Goal: Task Accomplishment & Management: Use online tool/utility

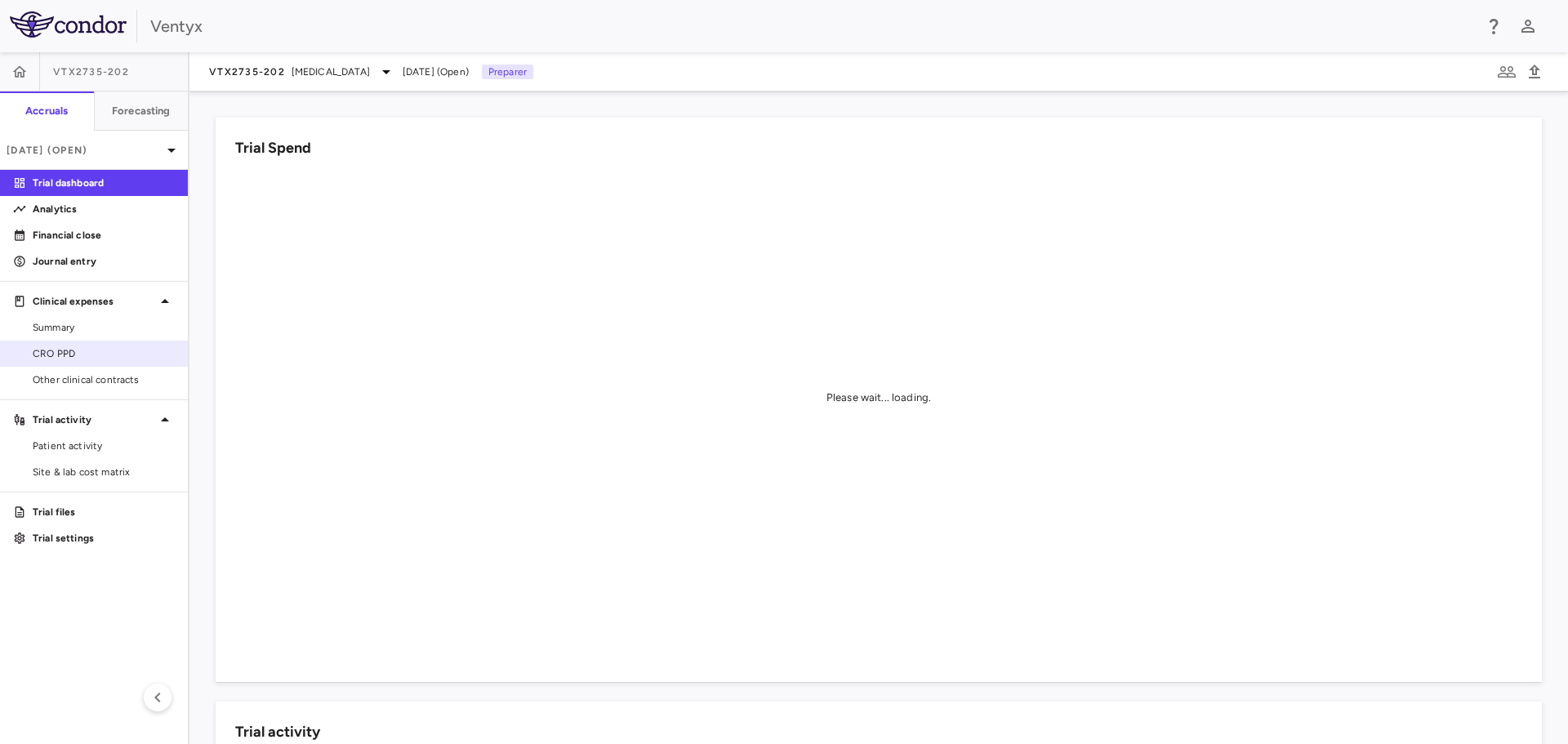
click at [73, 340] on div "CRO PPD" at bounding box center [93, 353] width 188 height 26
click at [70, 350] on span "CRO PPD" at bounding box center [104, 353] width 142 height 15
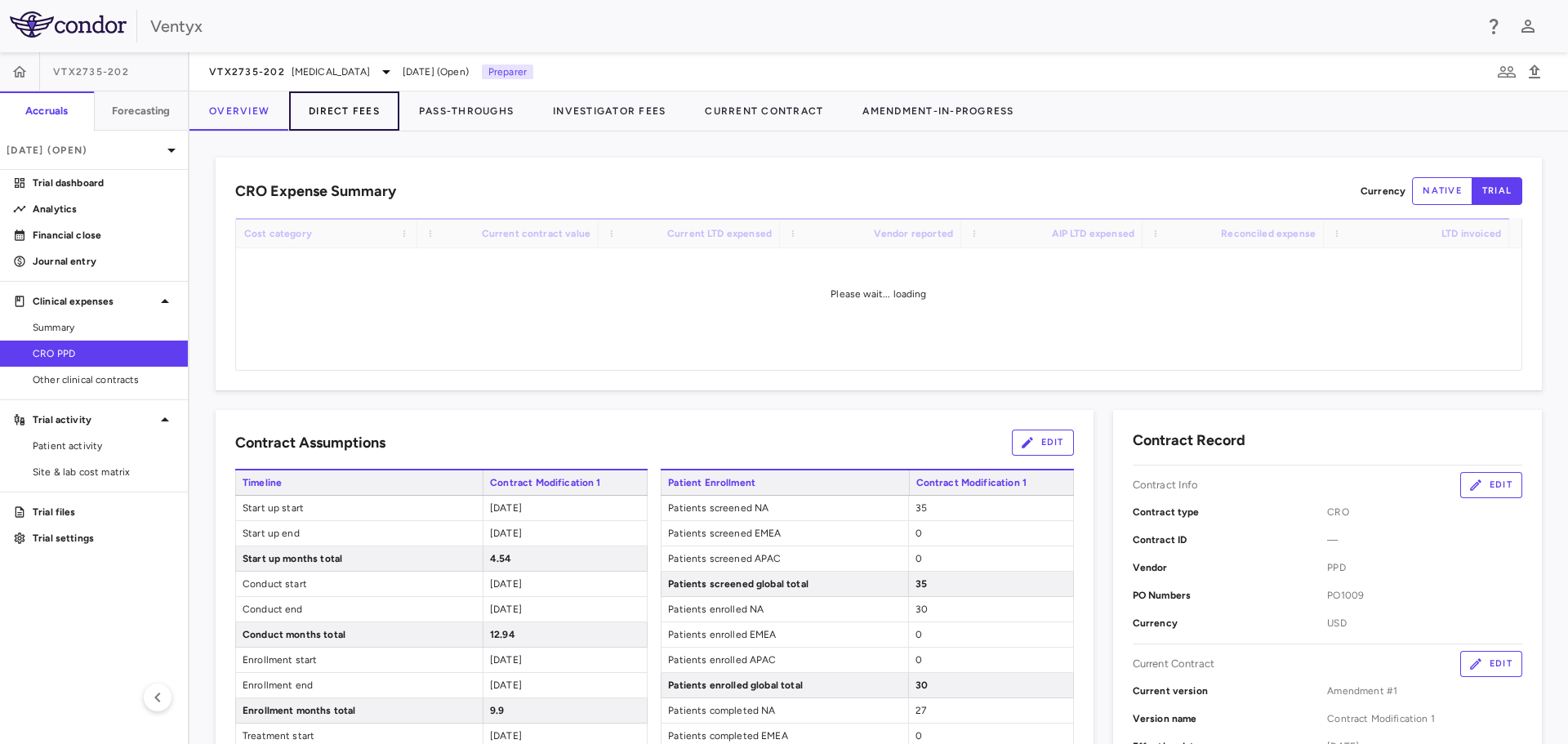
click at [345, 124] on button "Direct Fees" at bounding box center [343, 111] width 110 height 39
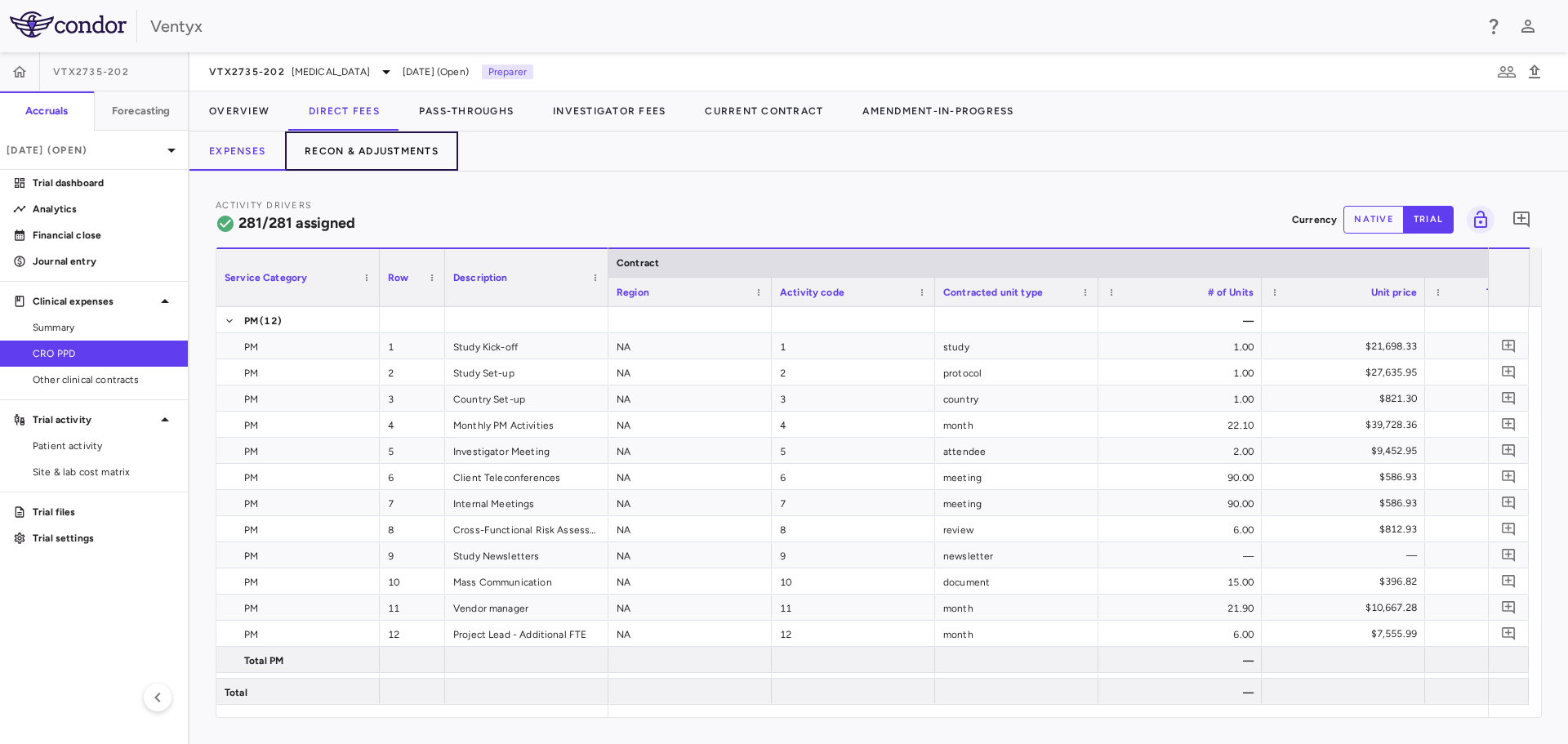
click at [333, 143] on button "Recon & Adjustments" at bounding box center [372, 151] width 173 height 39
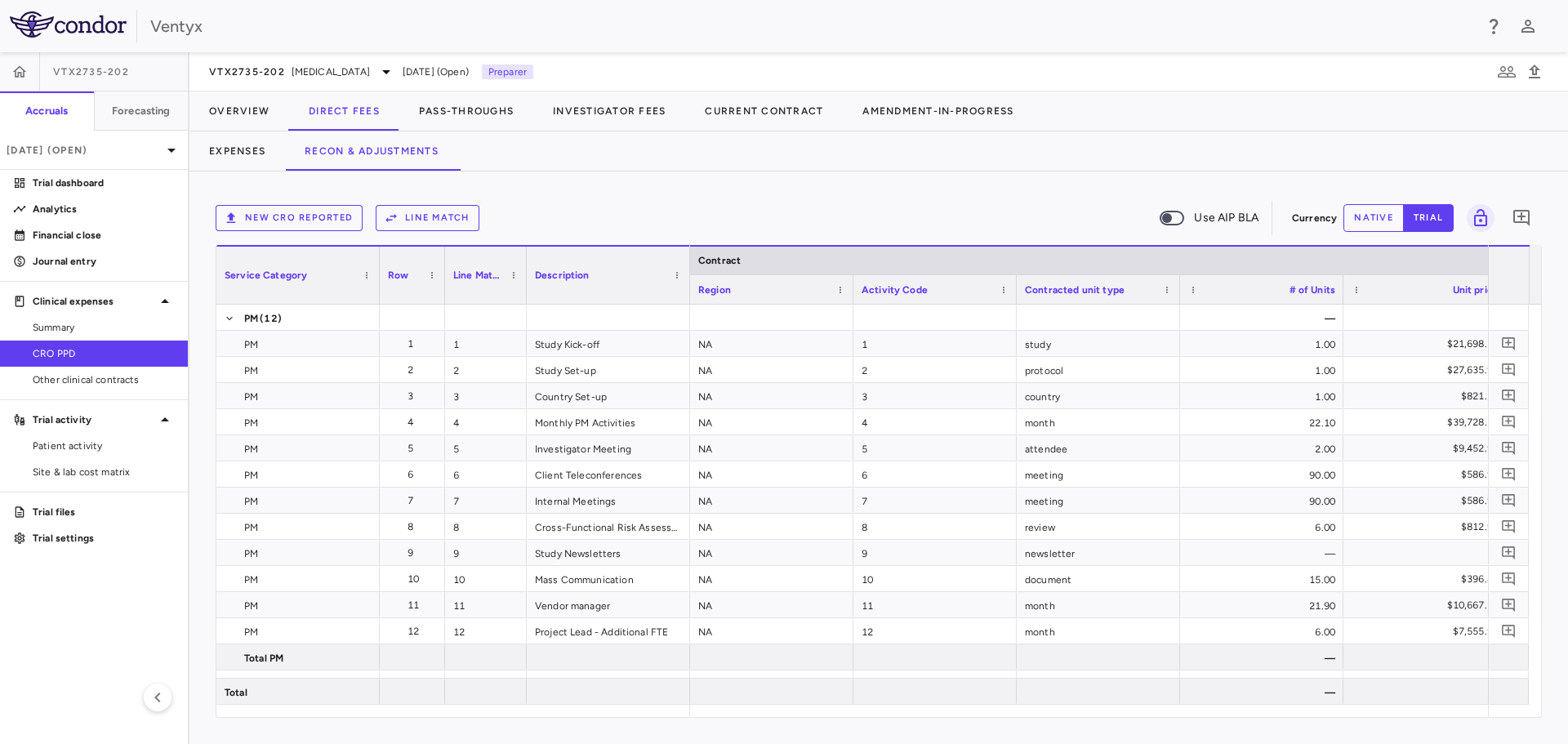
click at [278, 217] on button "New CRO reported" at bounding box center [289, 218] width 147 height 26
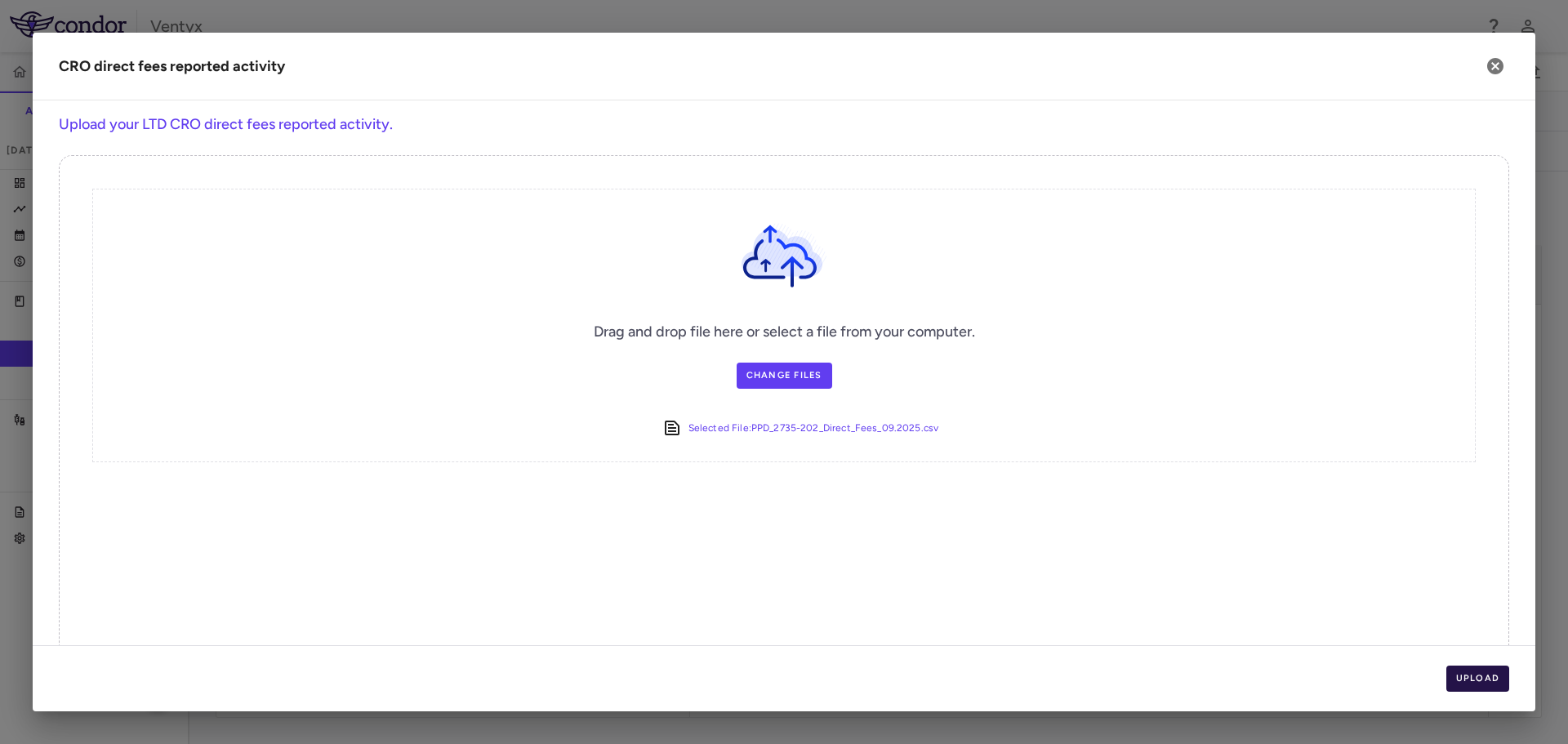
click at [1460, 680] on button "Upload" at bounding box center [1477, 678] width 63 height 26
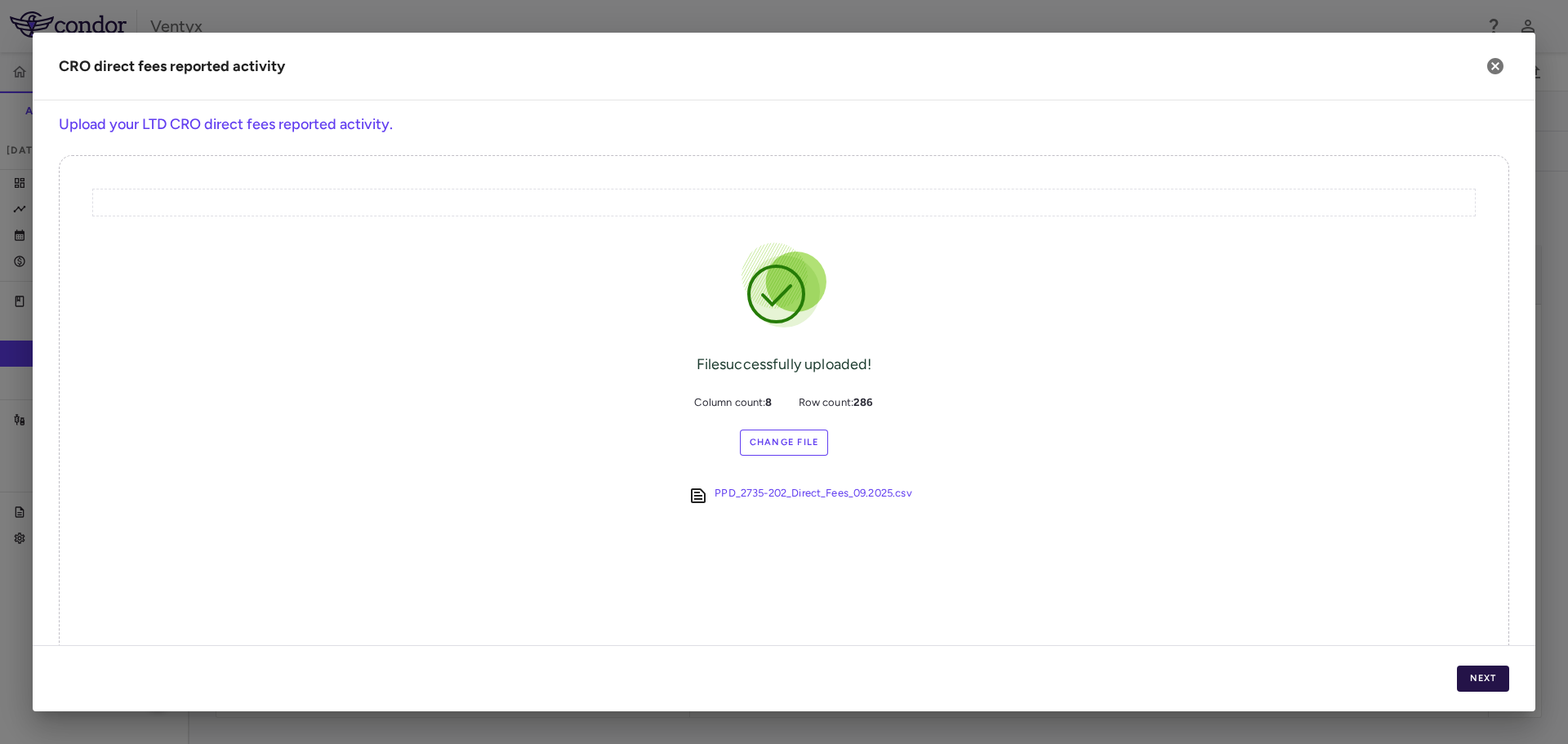
click at [1479, 678] on button "Next" at bounding box center [1482, 678] width 53 height 26
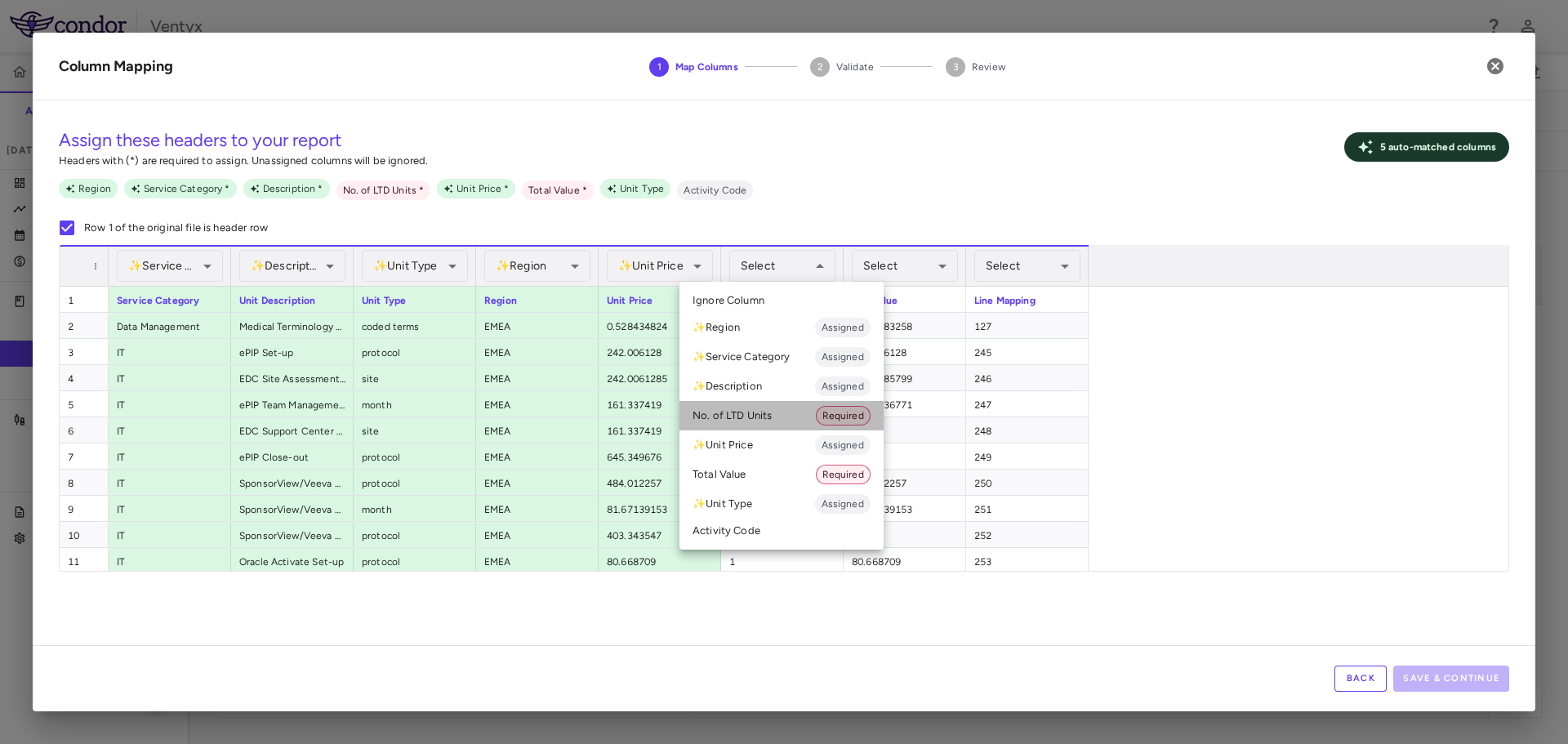
click at [768, 422] on li "No. of LTD Units Required" at bounding box center [781, 415] width 204 height 29
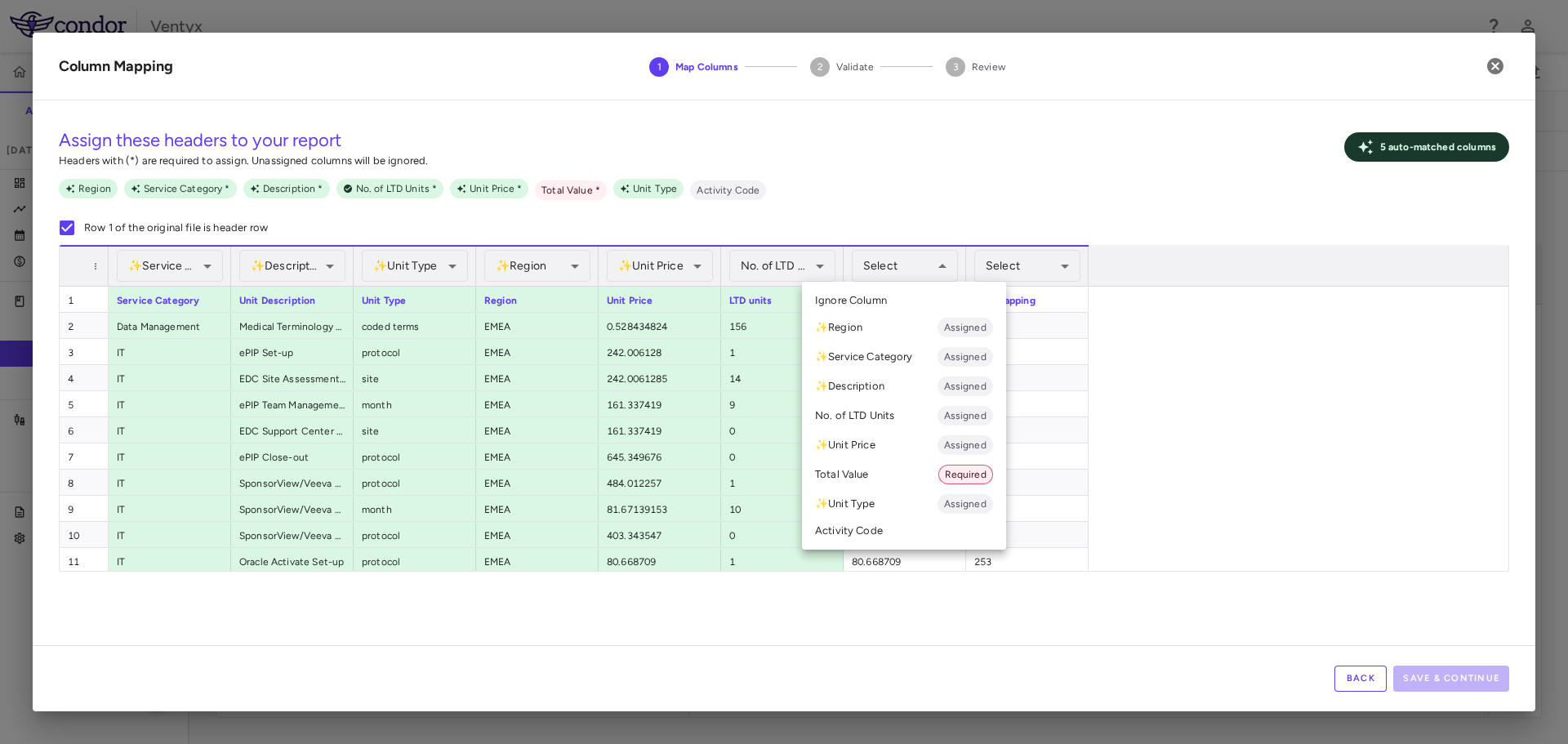
click at [901, 480] on li "Total Value Required" at bounding box center [904, 475] width 204 height 29
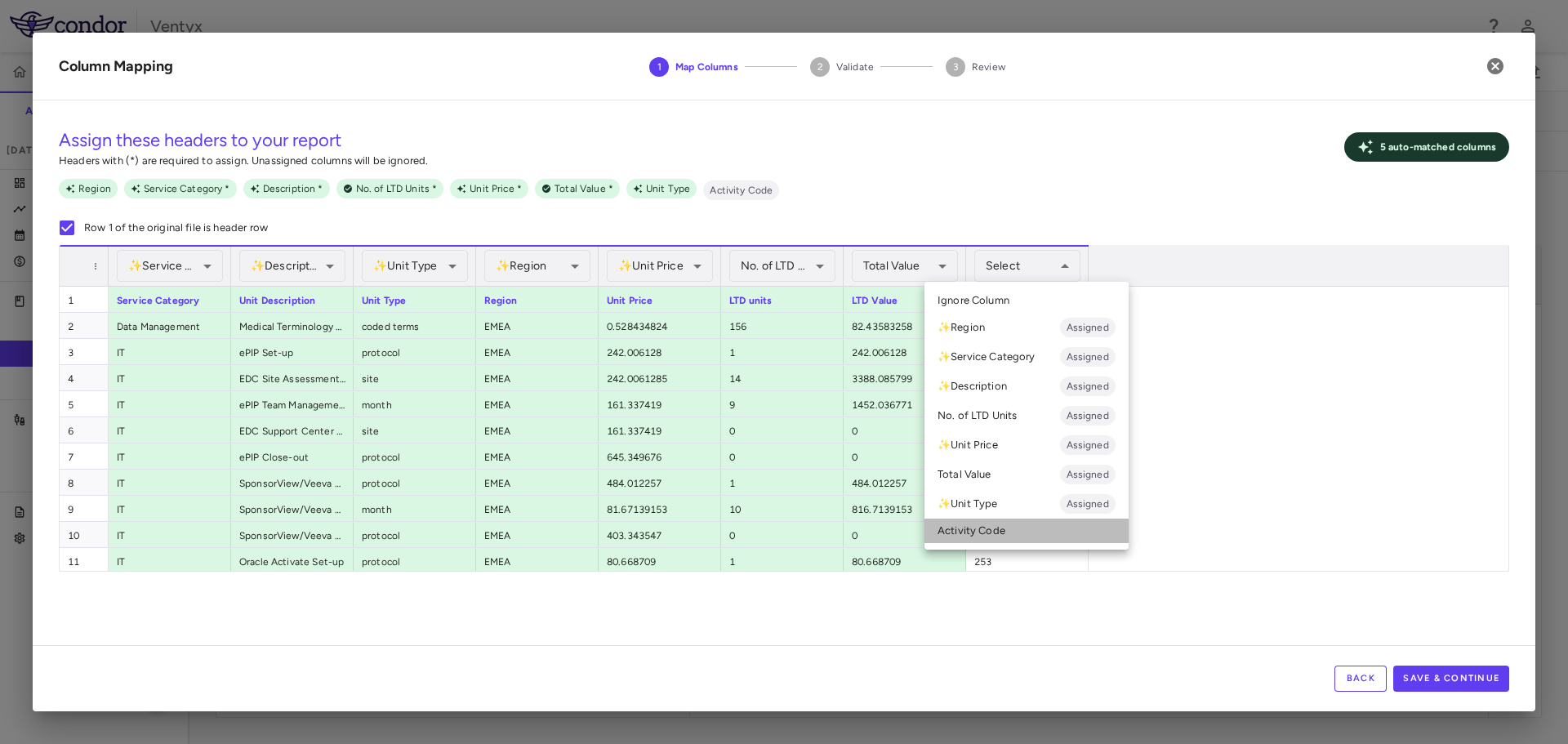
click at [1030, 530] on li "Activity Code" at bounding box center [1026, 530] width 204 height 24
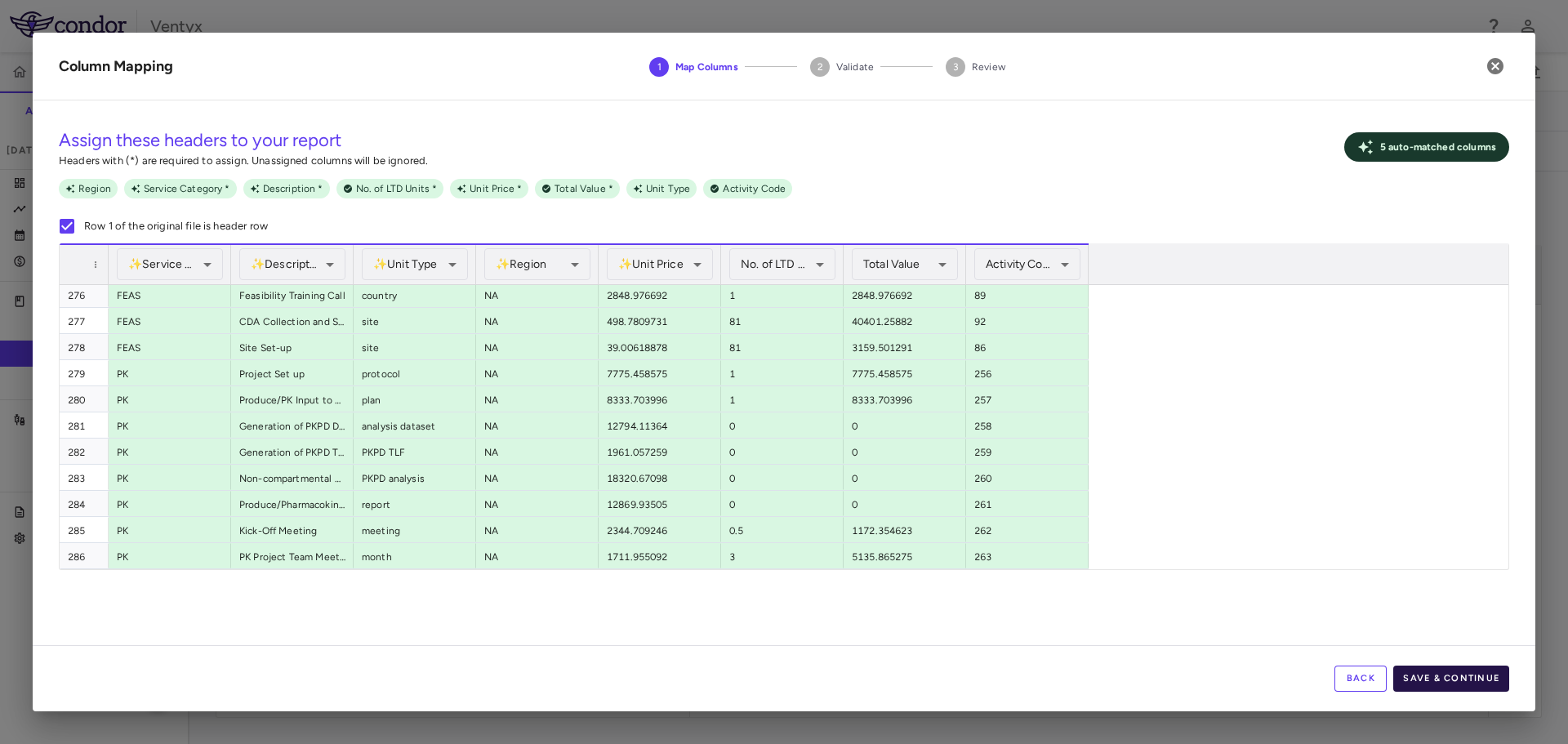
click at [1469, 682] on button "Save & Continue" at bounding box center [1450, 678] width 116 height 26
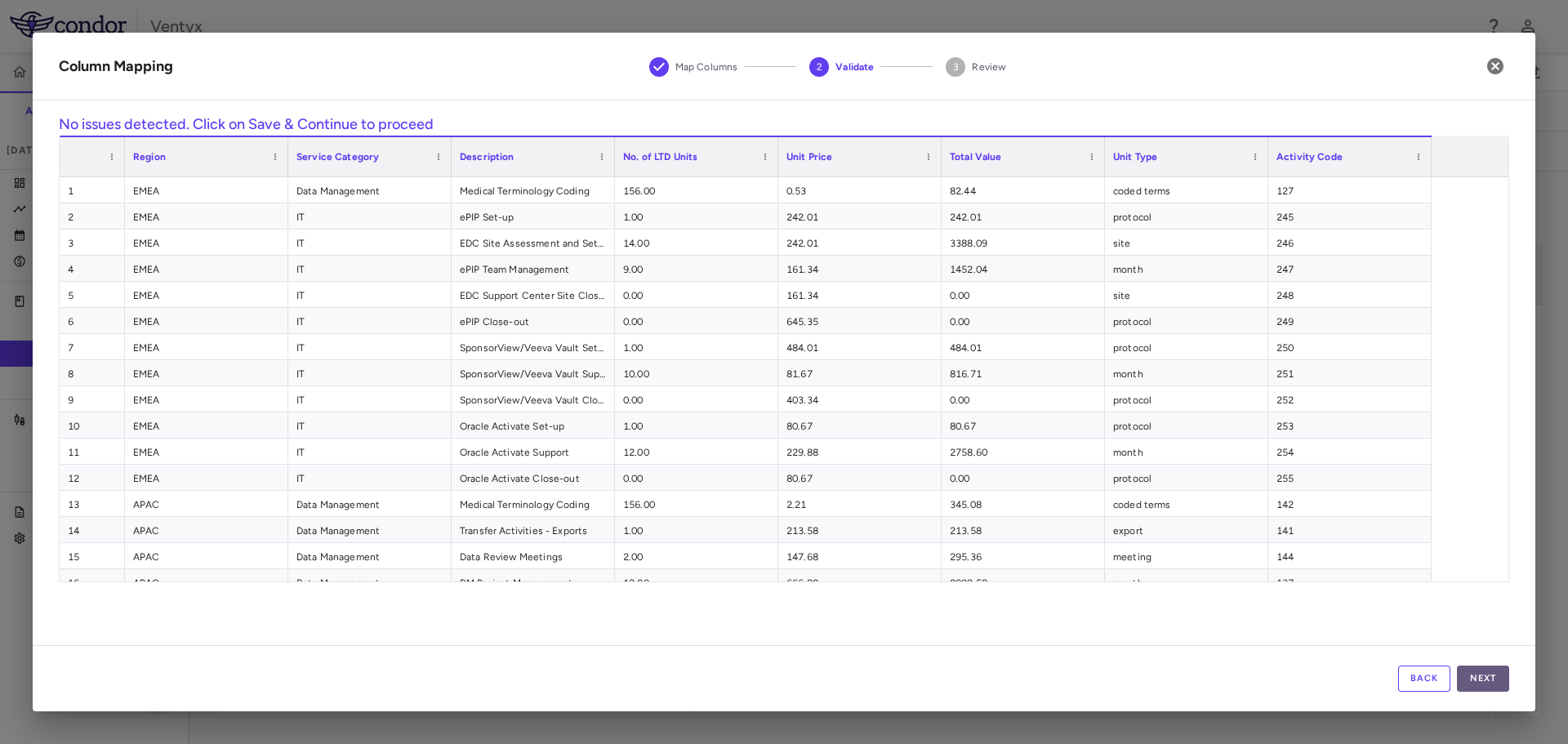
click at [1493, 676] on button "Next" at bounding box center [1482, 678] width 53 height 26
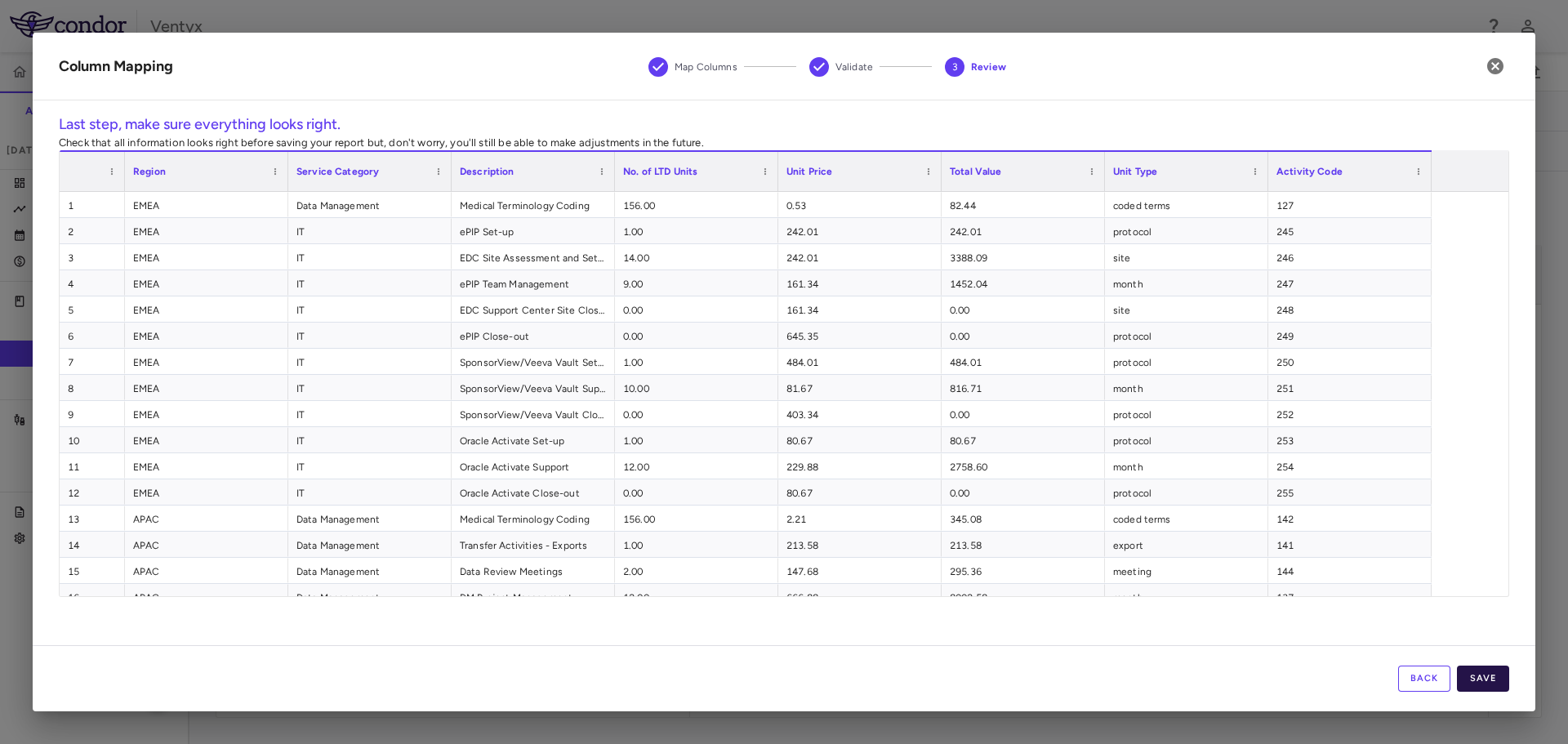
click at [1480, 683] on button "Save" at bounding box center [1482, 678] width 53 height 26
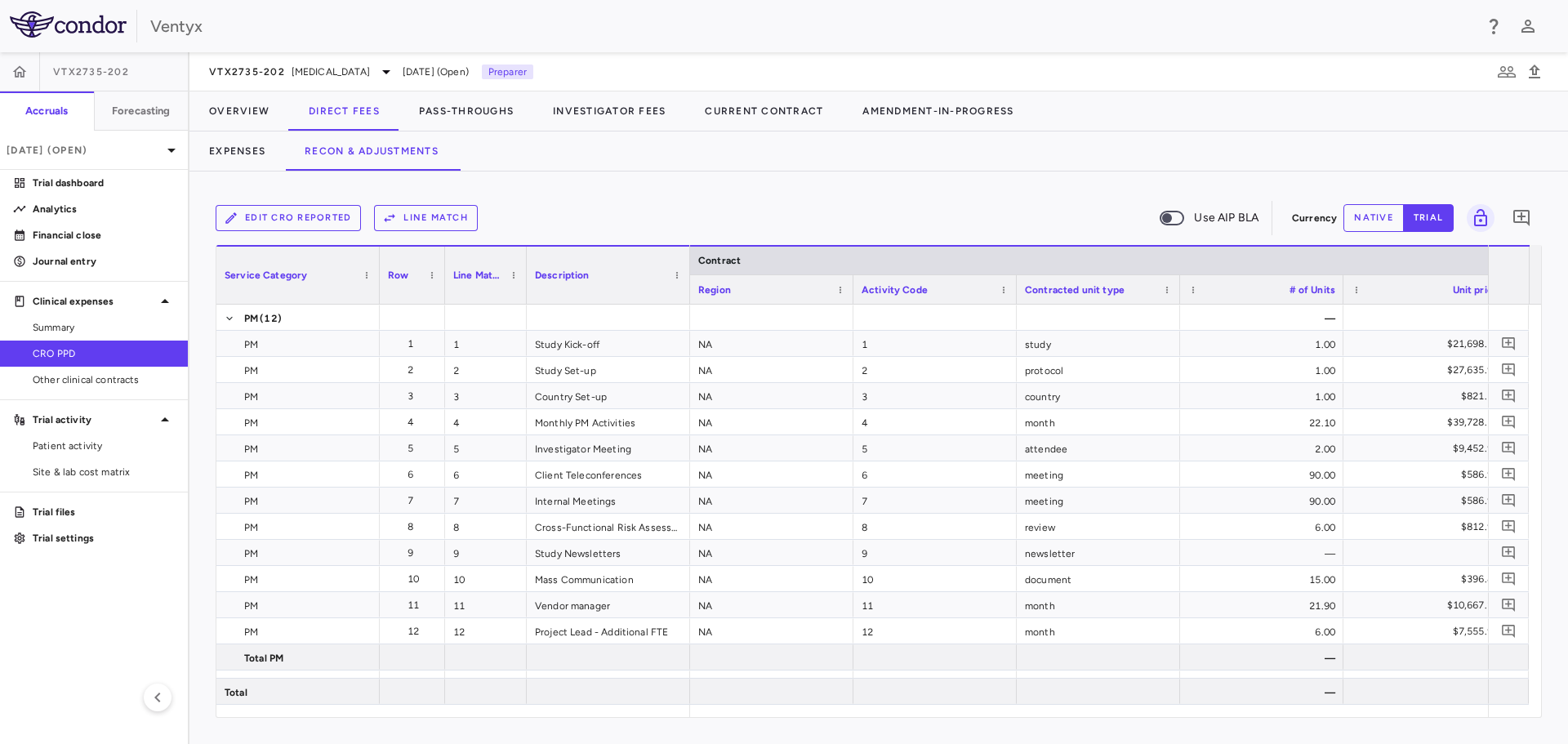
click at [420, 218] on button "Line Match" at bounding box center [425, 218] width 104 height 26
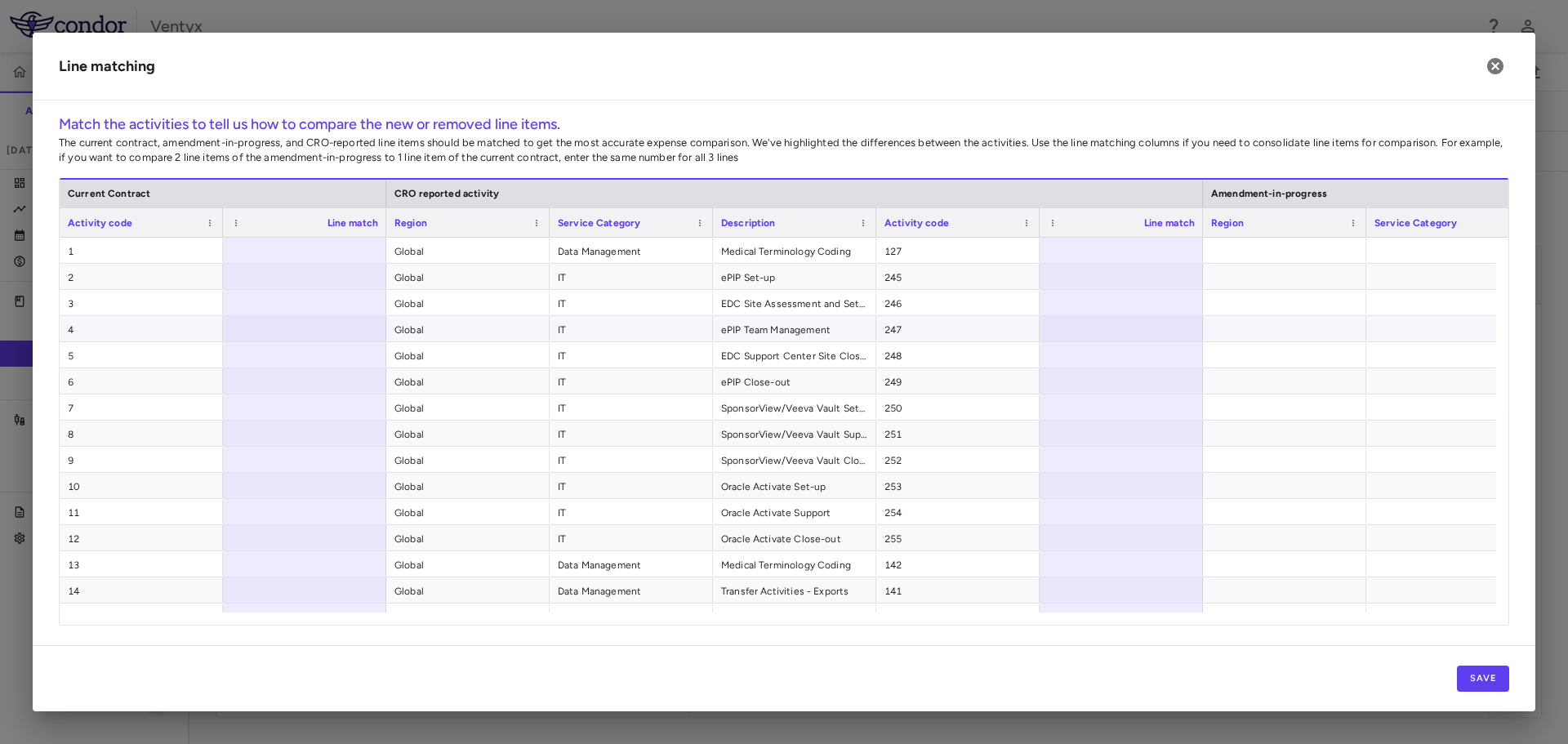
scroll to position [0, 432]
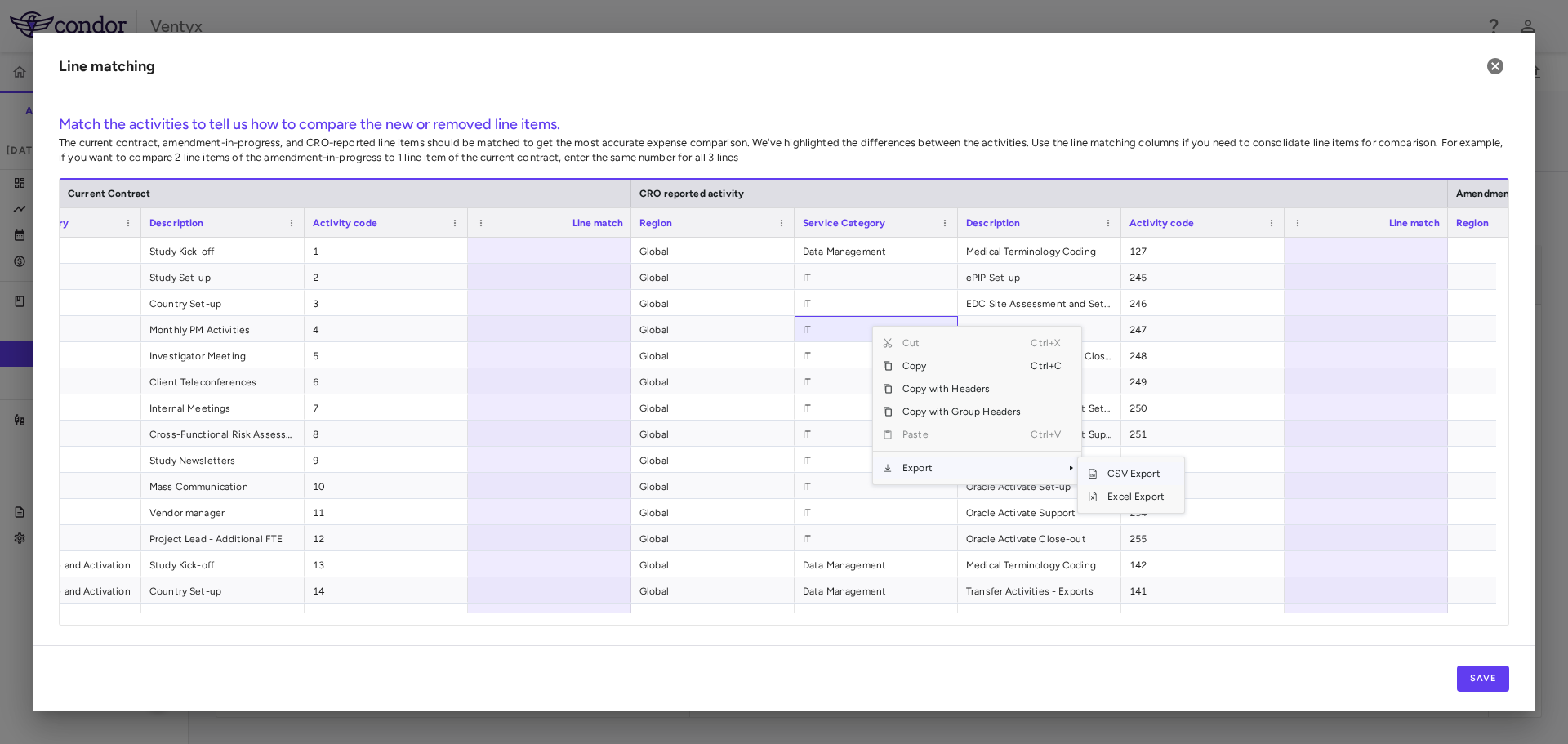
click at [1154, 475] on span "CSV Export" at bounding box center [1135, 474] width 77 height 23
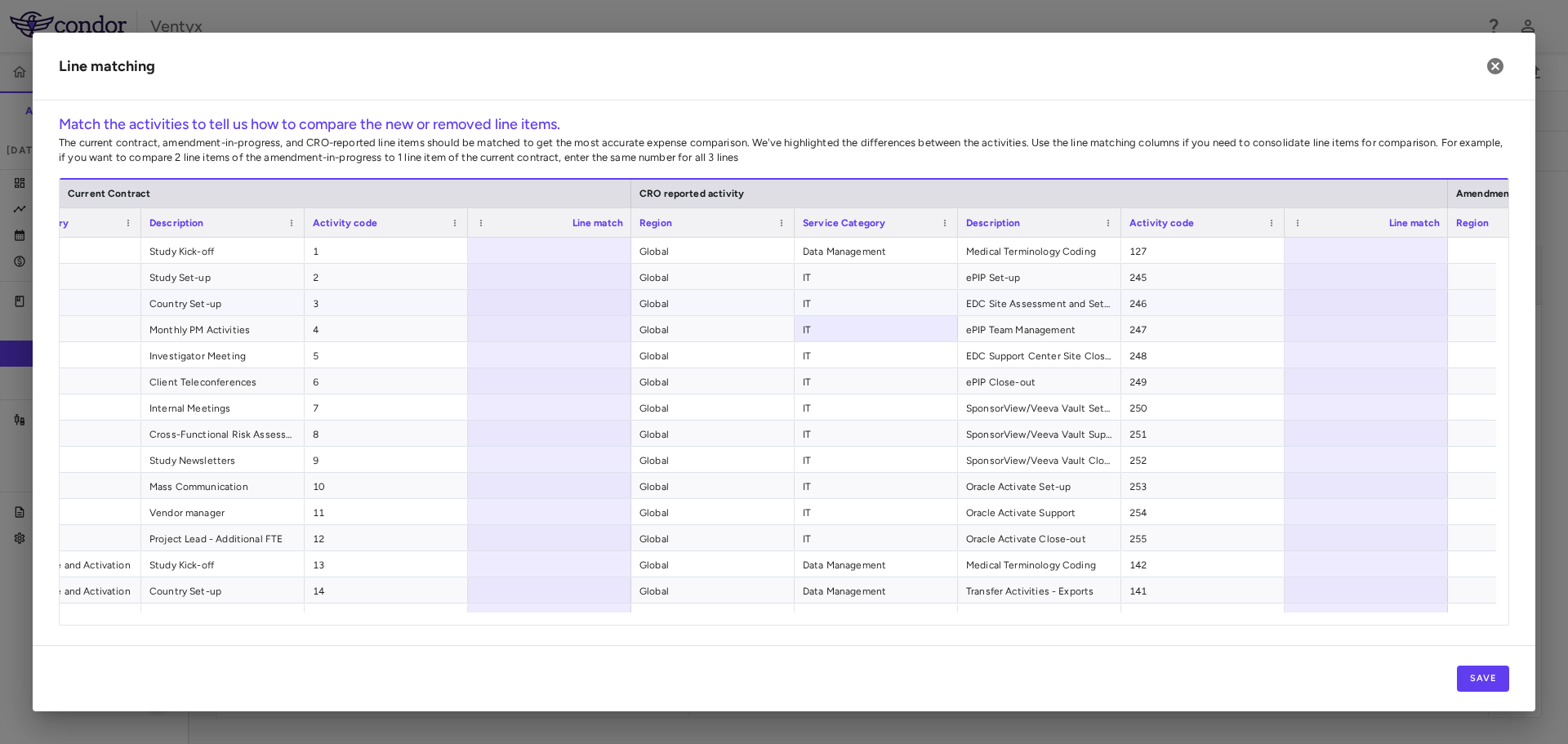
click at [588, 313] on div at bounding box center [550, 302] width 163 height 25
type input "*"
click at [582, 251] on div at bounding box center [550, 250] width 163 height 25
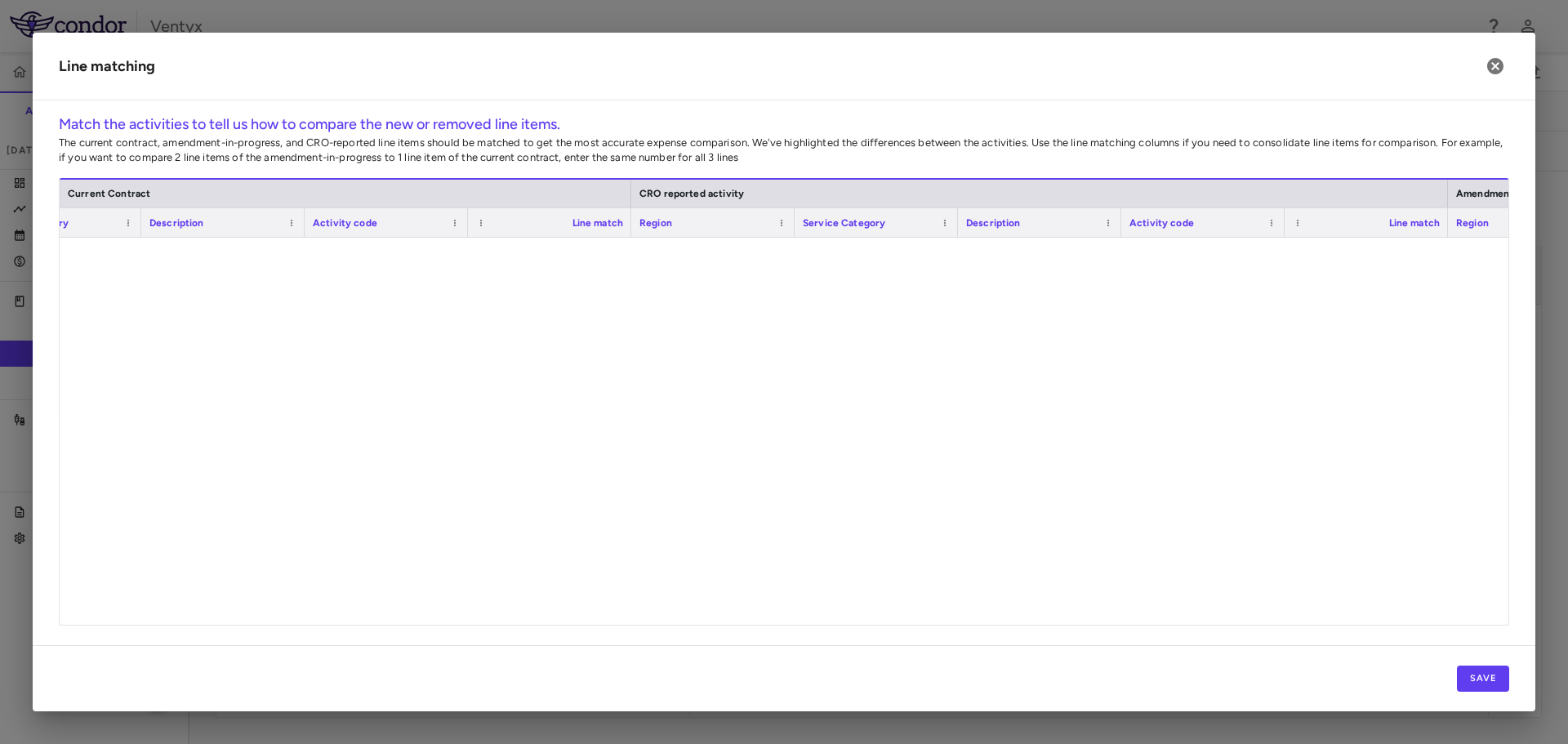
scroll to position [0, 0]
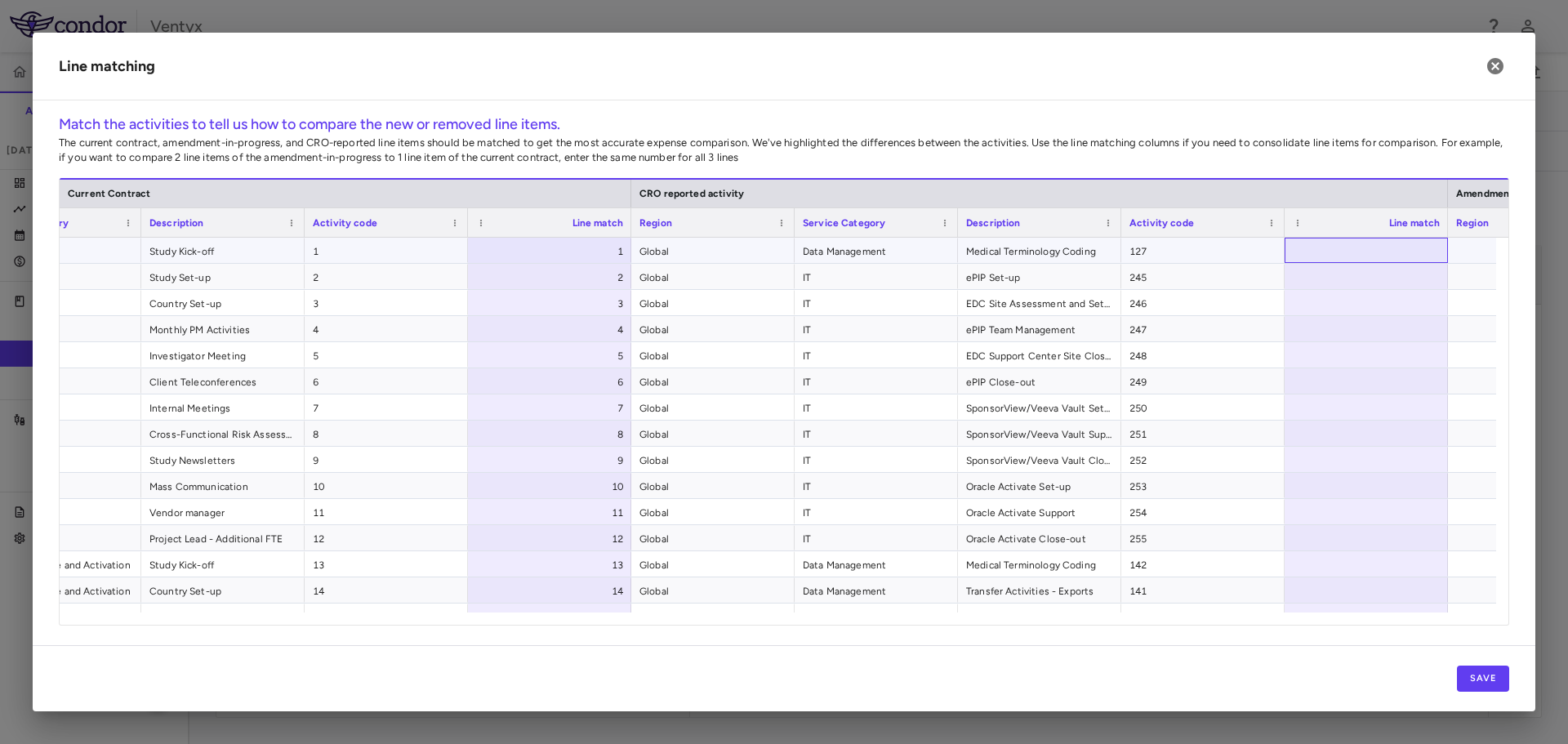
click at [1394, 243] on div at bounding box center [1366, 250] width 163 height 25
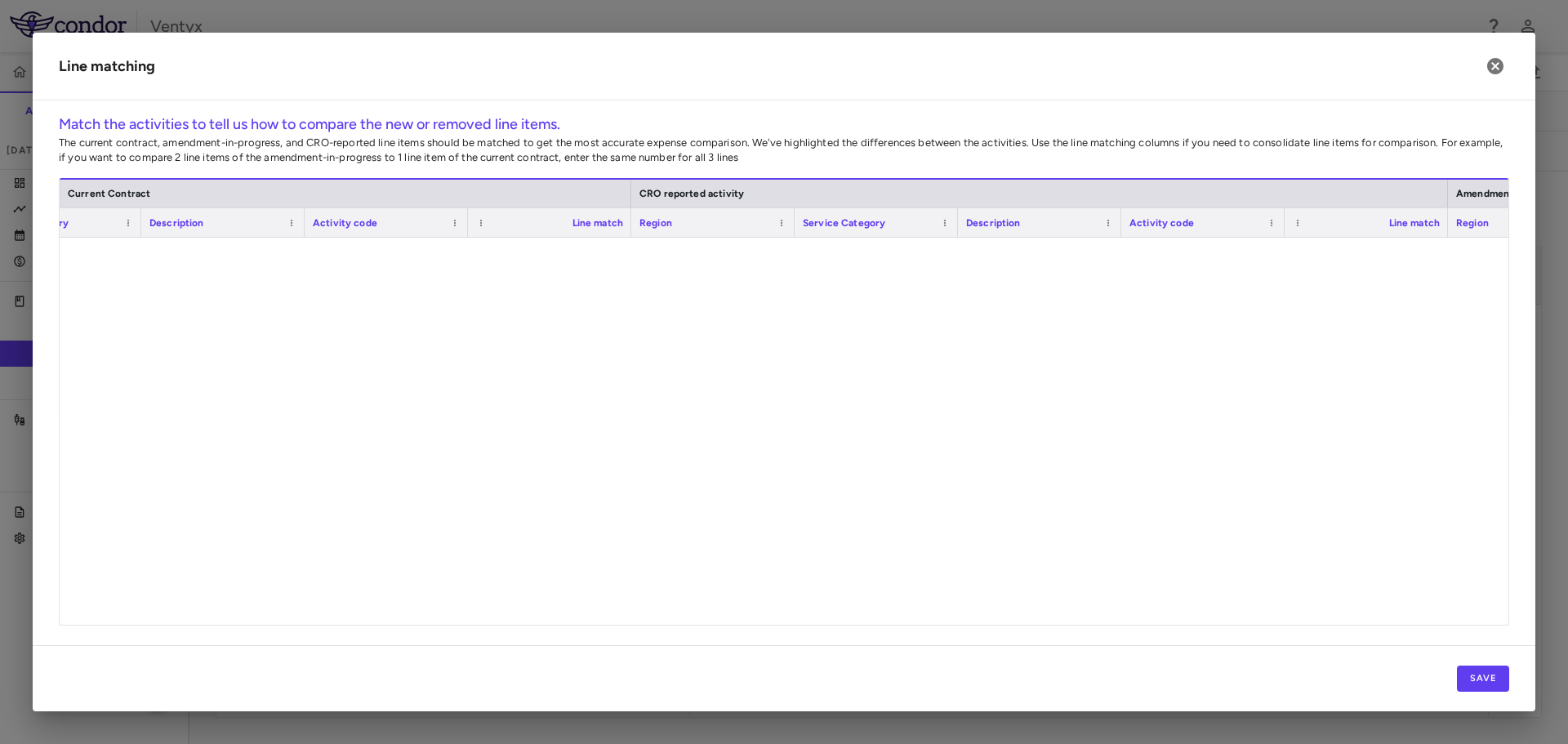
scroll to position [7070, 0]
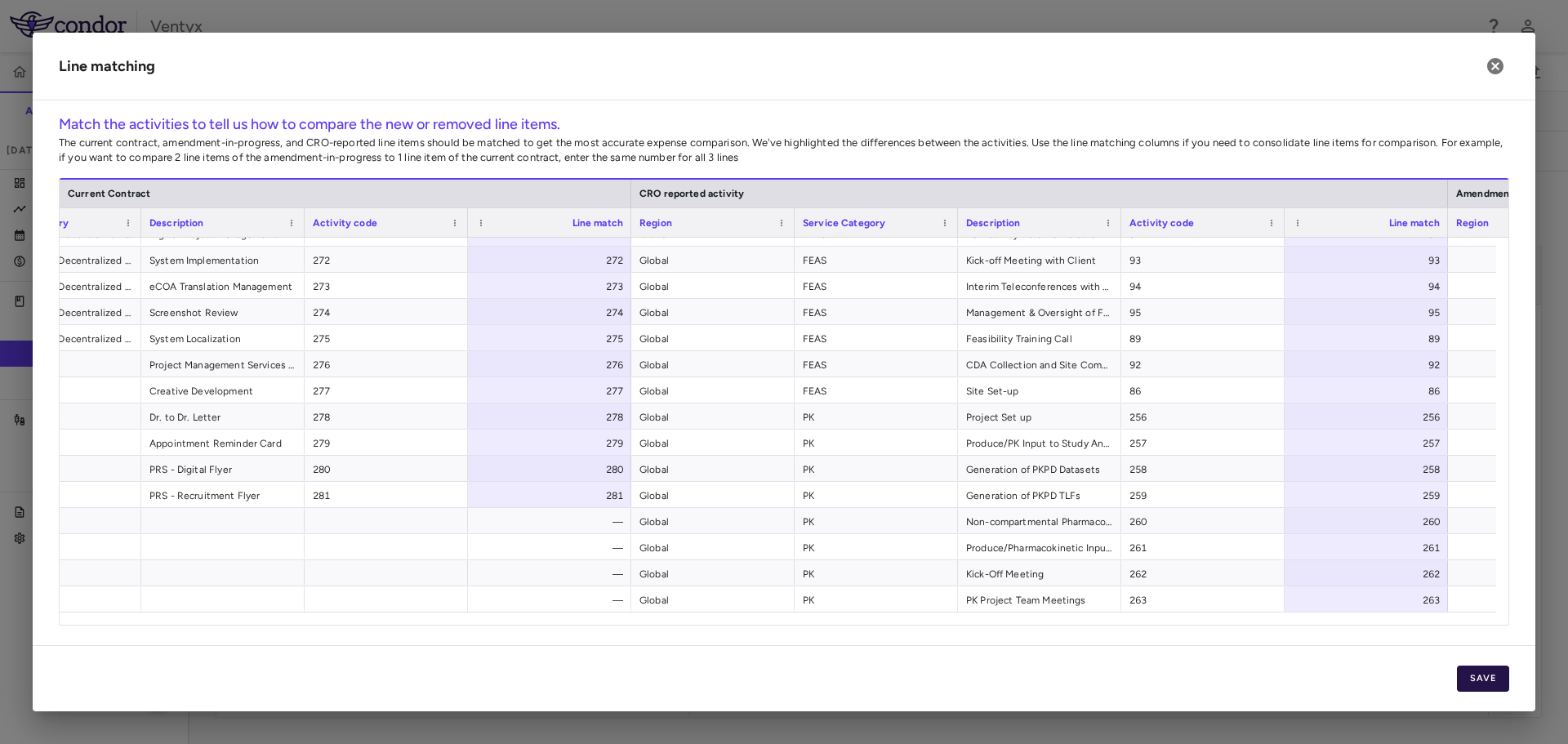
click at [1502, 680] on button "Save" at bounding box center [1482, 678] width 53 height 26
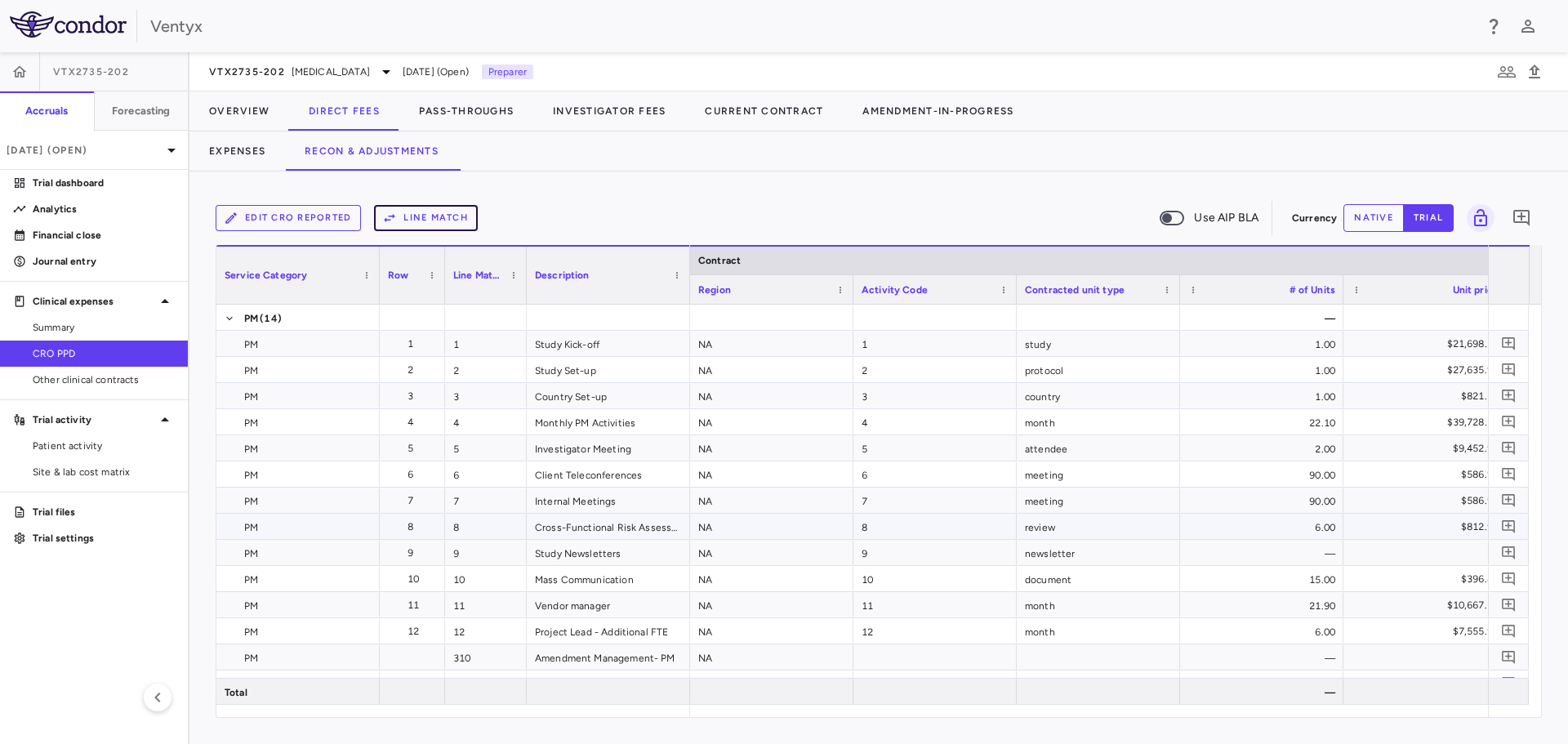
scroll to position [0, 64]
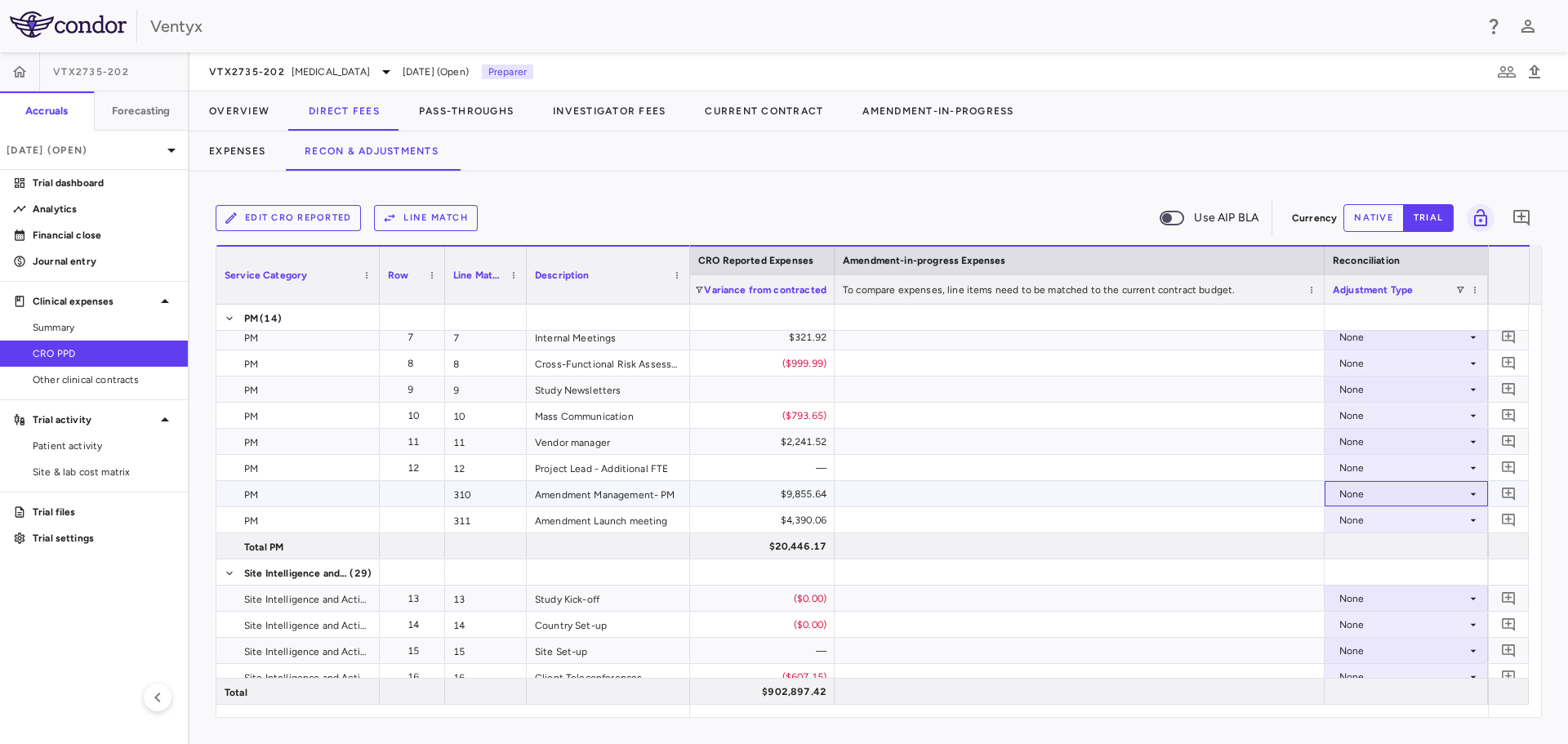
click at [1408, 496] on div "None" at bounding box center [1403, 493] width 127 height 26
click at [1396, 553] on div "CRO Reported" at bounding box center [1397, 549] width 78 height 15
click at [1384, 523] on div "None" at bounding box center [1403, 519] width 127 height 26
click at [1378, 523] on div "None" at bounding box center [1403, 519] width 127 height 26
click at [1391, 570] on div "CRO Reported" at bounding box center [1397, 576] width 78 height 15
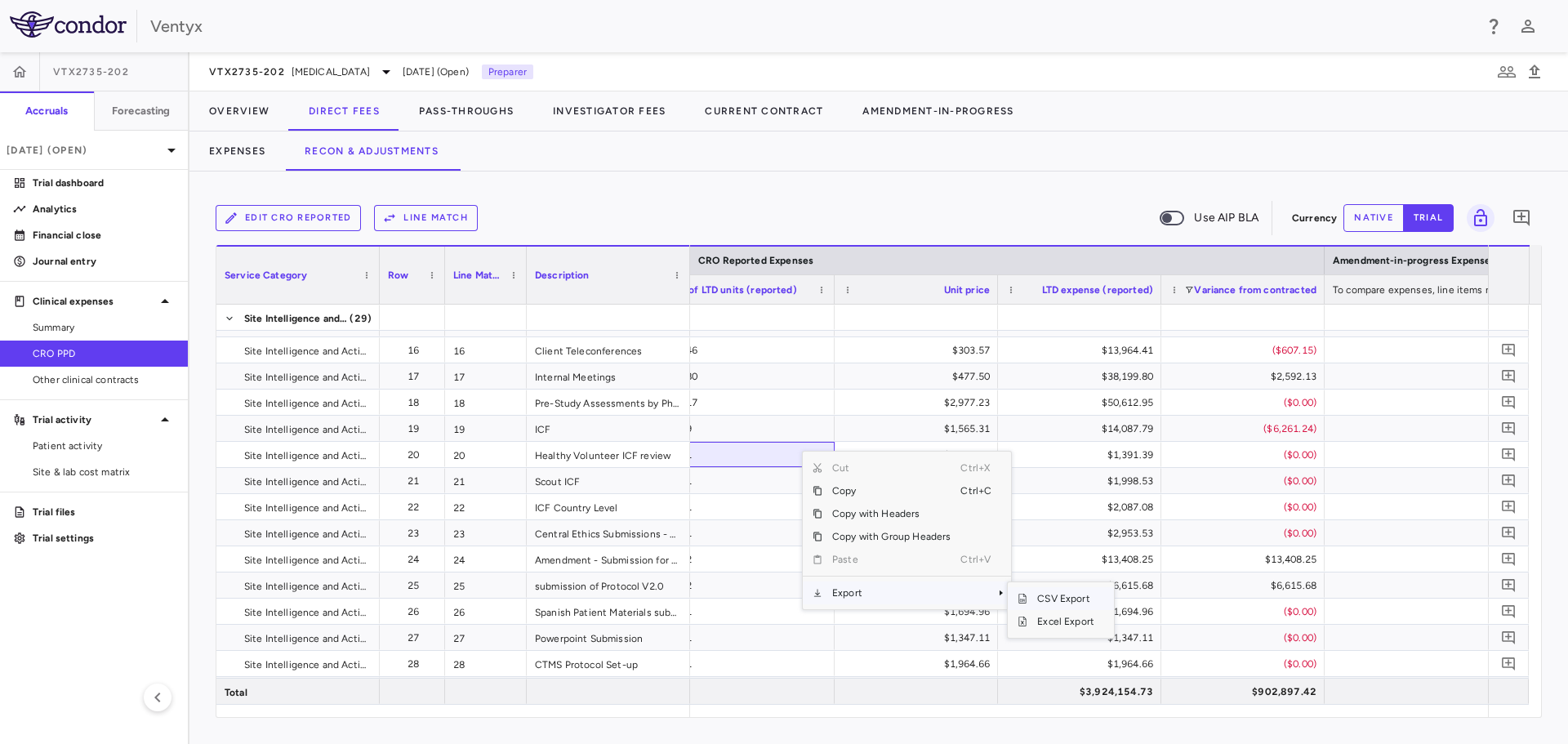
click at [1054, 601] on span "CSV Export" at bounding box center [1065, 598] width 77 height 23
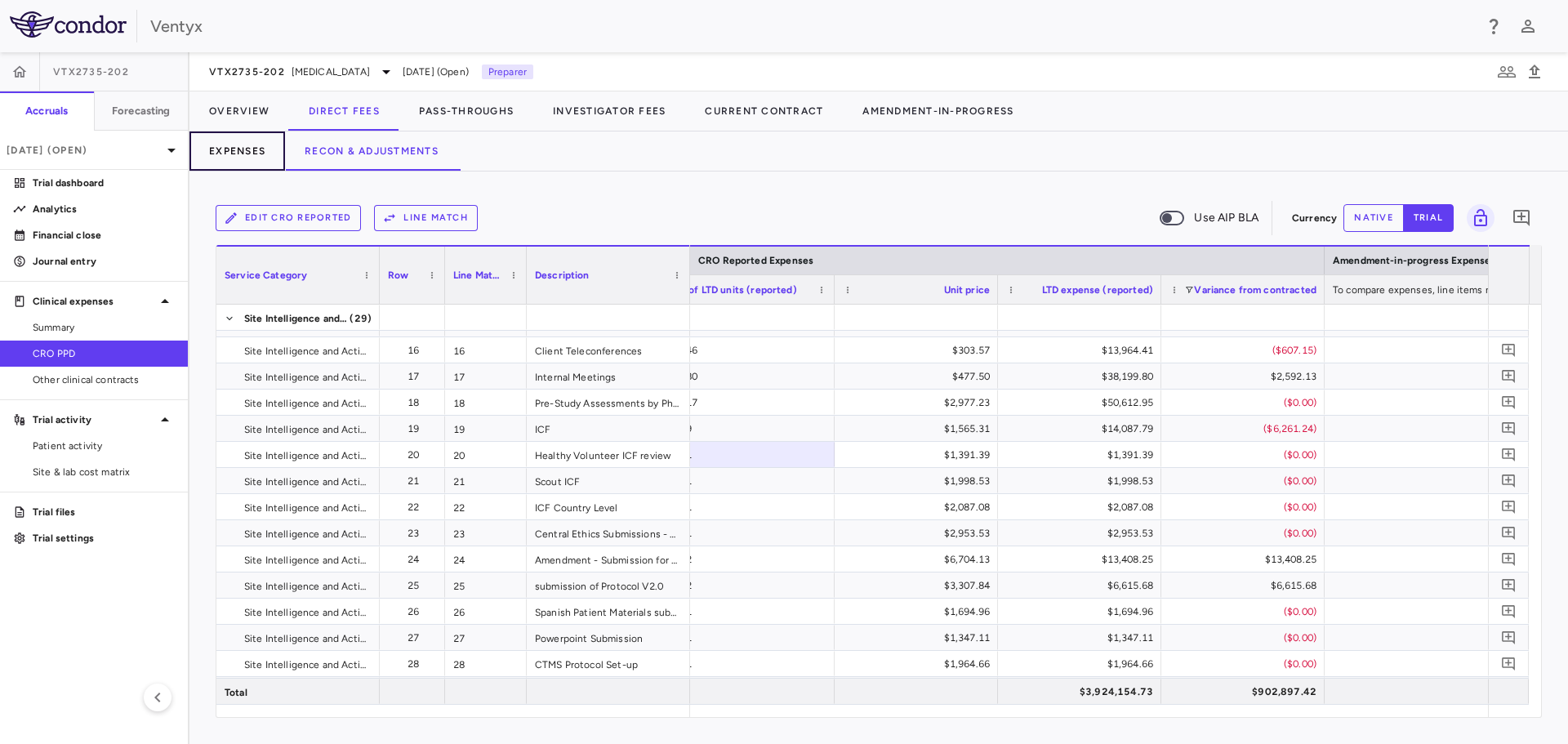
click at [251, 150] on button "Expenses" at bounding box center [237, 151] width 95 height 39
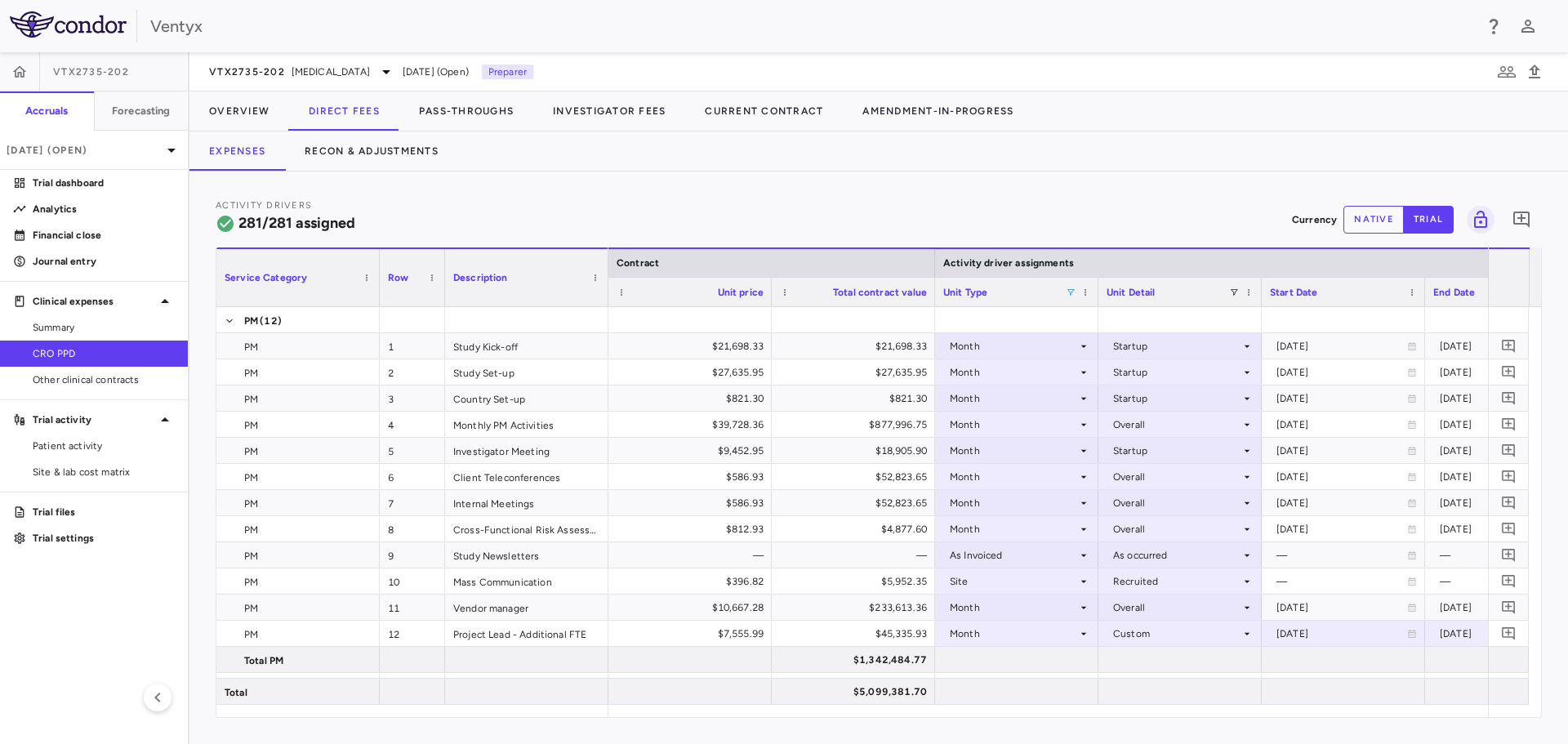
click at [1074, 292] on span at bounding box center [1070, 292] width 10 height 10
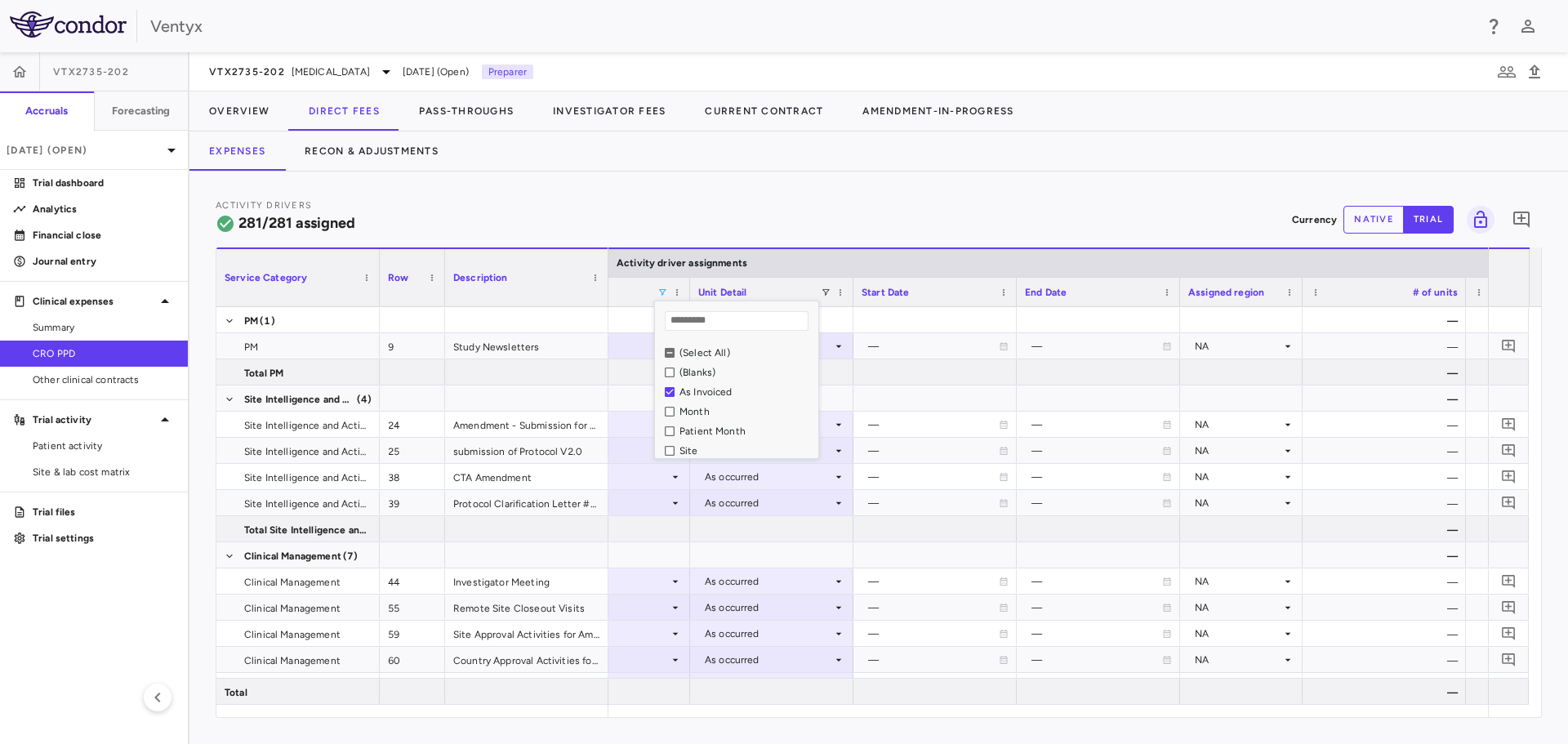
click at [1037, 191] on div "Activity Drivers 281/281 assigned Currency native trial 0 Press ENTER to sort. …" at bounding box center [878, 457] width 1378 height 572
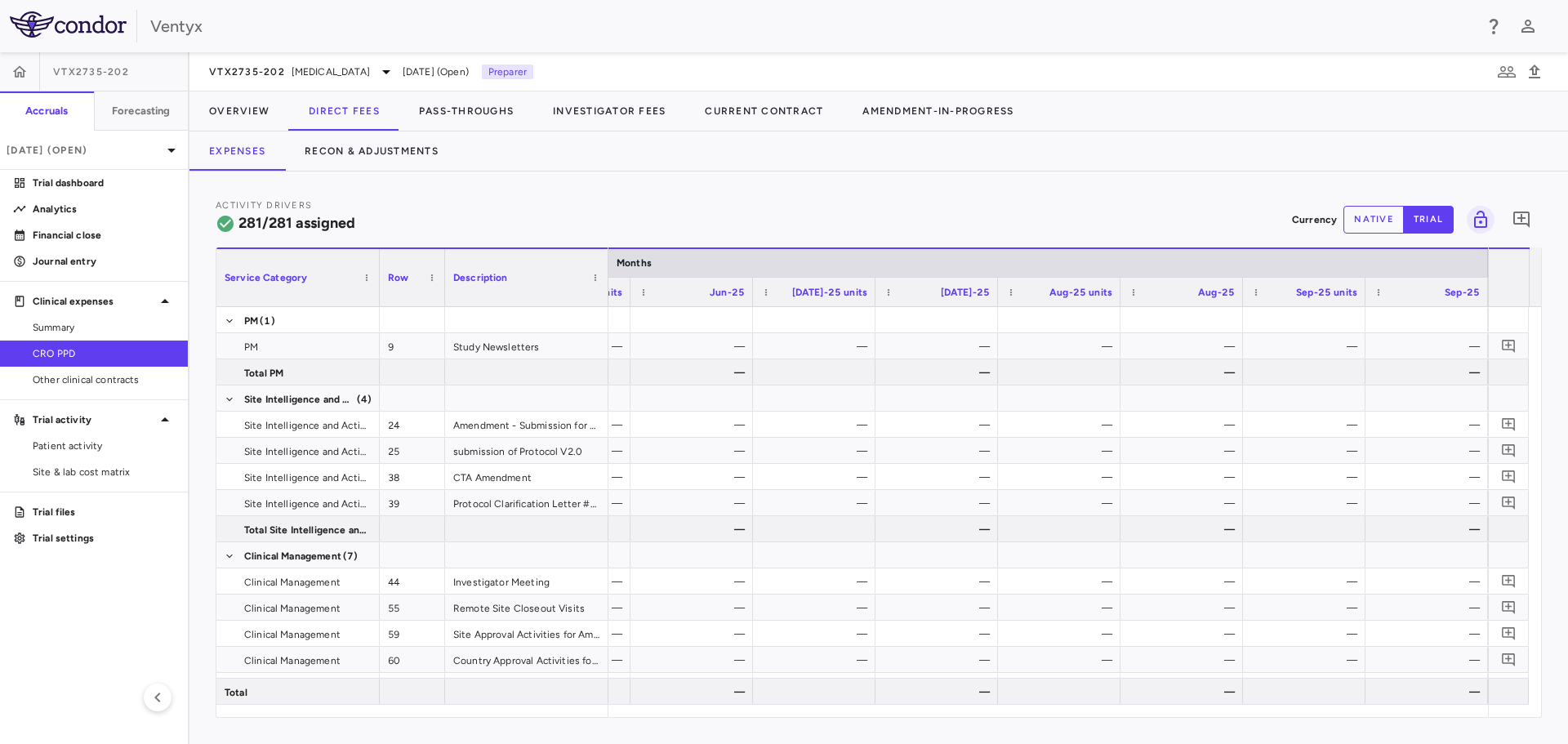
click at [1387, 215] on button "native" at bounding box center [1373, 220] width 60 height 28
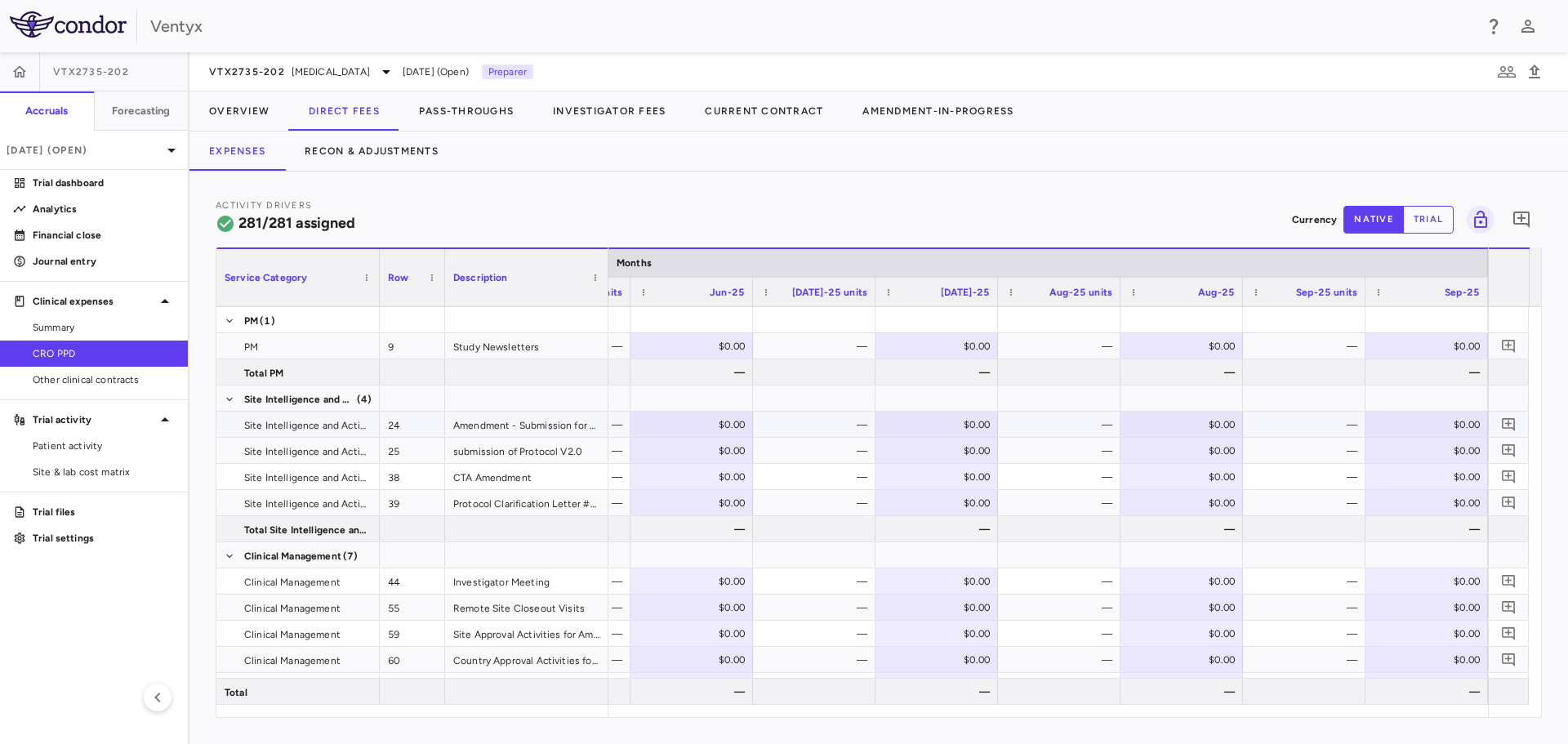
click at [1435, 425] on div "$0.00" at bounding box center [1429, 424] width 99 height 26
type input "********"
click at [1456, 452] on div "$0.00" at bounding box center [1429, 450] width 99 height 26
type input "*******"
click at [1454, 505] on div "$0.00" at bounding box center [1429, 503] width 99 height 26
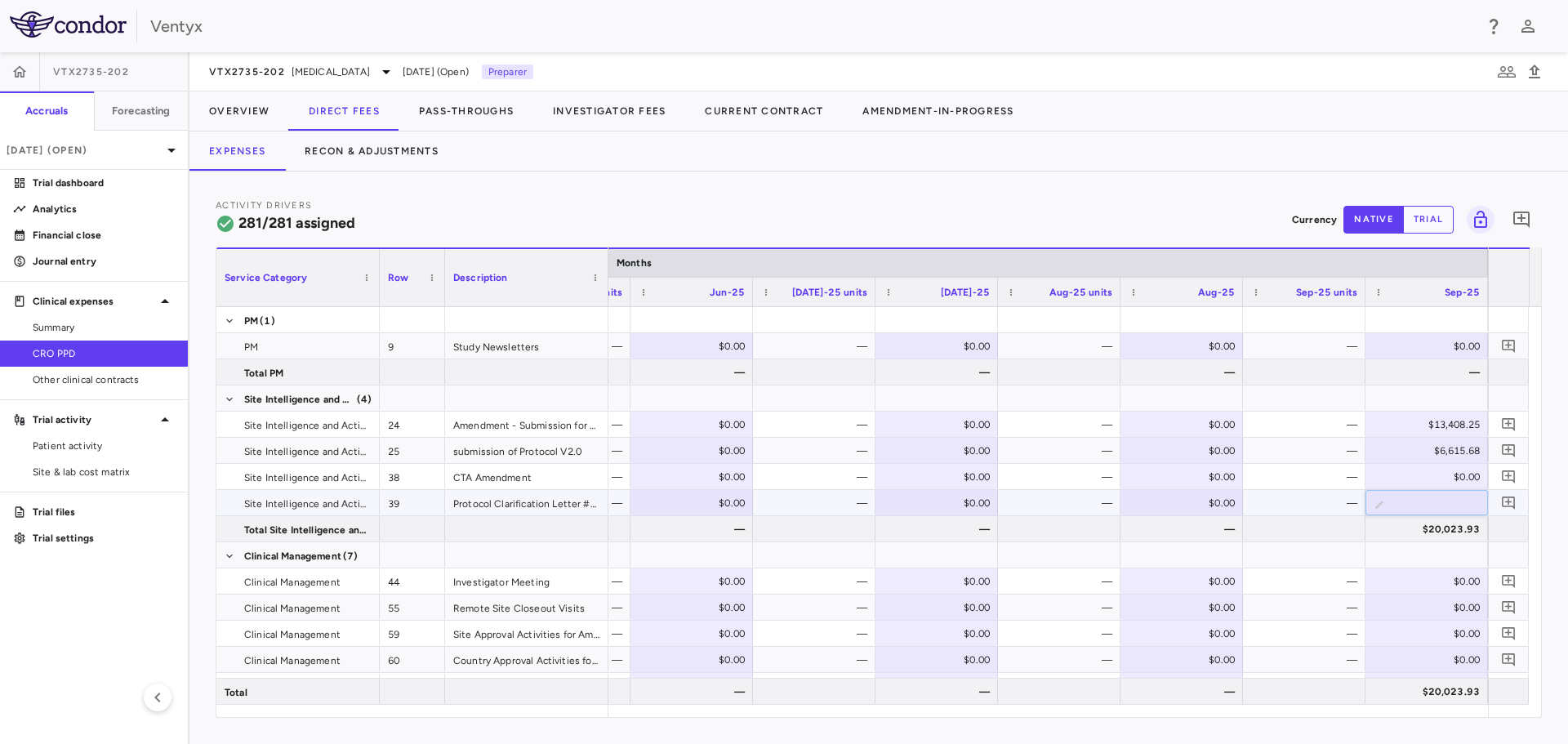
type input "*******"
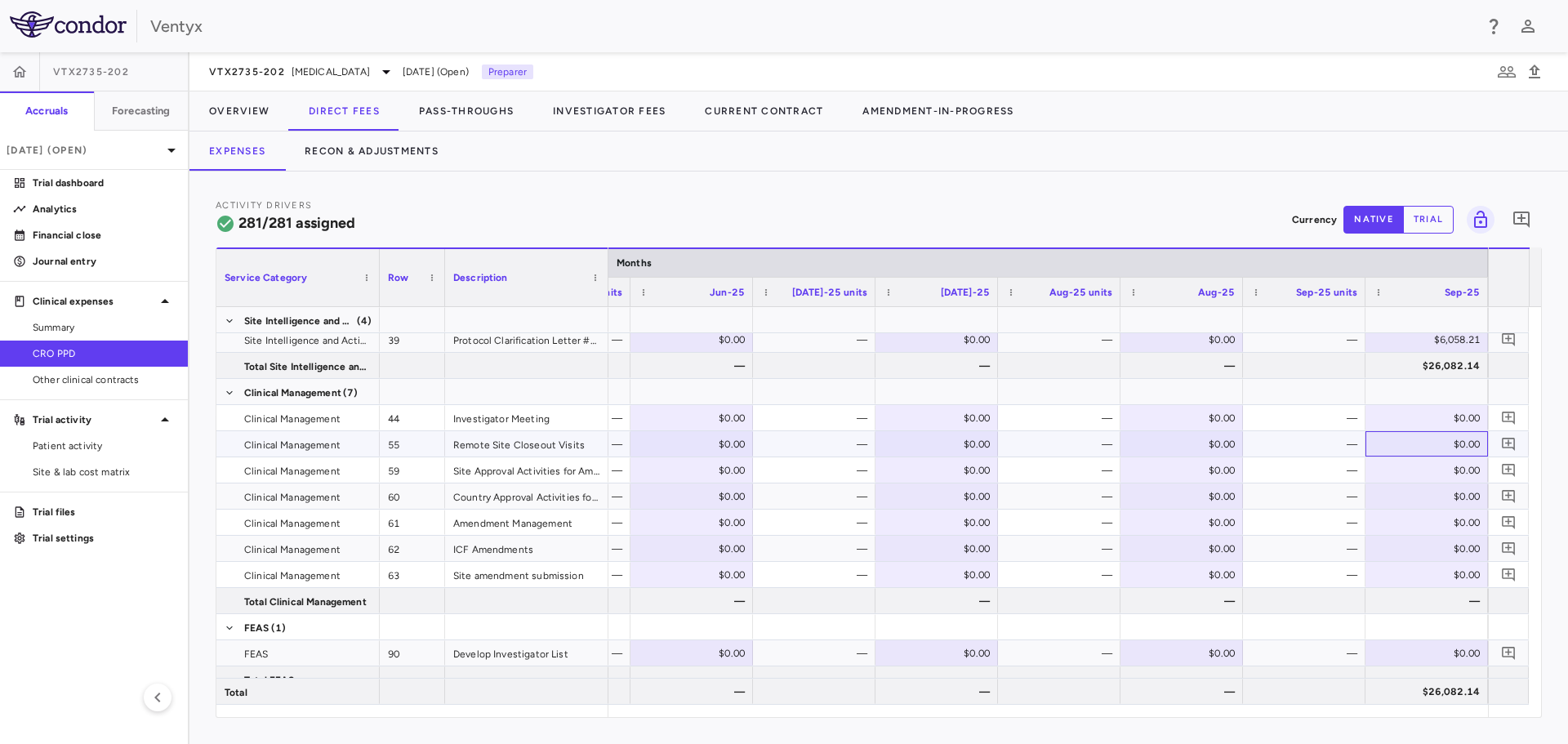
click at [1411, 447] on div "$0.00" at bounding box center [1429, 443] width 99 height 26
type input "********"
click at [1411, 463] on div "$0.00" at bounding box center [1429, 470] width 99 height 26
type input "********"
click at [1411, 491] on div "$0.00" at bounding box center [1429, 496] width 99 height 26
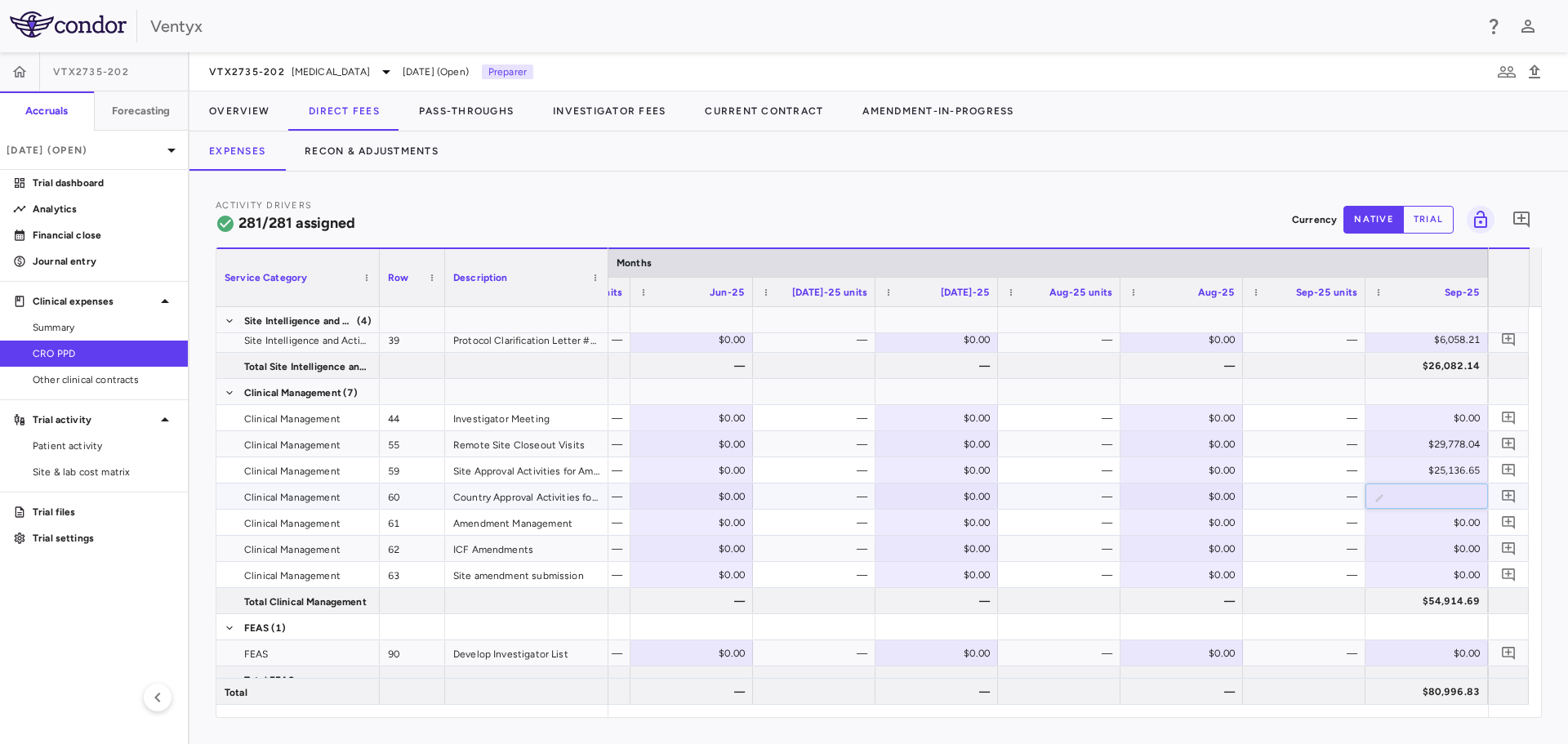
type input "*"
type input "********"
click at [1408, 523] on div "$0.00" at bounding box center [1429, 522] width 99 height 26
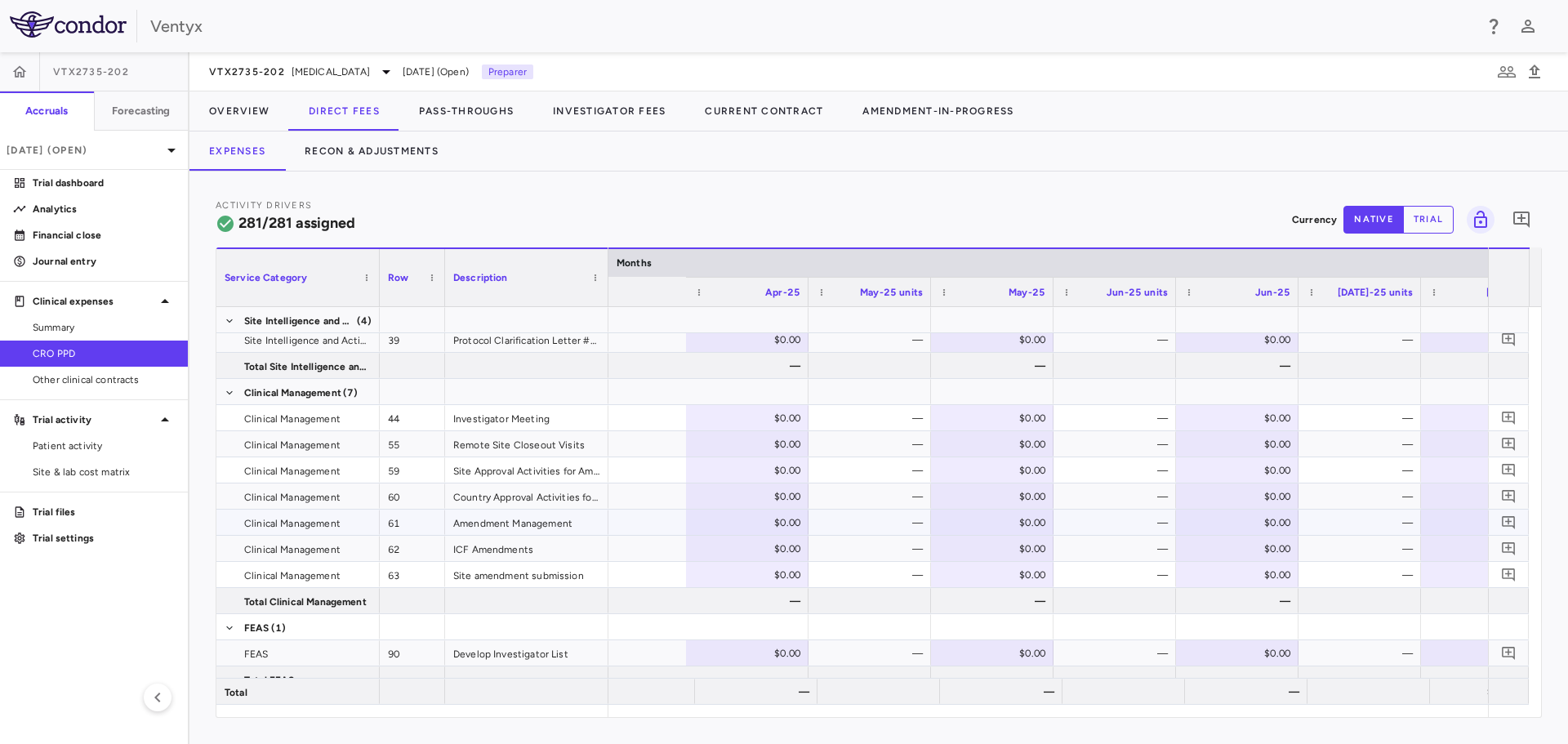
scroll to position [0, 3923]
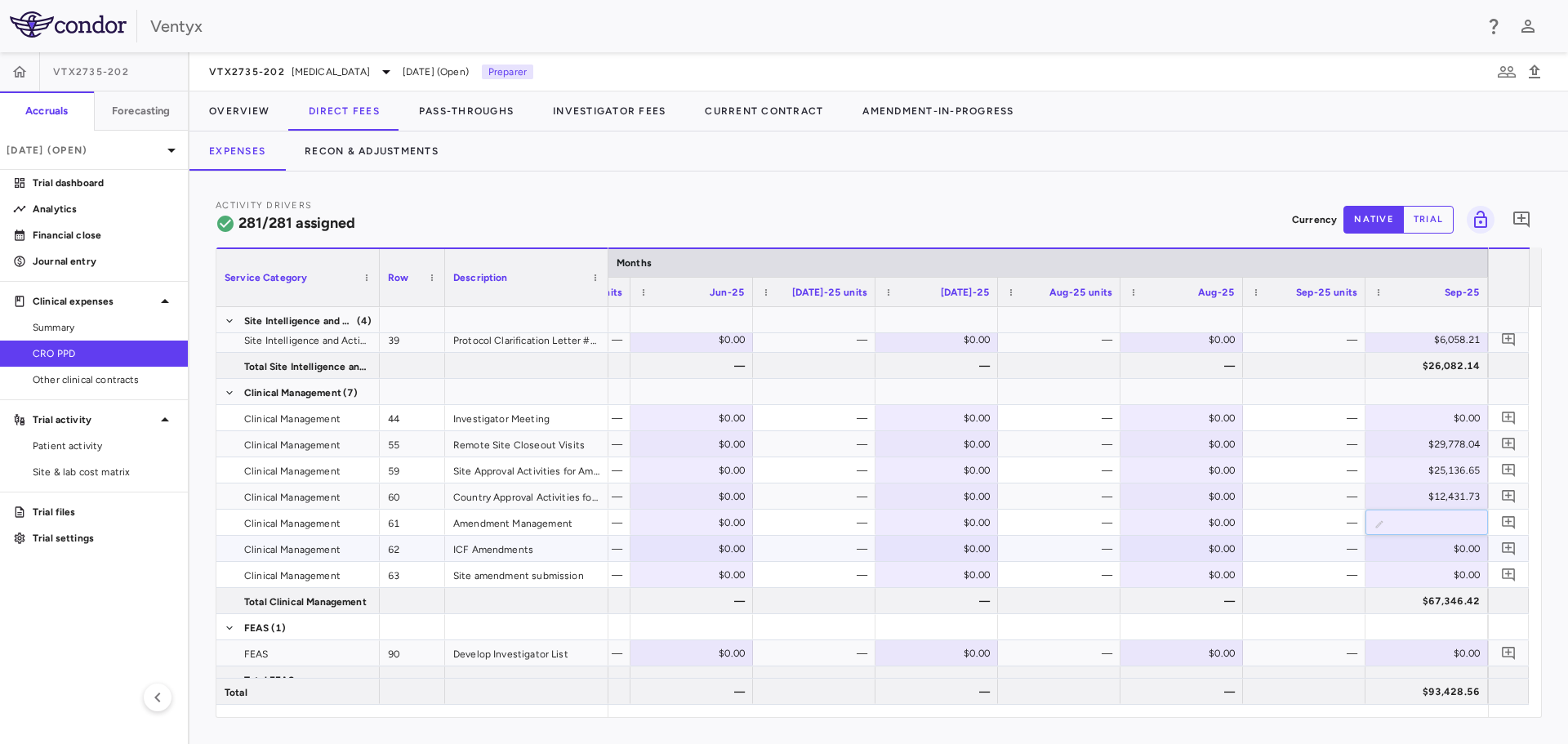
type input "********"
click at [1401, 547] on div "$0.00" at bounding box center [1429, 549] width 99 height 26
type input "******"
click at [1414, 584] on div "$0.00" at bounding box center [1429, 574] width 99 height 26
type input "******"
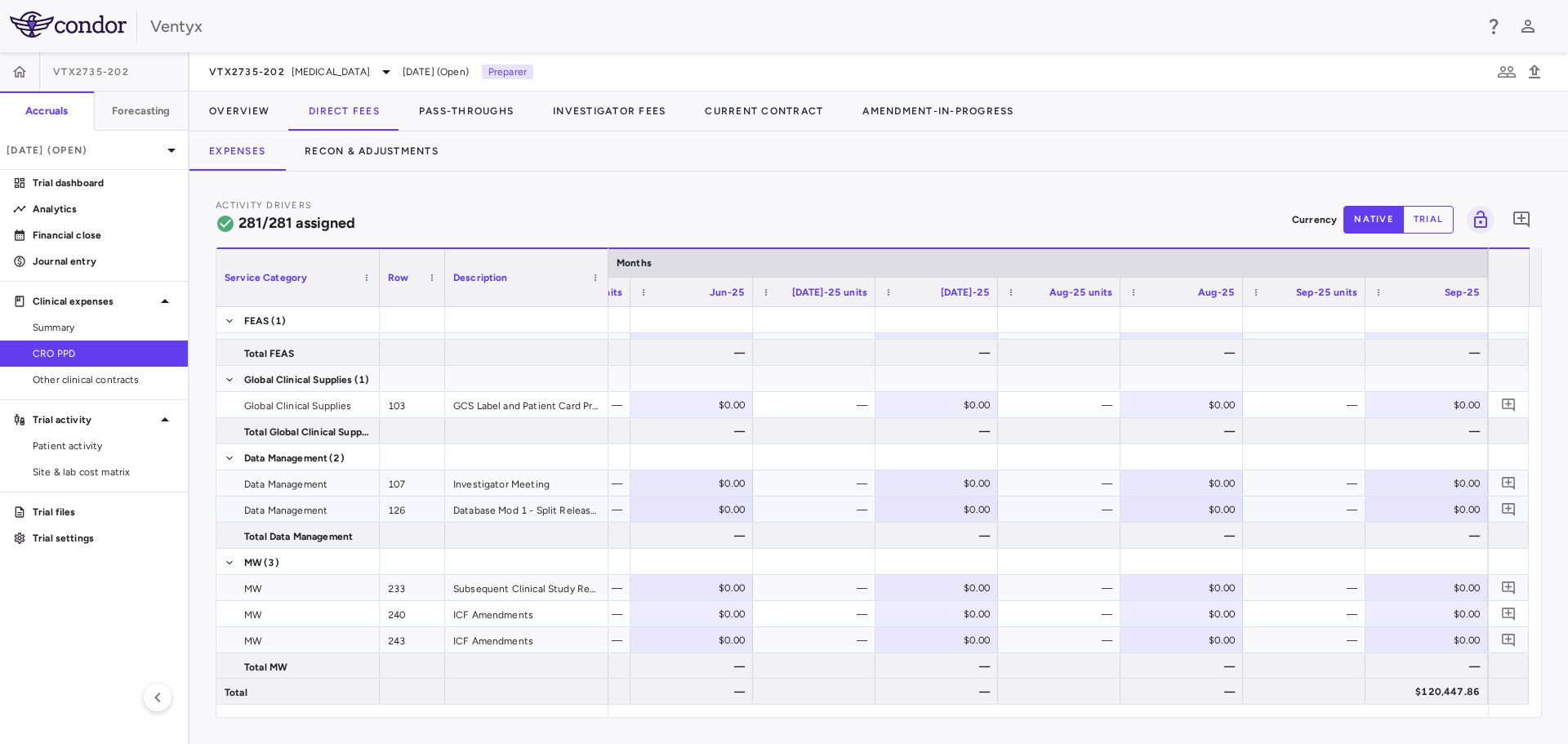
click at [1427, 515] on div "$0.00" at bounding box center [1429, 509] width 99 height 26
type input "*******"
click at [1392, 618] on div "$0.00" at bounding box center [1429, 614] width 99 height 26
type input "****"
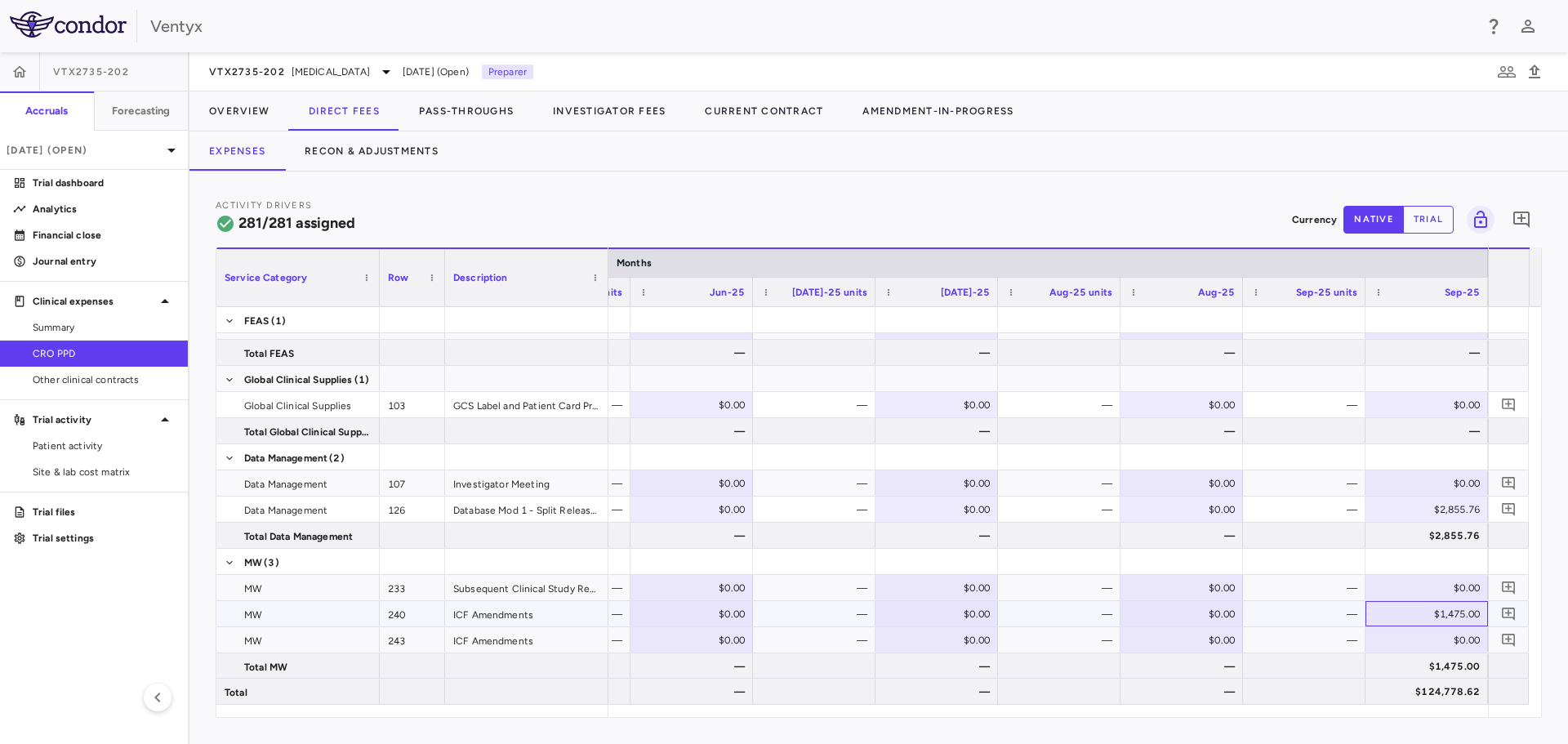
click at [1416, 615] on div "$1,475.00" at bounding box center [1429, 614] width 99 height 26
type input "*******"
click at [1417, 640] on div "$0.00" at bounding box center [1429, 640] width 99 height 26
type input "*"
type input "******"
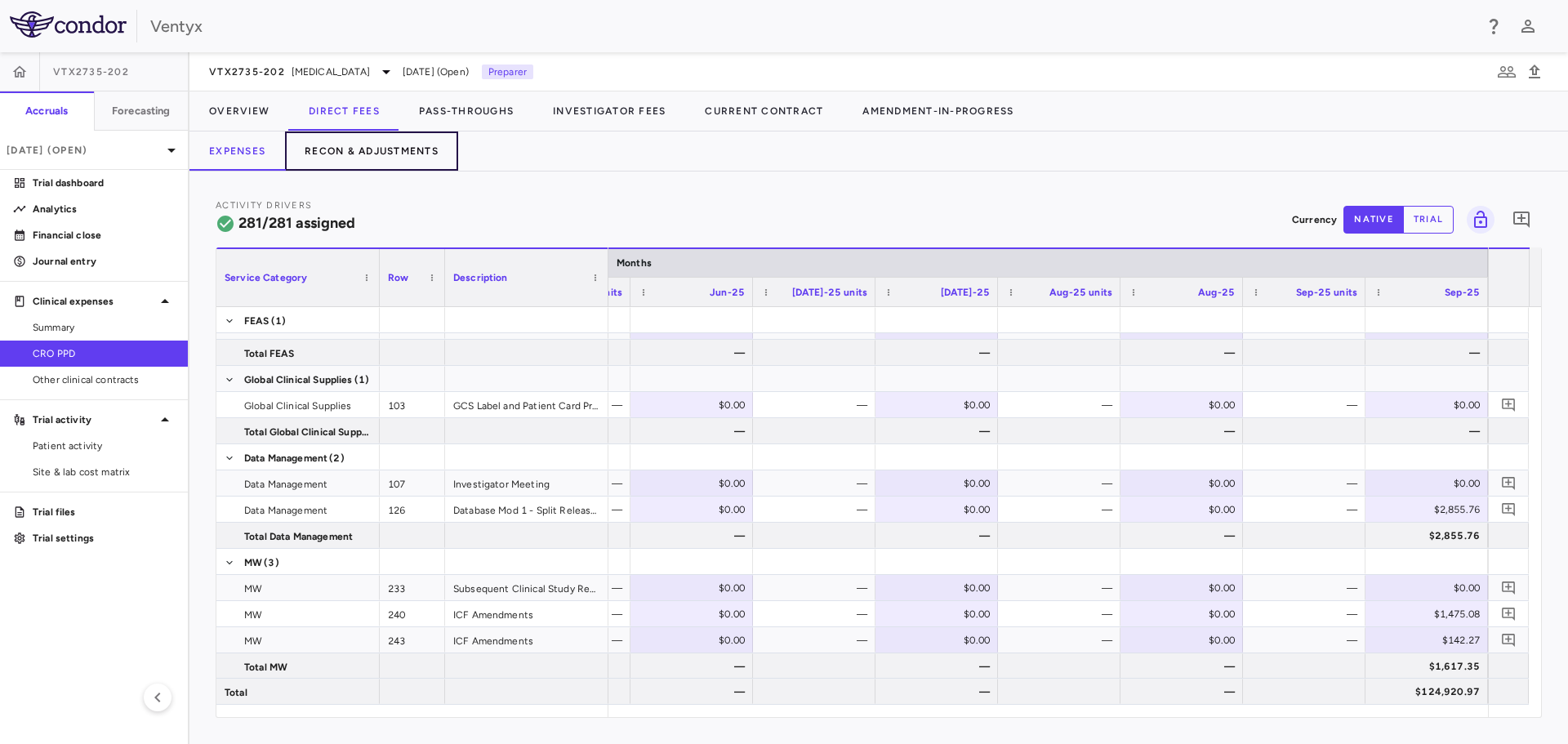
click at [369, 147] on button "Recon & Adjustments" at bounding box center [372, 151] width 173 height 39
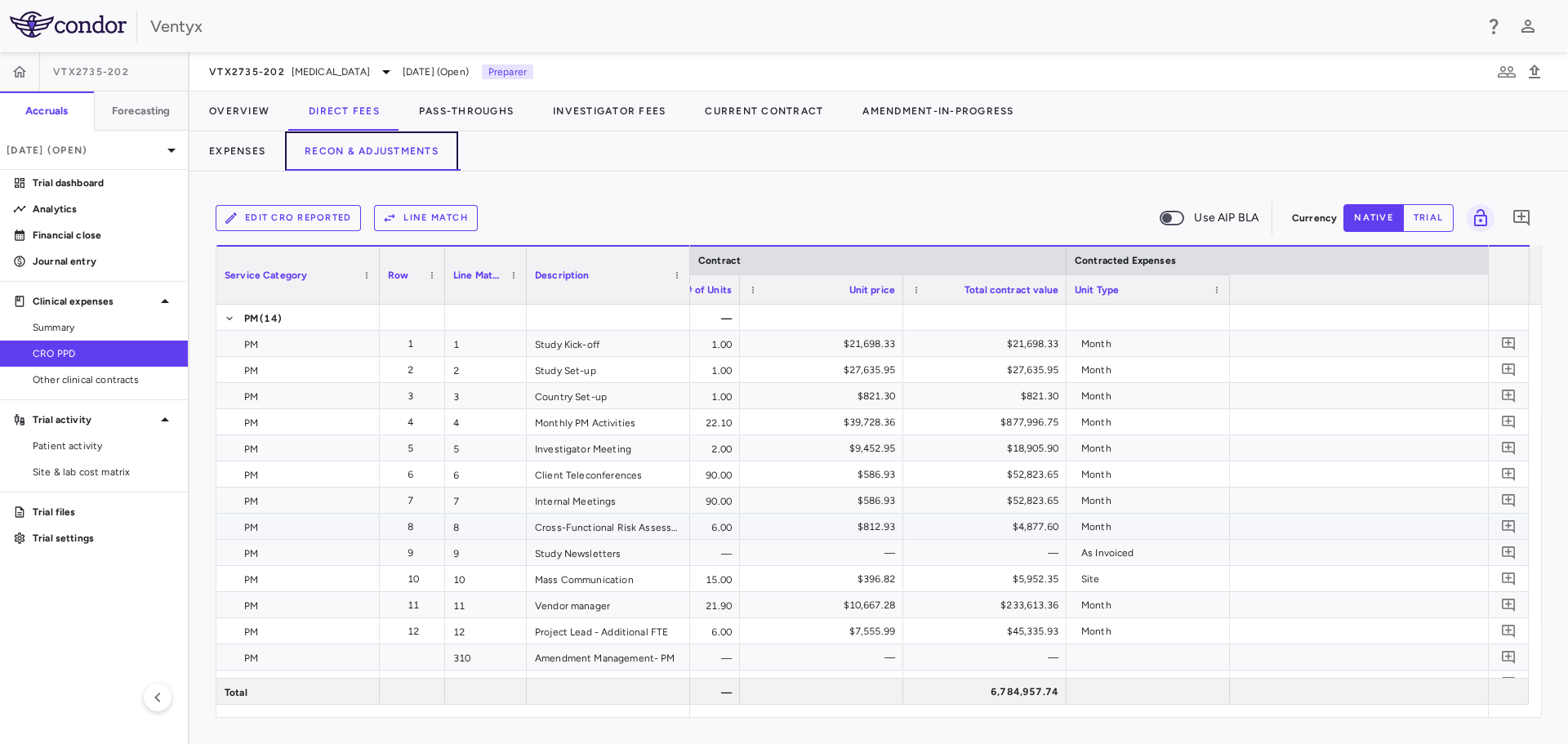
scroll to position [0, 734]
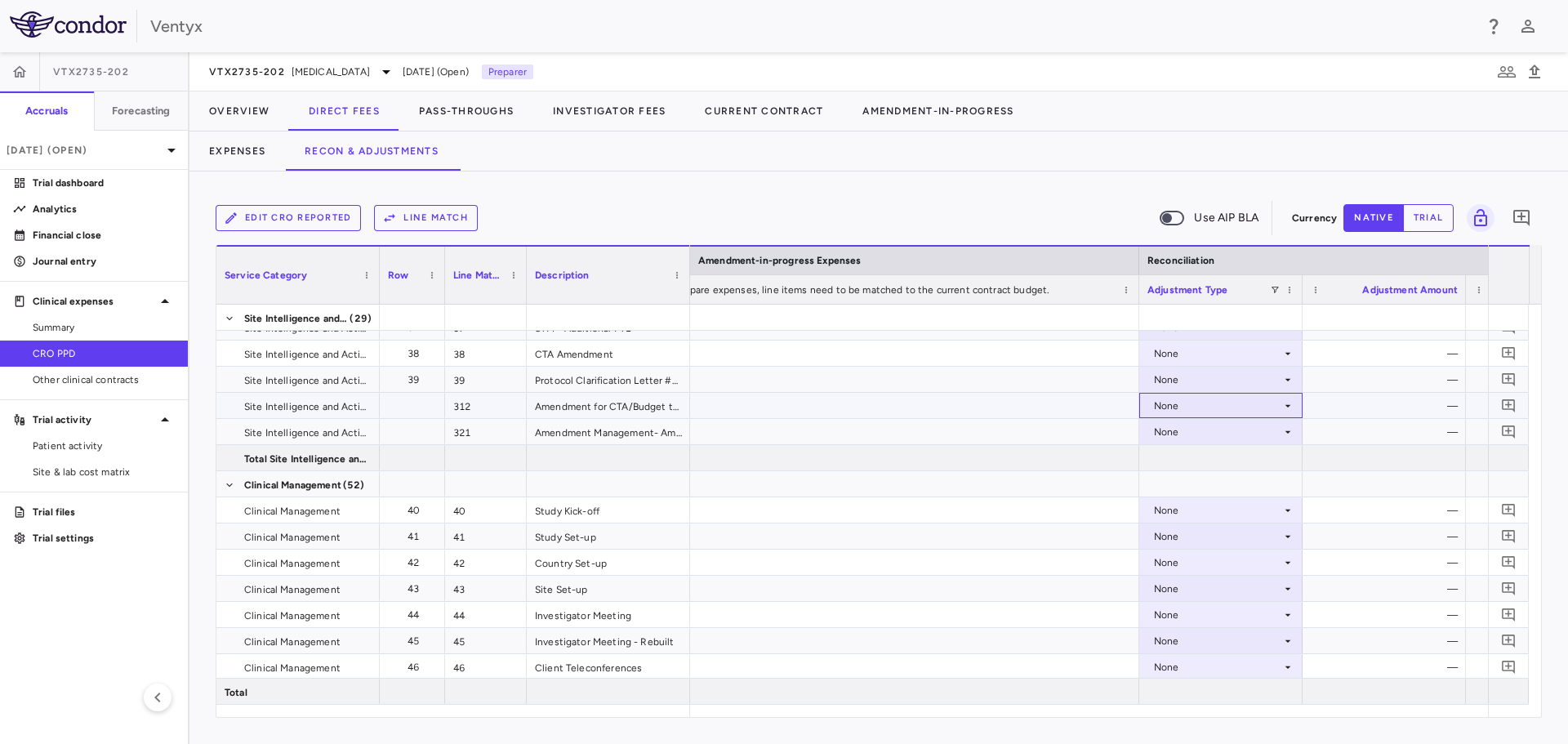
click at [1222, 409] on div "None" at bounding box center [1217, 406] width 127 height 26
click at [1226, 466] on div "CRO Reported" at bounding box center [1211, 462] width 78 height 15
click at [1210, 429] on div "None" at bounding box center [1217, 432] width 127 height 26
click at [1226, 433] on div "None" at bounding box center [1217, 432] width 127 height 26
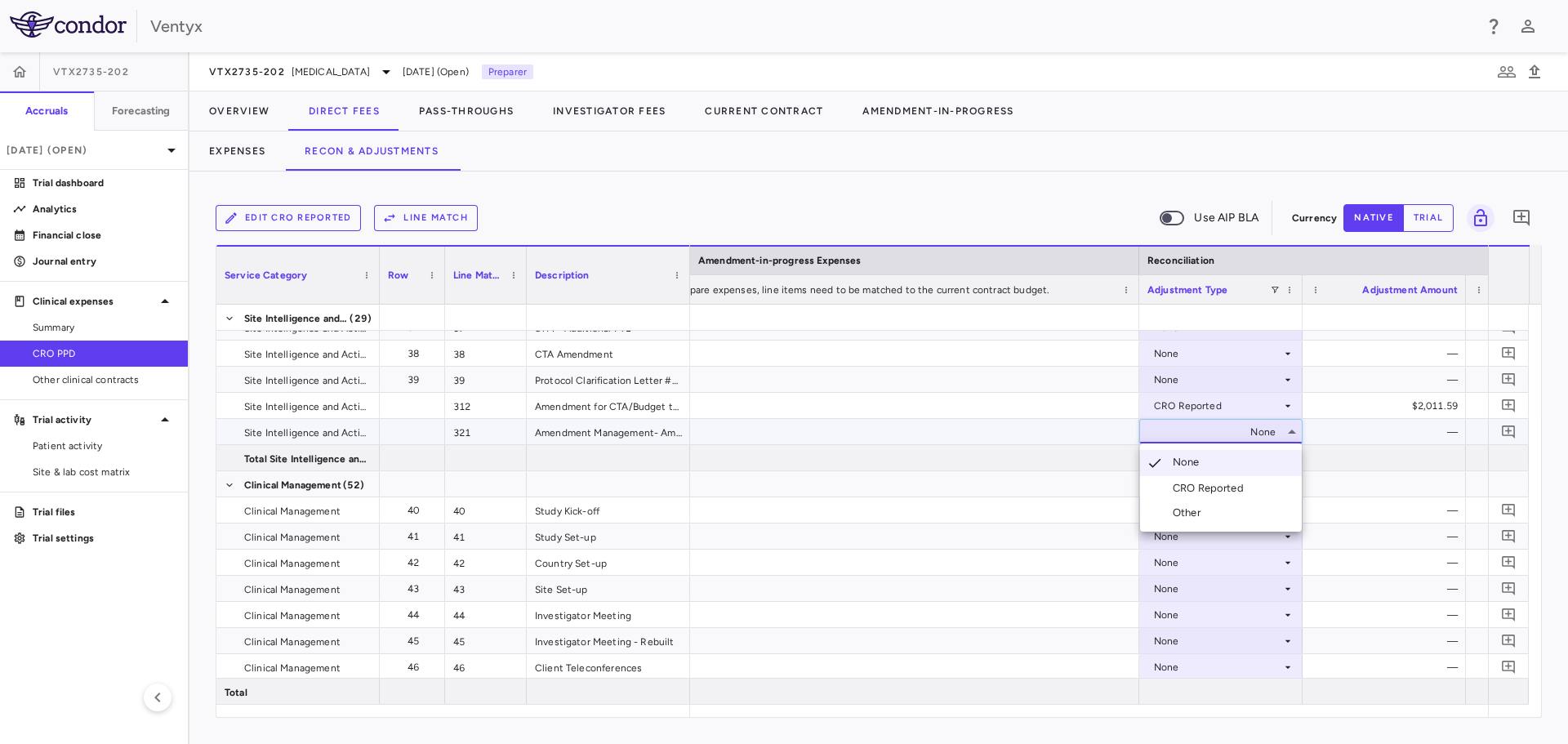
click at [1235, 478] on li "CRO Reported" at bounding box center [1221, 487] width 161 height 24
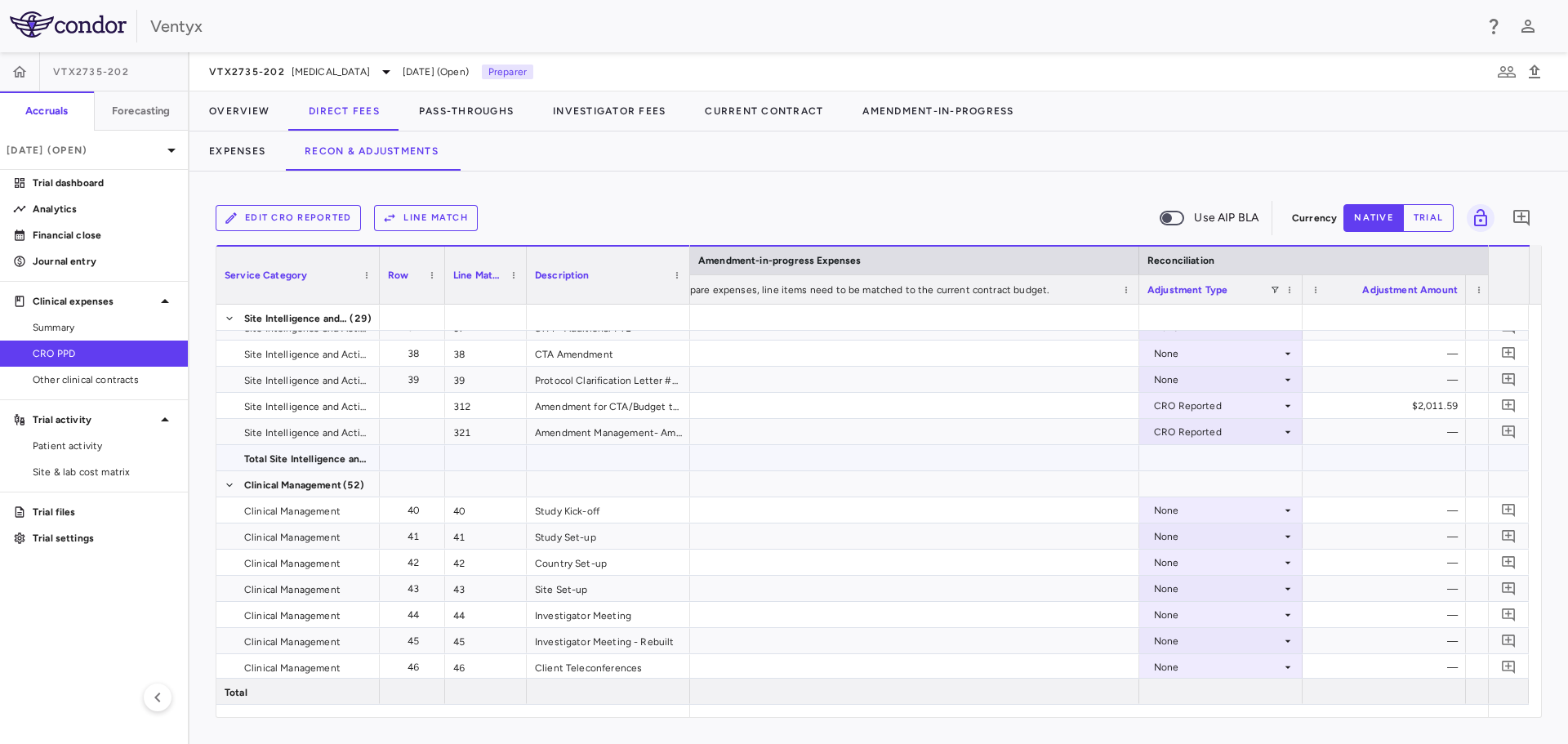
click at [1069, 444] on div at bounding box center [894, 457] width 490 height 25
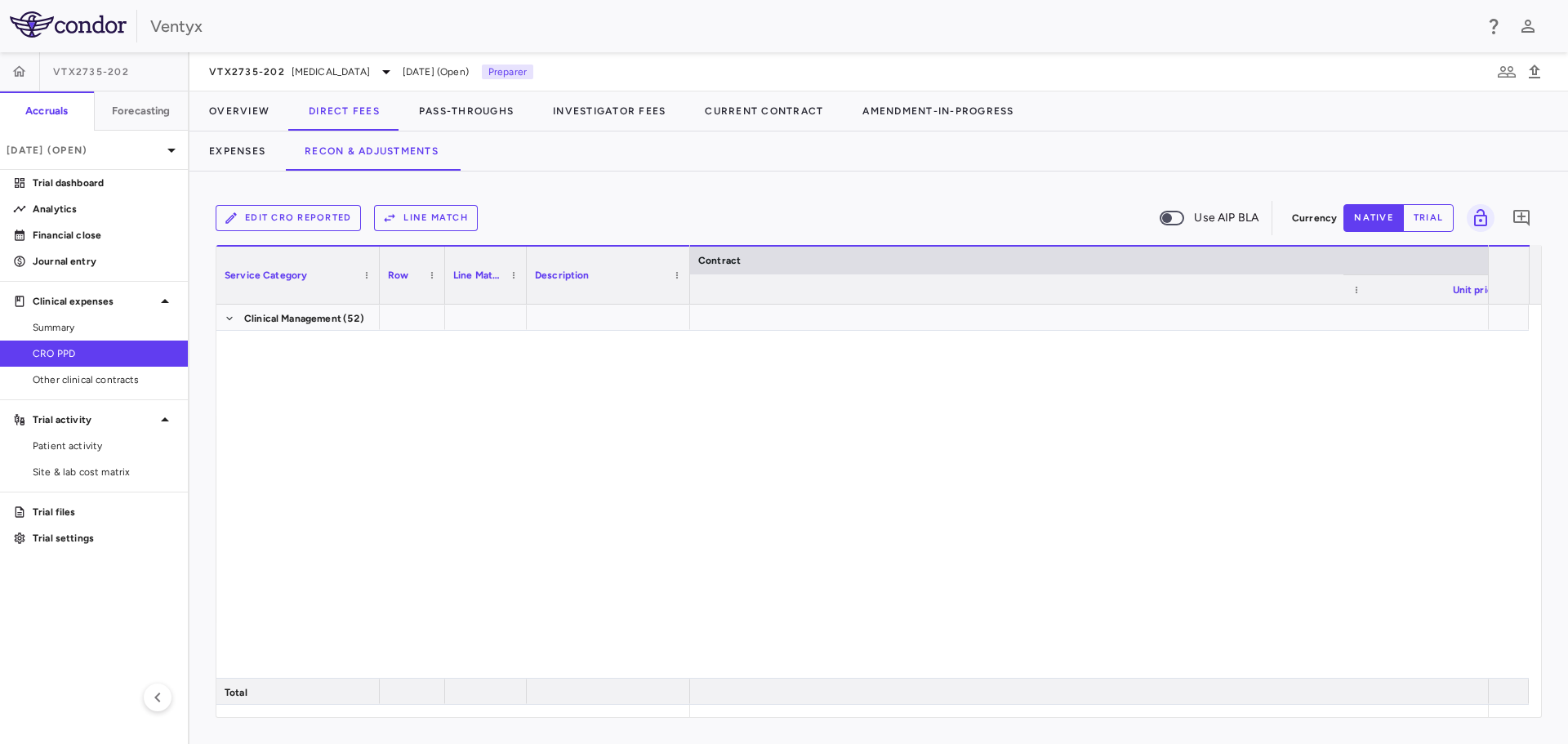
scroll to position [0, 898]
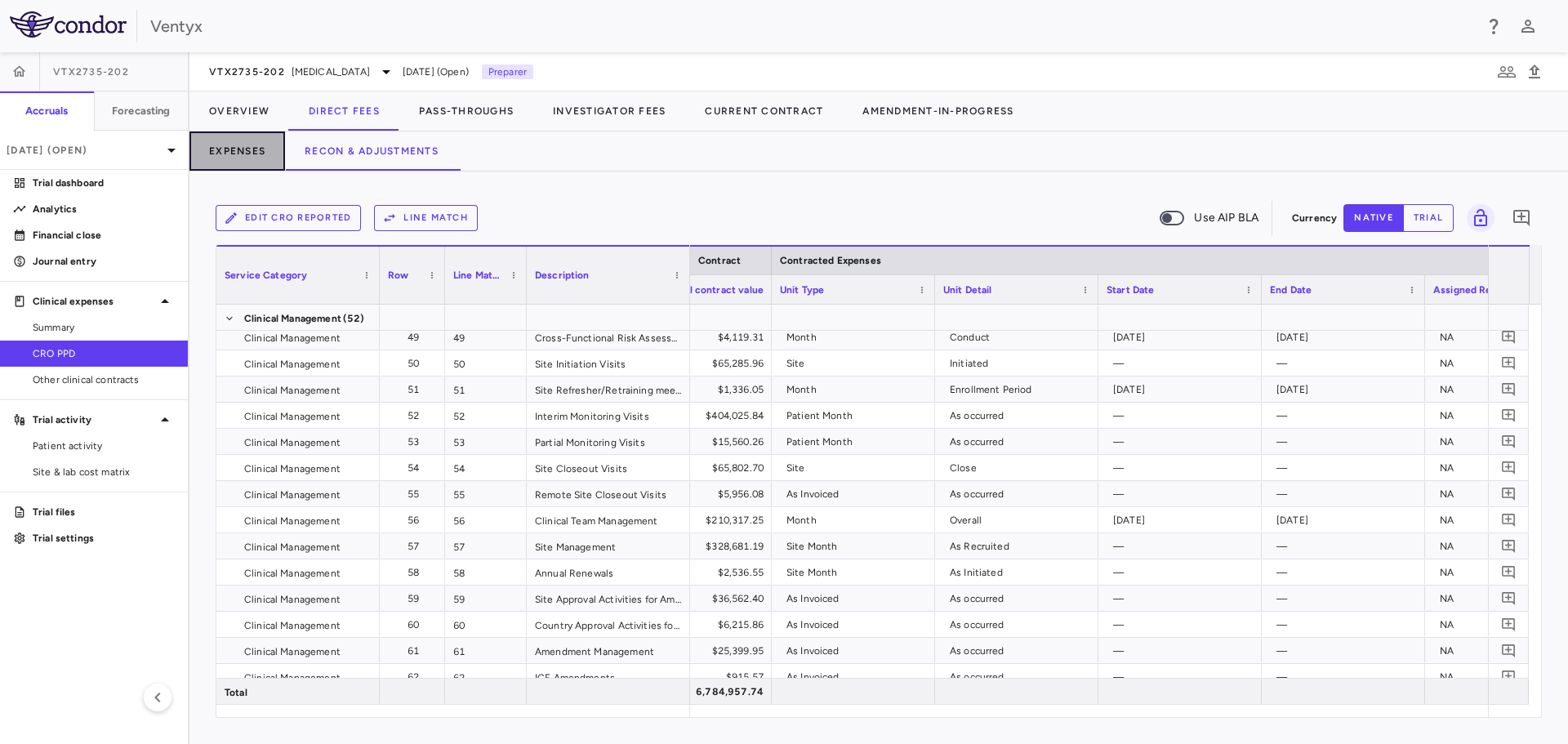
click at [257, 150] on button "Expenses" at bounding box center [237, 151] width 95 height 39
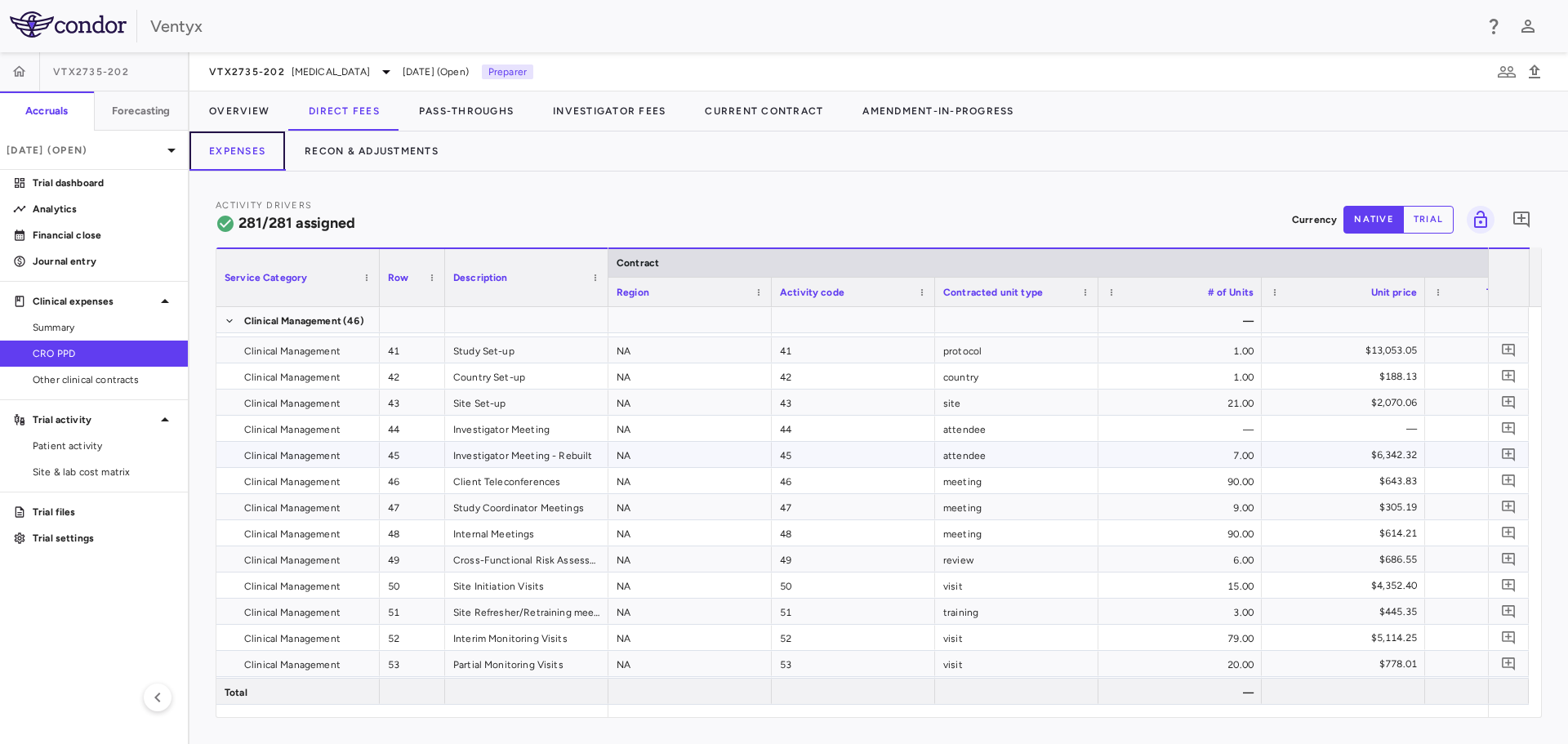
scroll to position [1079, 0]
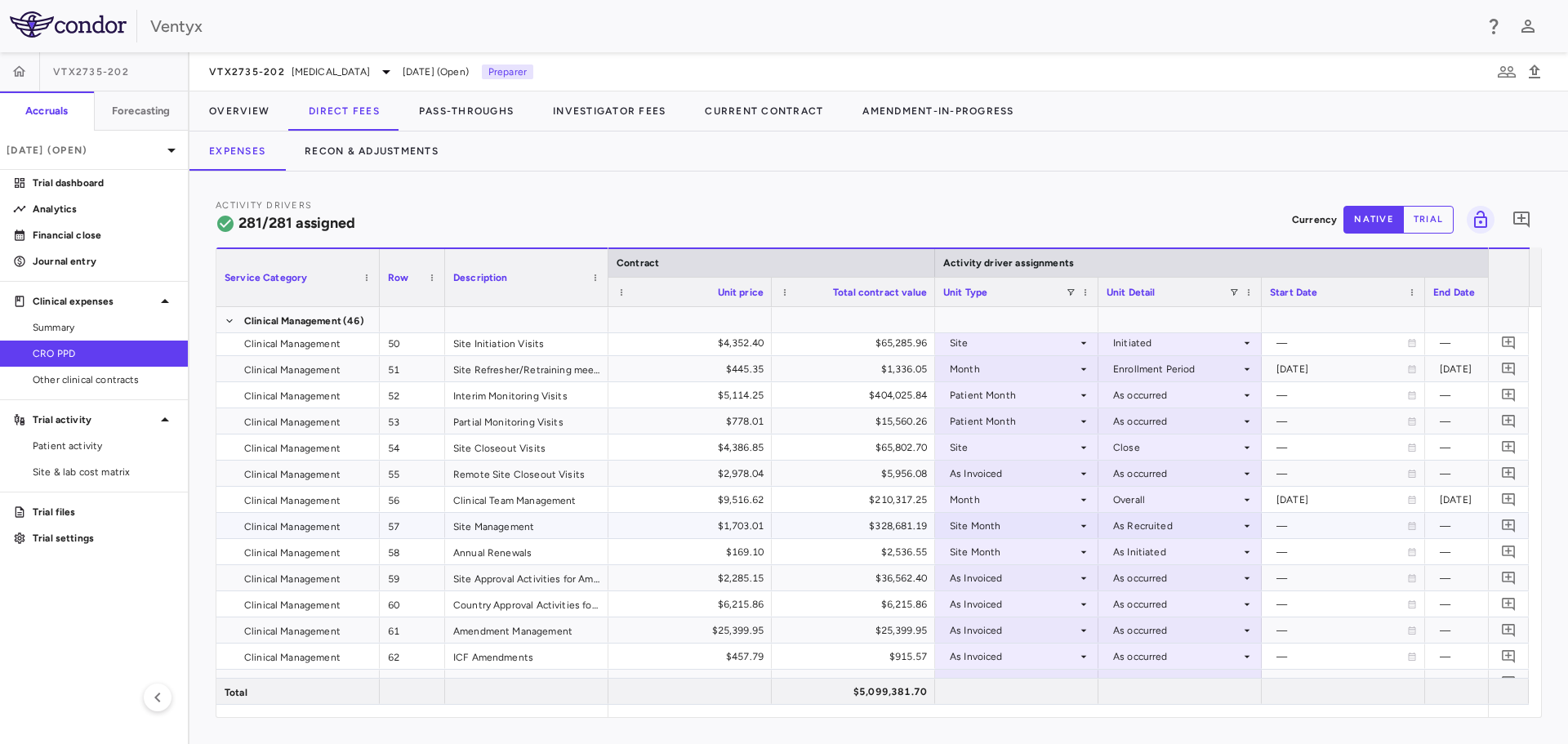
click at [1228, 518] on div "As Recruited" at bounding box center [1176, 525] width 127 height 26
click at [1212, 553] on li "As Initiated" at bounding box center [1180, 555] width 161 height 24
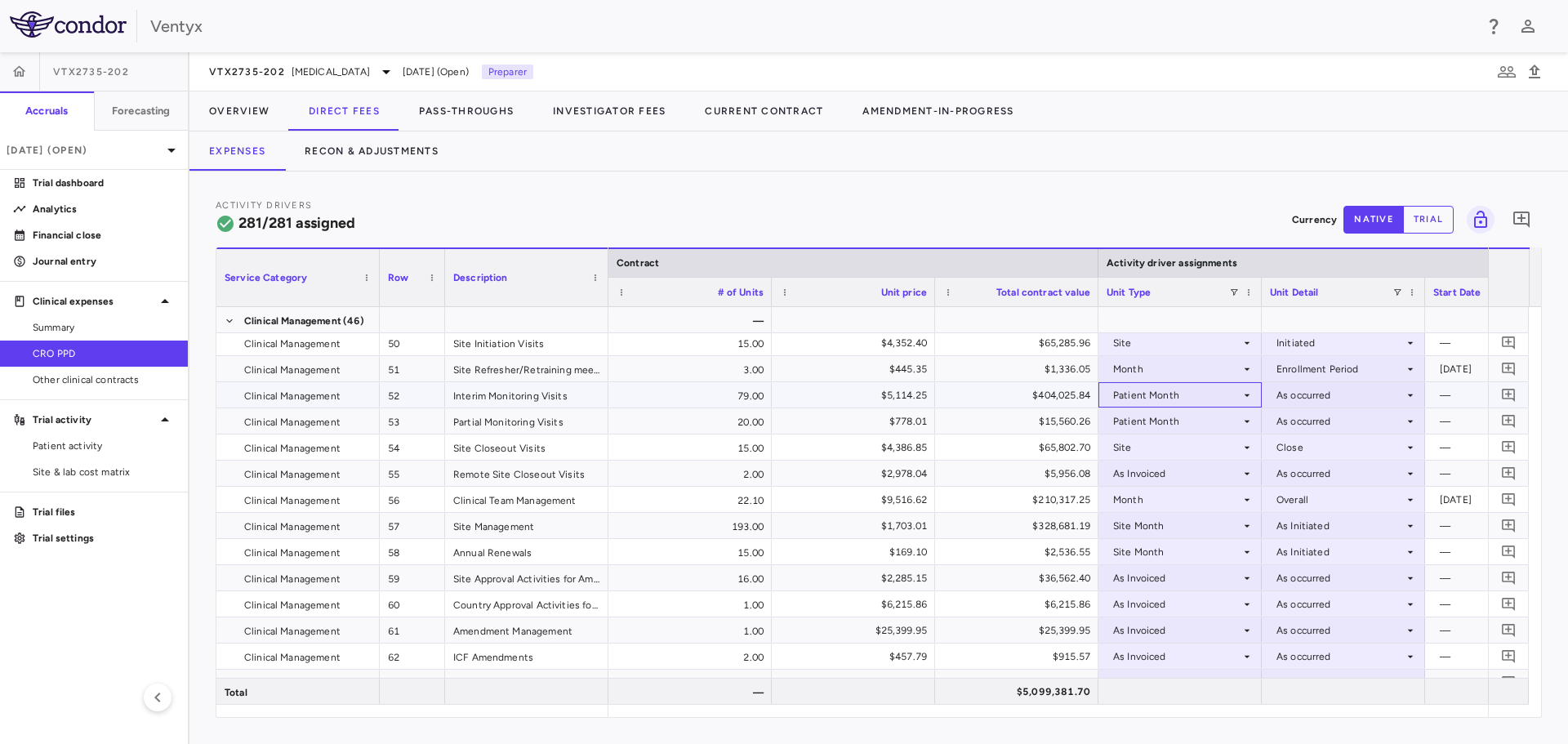
click at [1109, 390] on div "Patient Month" at bounding box center [1179, 395] width 147 height 23
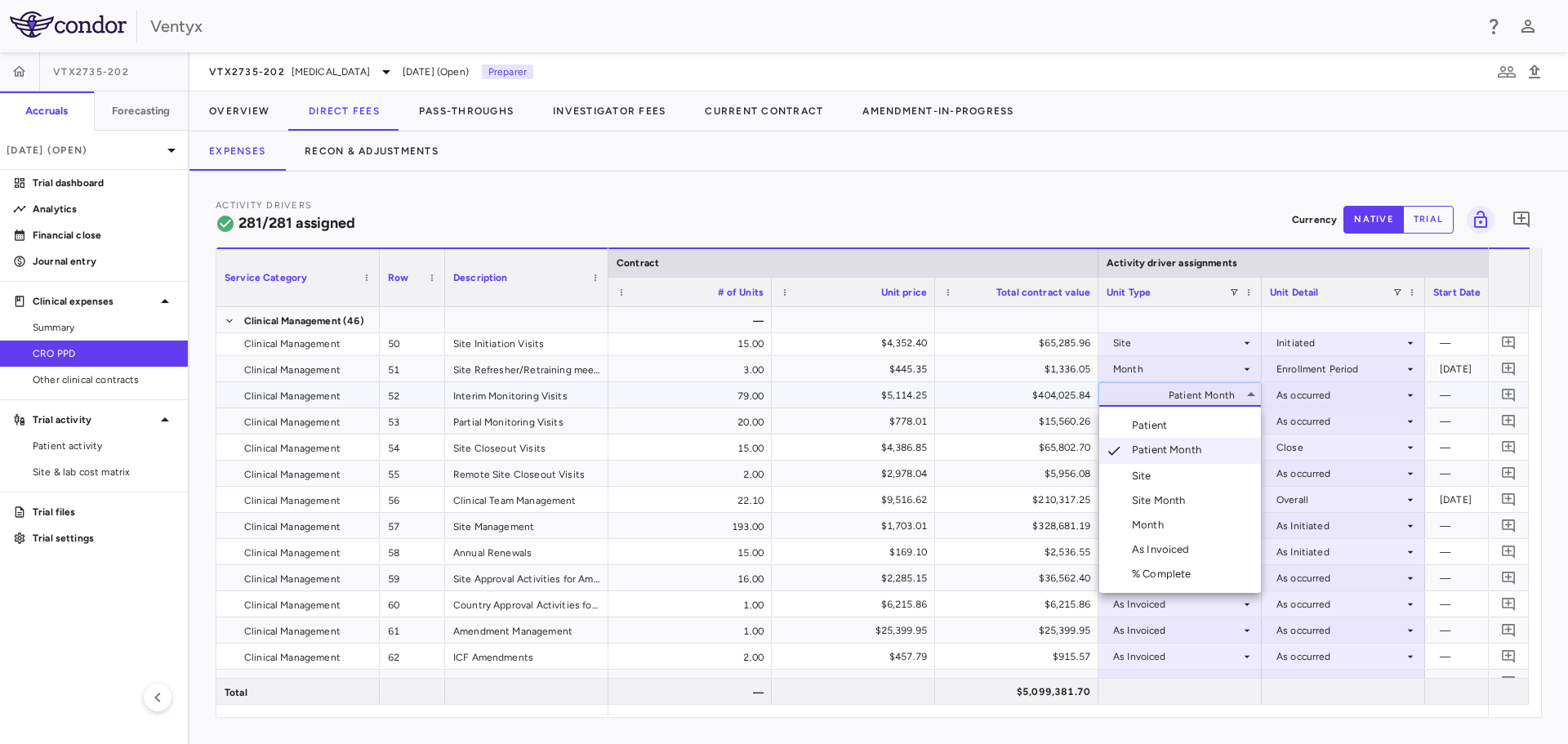
click at [1169, 216] on div at bounding box center [784, 372] width 1568 height 744
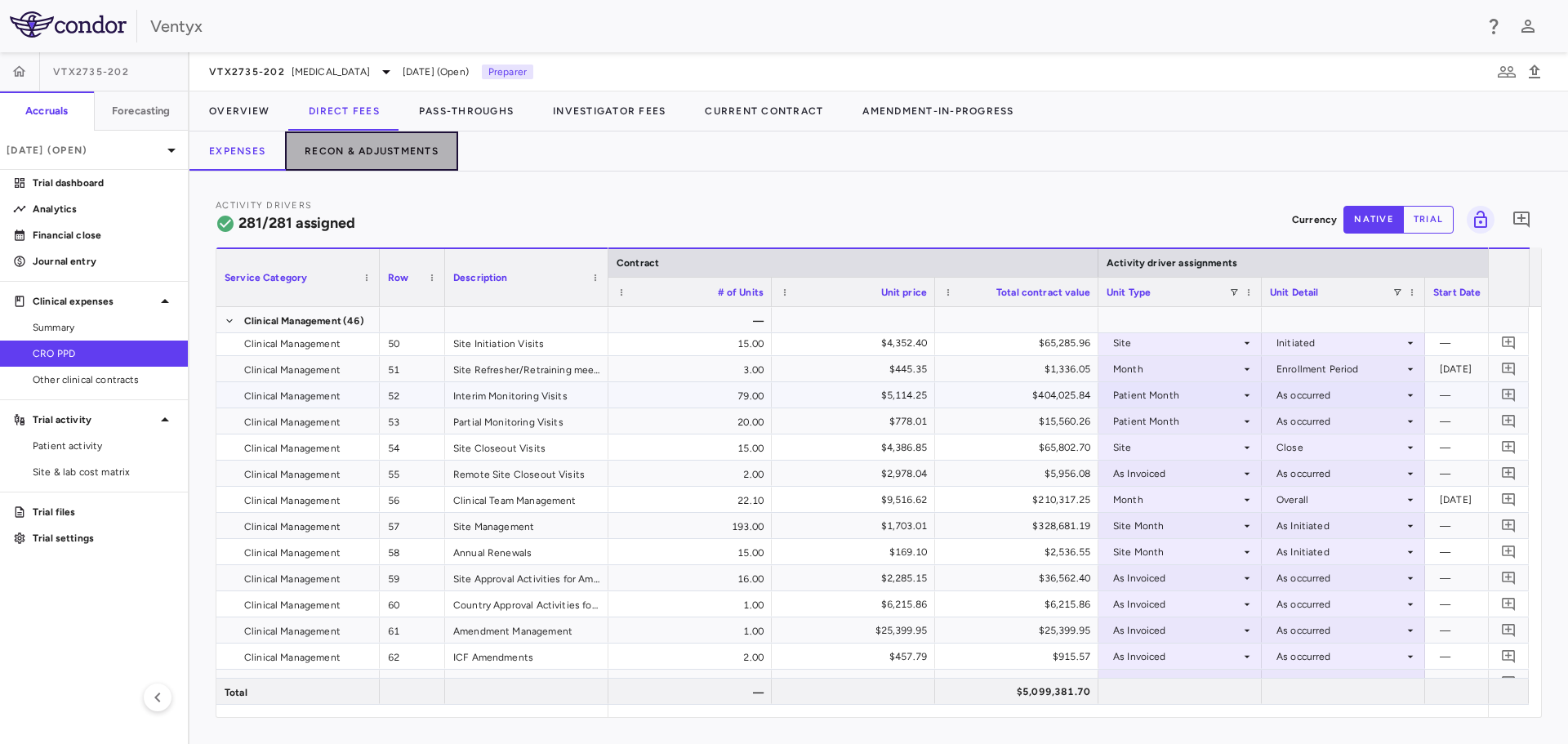
click at [395, 154] on button "Recon & Adjustments" at bounding box center [372, 151] width 173 height 39
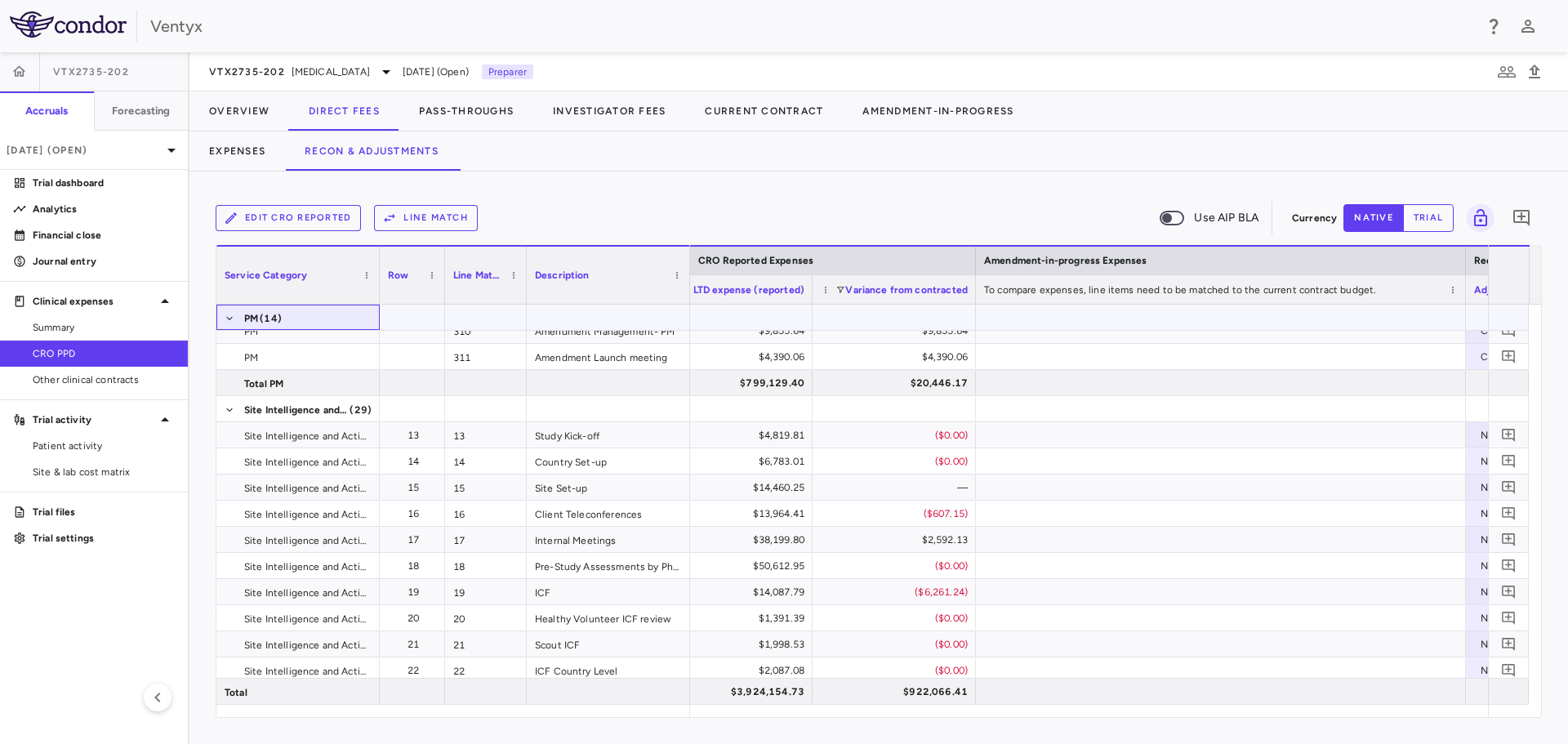
click at [231, 323] on span at bounding box center [230, 318] width 10 height 26
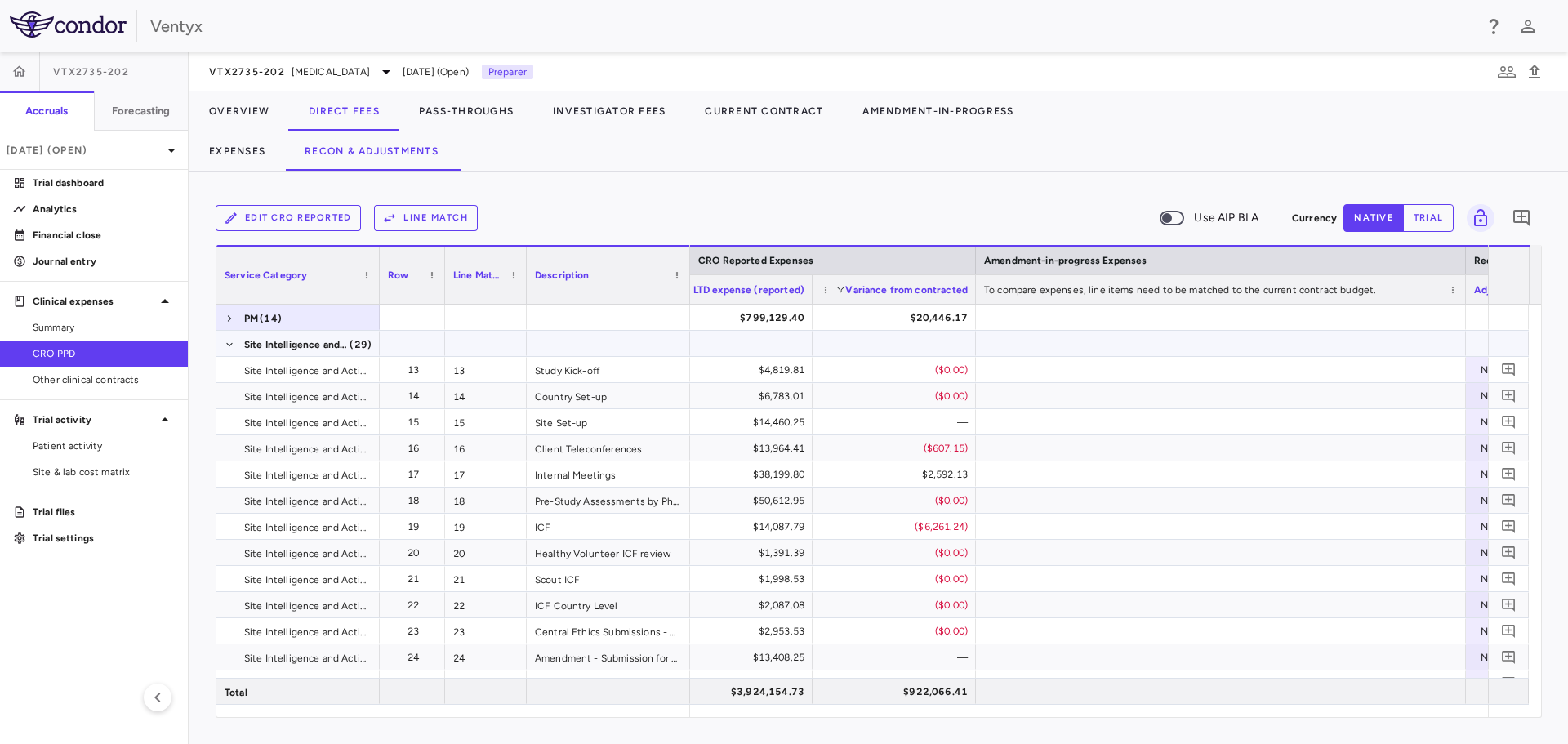
click at [226, 337] on span at bounding box center [230, 344] width 10 height 26
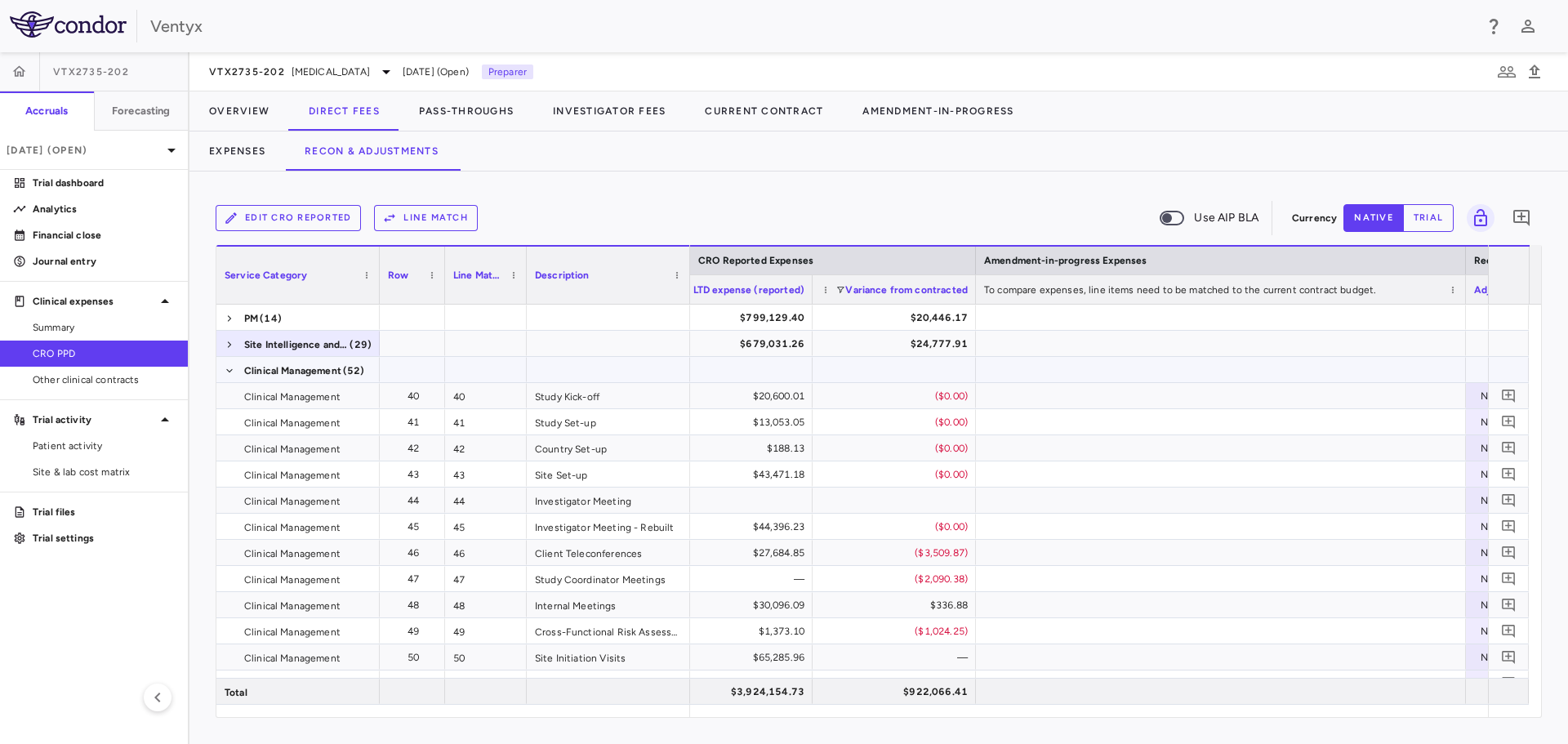
click at [222, 369] on div "Clinical Management (52)" at bounding box center [298, 370] width 163 height 25
click at [226, 370] on span at bounding box center [230, 371] width 10 height 10
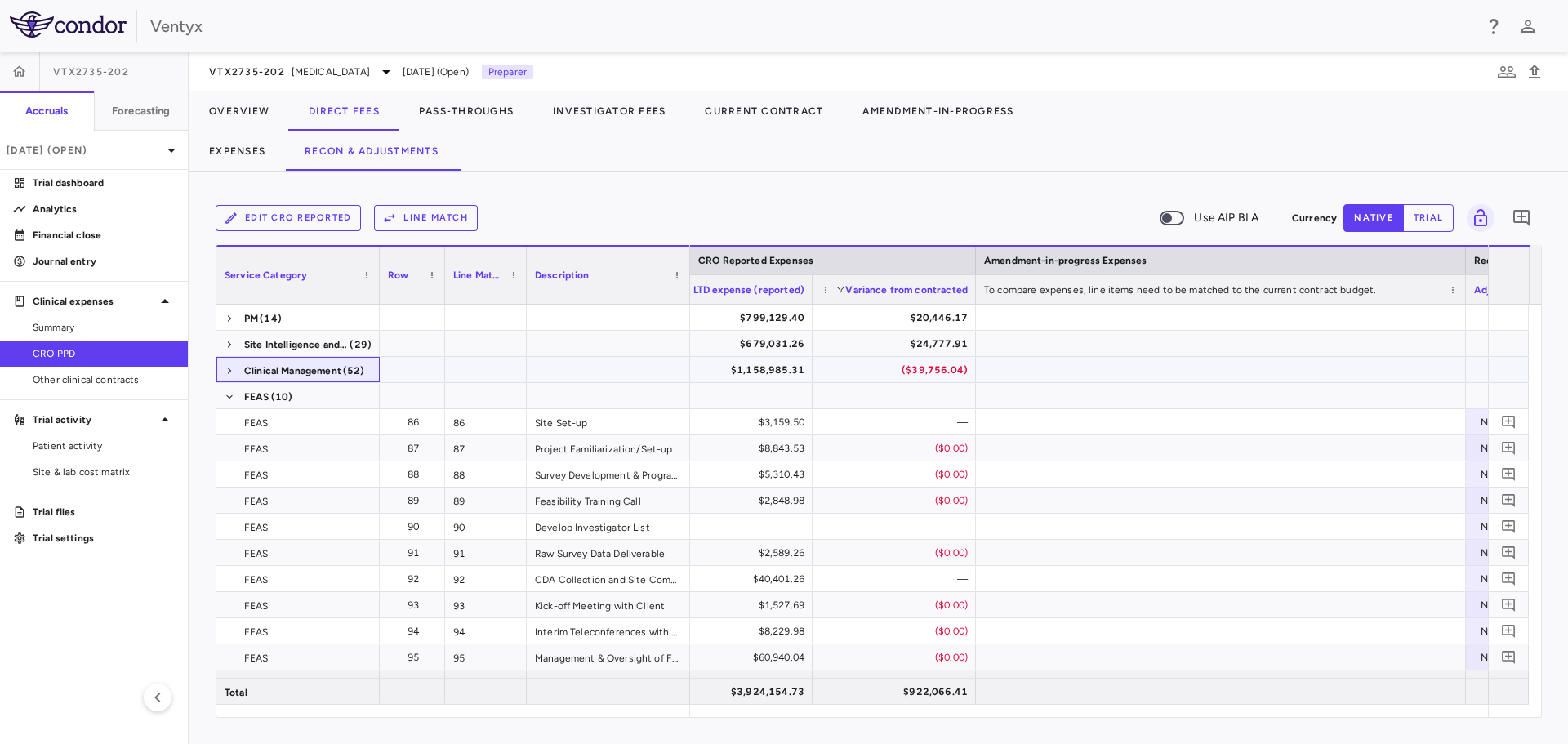
click at [226, 370] on span at bounding box center [230, 371] width 10 height 10
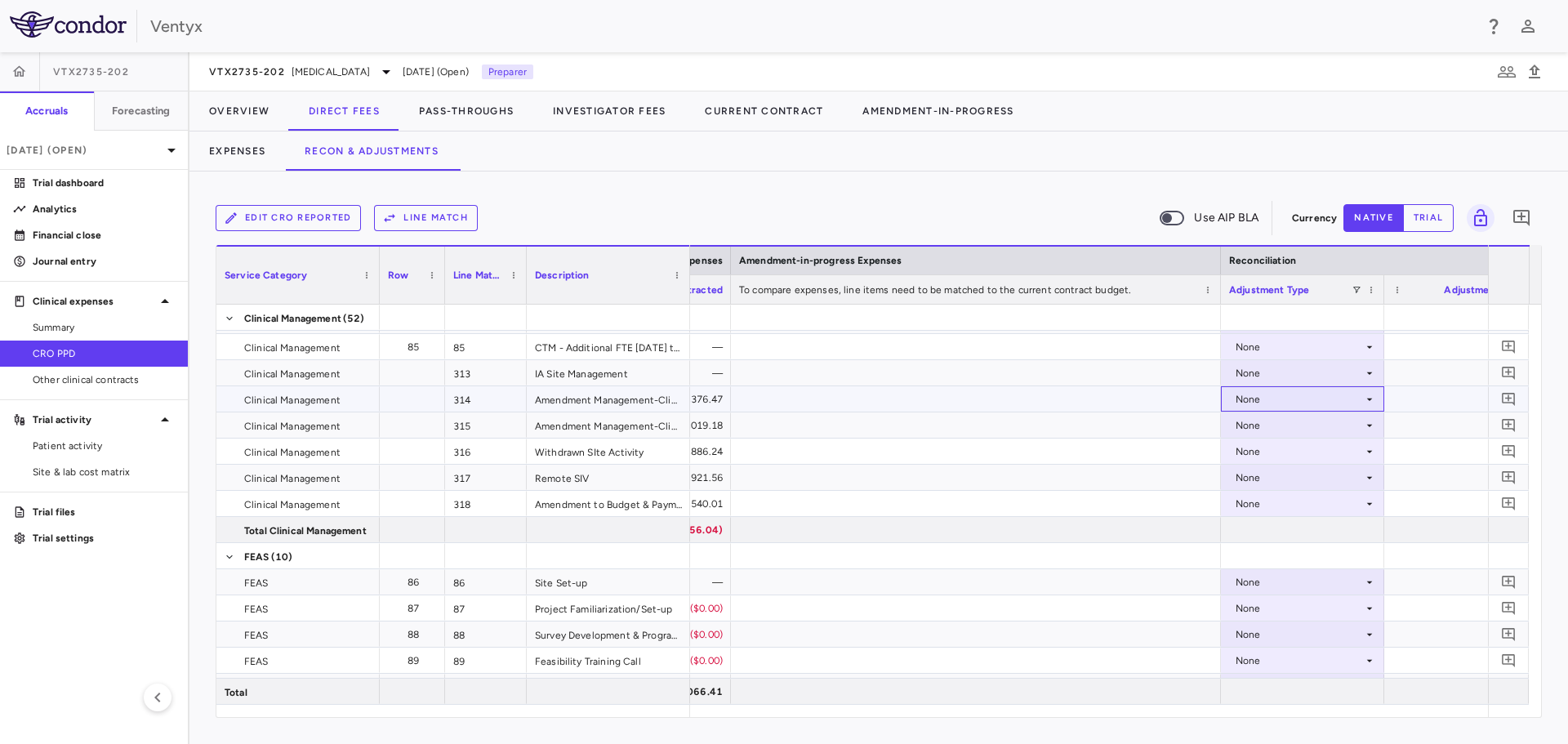
click at [1265, 400] on div "None" at bounding box center [1299, 399] width 127 height 26
click at [1288, 456] on div "CRO Reported" at bounding box center [1293, 455] width 78 height 15
click at [1281, 430] on div "None" at bounding box center [1299, 425] width 127 height 26
click at [1275, 433] on div "None" at bounding box center [1299, 425] width 127 height 26
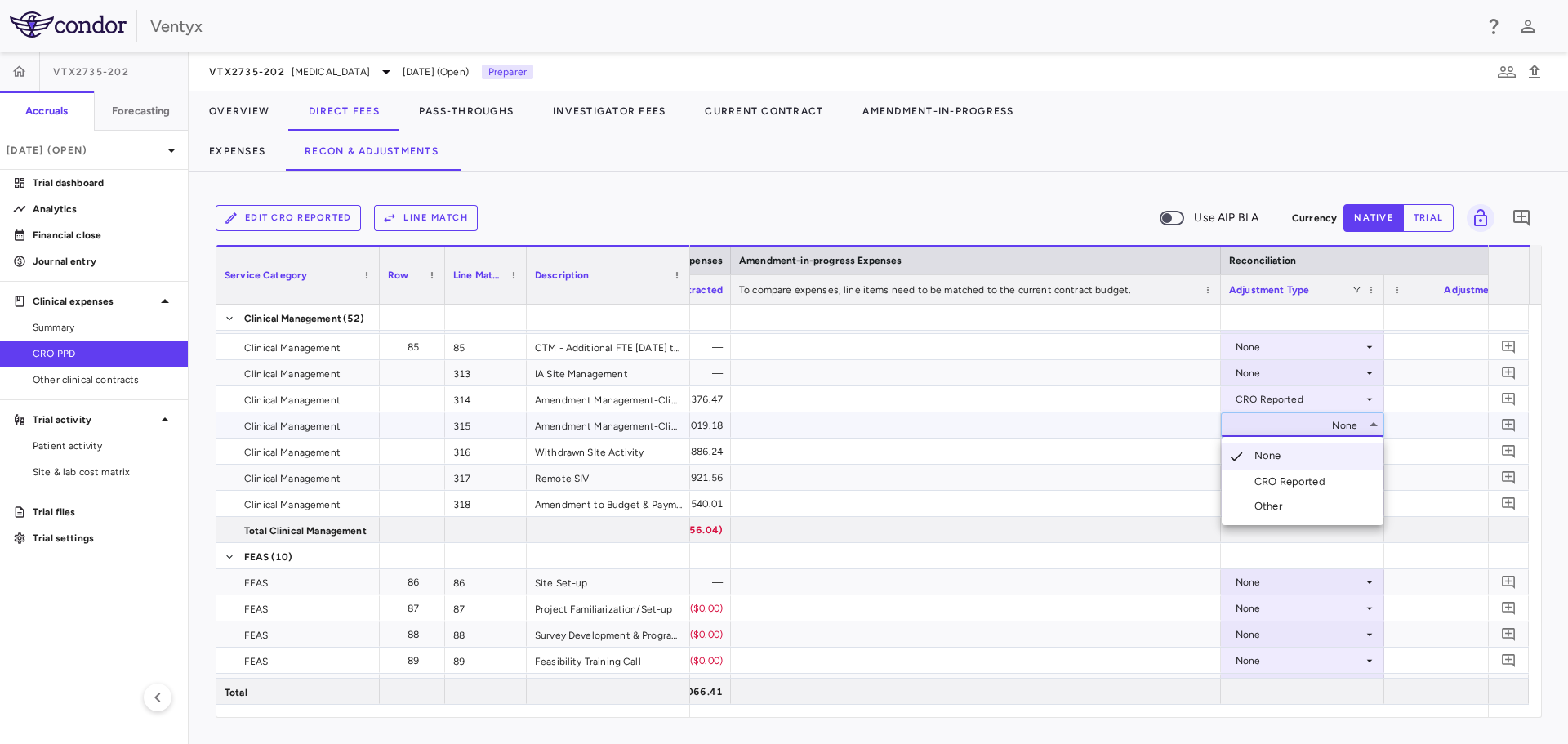
click at [1279, 475] on div "CRO Reported" at bounding box center [1293, 481] width 78 height 15
click at [1278, 449] on div "None" at bounding box center [1299, 451] width 127 height 26
click at [1282, 455] on div "None" at bounding box center [1299, 451] width 127 height 26
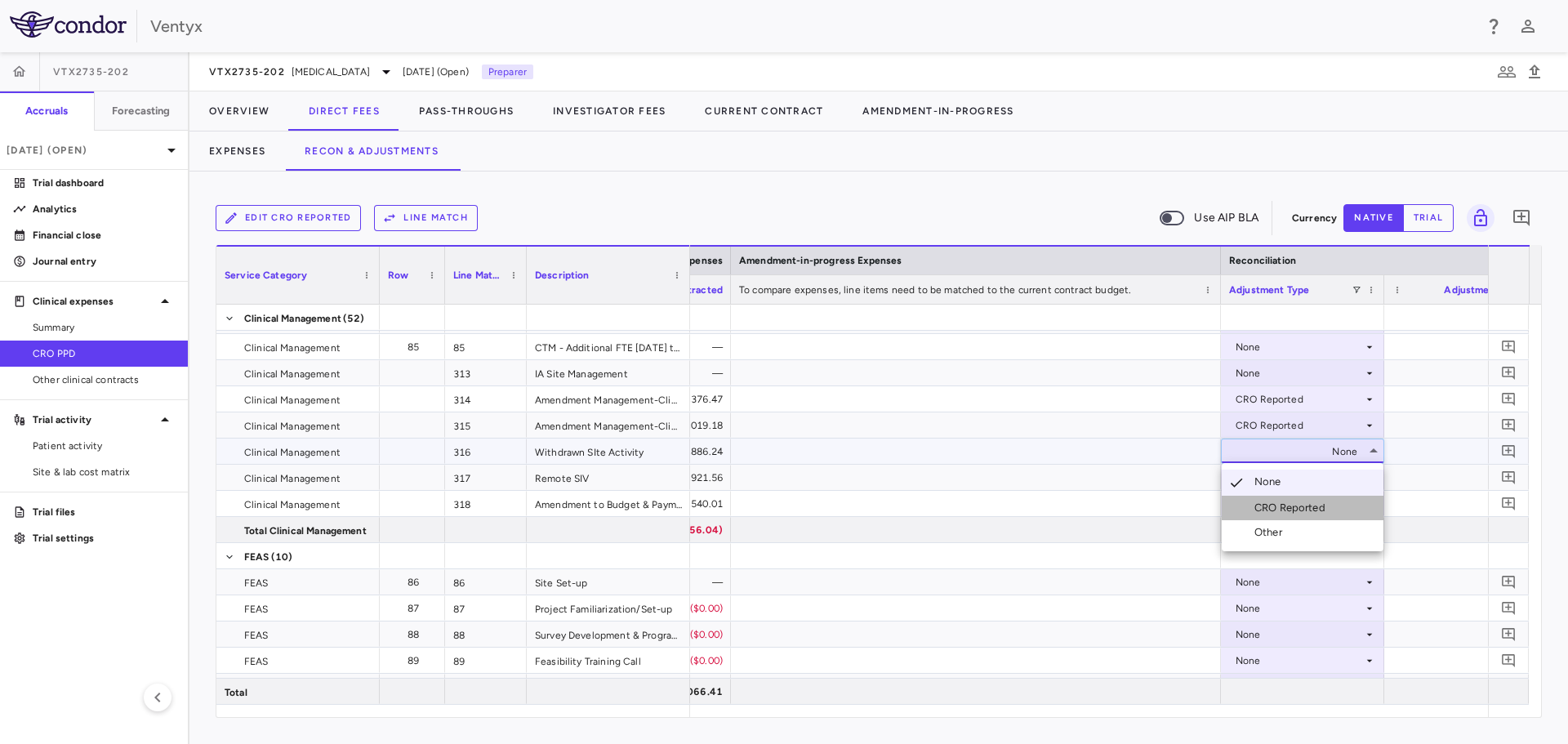
click at [1282, 501] on div "CRO Reported" at bounding box center [1293, 508] width 78 height 15
click at [1282, 479] on div "None" at bounding box center [1299, 478] width 127 height 26
click at [1286, 487] on div "None" at bounding box center [1299, 478] width 127 height 26
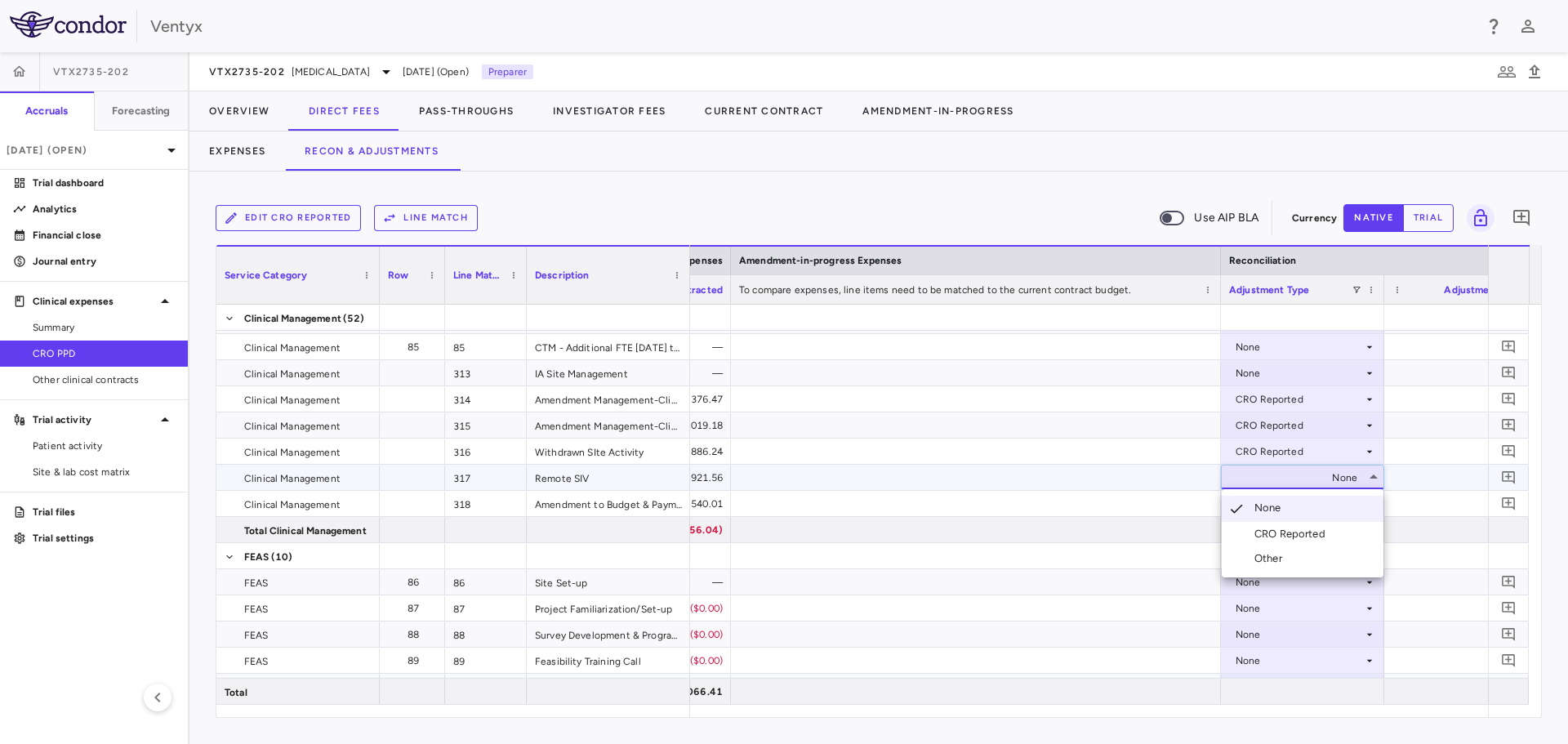
click at [1291, 527] on div "CRO Reported" at bounding box center [1293, 533] width 78 height 15
click at [1288, 502] on div "None" at bounding box center [1299, 503] width 127 height 26
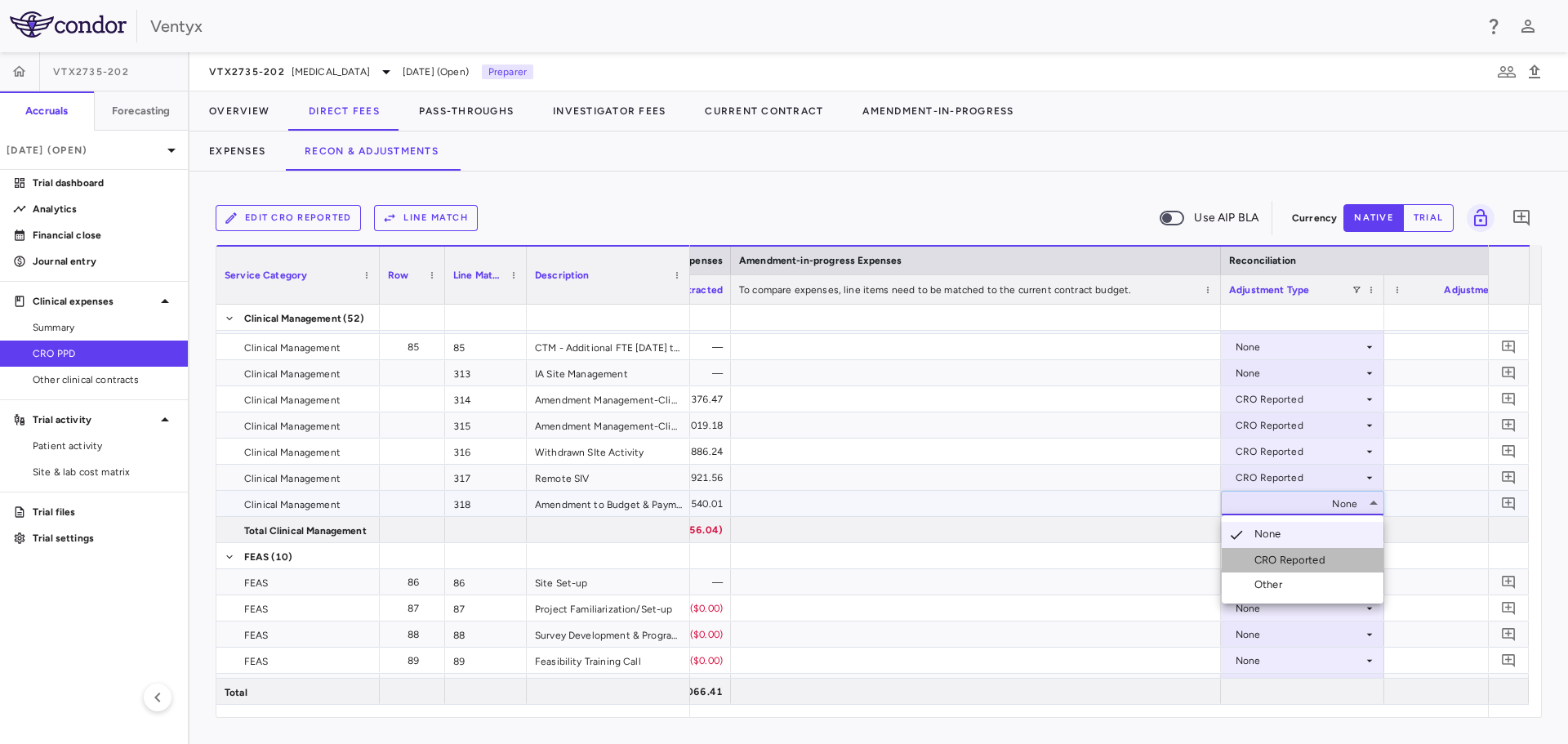
click at [1291, 551] on li "CRO Reported" at bounding box center [1302, 559] width 161 height 24
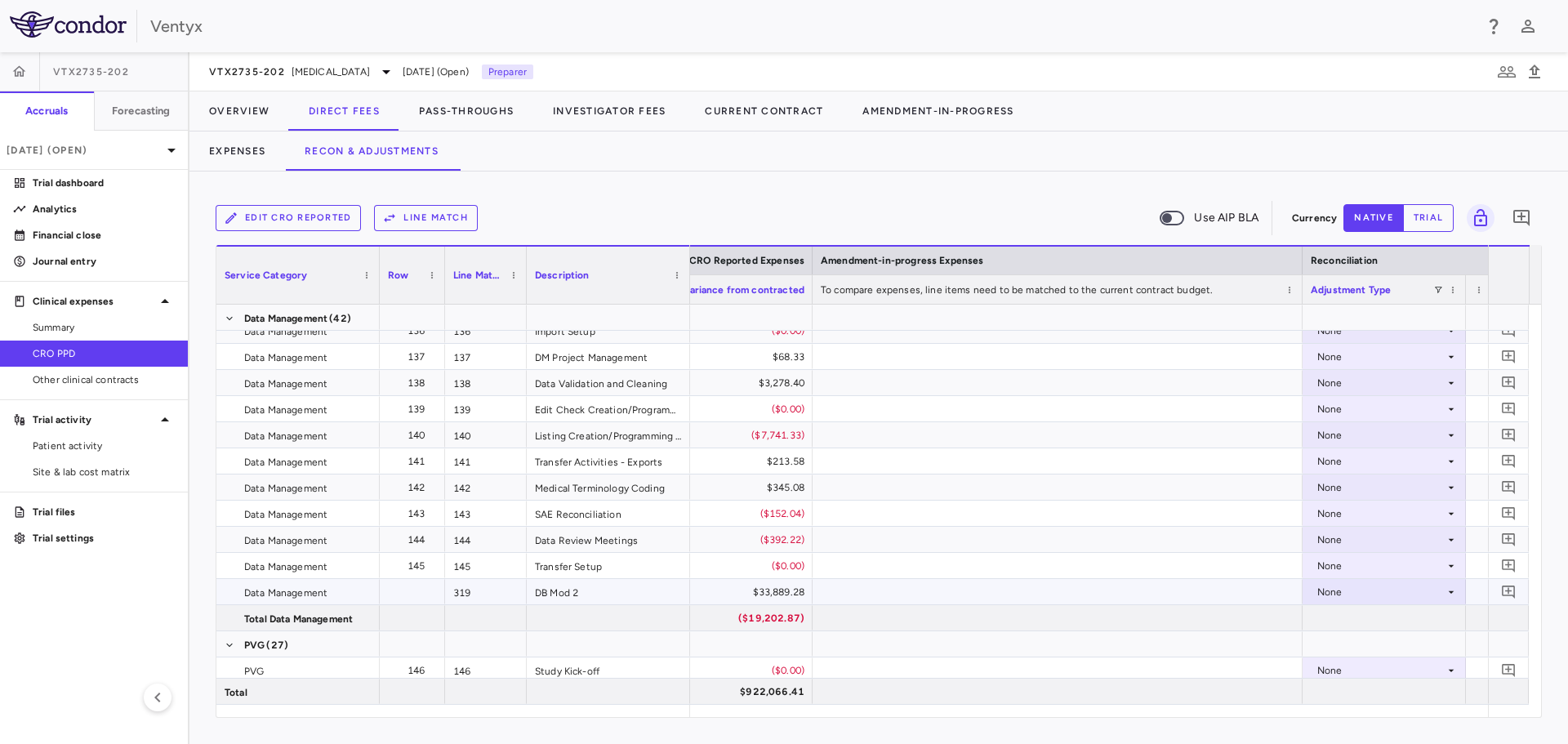
click at [1335, 584] on div "None" at bounding box center [1380, 591] width 127 height 26
click at [1347, 641] on div "CRO Reported" at bounding box center [1374, 648] width 78 height 15
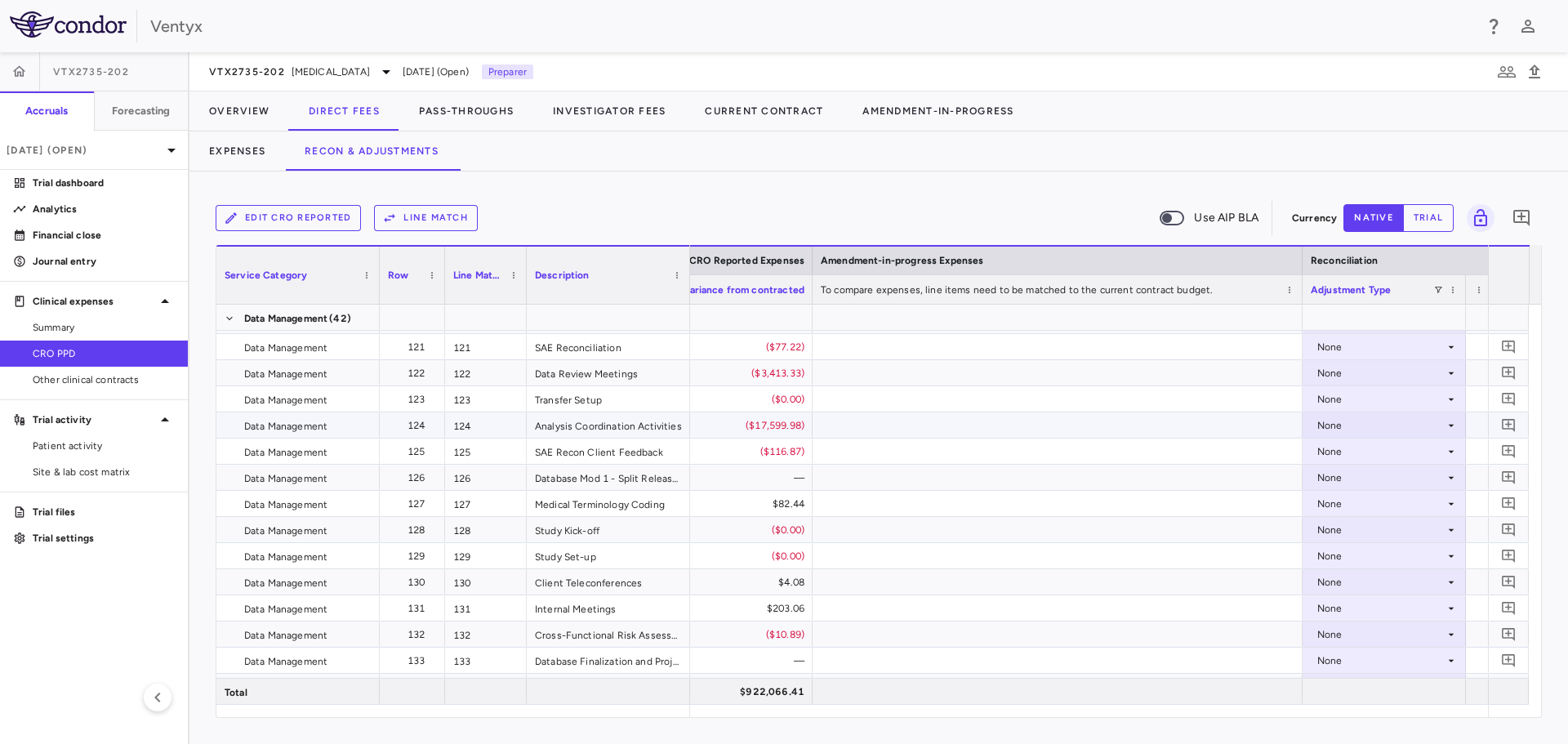
click at [1340, 425] on div "None" at bounding box center [1380, 425] width 127 height 26
click at [1349, 472] on li "CRO Reported" at bounding box center [1384, 481] width 161 height 24
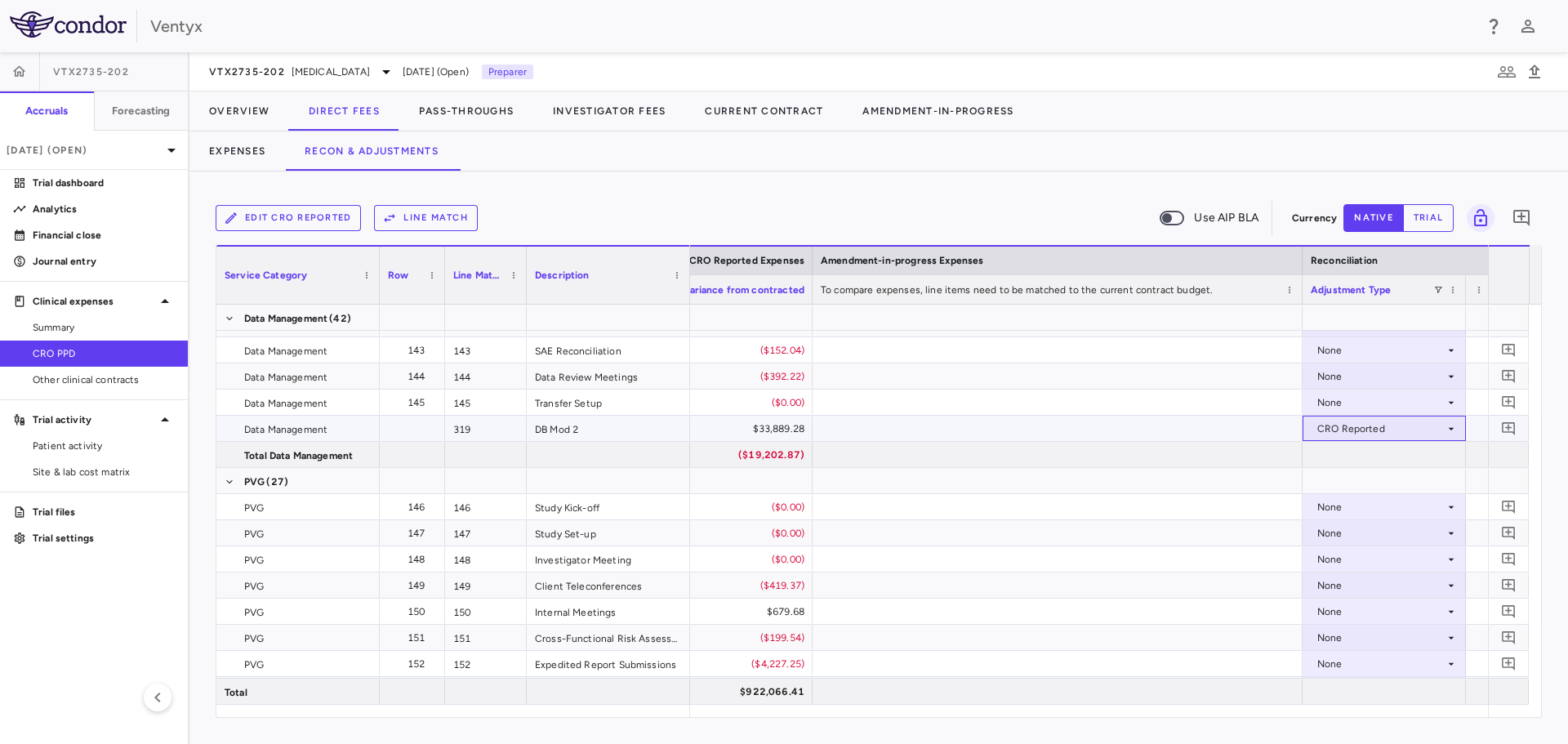
click at [1339, 434] on div "CRO Reported" at bounding box center [1380, 428] width 127 height 26
click at [1344, 458] on div "None" at bounding box center [1352, 458] width 33 height 15
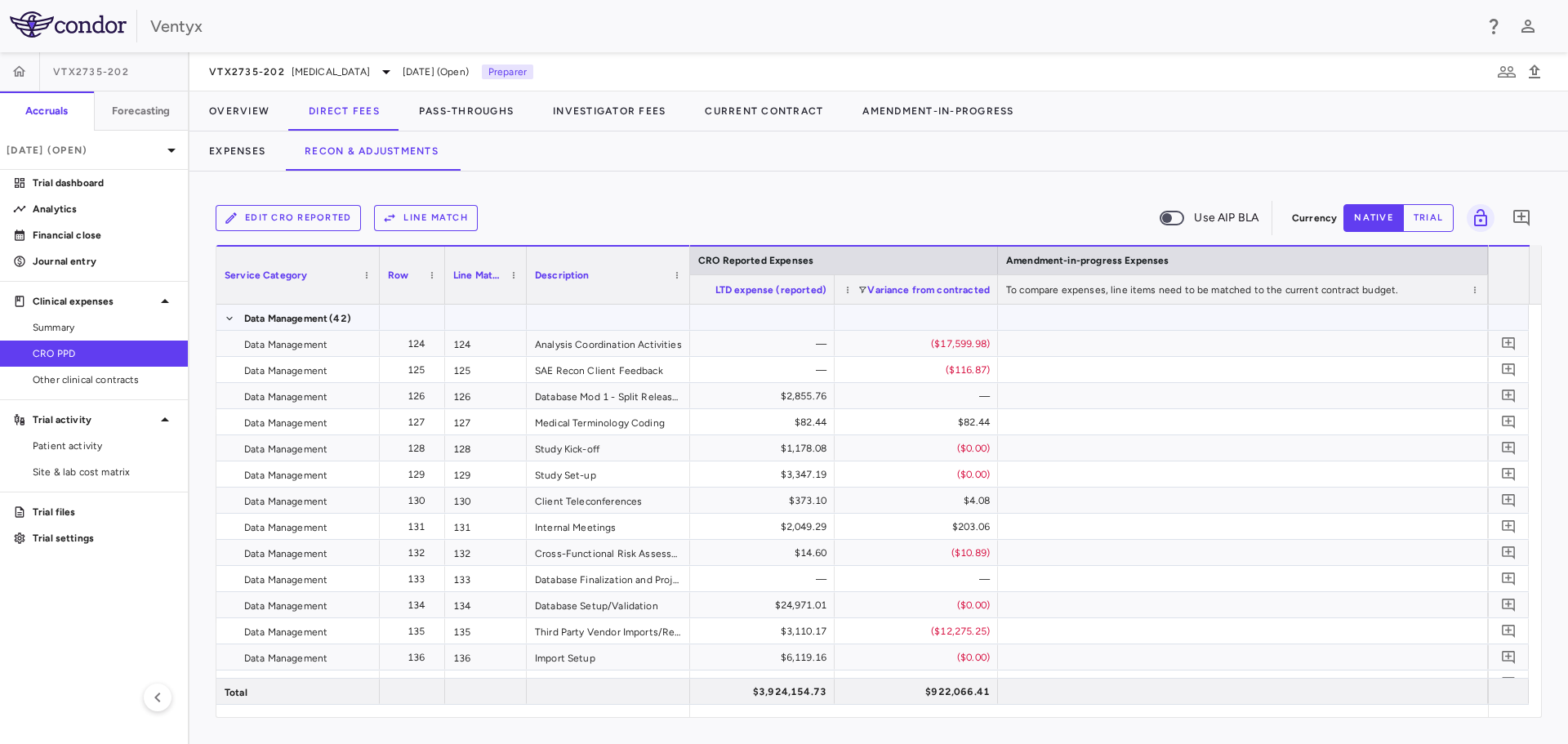
click at [232, 312] on span at bounding box center [230, 318] width 10 height 26
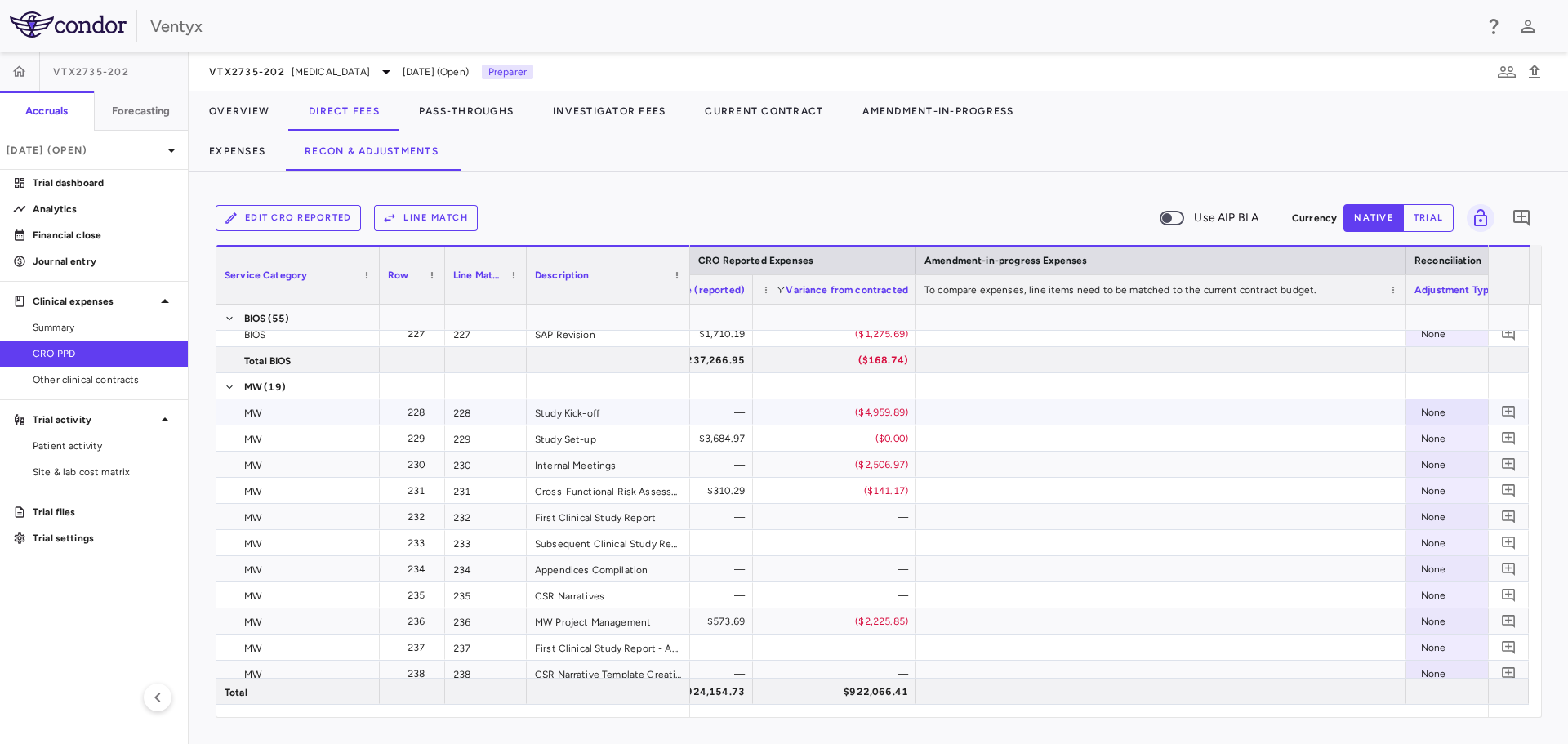
click at [1441, 405] on div "None" at bounding box center [1483, 411] width 127 height 26
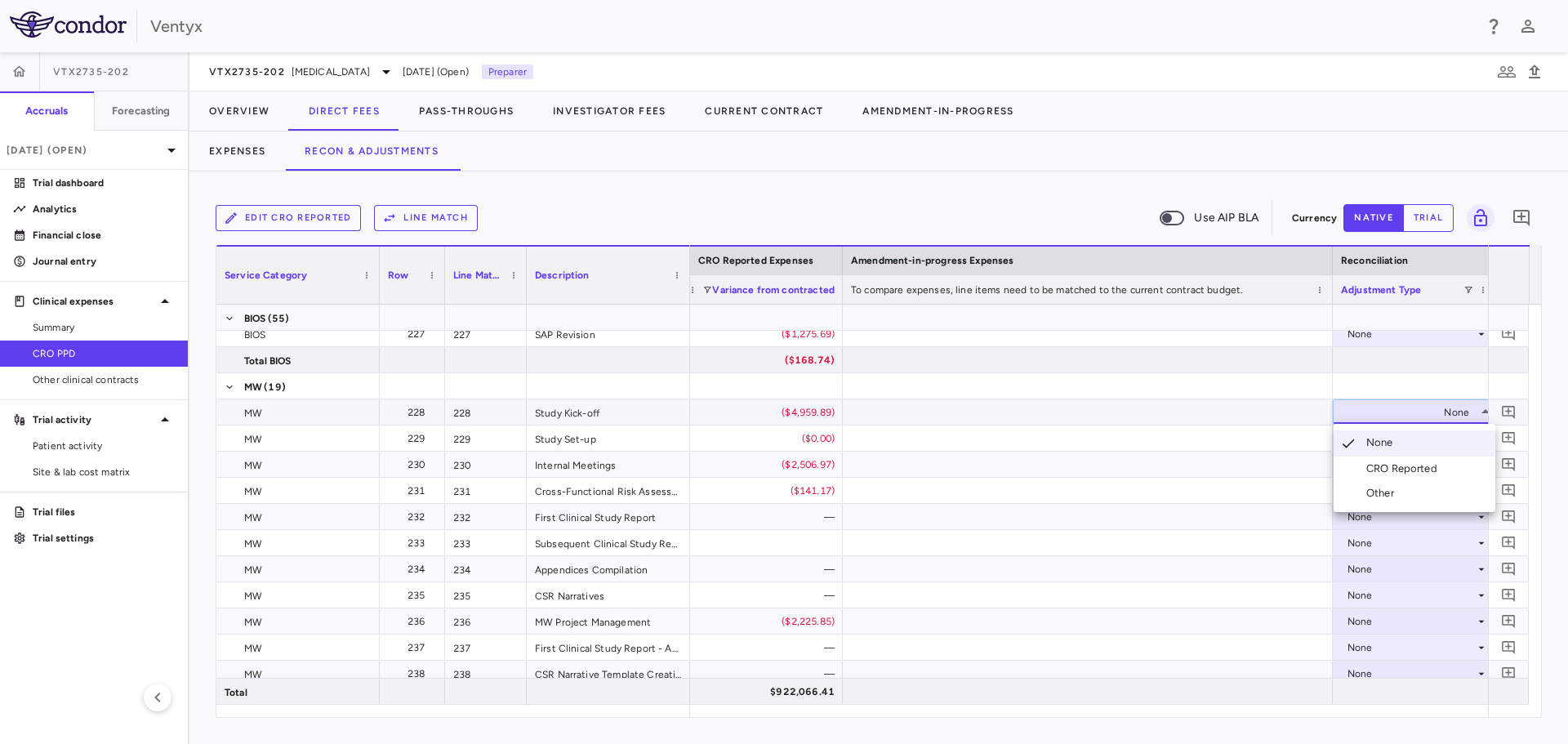
click at [1417, 460] on li "CRO Reported" at bounding box center [1414, 468] width 161 height 24
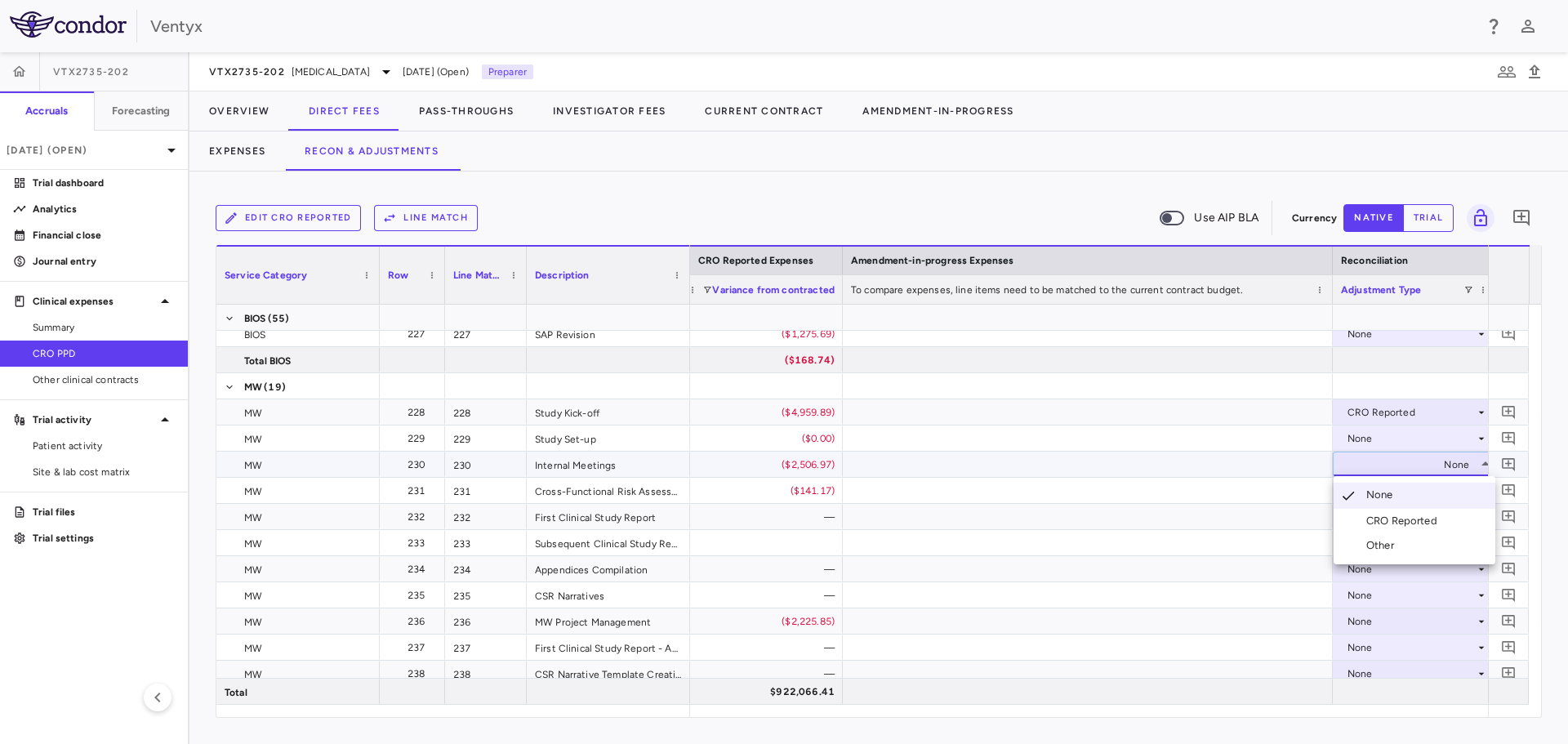
click at [1416, 518] on div "CRO Reported" at bounding box center [1405, 520] width 78 height 15
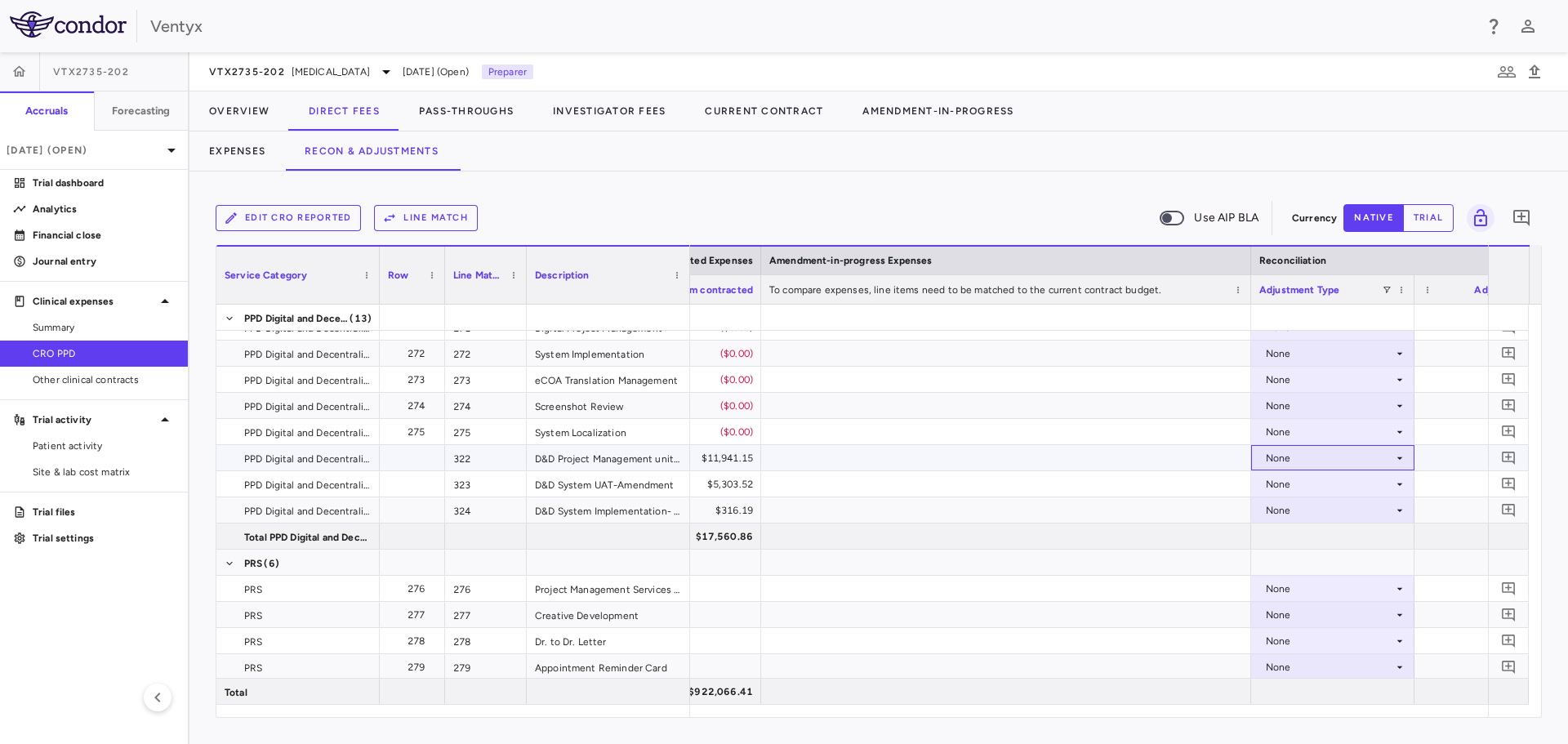
click at [1280, 450] on div "None" at bounding box center [1329, 457] width 127 height 26
click at [1293, 513] on div "CRO Reported" at bounding box center [1323, 514] width 78 height 15
click at [1296, 480] on div "None" at bounding box center [1329, 483] width 127 height 26
click at [1303, 494] on div "None" at bounding box center [1329, 483] width 127 height 26
click at [1306, 536] on div "CRO Reported" at bounding box center [1323, 540] width 78 height 15
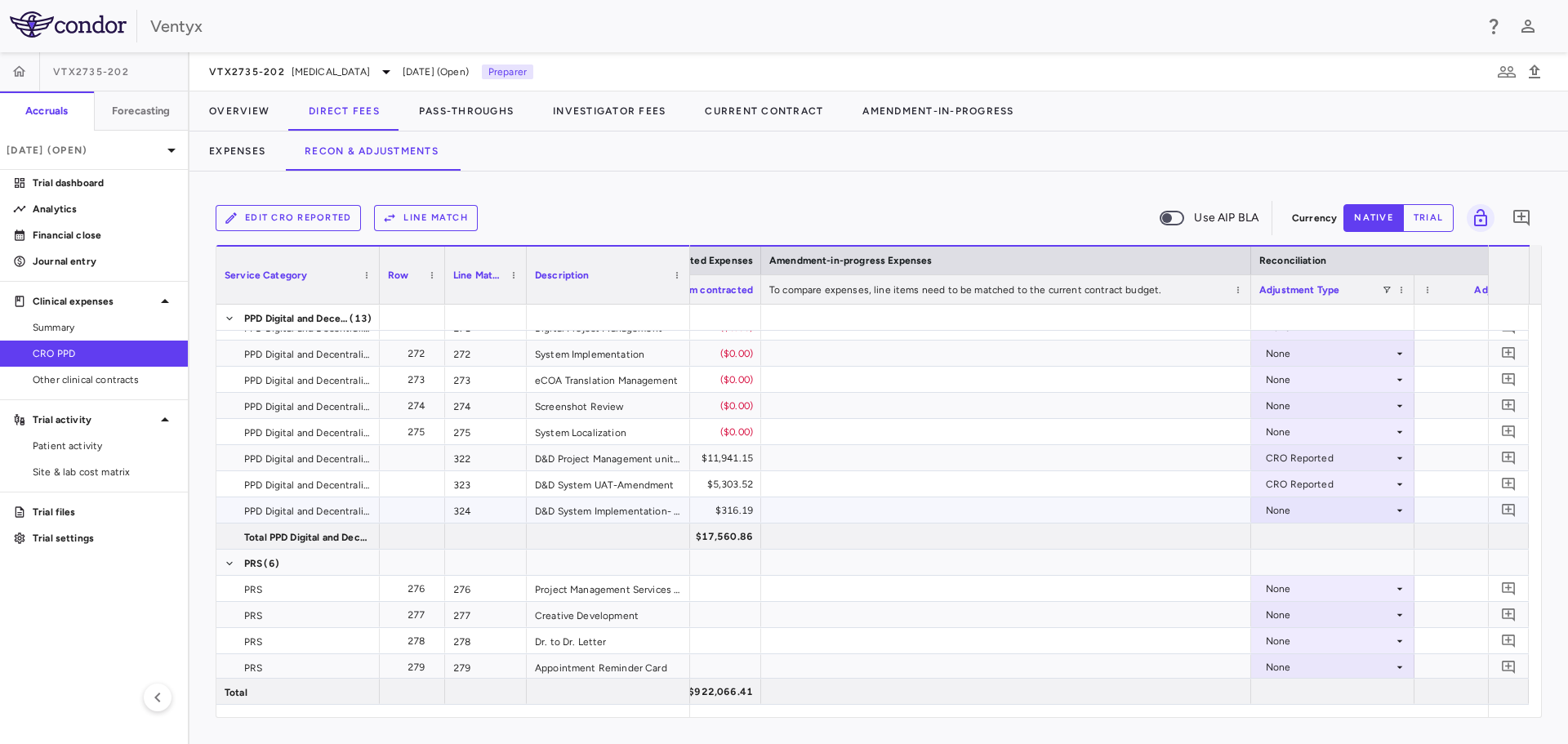
click at [1303, 515] on div "None" at bounding box center [1329, 510] width 127 height 26
click at [1314, 566] on div at bounding box center [1333, 562] width 163 height 25
click at [1302, 515] on div "None" at bounding box center [1329, 510] width 127 height 26
click at [1303, 560] on div "CRO Reported" at bounding box center [1323, 566] width 78 height 15
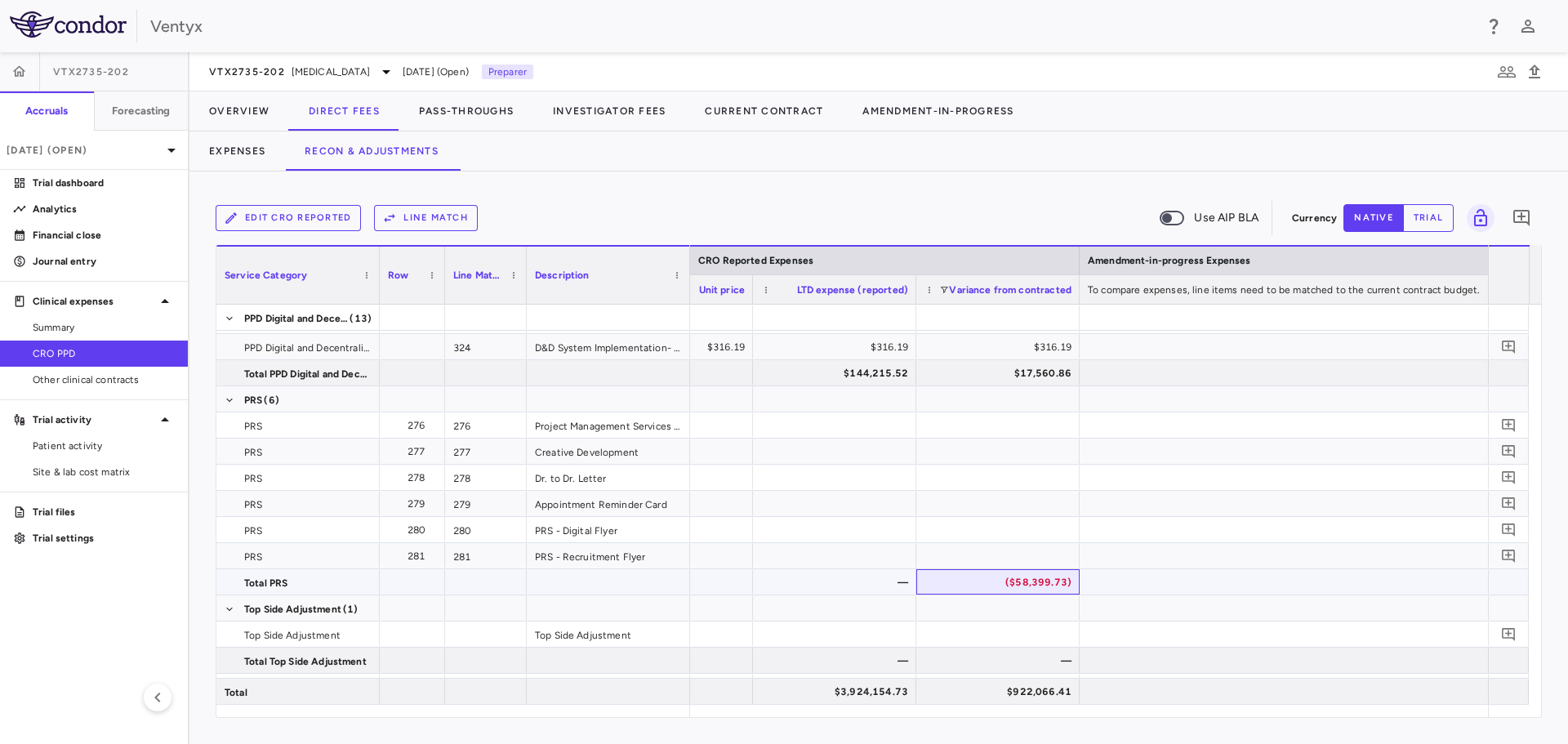
click at [996, 577] on div "($58,399.73)" at bounding box center [1001, 582] width 140 height 26
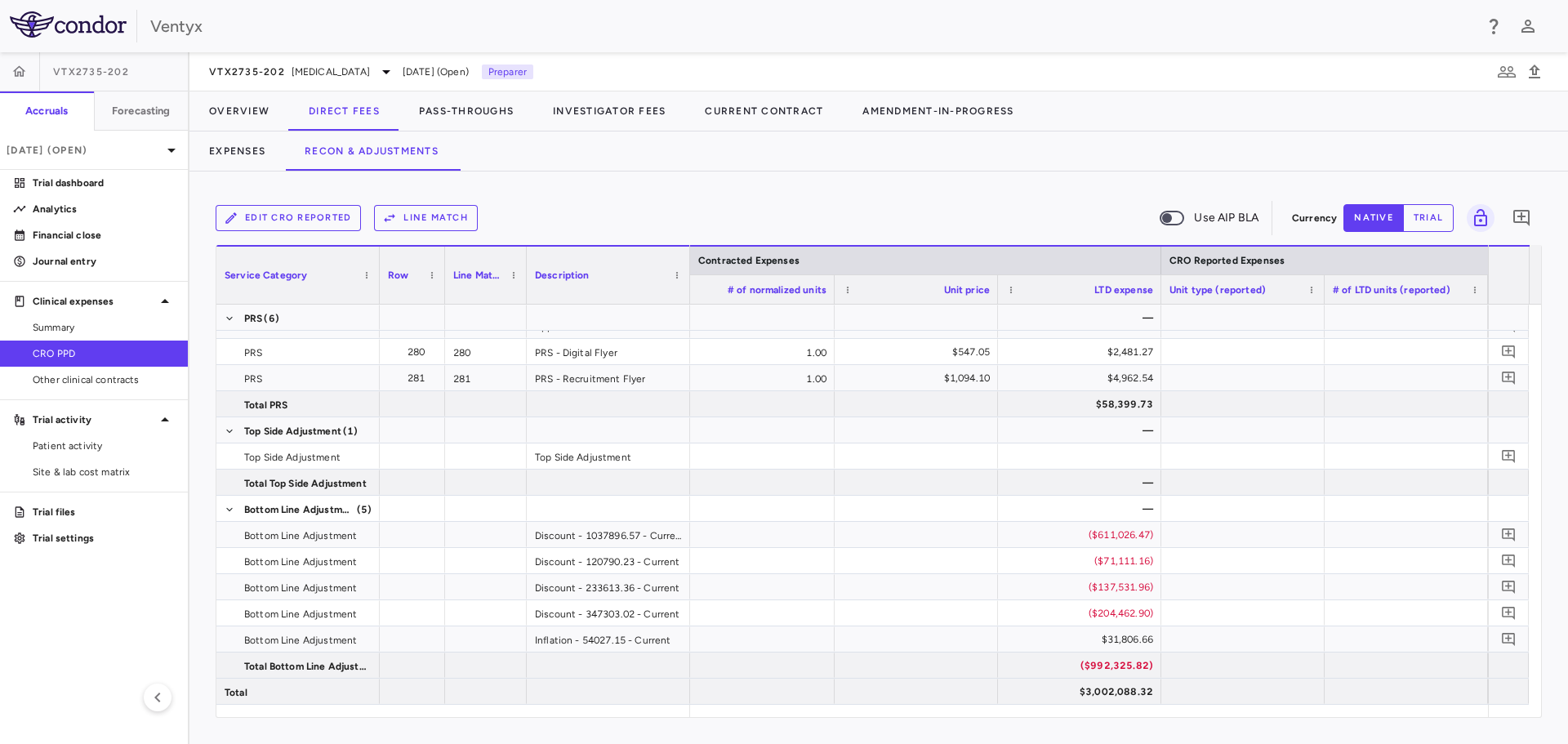
click at [114, 668] on aside "VTX2735-202 Accruals Forecasting [DATE] (Open) Trial dashboard Analytics Financ…" at bounding box center [94, 398] width 190 height 691
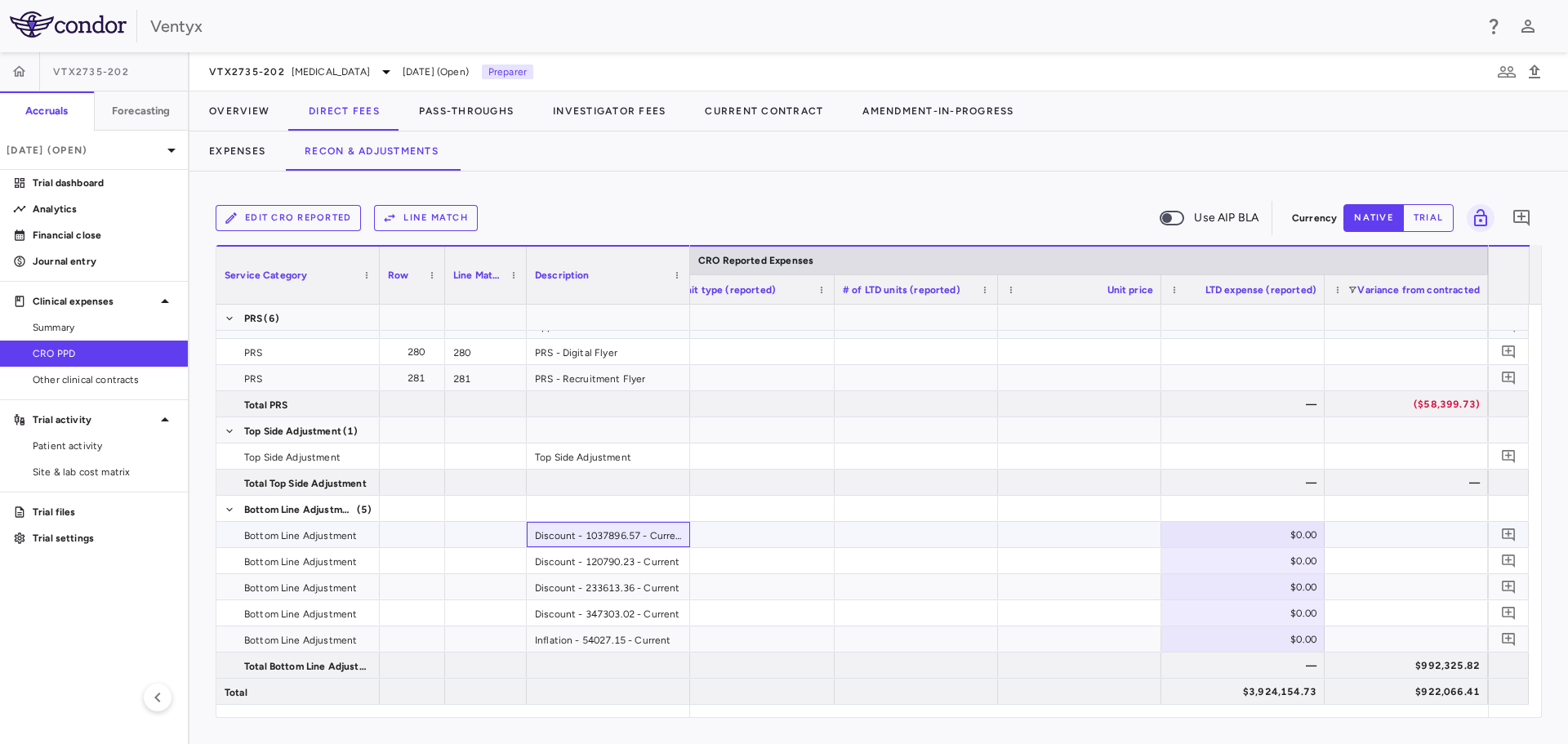
click at [593, 538] on div "Discount - 1037896.57 - Current" at bounding box center [608, 534] width 163 height 25
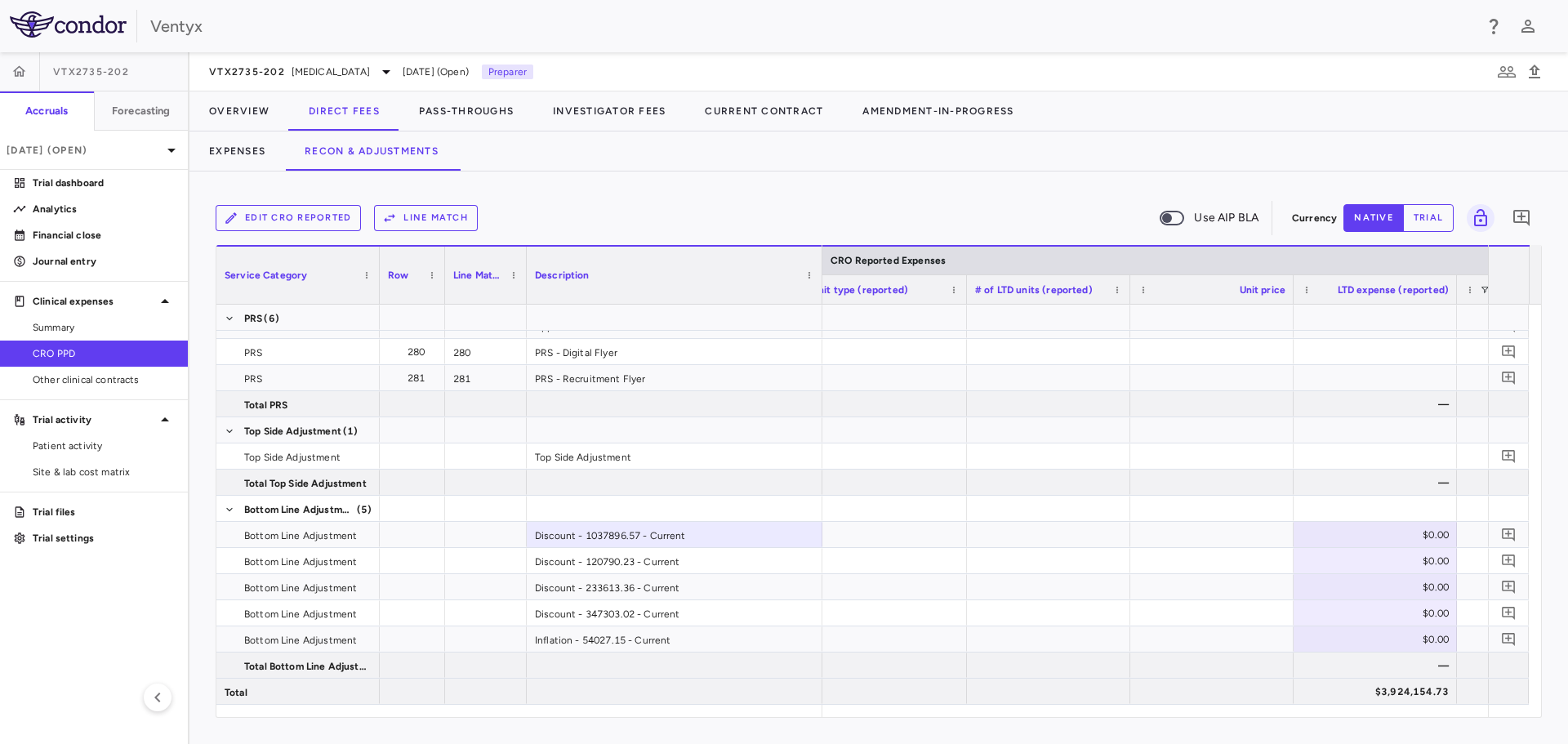
drag, startPoint x: 688, startPoint y: 265, endPoint x: 820, endPoint y: 274, distance: 132.3
click at [820, 274] on div at bounding box center [821, 274] width 7 height 57
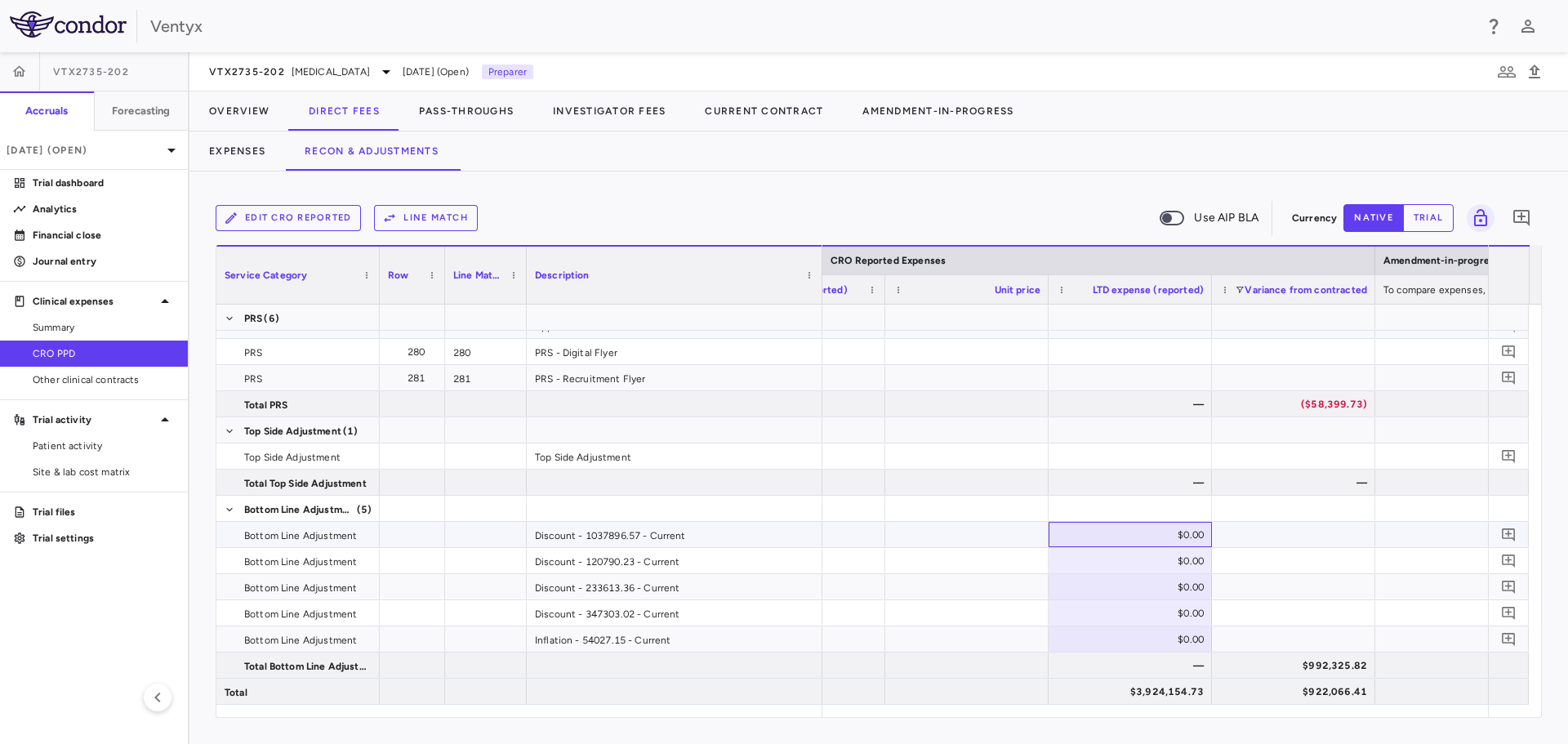
click at [1122, 530] on div "$0.00" at bounding box center [1133, 534] width 140 height 26
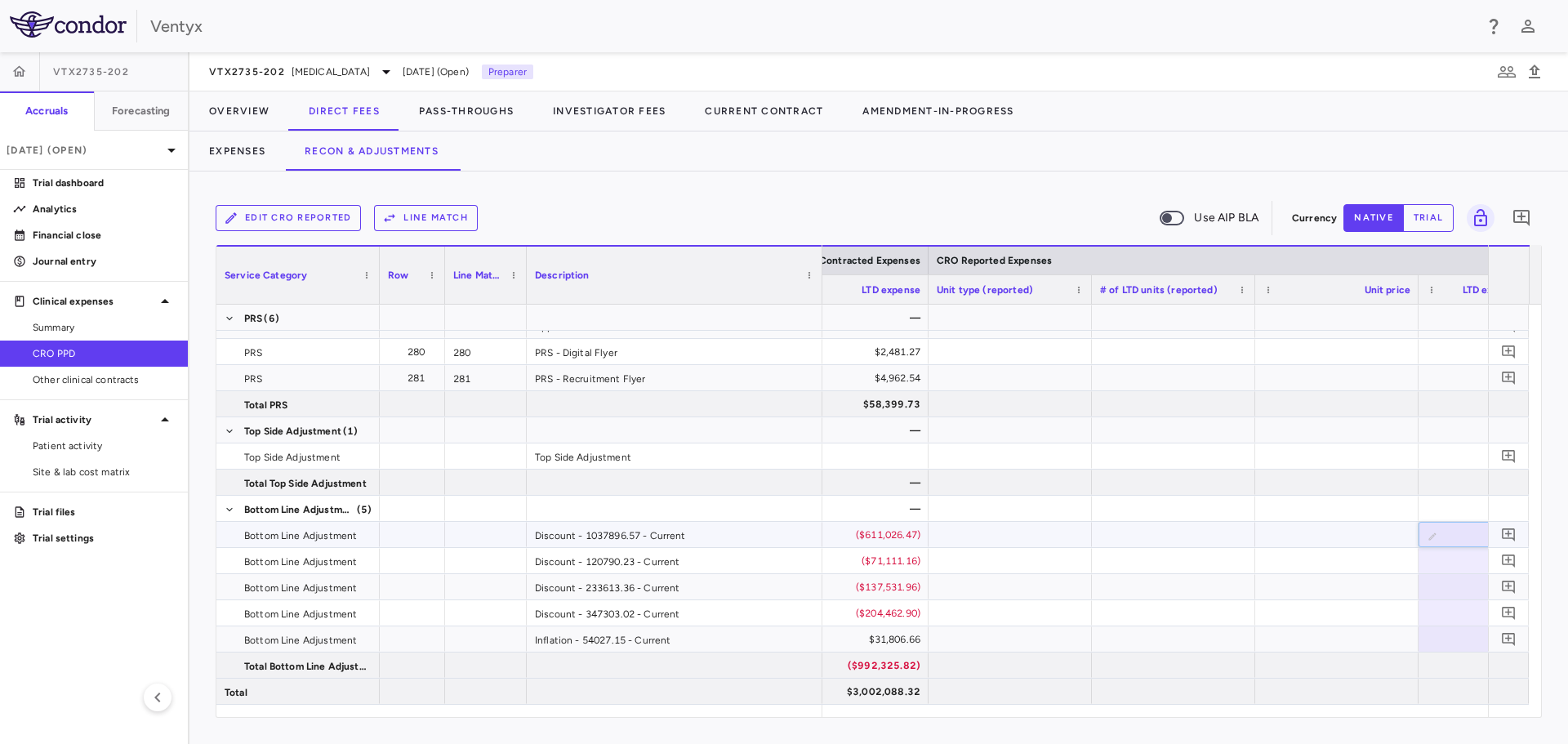
type input "******"
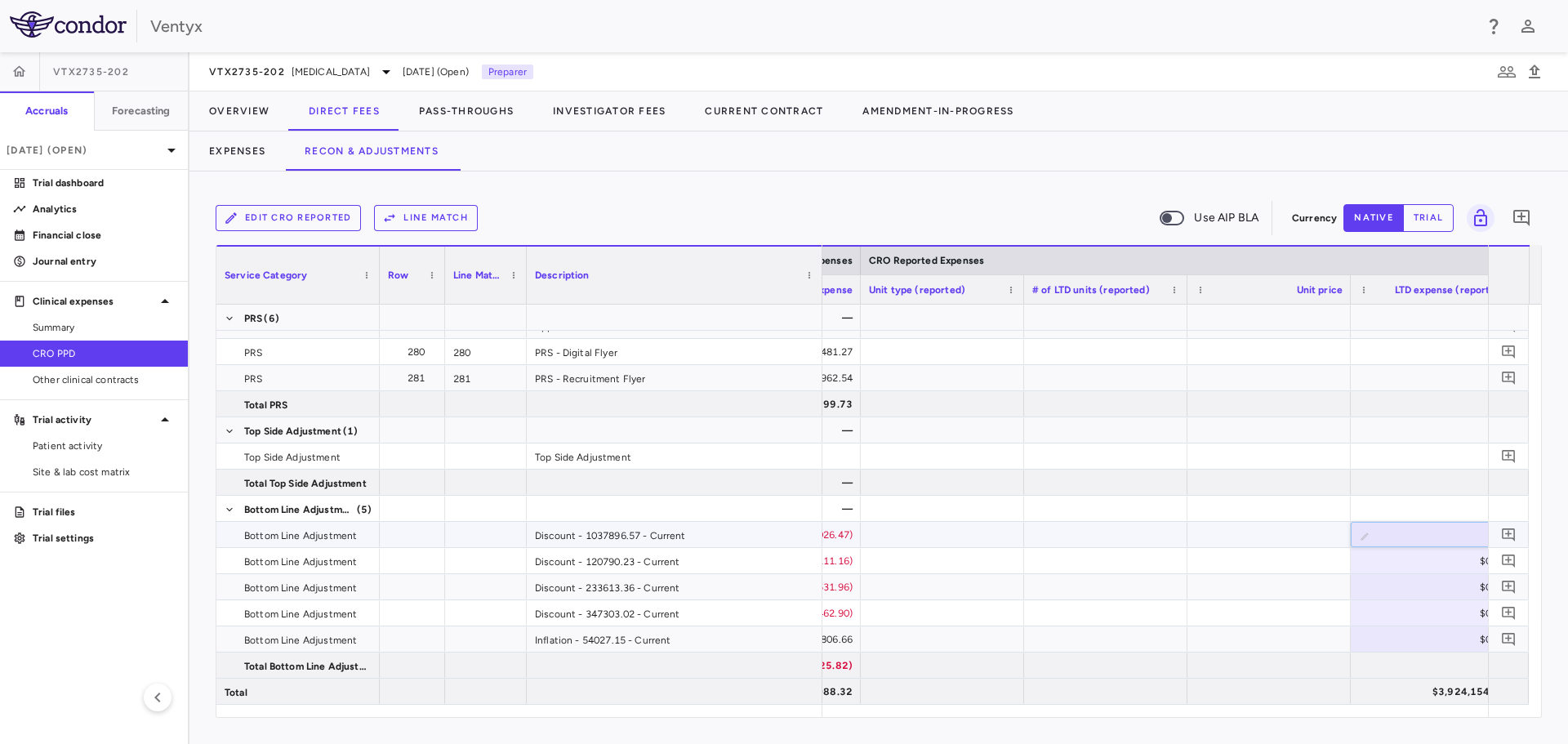
click at [1425, 526] on input "*********" at bounding box center [1443, 536] width 137 height 27
type input "**********"
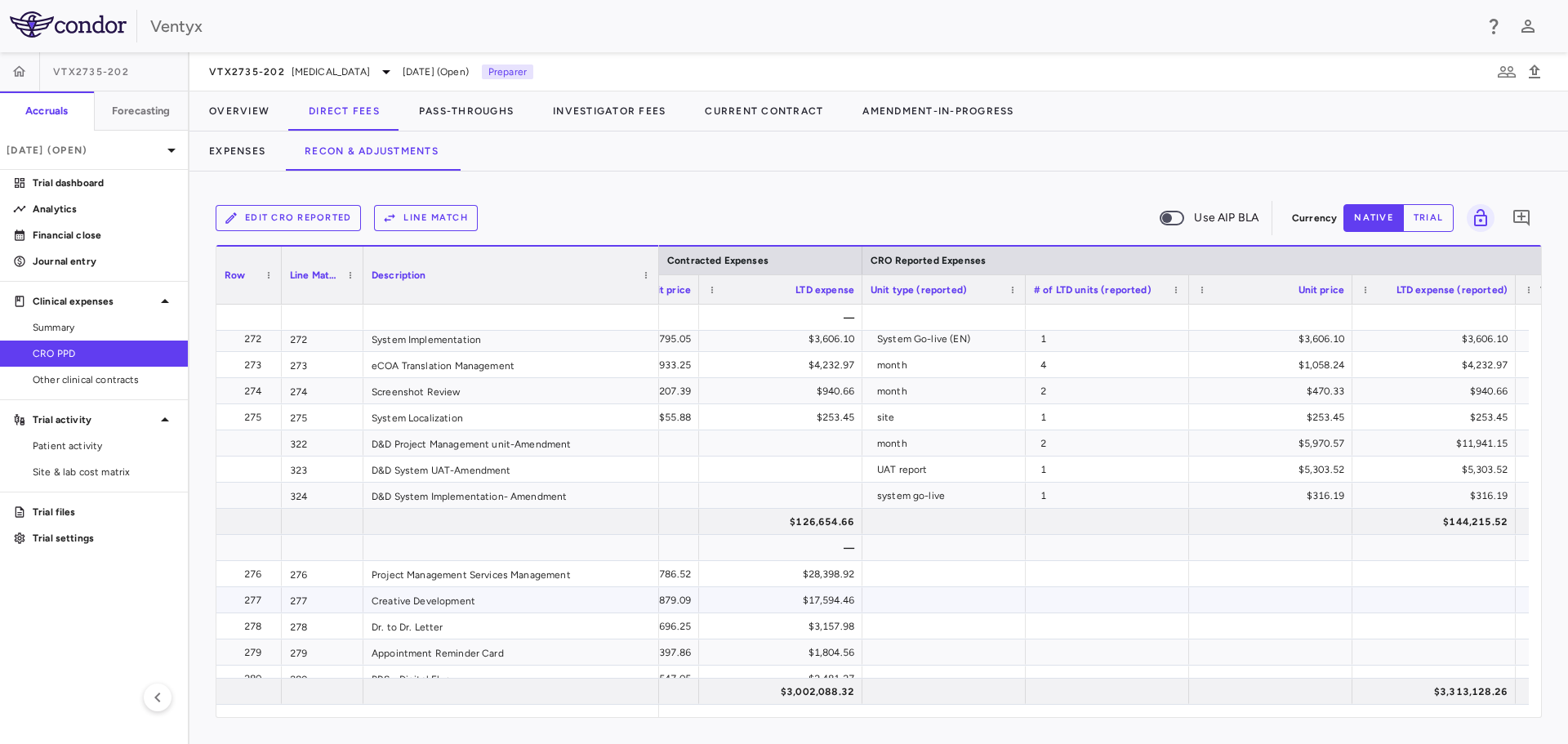
scroll to position [0, 2356]
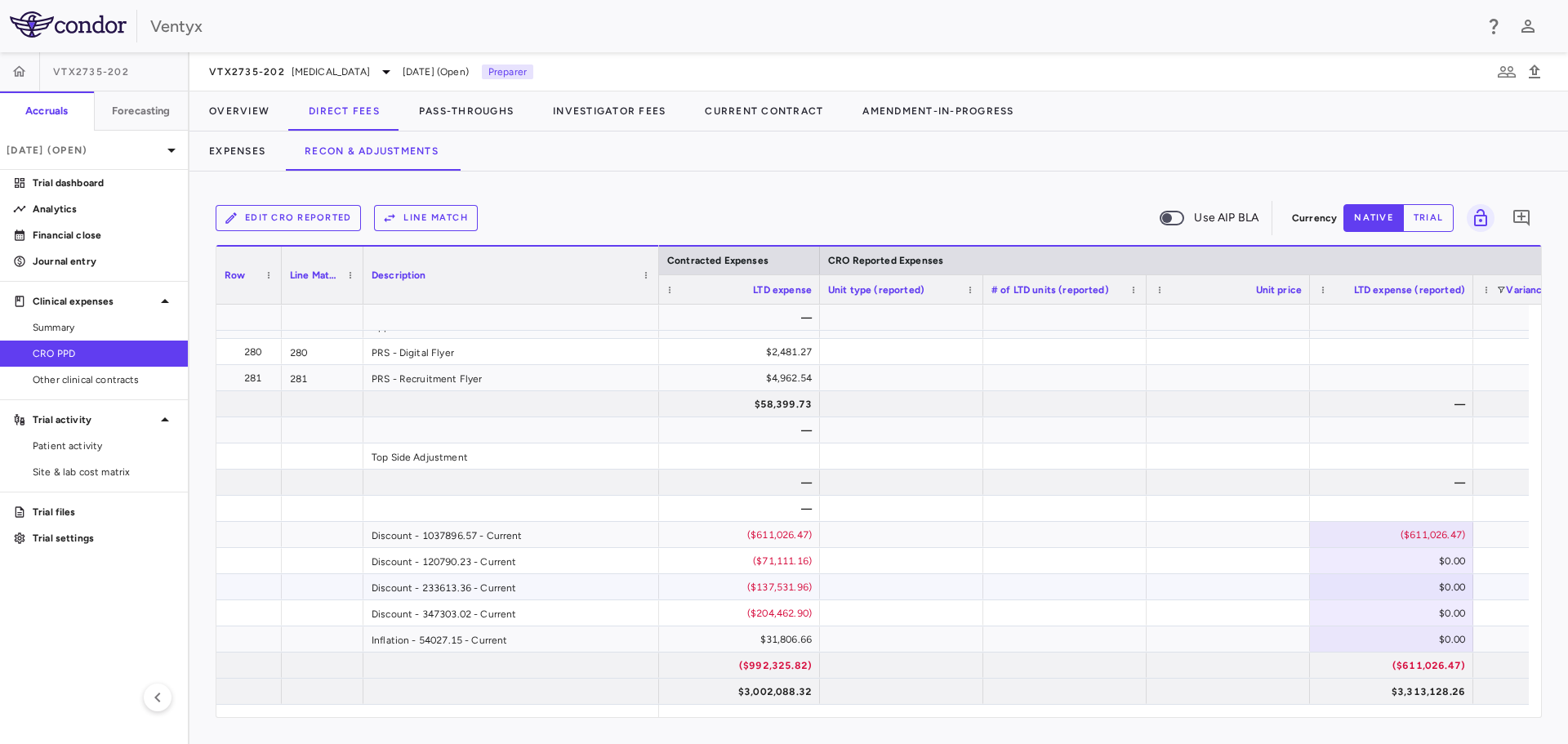
click at [1391, 586] on div "$0.00" at bounding box center [1394, 586] width 140 height 26
type input "**********"
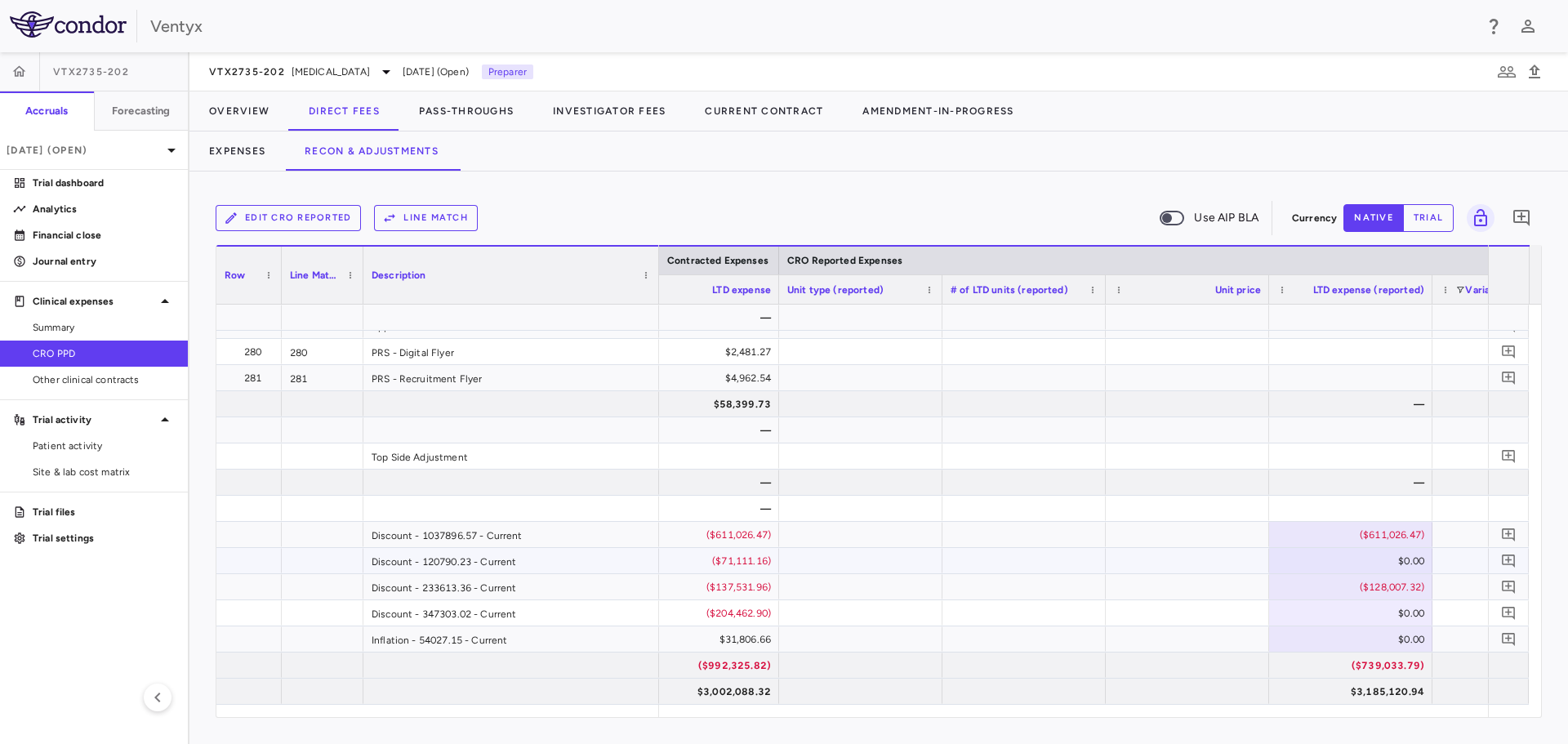
click at [1373, 565] on div "$0.00" at bounding box center [1353, 560] width 140 height 26
type input "*********"
click at [1399, 604] on div "$0.00" at bounding box center [1353, 613] width 140 height 26
type input "**********"
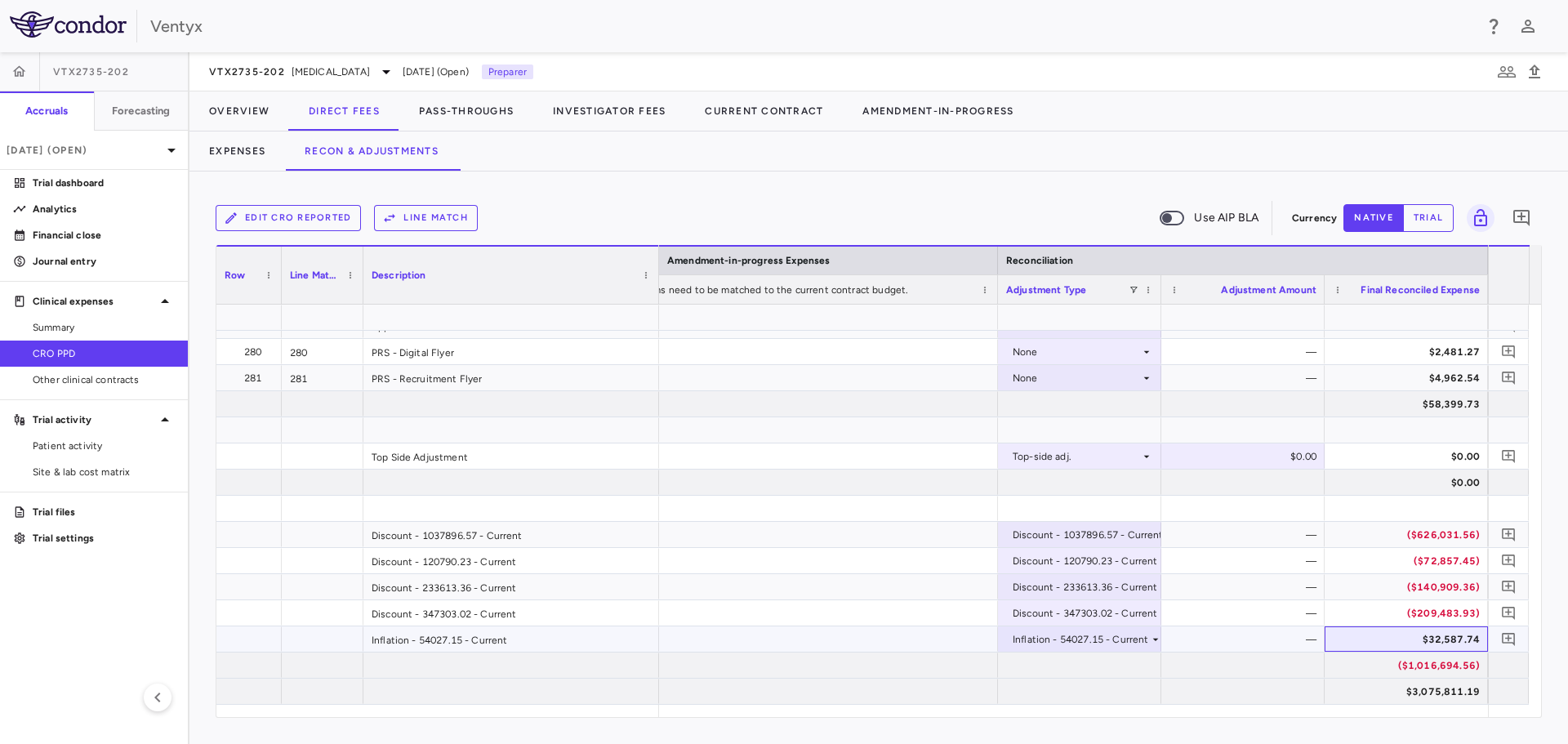
click at [1465, 638] on div "$32,587.74" at bounding box center [1409, 639] width 140 height 26
click at [1168, 638] on div "—" at bounding box center [1243, 639] width 163 height 25
click at [1146, 637] on div "Inflation - 54027.15 - Current" at bounding box center [1081, 639] width 136 height 26
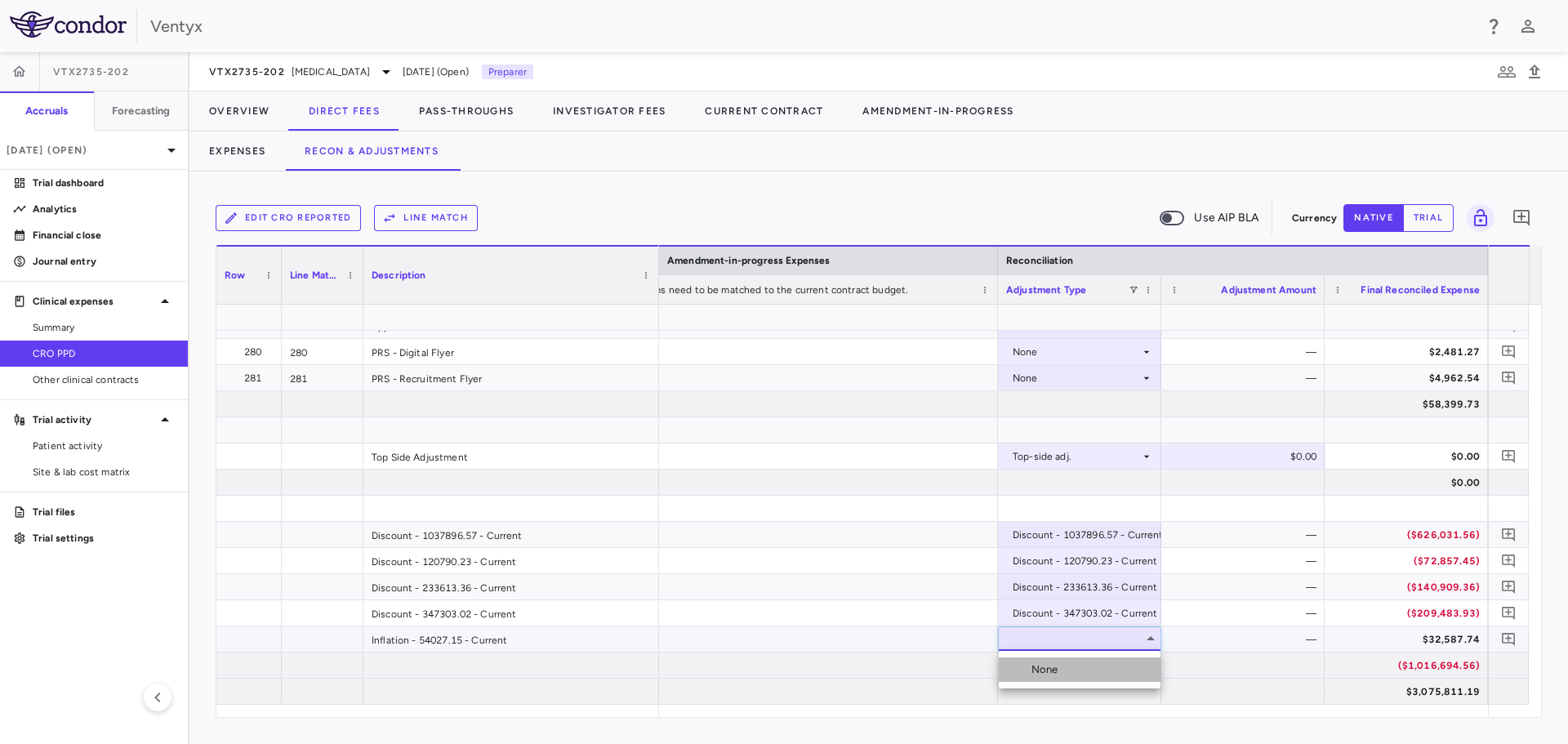
click at [1123, 675] on li "None" at bounding box center [1080, 669] width 161 height 24
click at [893, 617] on div at bounding box center [753, 613] width 490 height 25
click at [1071, 639] on div "None" at bounding box center [1076, 639] width 127 height 26
click at [1070, 669] on li "None" at bounding box center [1080, 670] width 161 height 26
click at [1051, 621] on div "Discount - 347303.02 - Current" at bounding box center [1085, 613] width 145 height 26
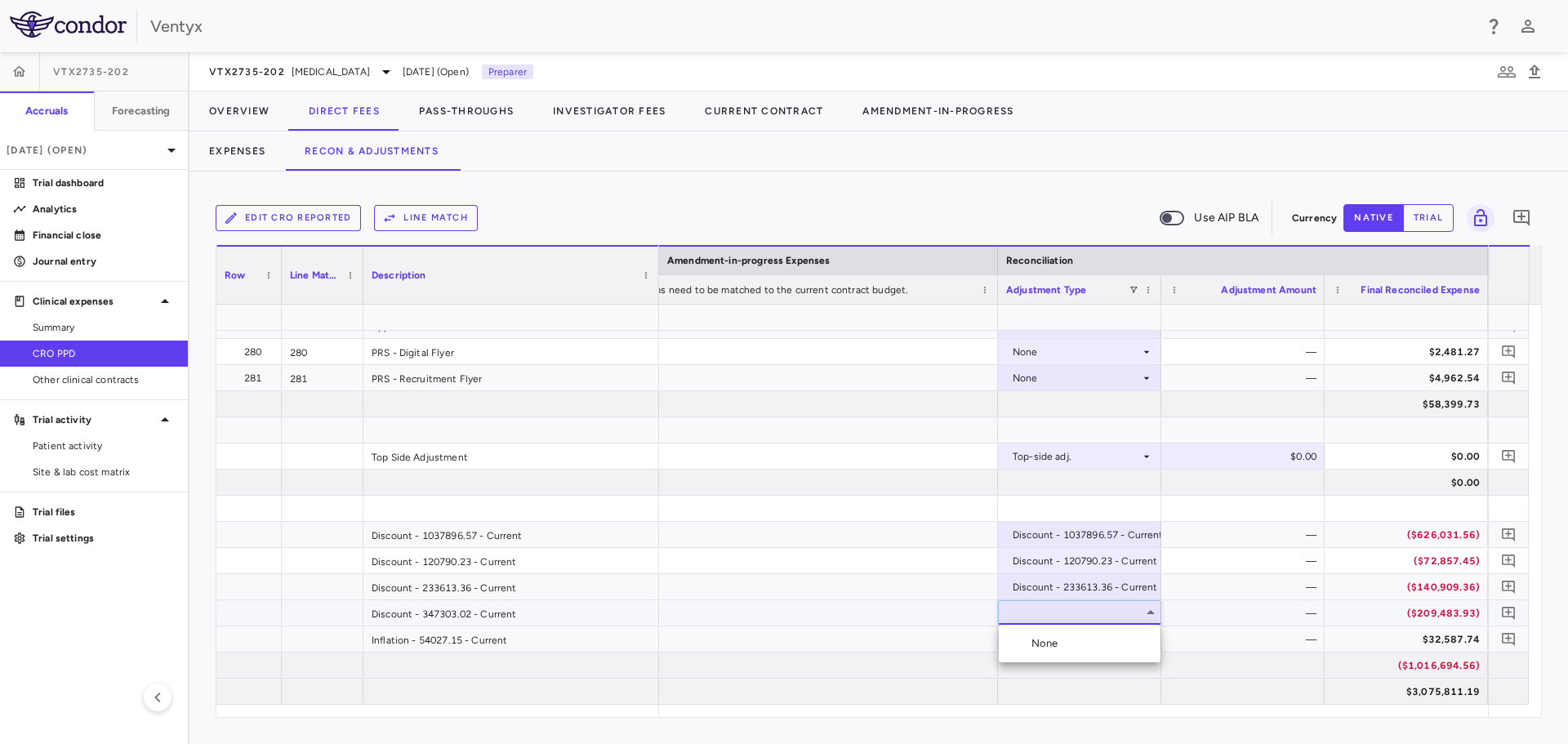
click at [1276, 579] on div at bounding box center [784, 372] width 1568 height 744
click at [1083, 649] on div "None" at bounding box center [1076, 639] width 127 height 26
click at [908, 624] on div at bounding box center [784, 372] width 1568 height 744
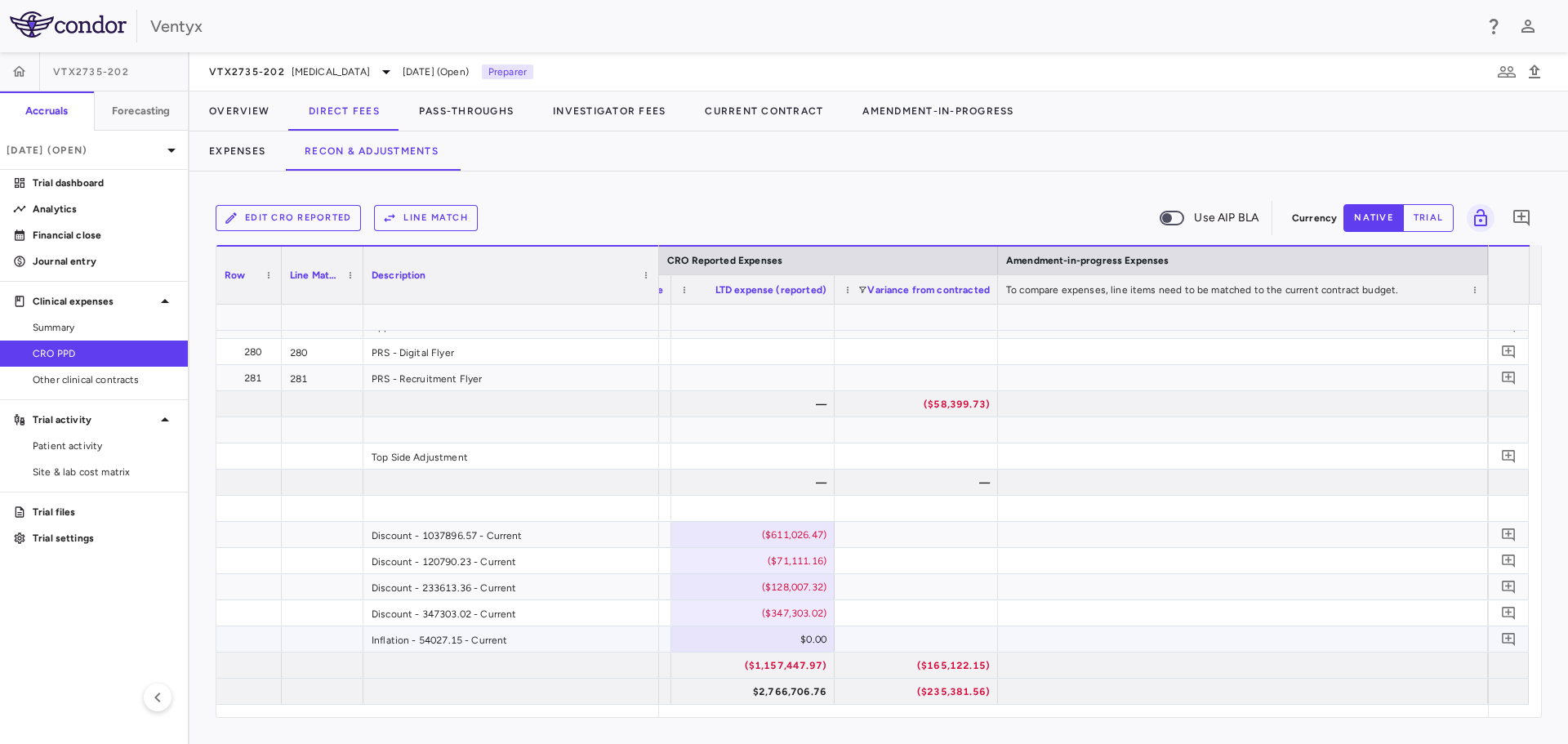
click at [790, 630] on div "$0.00" at bounding box center [756, 639] width 140 height 26
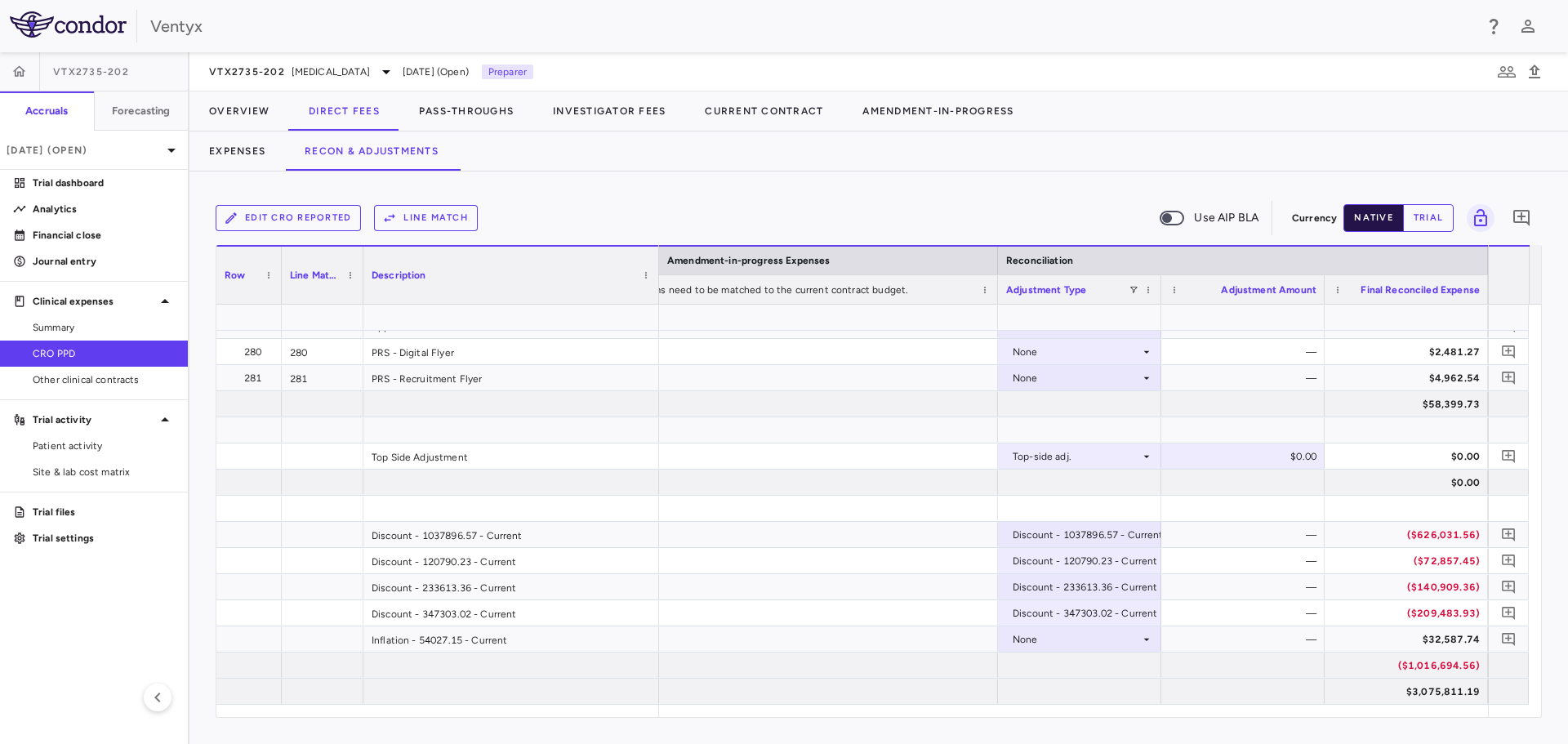
click at [1366, 225] on button "native" at bounding box center [1373, 218] width 60 height 28
click at [1411, 225] on button "trial" at bounding box center [1428, 218] width 51 height 28
click at [1368, 227] on button "native" at bounding box center [1373, 218] width 60 height 28
click at [711, 525] on div at bounding box center [753, 534] width 490 height 25
click at [1007, 631] on div "None" at bounding box center [1079, 639] width 147 height 23
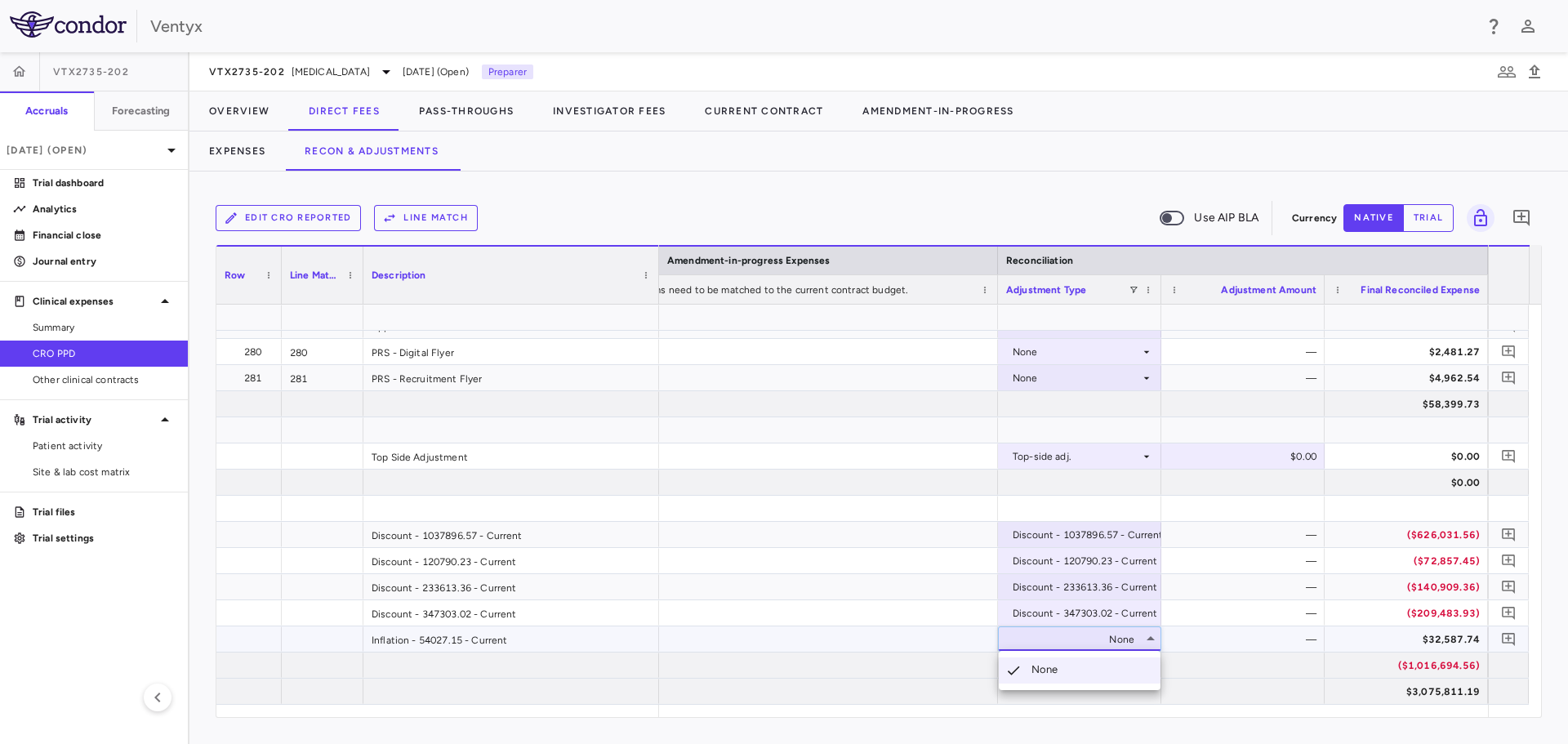
click at [1007, 631] on div at bounding box center [784, 372] width 1568 height 744
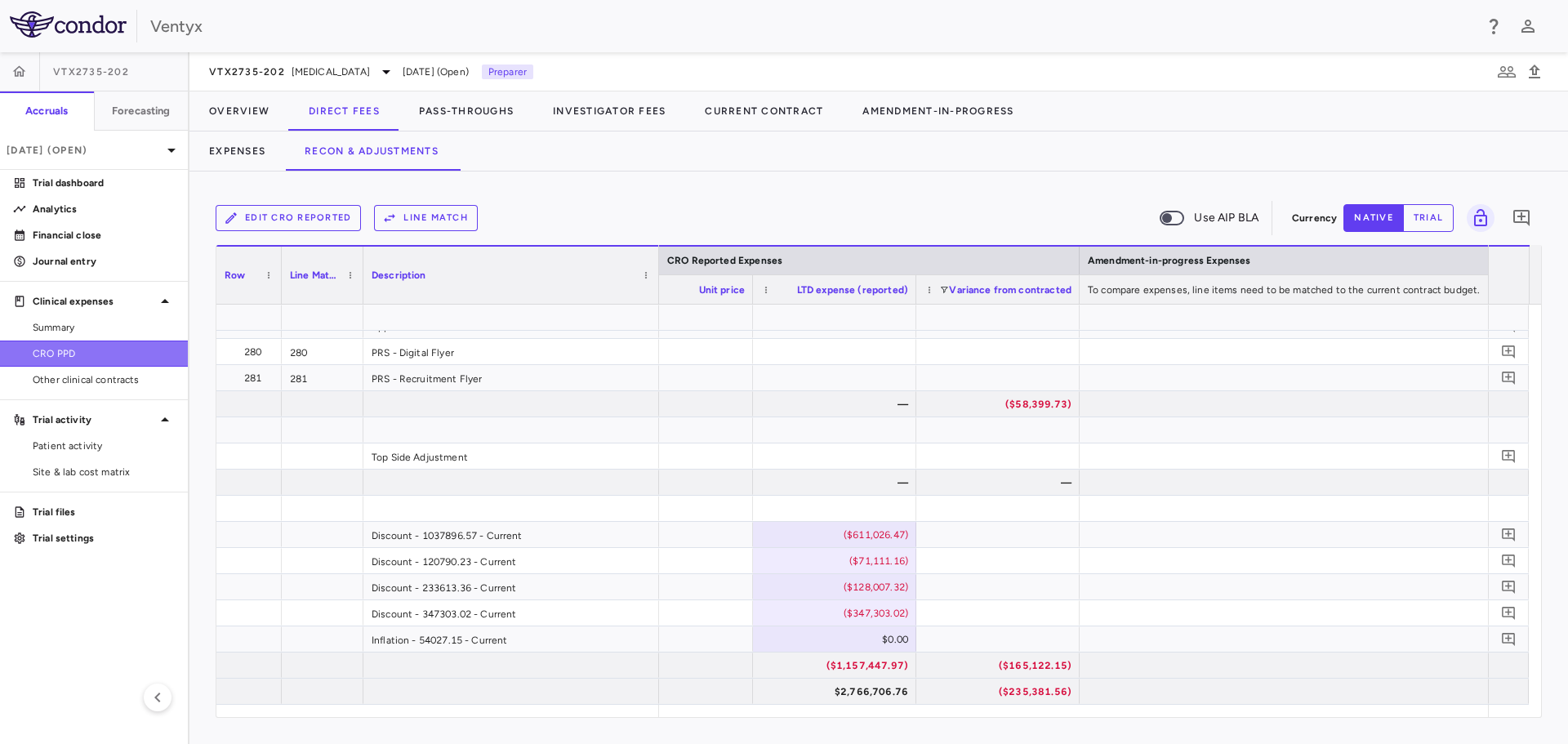
click at [58, 355] on span "CRO PPD" at bounding box center [104, 353] width 142 height 15
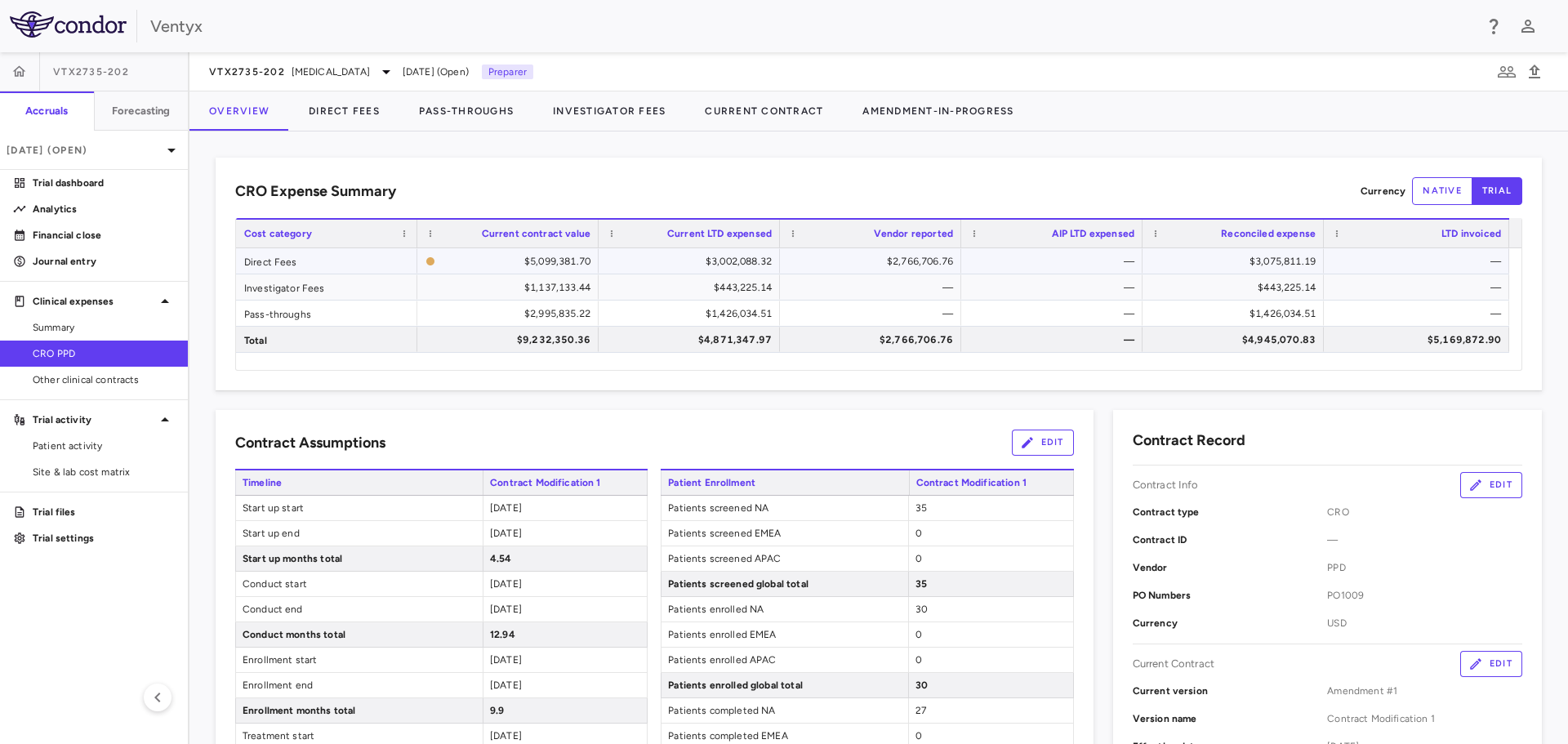
click at [899, 268] on div "$2,766,706.76" at bounding box center [873, 261] width 159 height 26
click at [1000, 272] on div "—" at bounding box center [1054, 261] width 159 height 26
click at [1209, 269] on div "$3,075,811.19" at bounding box center [1235, 261] width 159 height 26
click at [328, 118] on button "Direct Fees" at bounding box center [343, 111] width 110 height 39
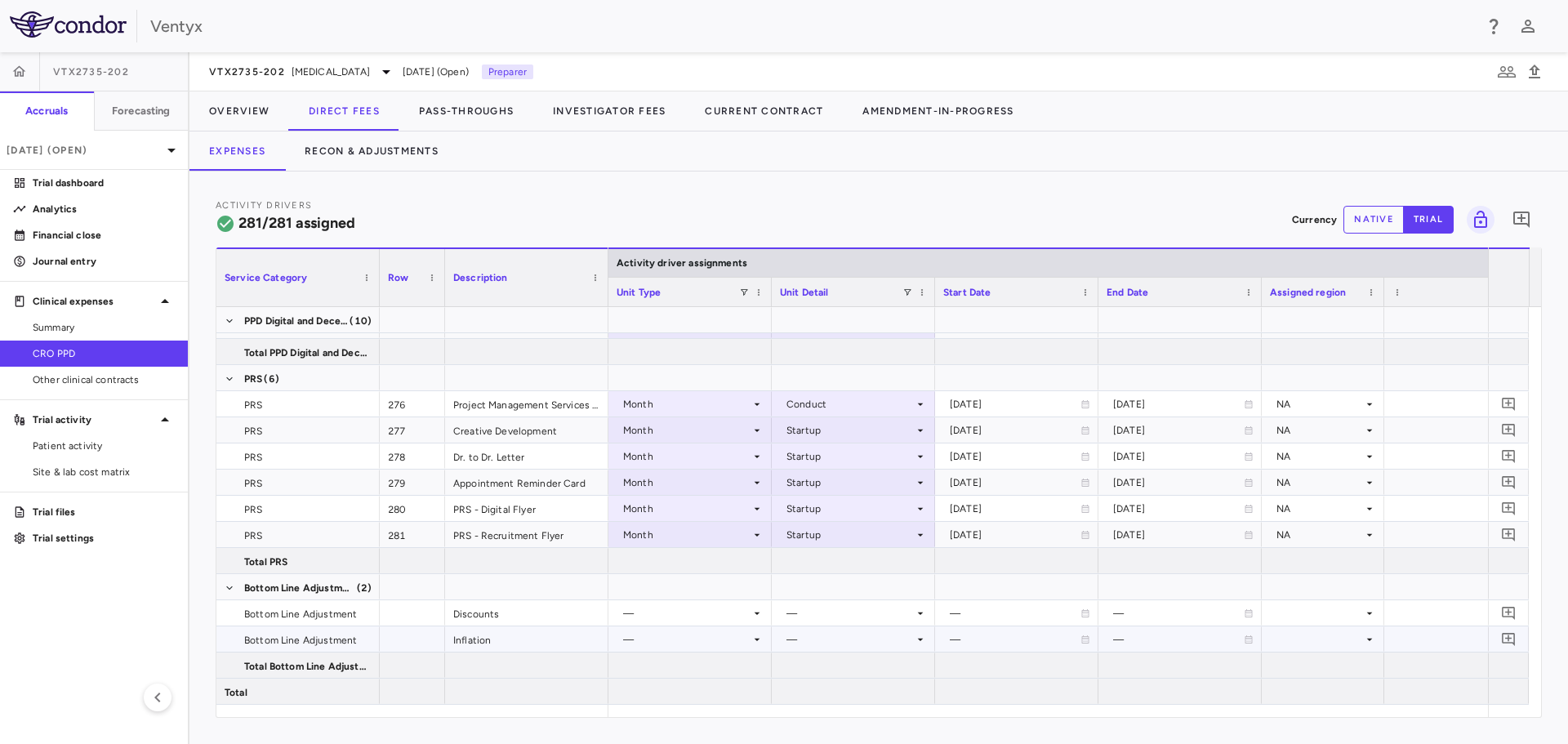
click at [730, 636] on div "—" at bounding box center [686, 639] width 127 height 26
click at [748, 638] on div "—" at bounding box center [686, 639] width 127 height 26
click at [752, 639] on icon at bounding box center [756, 638] width 13 height 13
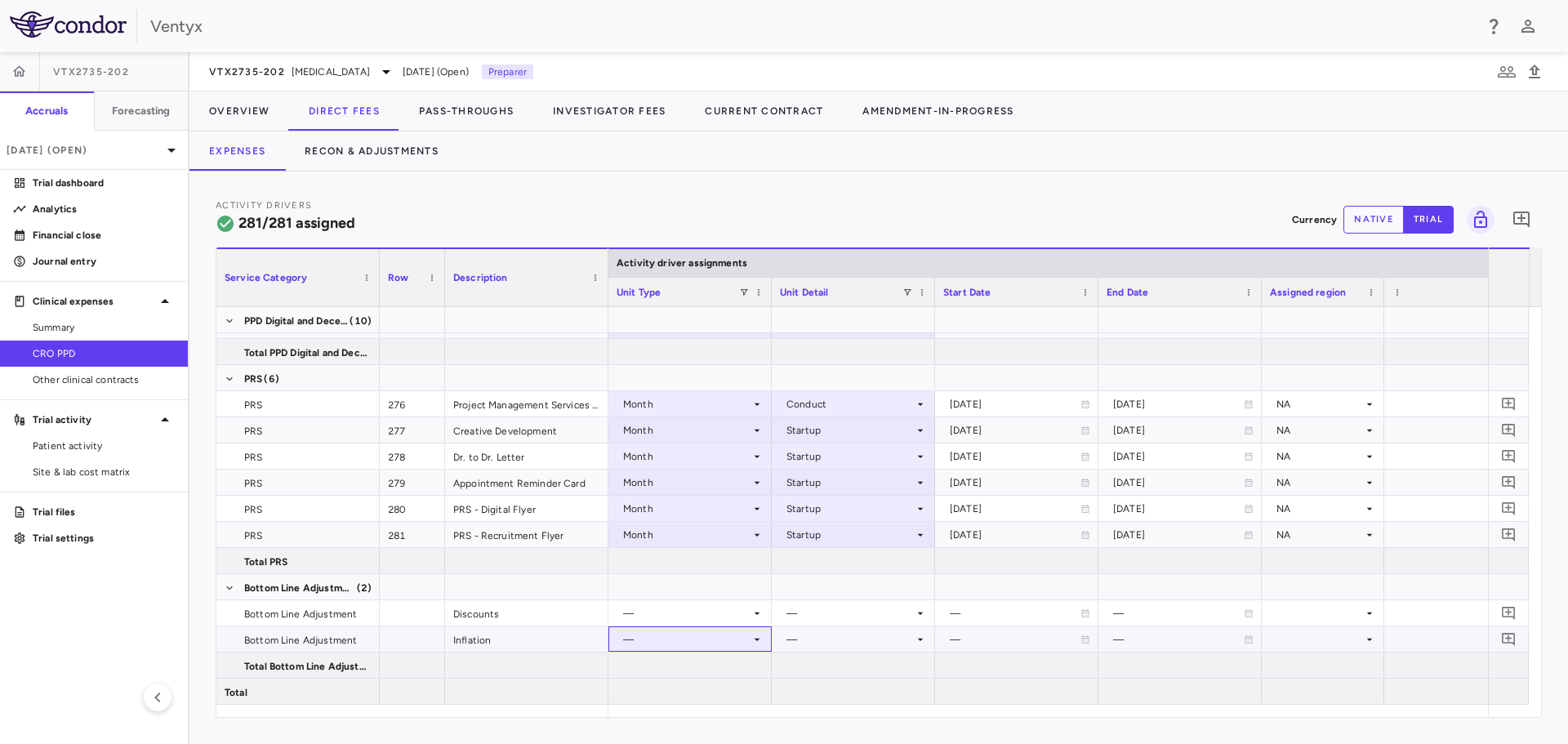
click at [752, 639] on icon at bounding box center [756, 638] width 13 height 13
click at [360, 147] on button "Recon & Adjustments" at bounding box center [372, 151] width 173 height 39
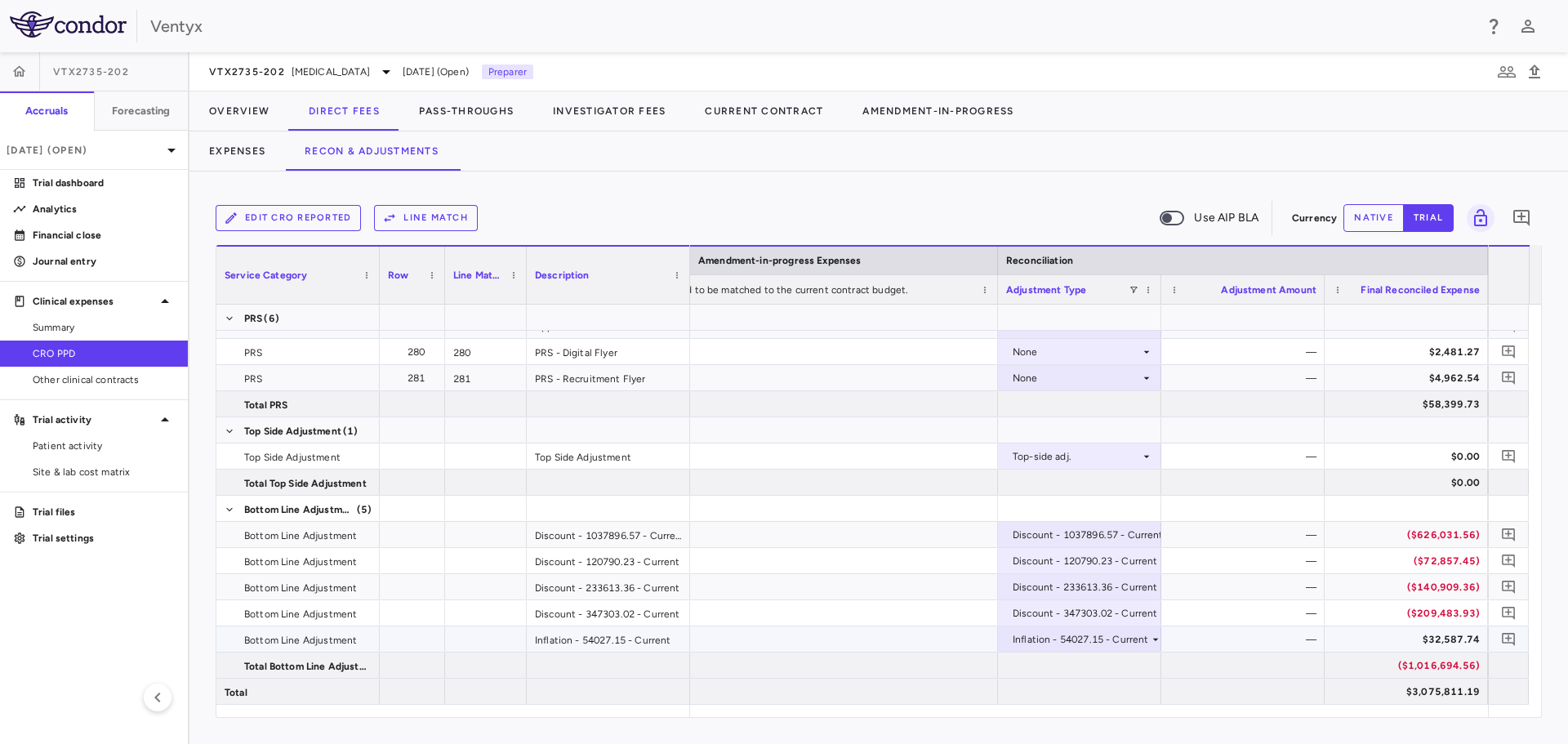
click at [1319, 643] on div "—" at bounding box center [1243, 639] width 163 height 25
click at [1393, 218] on button "native" at bounding box center [1373, 218] width 60 height 28
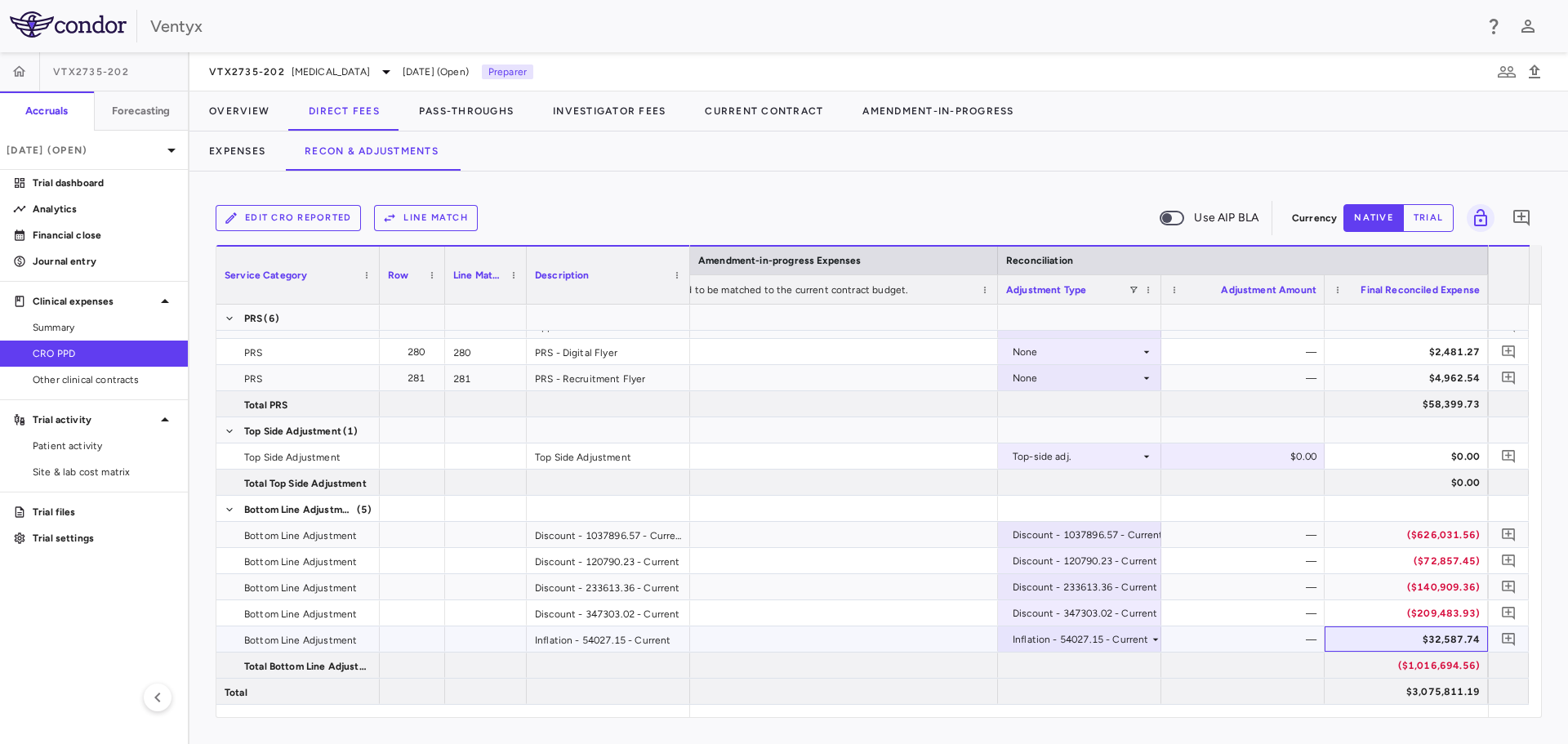
click at [1435, 643] on div "$32,587.74" at bounding box center [1409, 639] width 140 height 26
click at [1303, 642] on div "—" at bounding box center [1246, 639] width 140 height 26
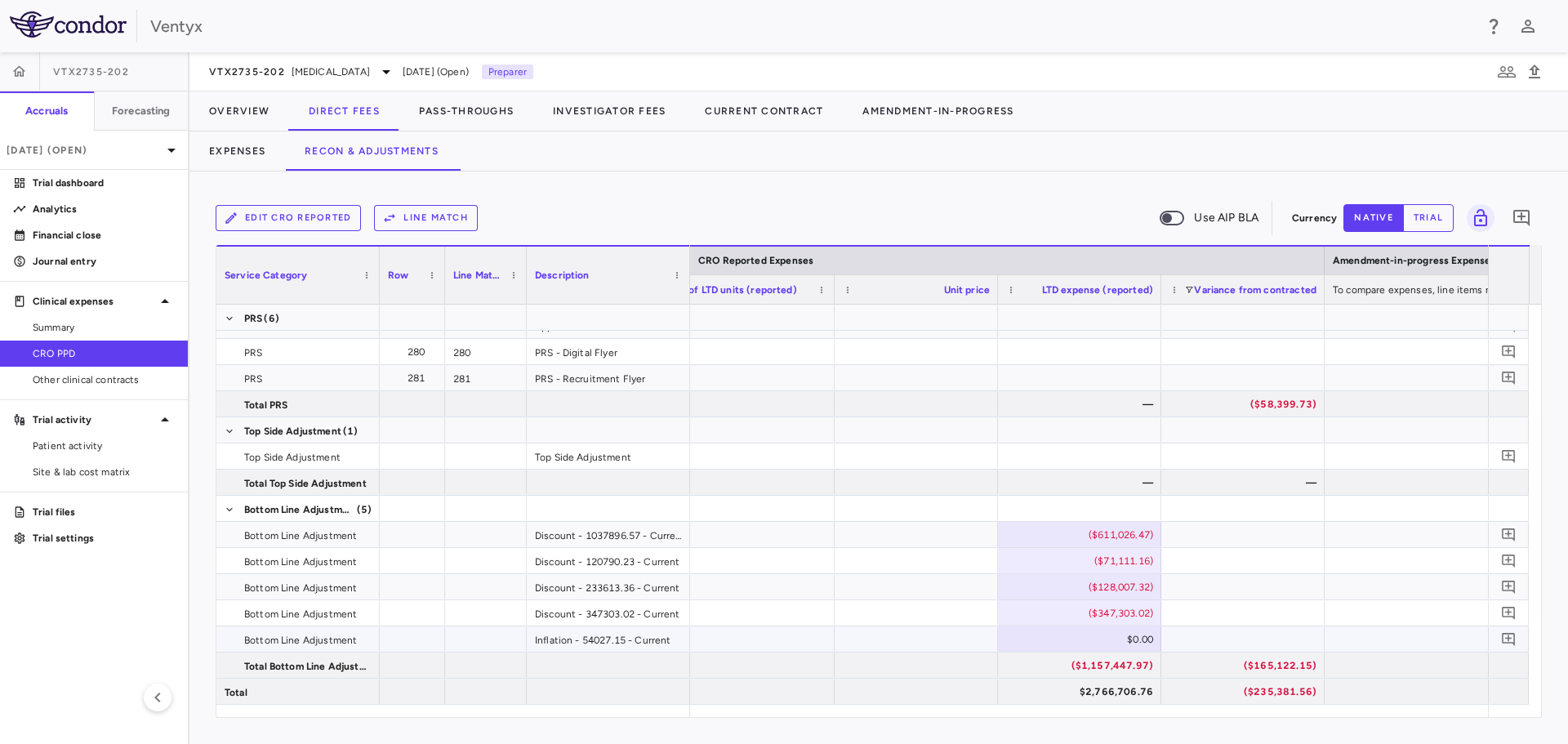
click at [1123, 637] on div "$0.00" at bounding box center [1083, 639] width 140 height 26
click at [1212, 632] on div at bounding box center [1243, 639] width 163 height 25
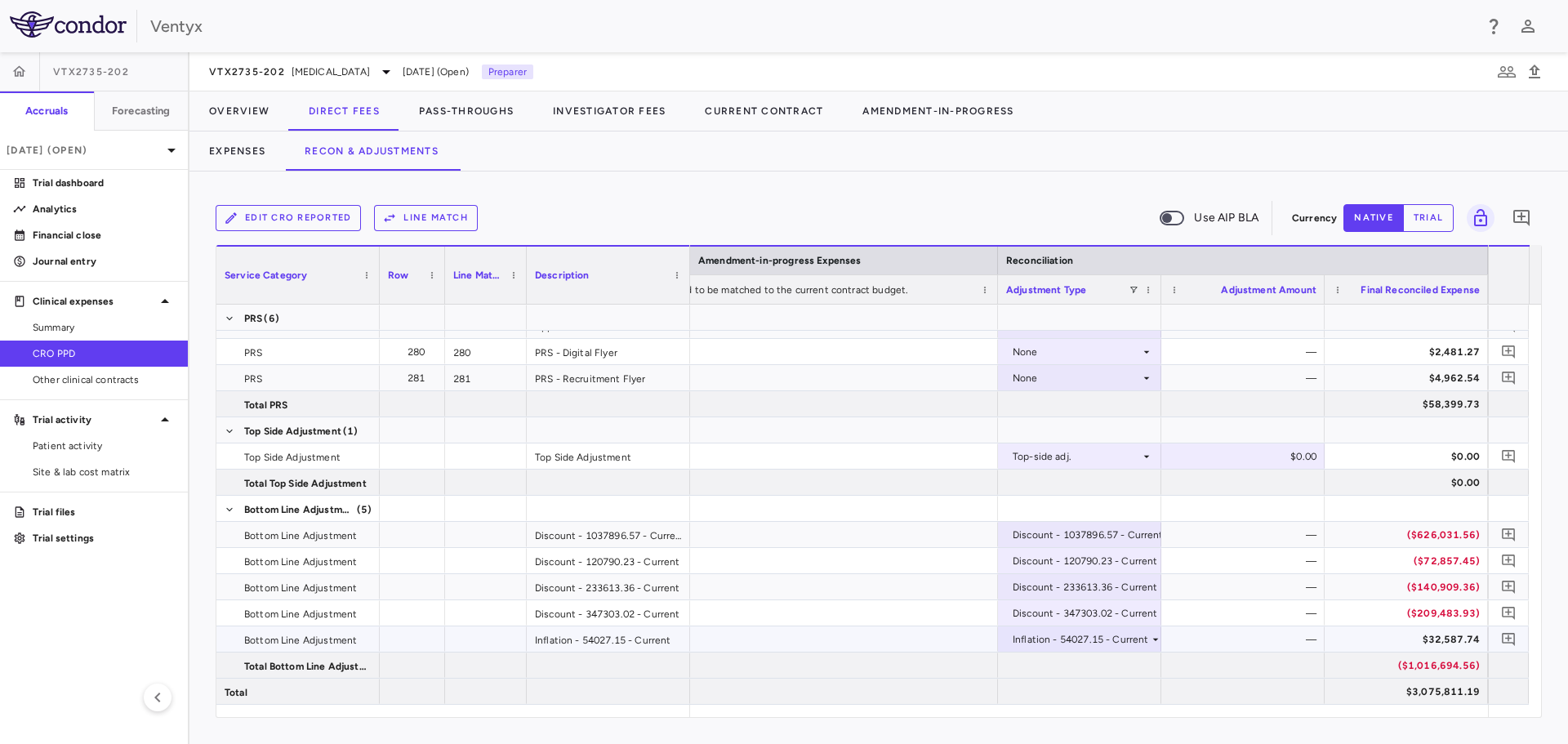
click at [1301, 639] on div "—" at bounding box center [1246, 639] width 140 height 26
click at [1449, 196] on div "Edit CRO reported Line Match Use AIP BLA Currency native trial 0 Service Catego…" at bounding box center [878, 457] width 1378 height 572
click at [1413, 215] on button "trial" at bounding box center [1428, 218] width 51 height 28
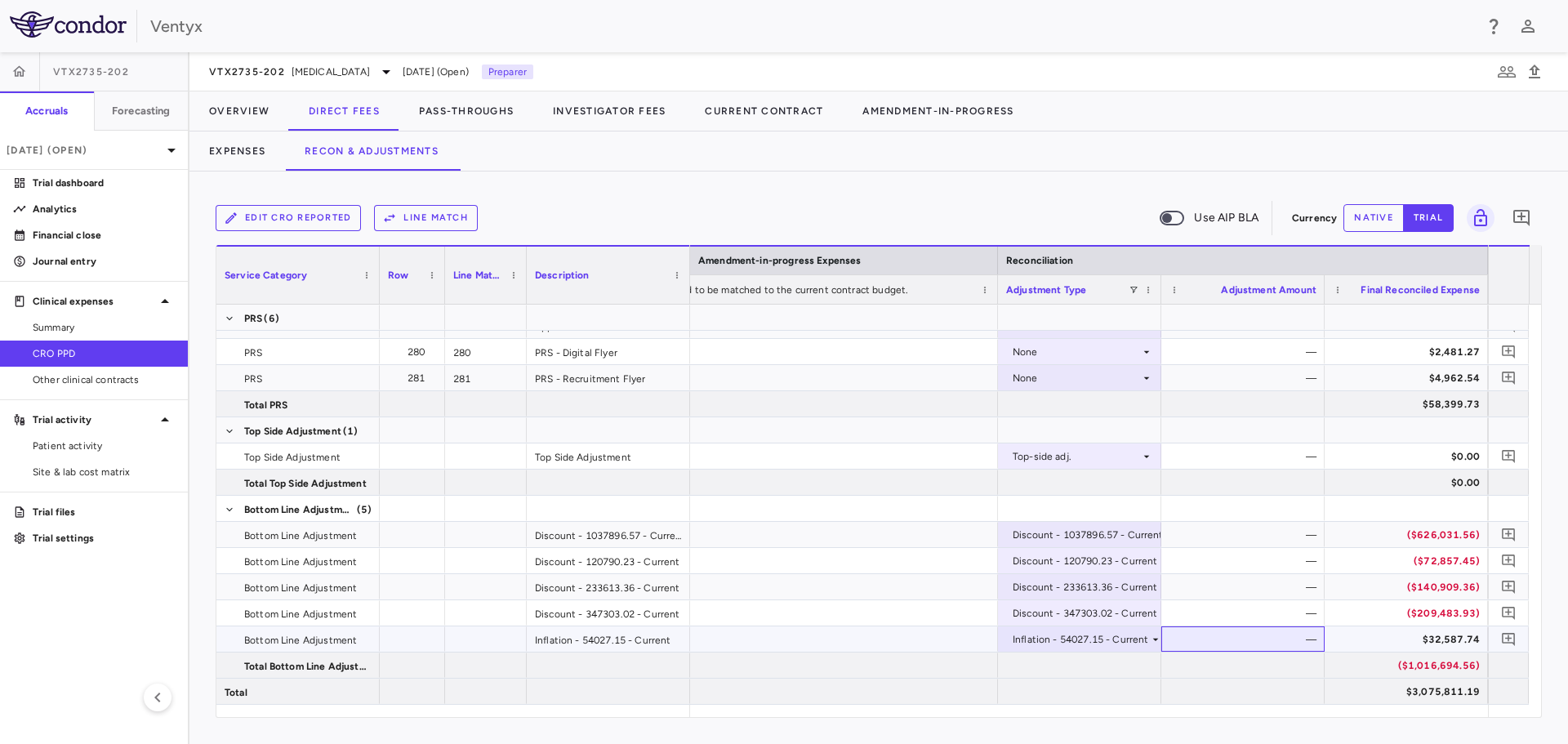
click at [1259, 639] on div "—" at bounding box center [1246, 639] width 140 height 26
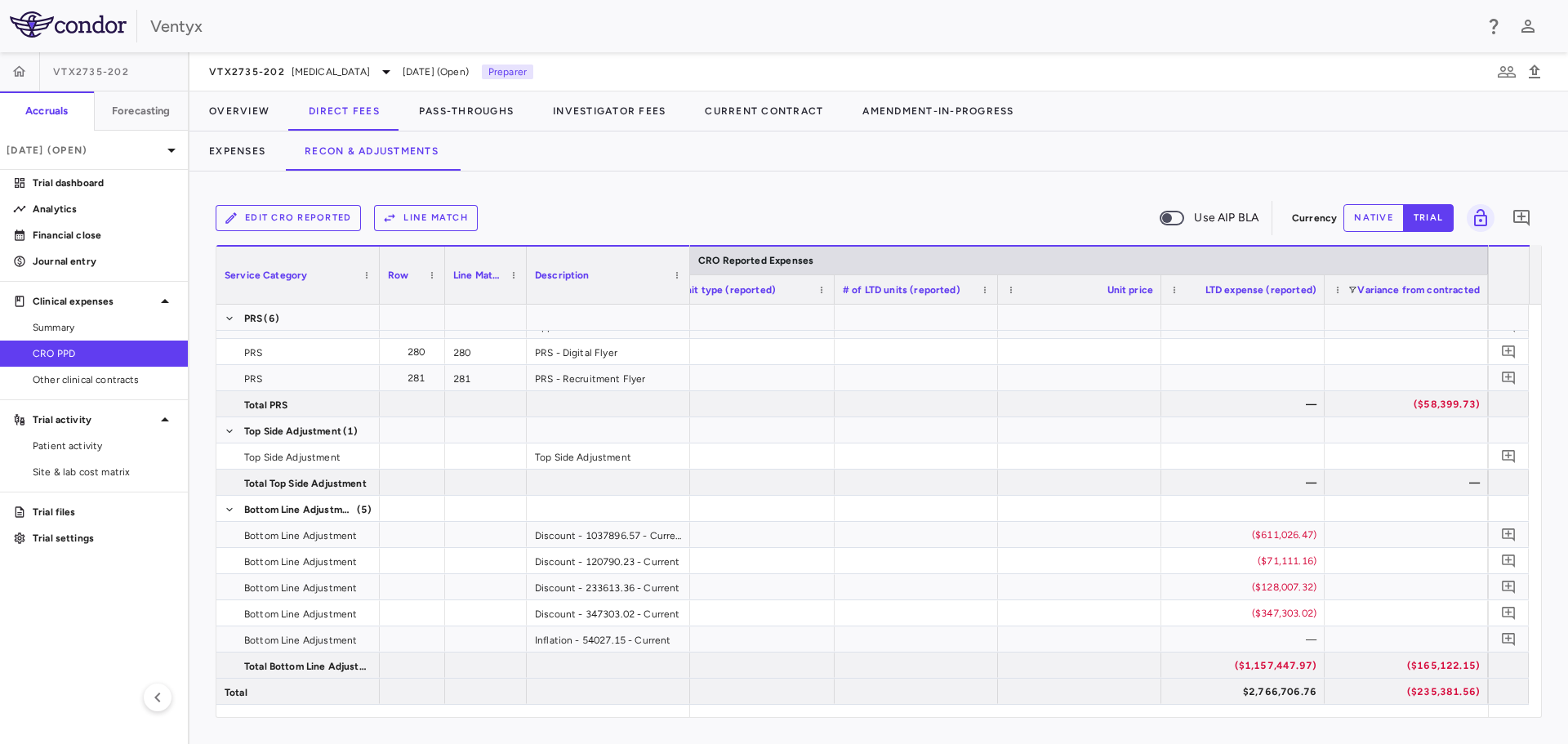
click at [1351, 224] on button "native" at bounding box center [1373, 218] width 60 height 28
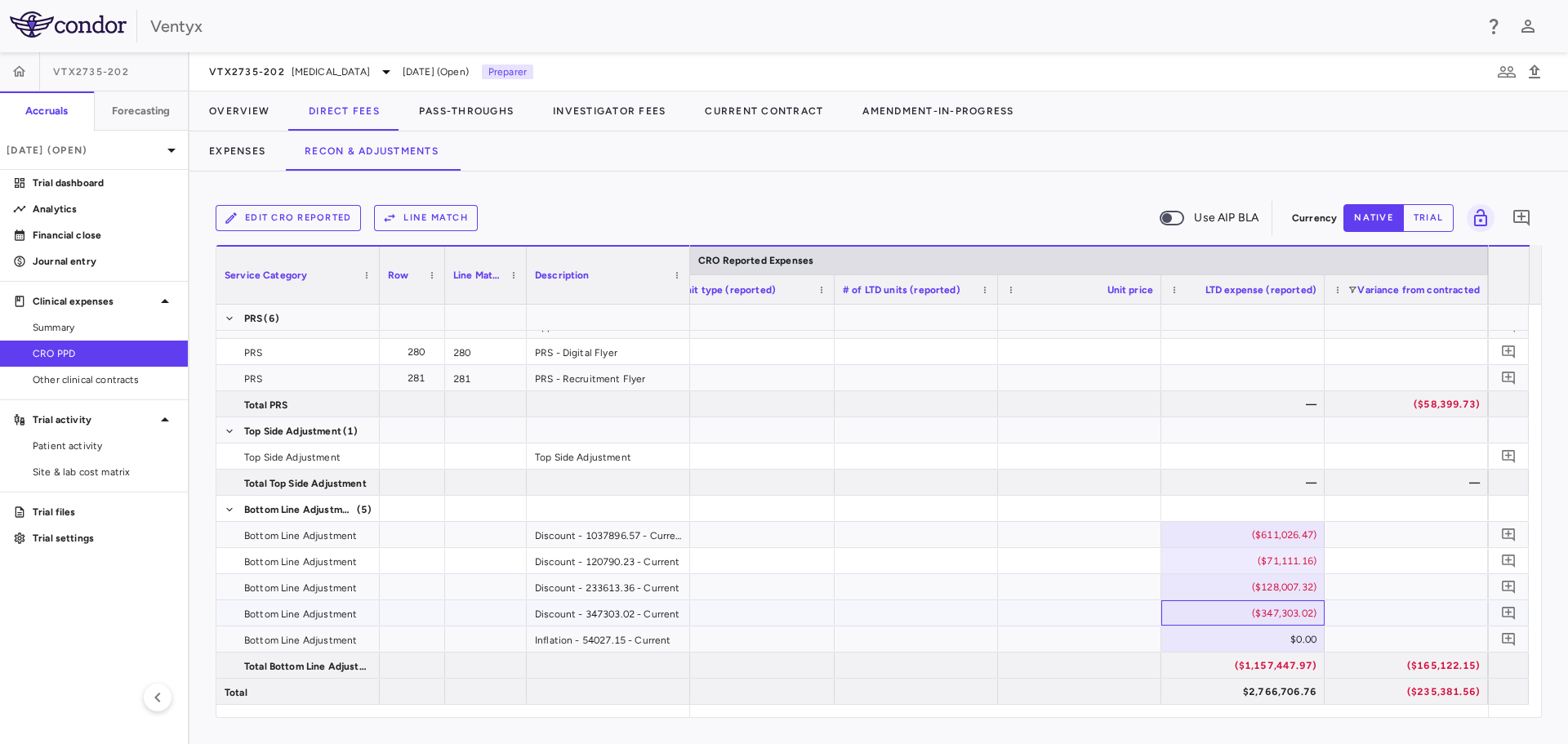
click at [1256, 618] on div "($347,303.02)" at bounding box center [1246, 613] width 140 height 26
click at [1251, 612] on input "**********" at bounding box center [1255, 615] width 137 height 27
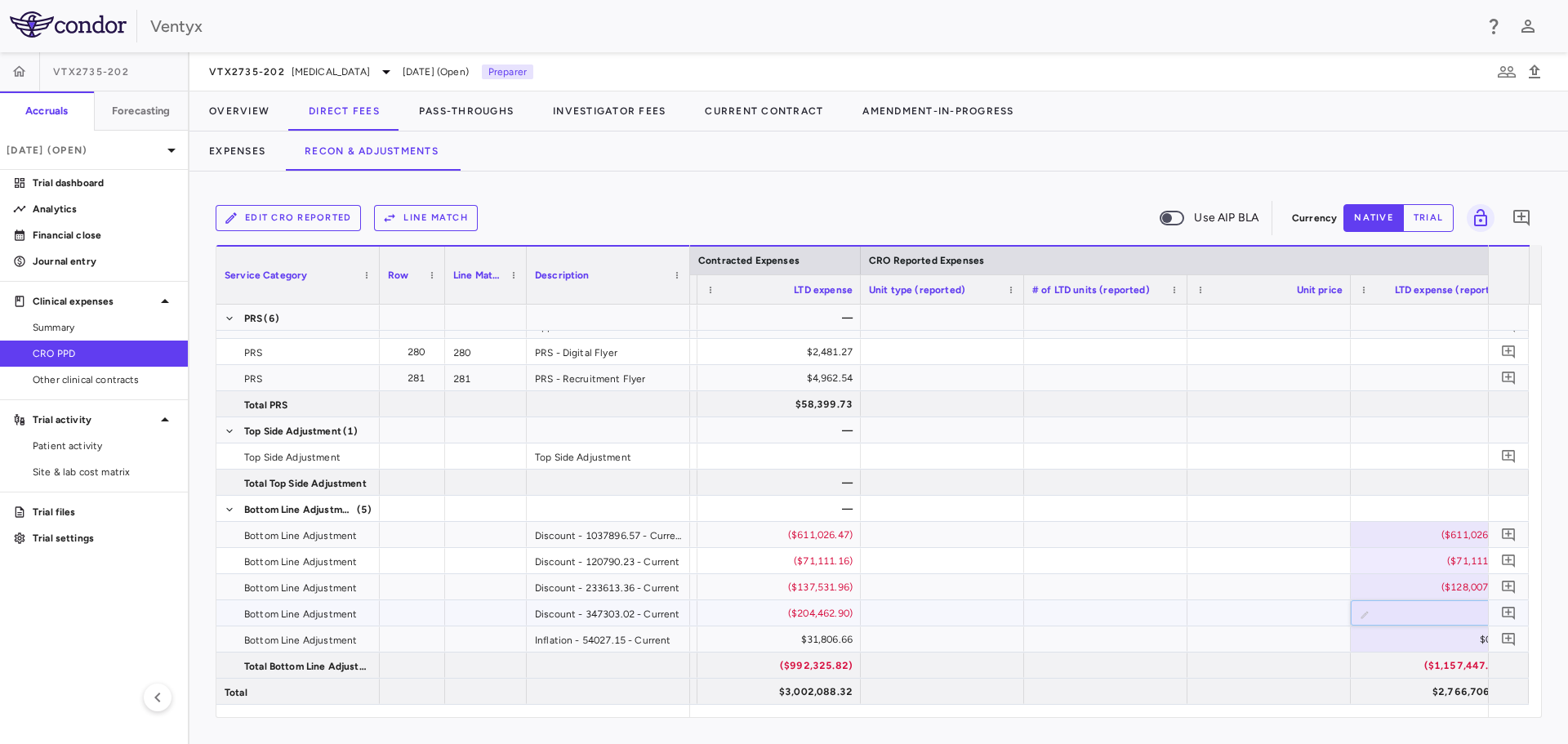
type input "**********"
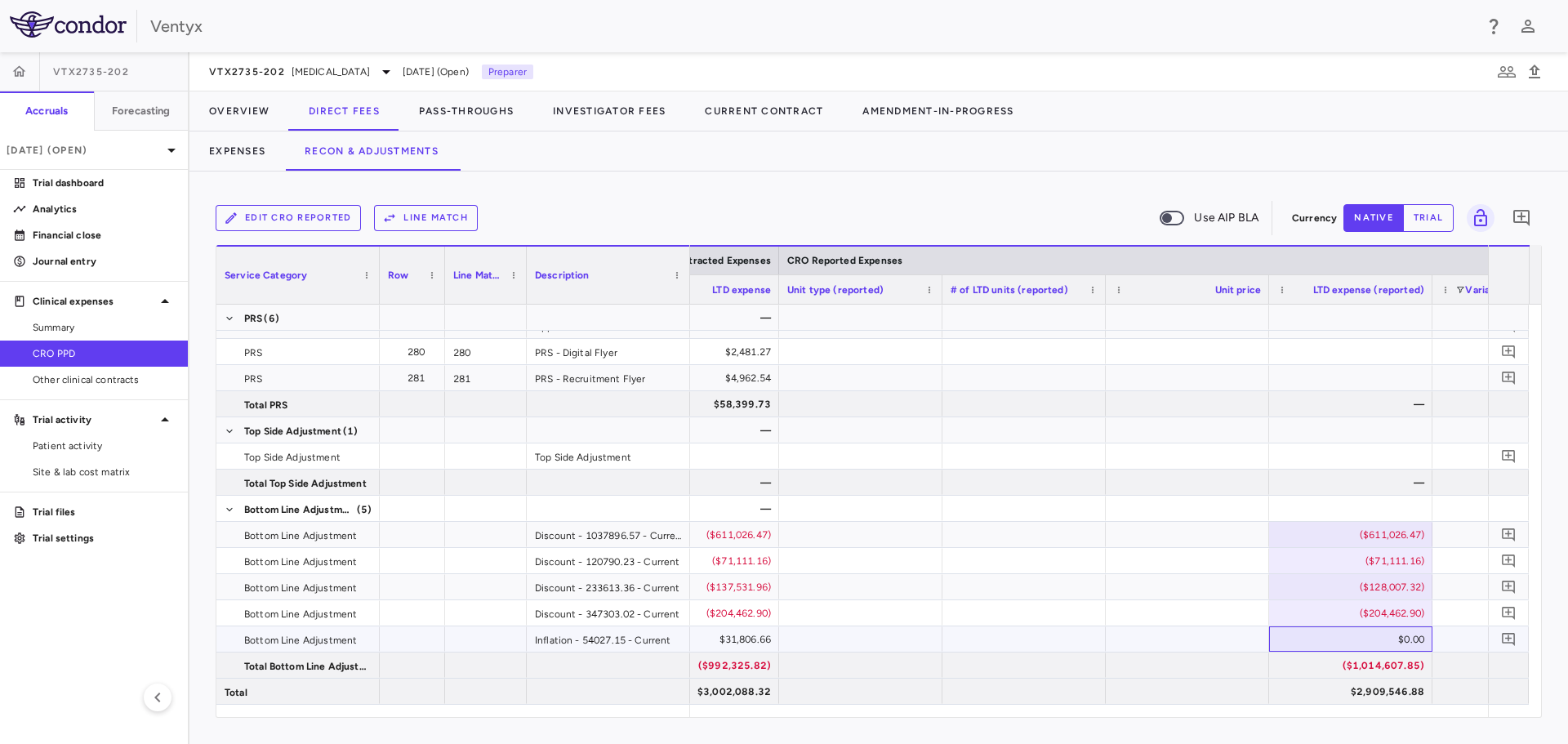
click at [1358, 637] on div "$0.00" at bounding box center [1353, 639] width 140 height 26
click at [1340, 540] on div "($611,026.47)" at bounding box center [1353, 534] width 140 height 26
click at [1351, 566] on div "($71,111.16)" at bounding box center [1353, 560] width 140 height 26
click at [1348, 558] on input "*********" at bounding box center [1362, 562] width 137 height 27
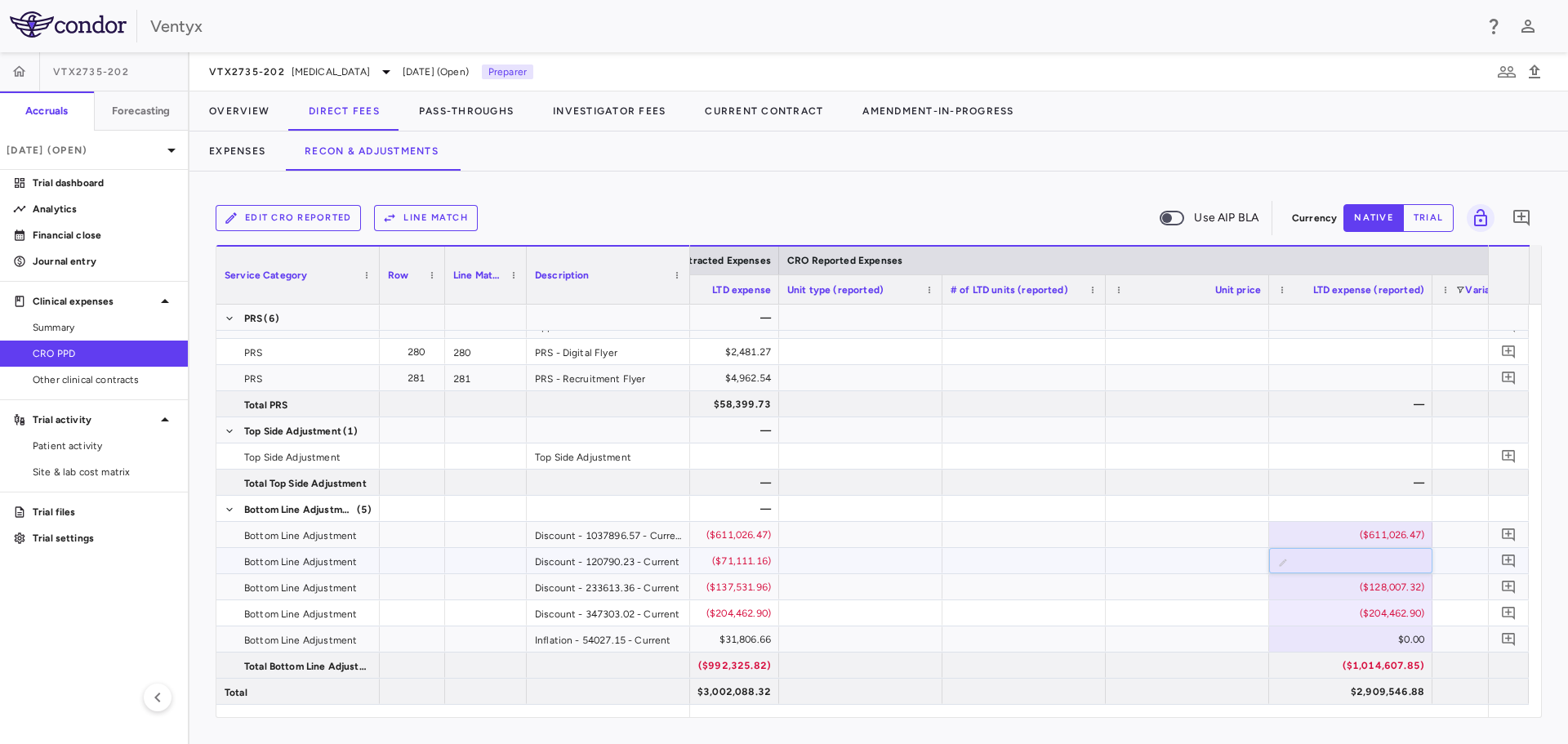
click at [1357, 558] on input "*********" at bounding box center [1362, 562] width 137 height 27
drag, startPoint x: 1357, startPoint y: 558, endPoint x: 1406, endPoint y: 567, distance: 49.8
click at [1406, 567] on input "*********" at bounding box center [1362, 562] width 137 height 27
type input "*"
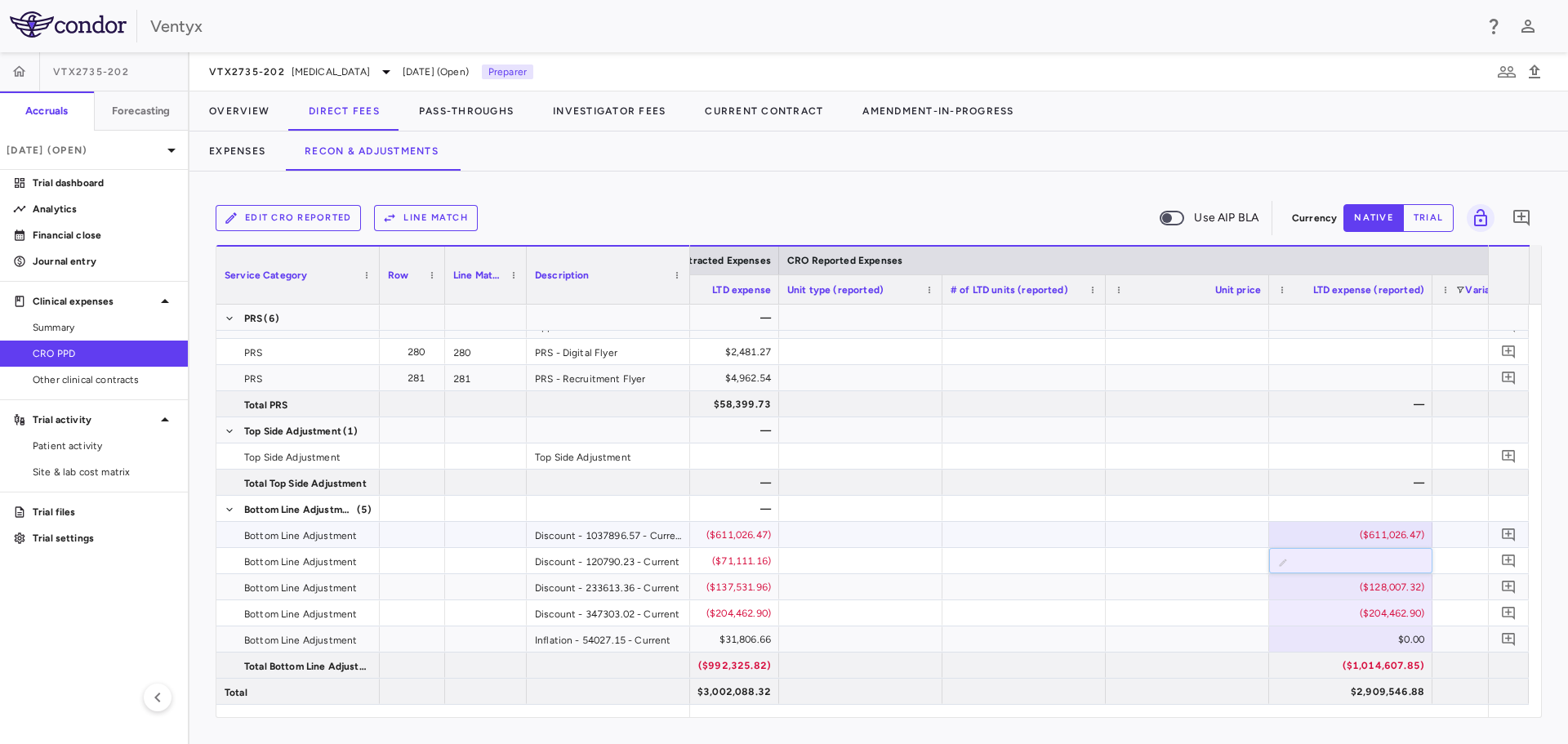
click at [1258, 506] on div at bounding box center [1187, 508] width 163 height 25
click at [1316, 574] on div "($128,007.32)" at bounding box center [1350, 586] width 163 height 25
click at [1191, 536] on div at bounding box center [1187, 534] width 163 height 25
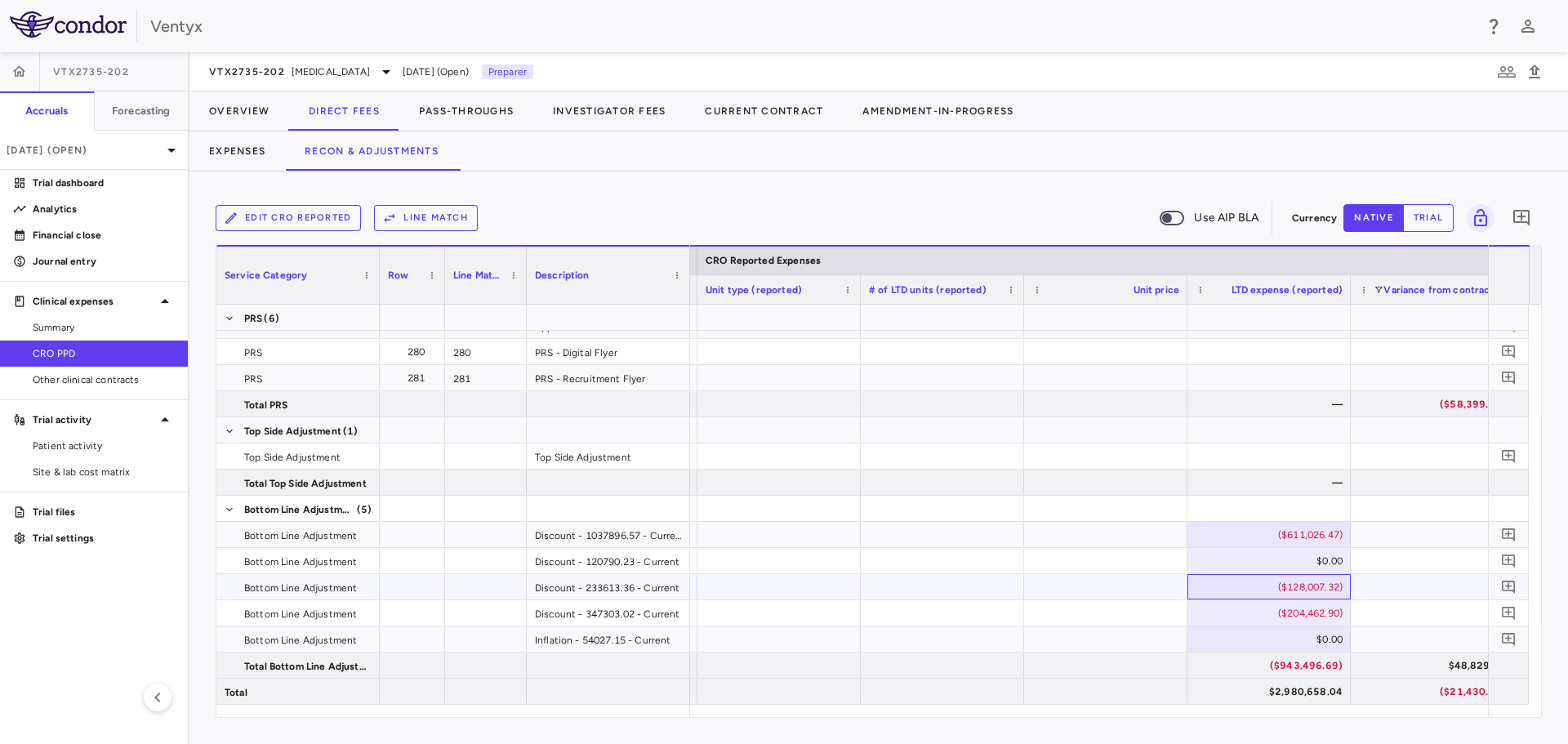
click at [1286, 591] on div "($128,007.32)" at bounding box center [1272, 586] width 140 height 26
click at [1286, 588] on input "**********" at bounding box center [1280, 588] width 137 height 27
click at [1275, 615] on div "($204,462.90)" at bounding box center [1272, 613] width 140 height 26
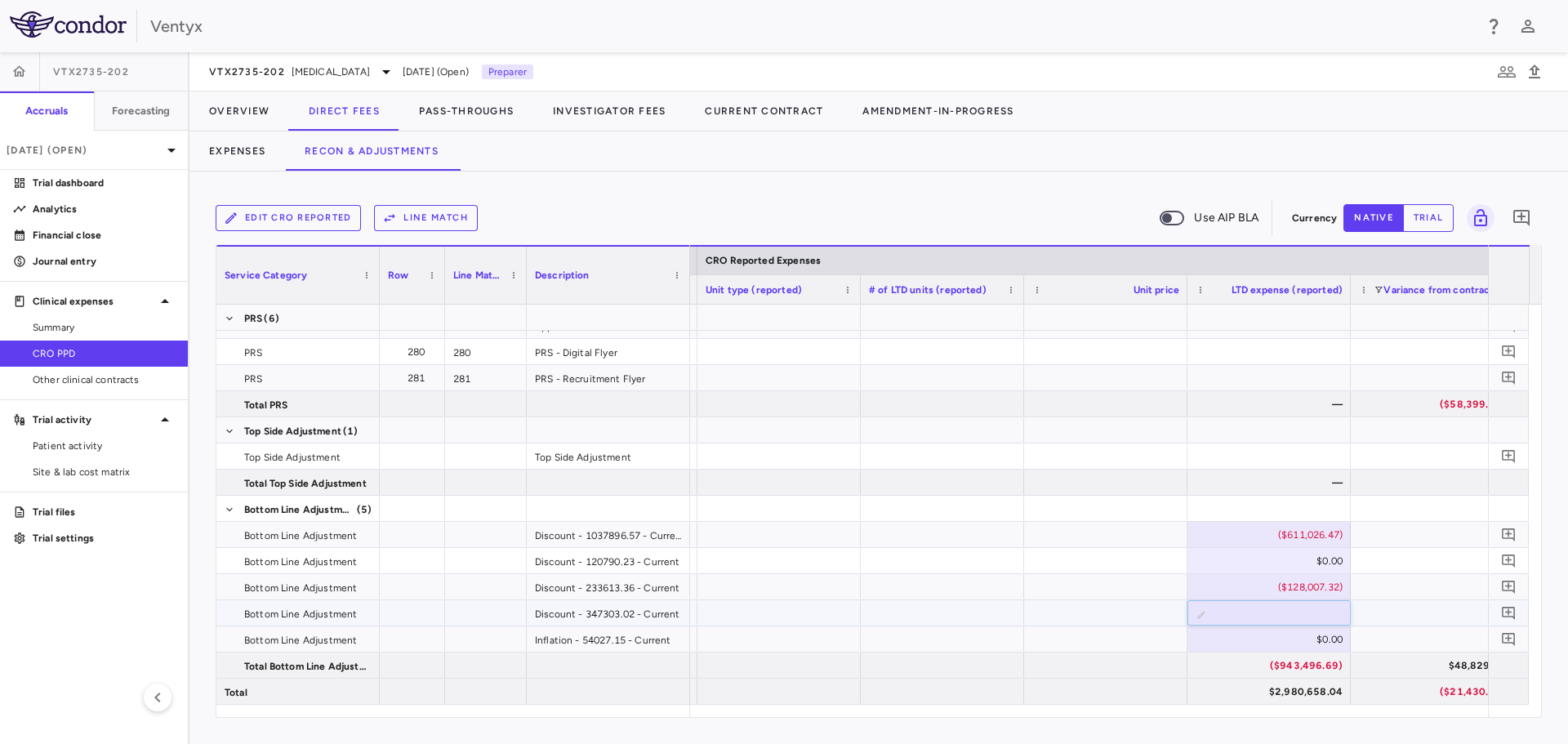
click at [1275, 615] on input "*********" at bounding box center [1280, 615] width 137 height 27
click at [1108, 585] on div at bounding box center [1106, 586] width 163 height 25
click at [1308, 608] on div "($204,462.90)" at bounding box center [1272, 613] width 140 height 26
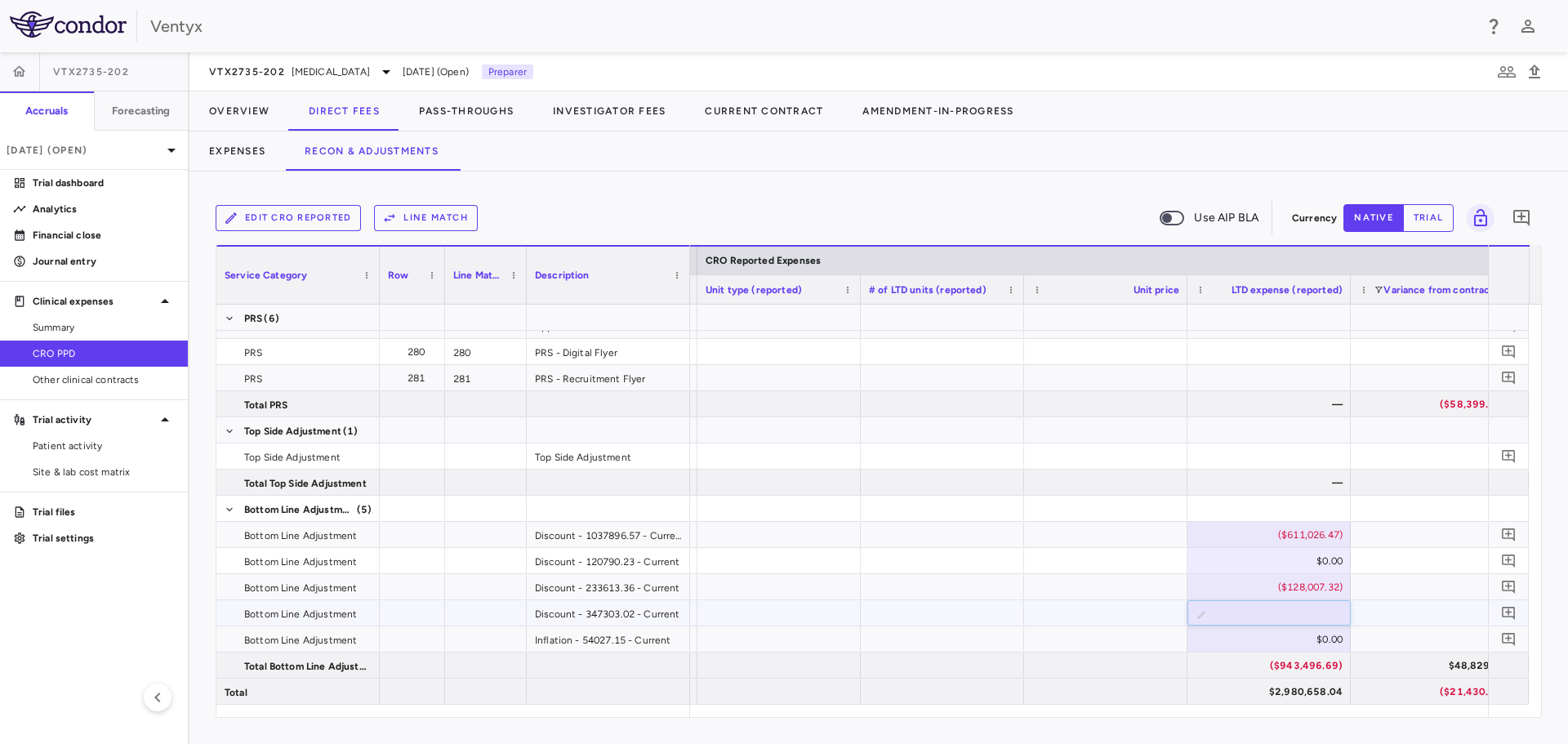
click at [1288, 618] on input "*********" at bounding box center [1280, 615] width 137 height 27
type input "*"
click at [1087, 559] on div at bounding box center [1106, 560] width 163 height 25
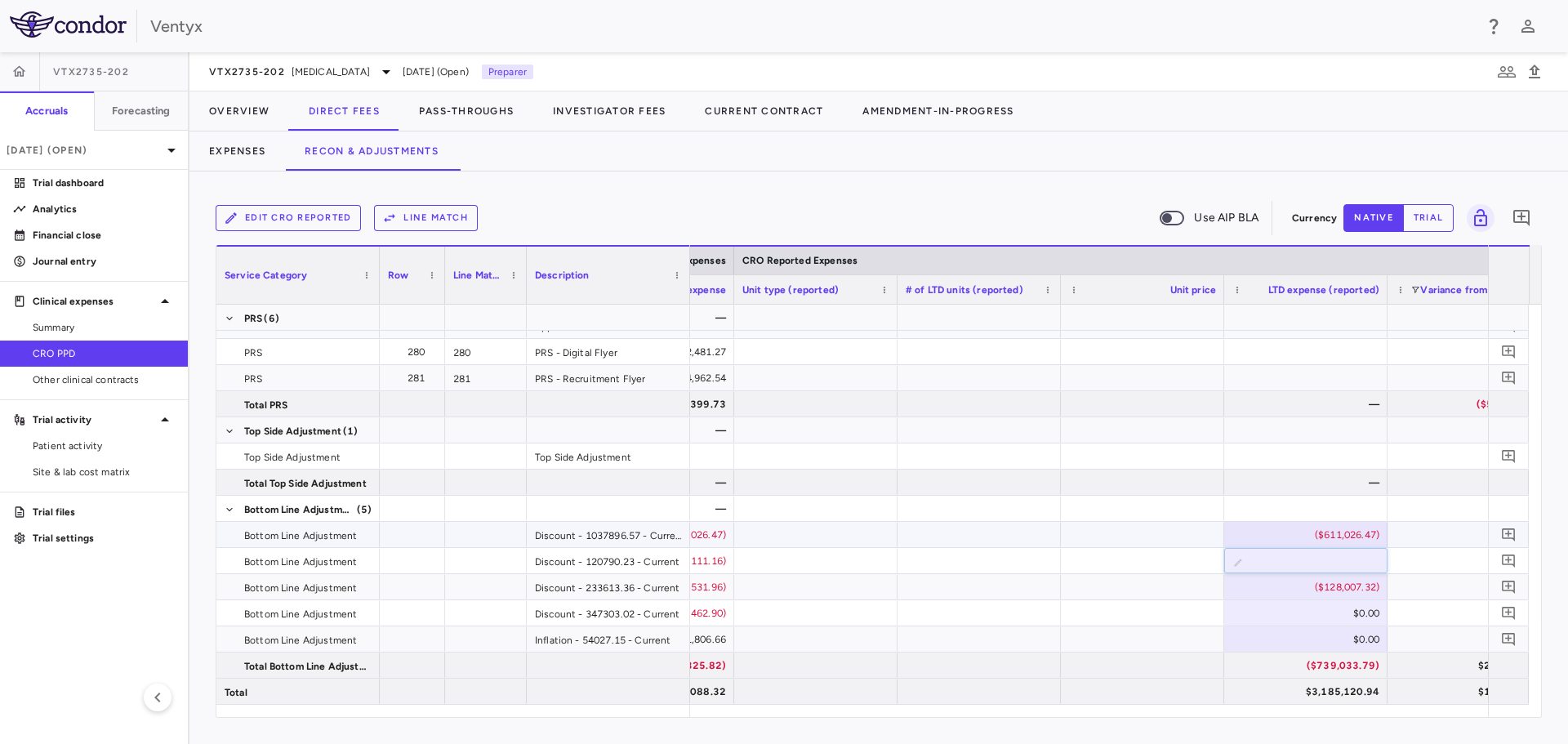
scroll to position [0, 1912]
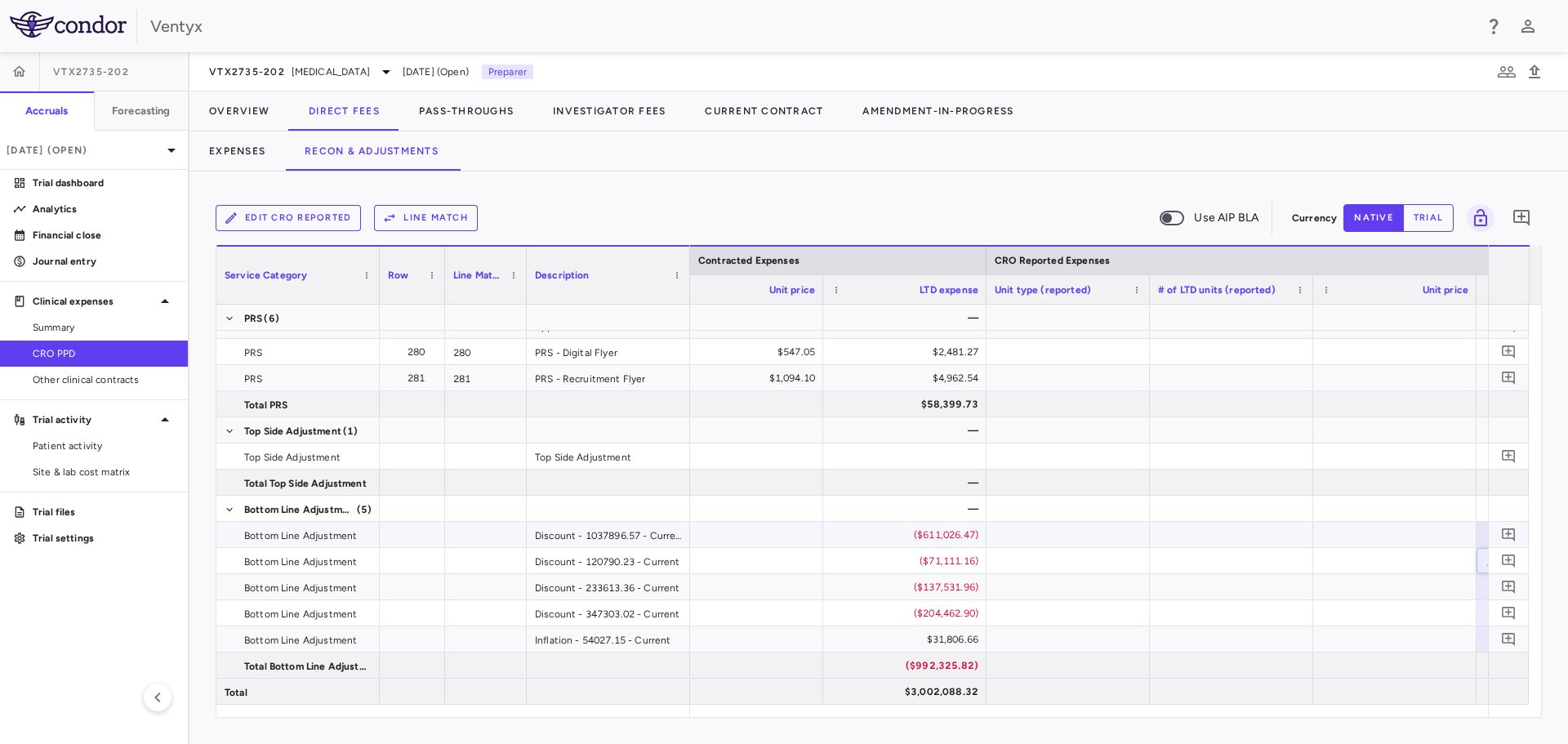
type input "***"
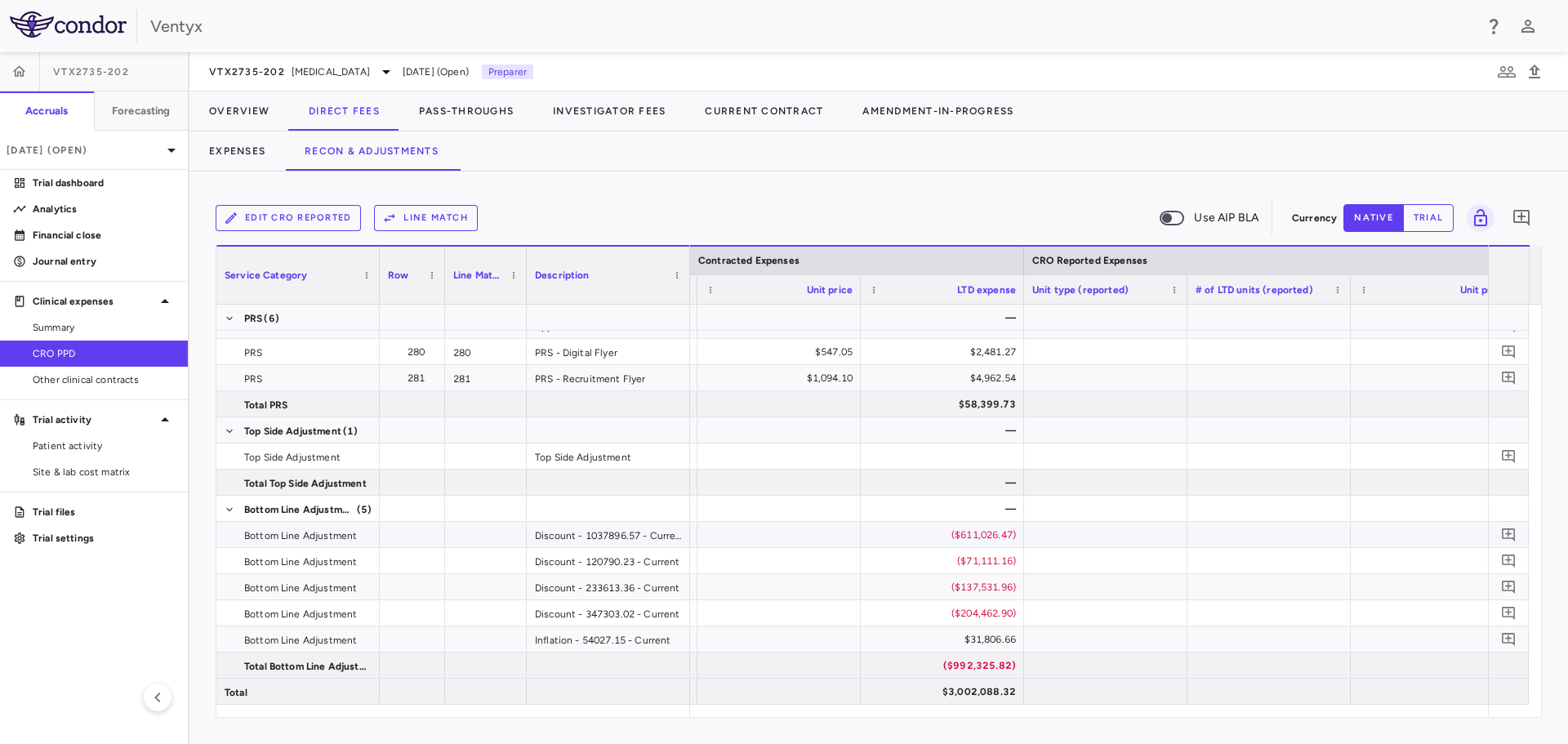
scroll to position [0, 2075]
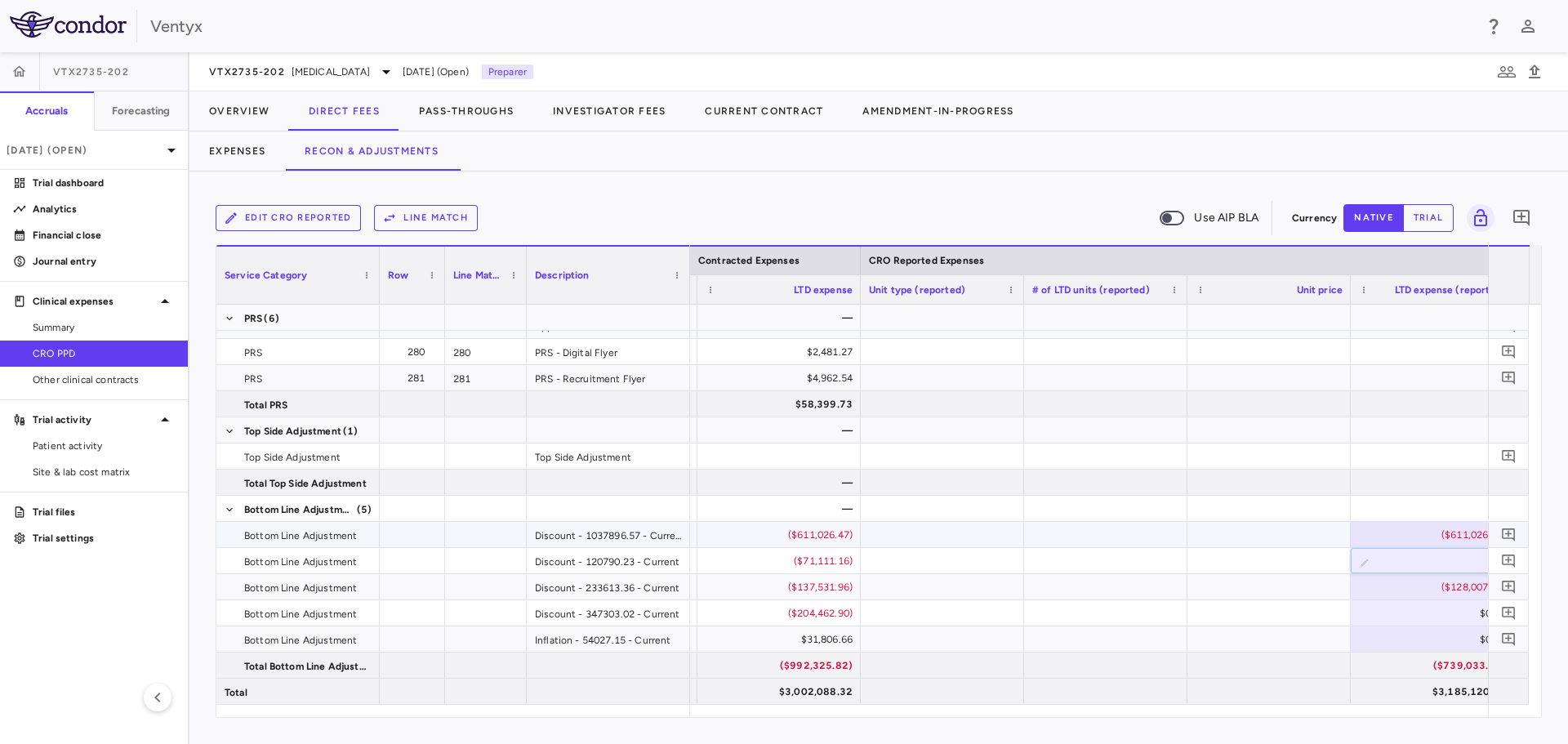
type input "*********"
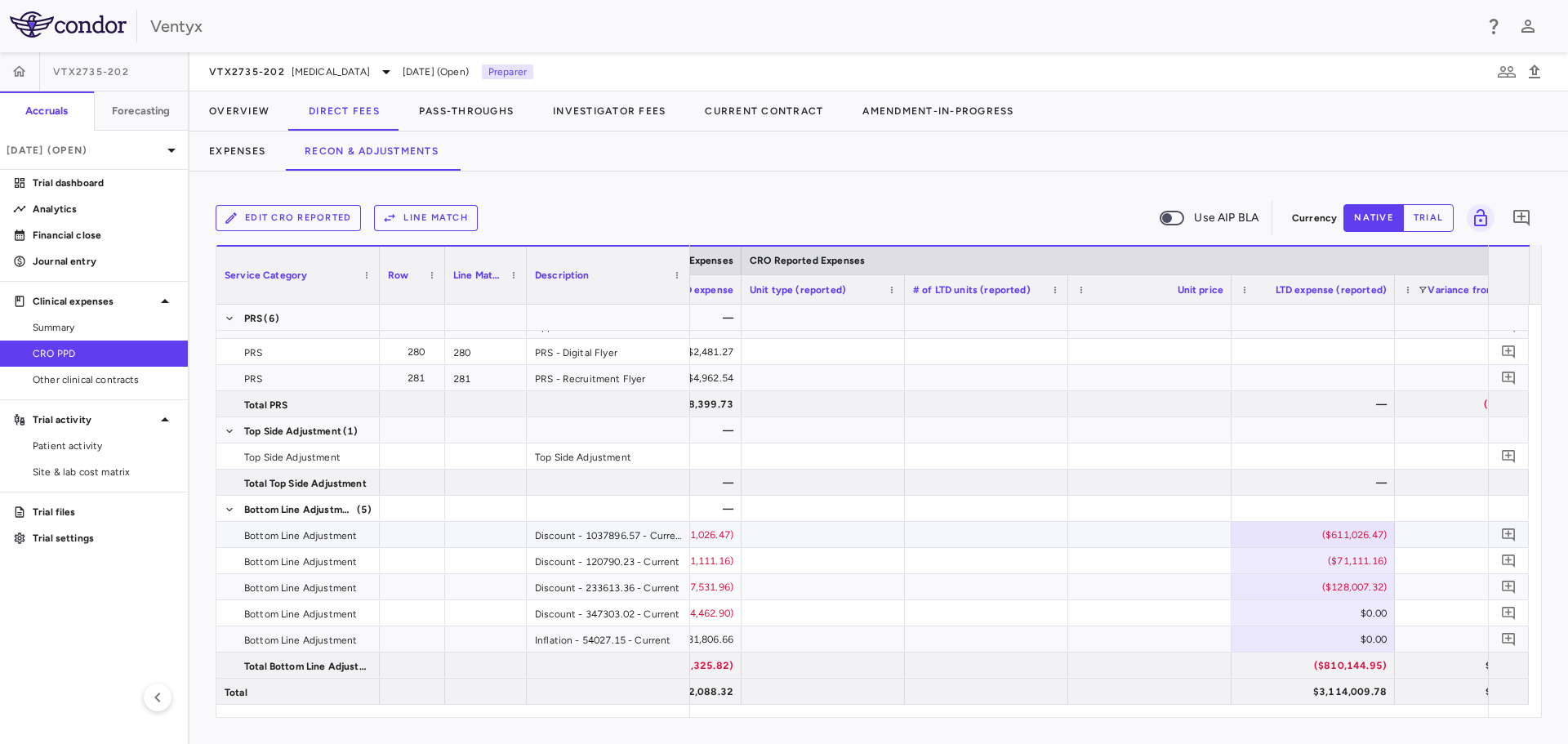
scroll to position [0, 2392]
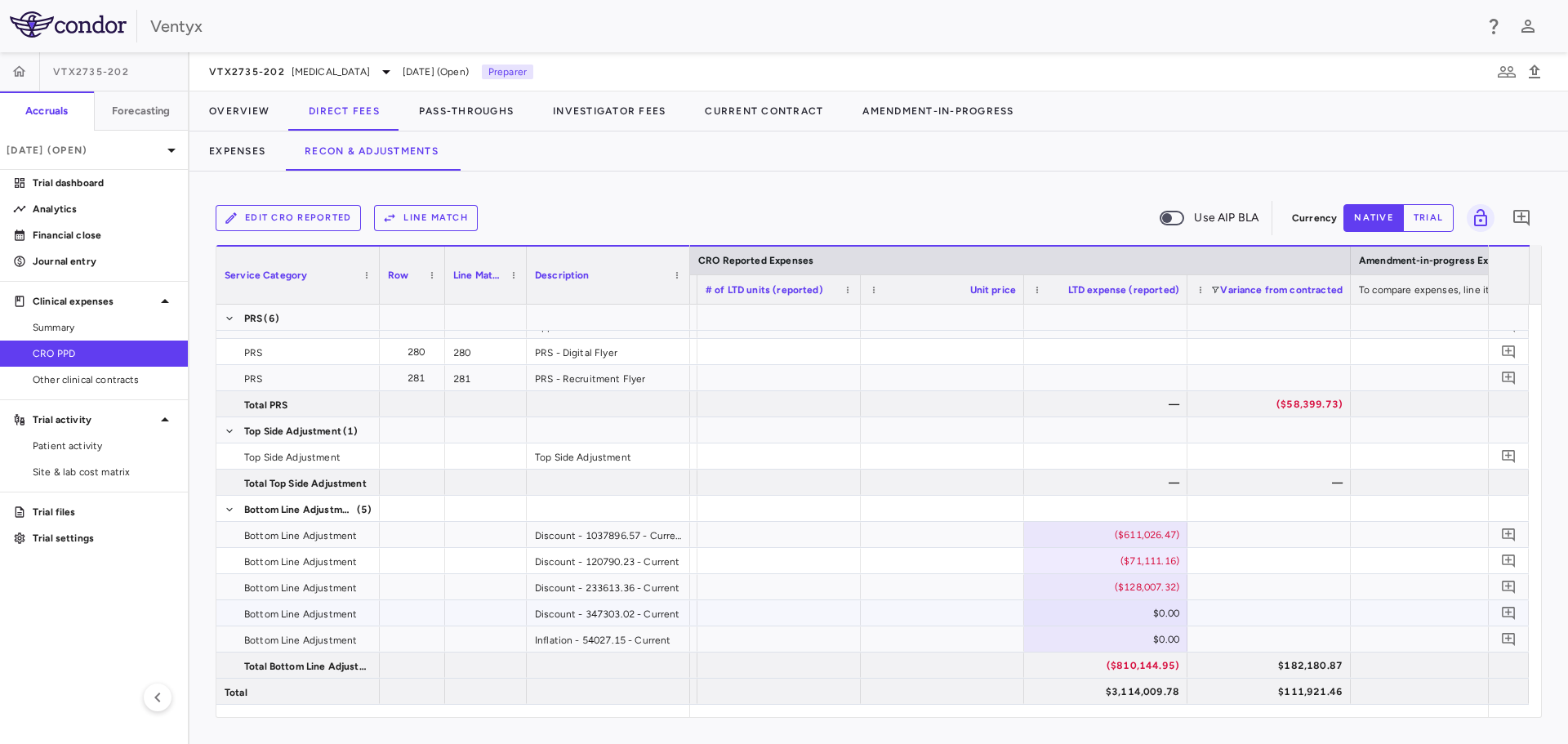
click at [1153, 612] on div "$0.00" at bounding box center [1109, 613] width 140 height 26
click at [1148, 612] on input "*" at bounding box center [1118, 615] width 137 height 27
click at [1142, 610] on div "$0.00" at bounding box center [1109, 613] width 140 height 26
click at [1142, 610] on input "*" at bounding box center [1118, 615] width 137 height 27
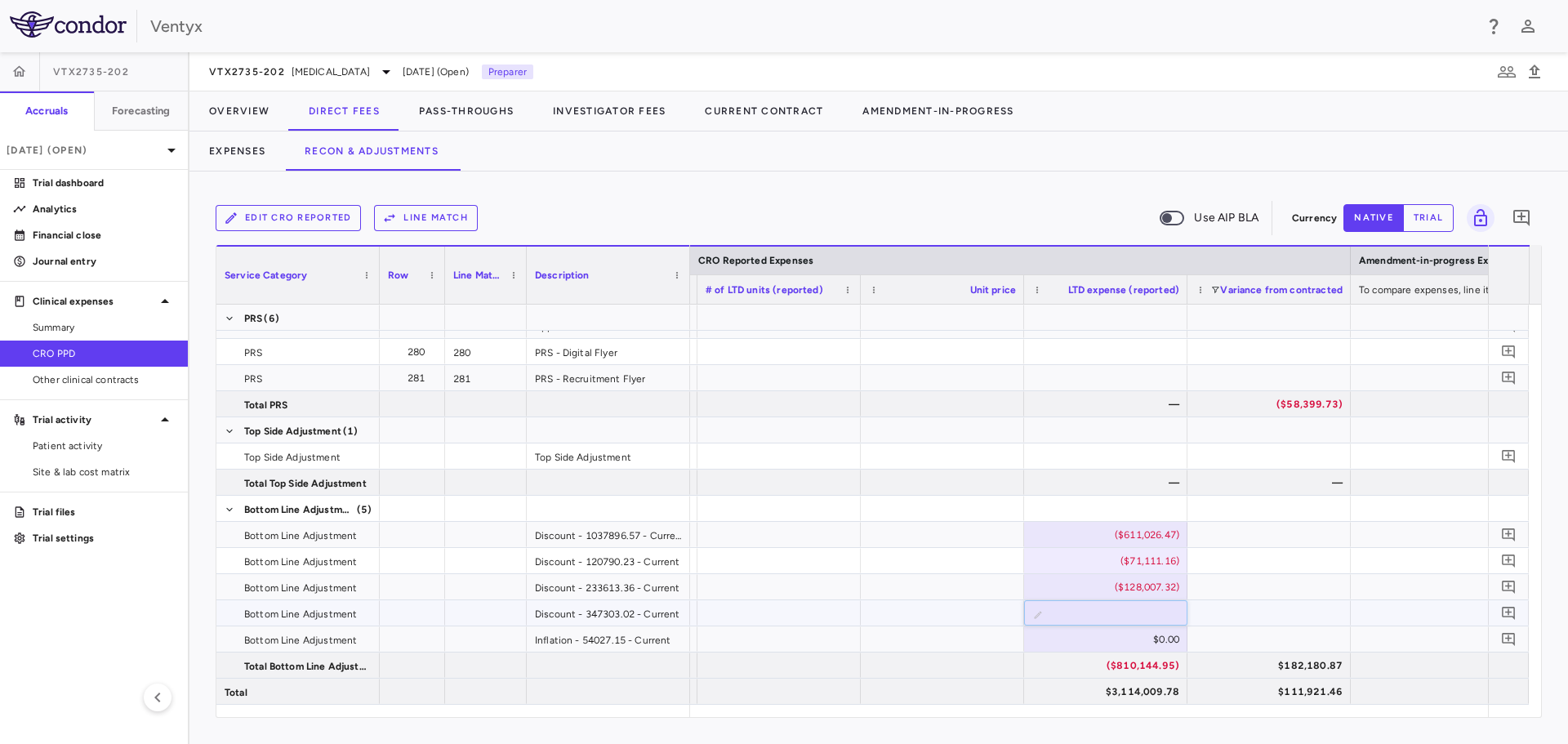
type input "*********"
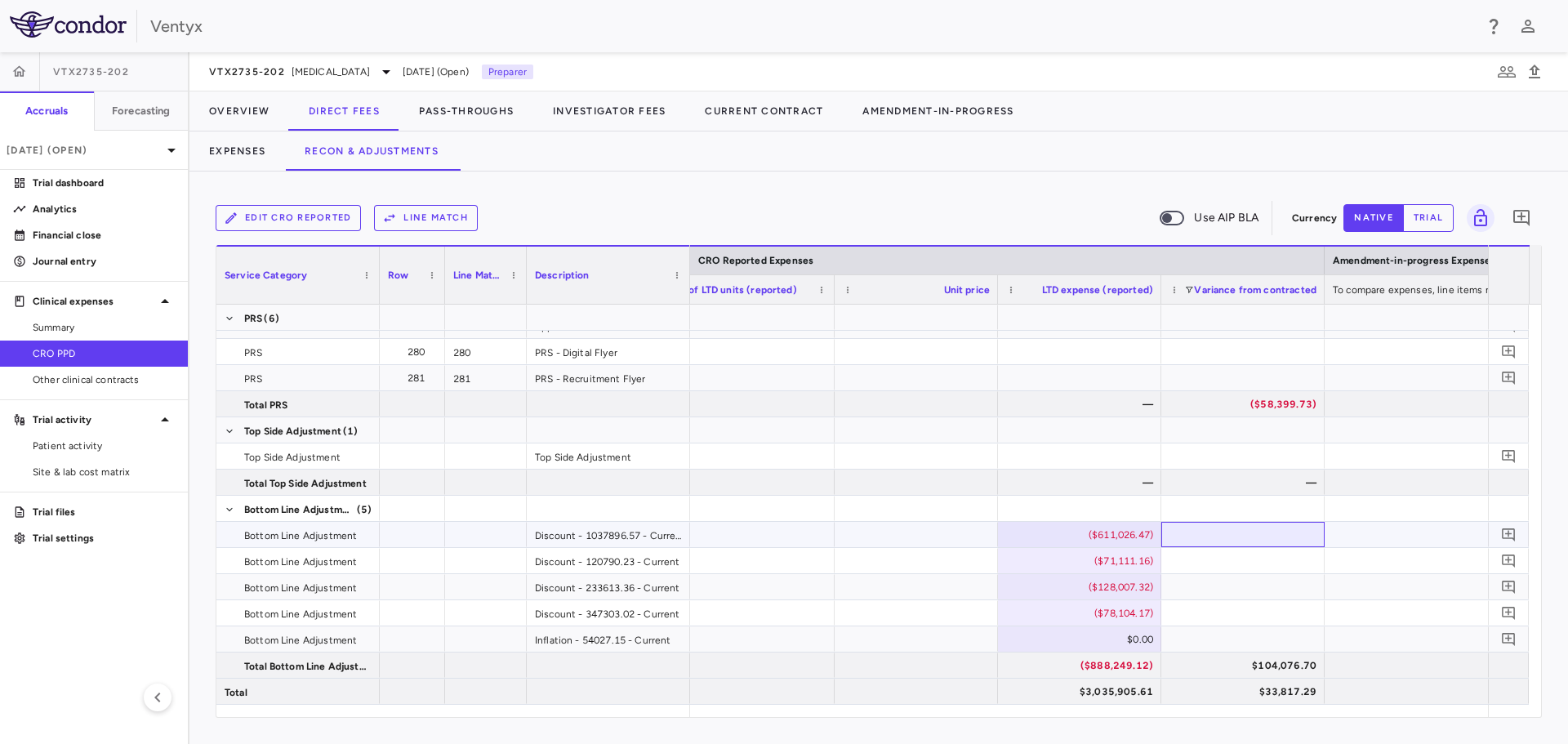
click at [1219, 535] on div at bounding box center [1243, 534] width 163 height 25
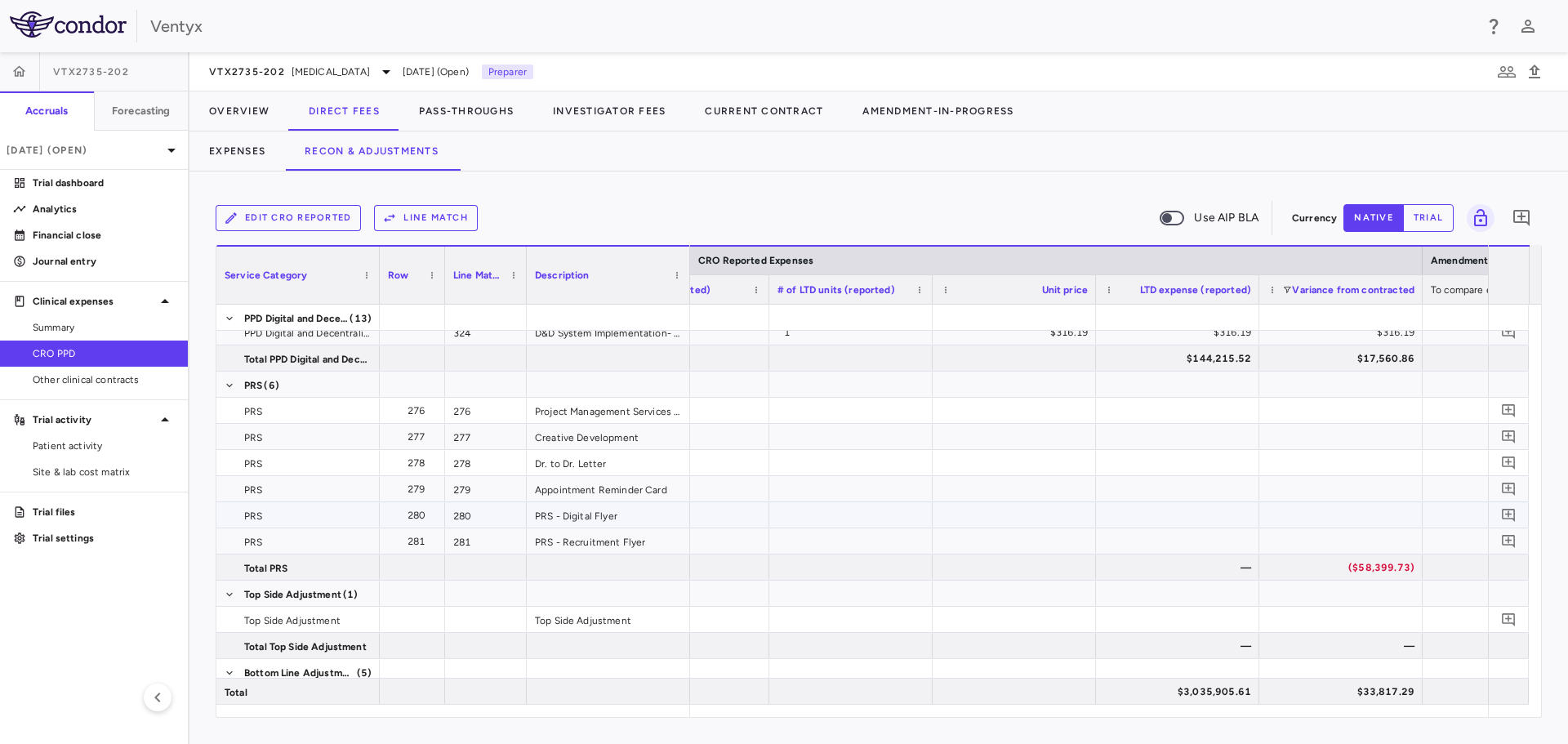
scroll to position [0, 2264]
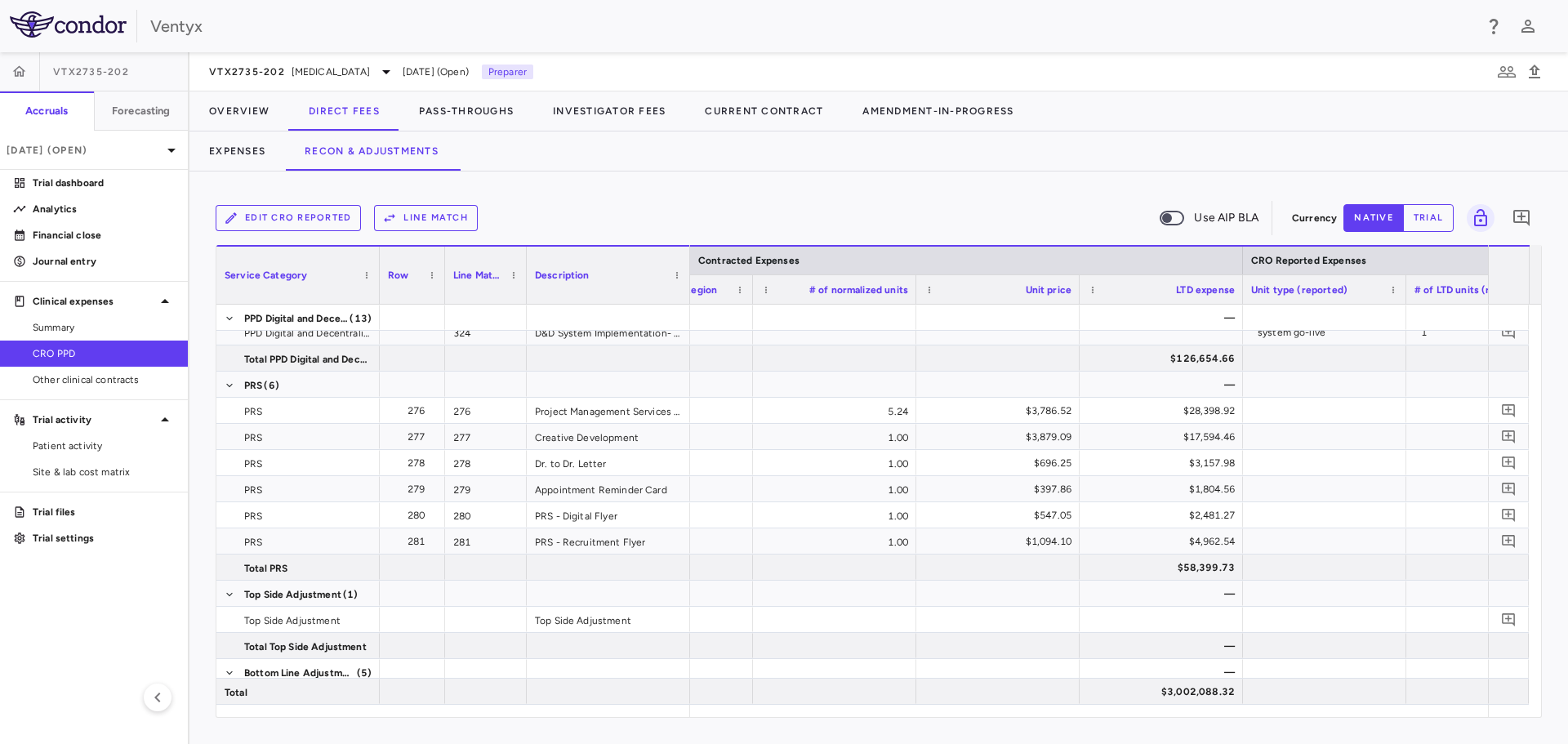
click at [335, 225] on button "Edit CRO reported" at bounding box center [288, 218] width 145 height 26
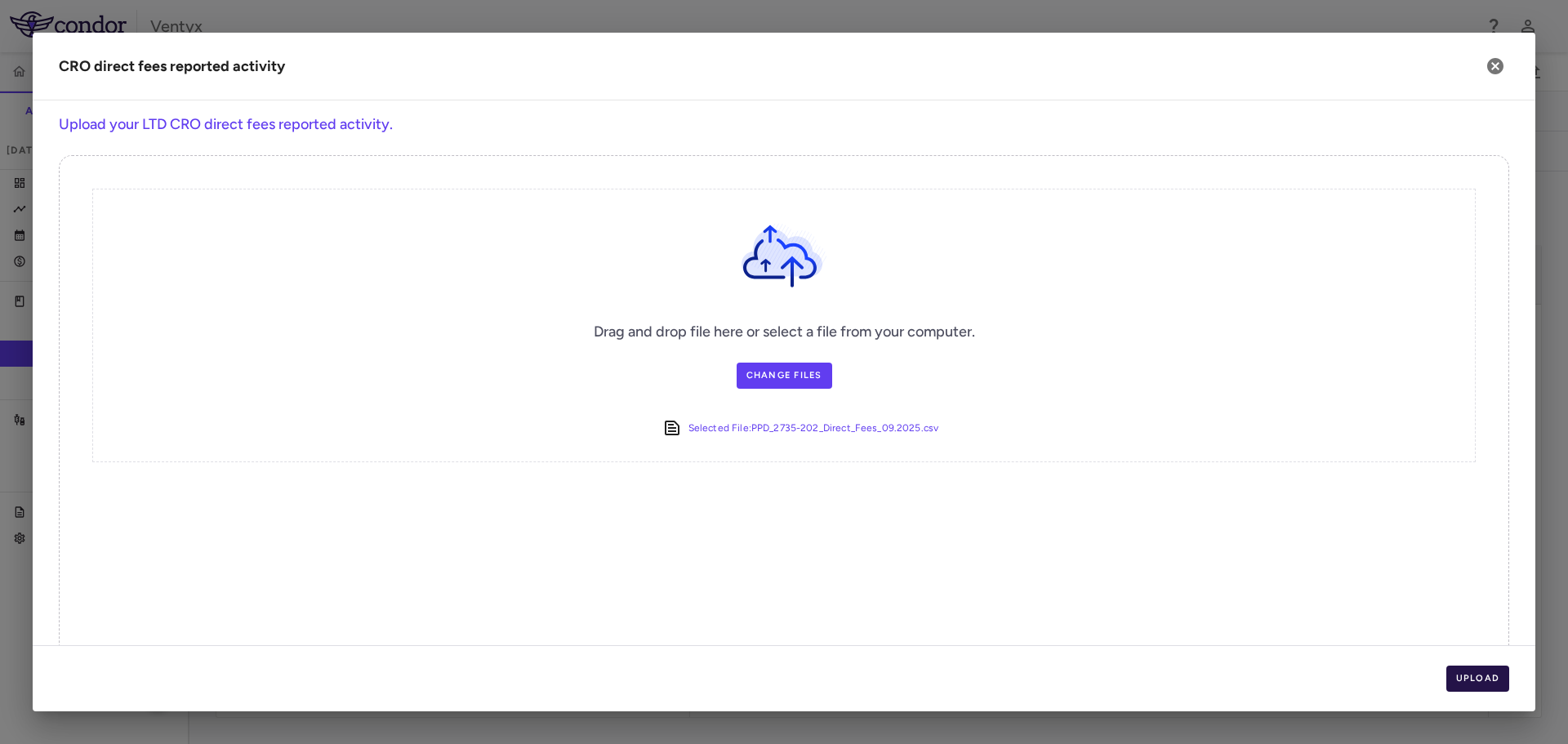
click at [1495, 686] on button "Upload" at bounding box center [1477, 678] width 63 height 26
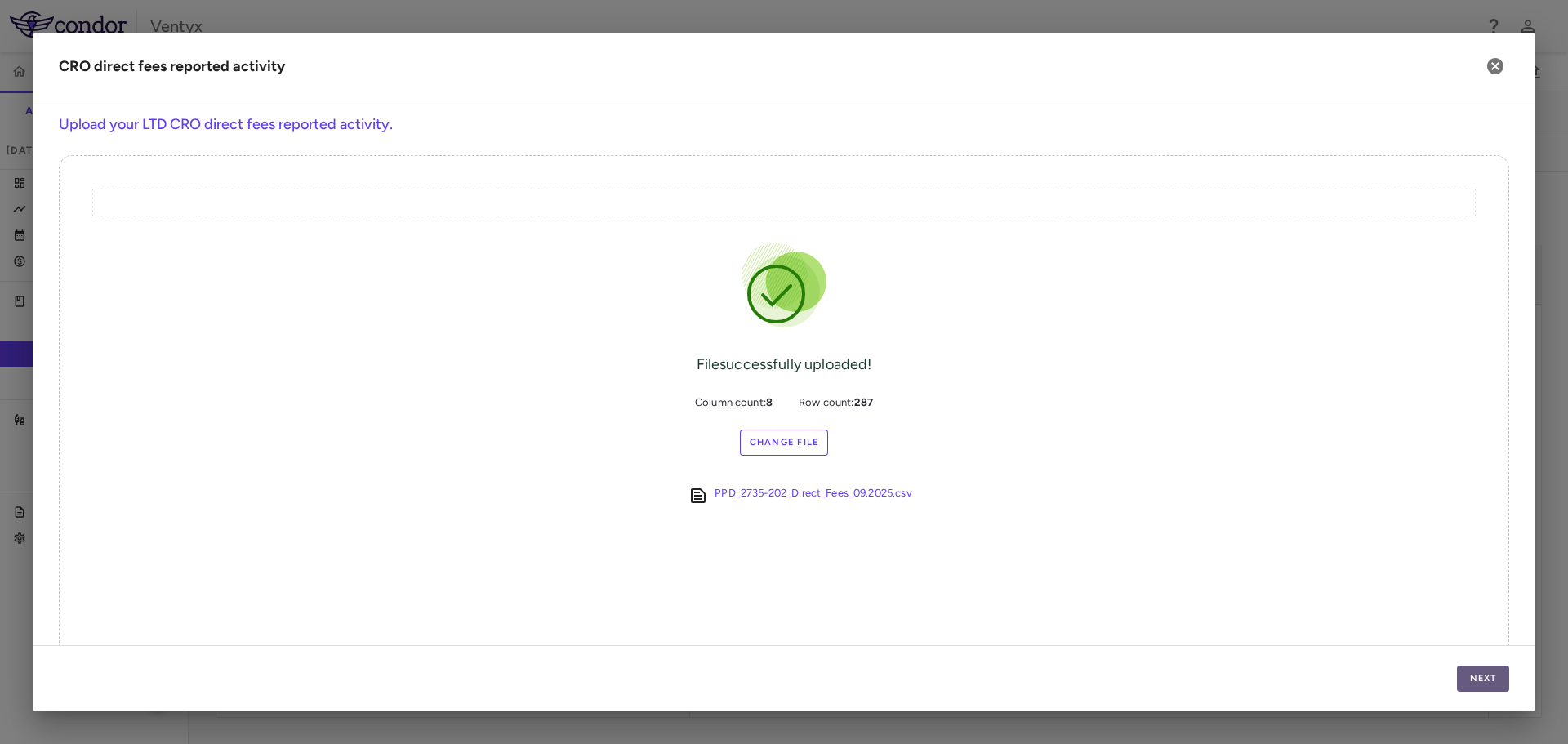
click at [1488, 683] on button "Next" at bounding box center [1482, 678] width 53 height 26
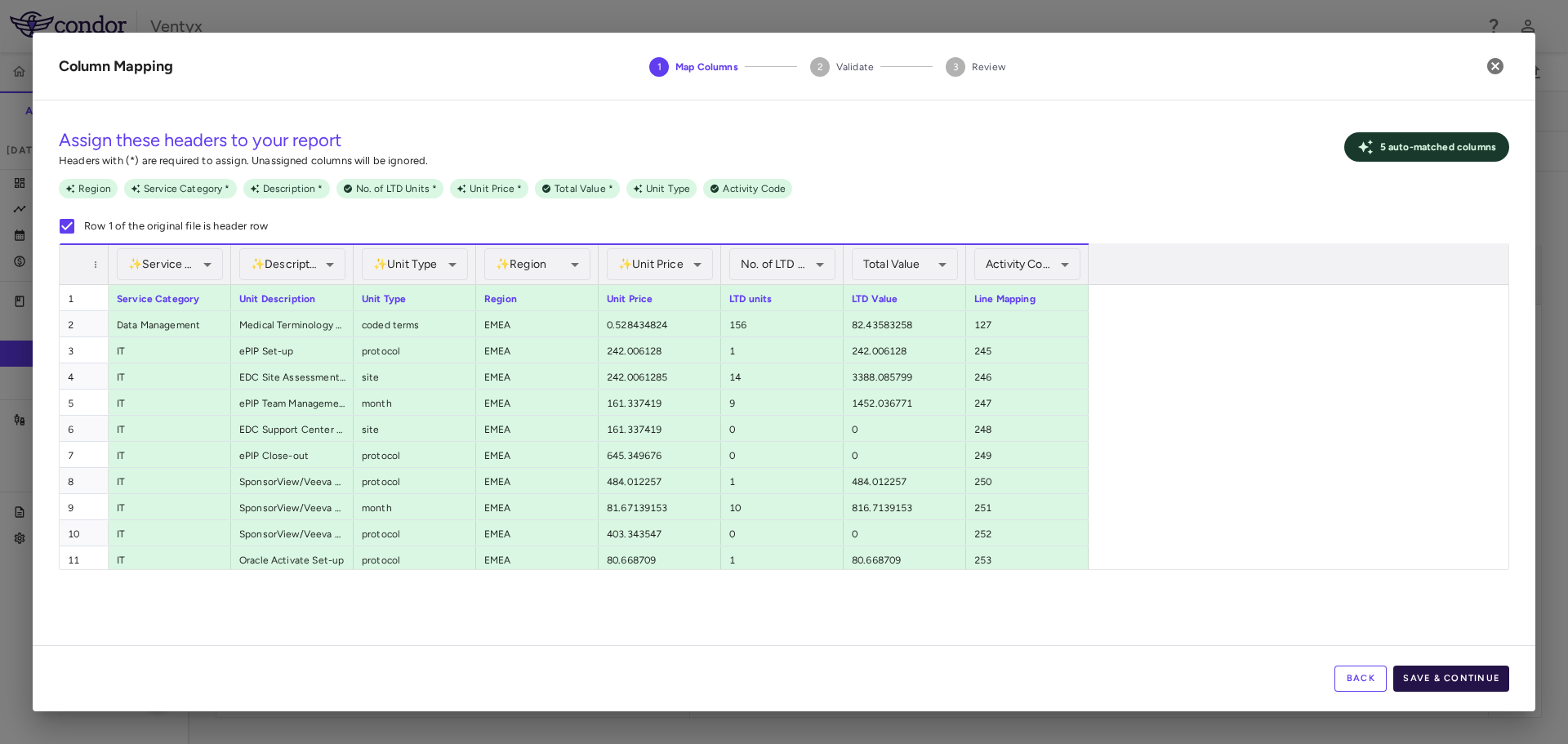
click at [1481, 678] on button "Save & Continue" at bounding box center [1450, 678] width 116 height 26
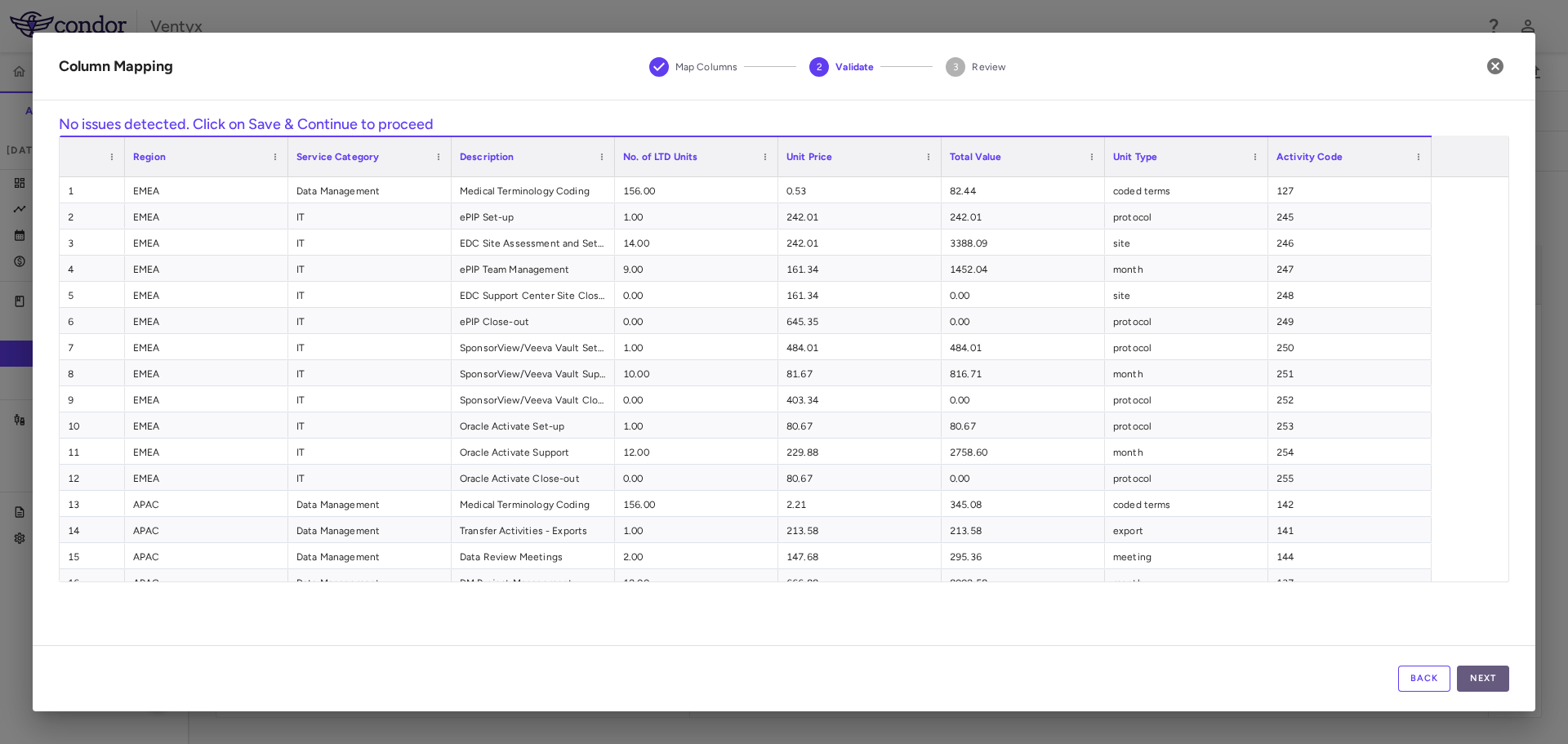
click at [1500, 682] on button "Next" at bounding box center [1482, 678] width 53 height 26
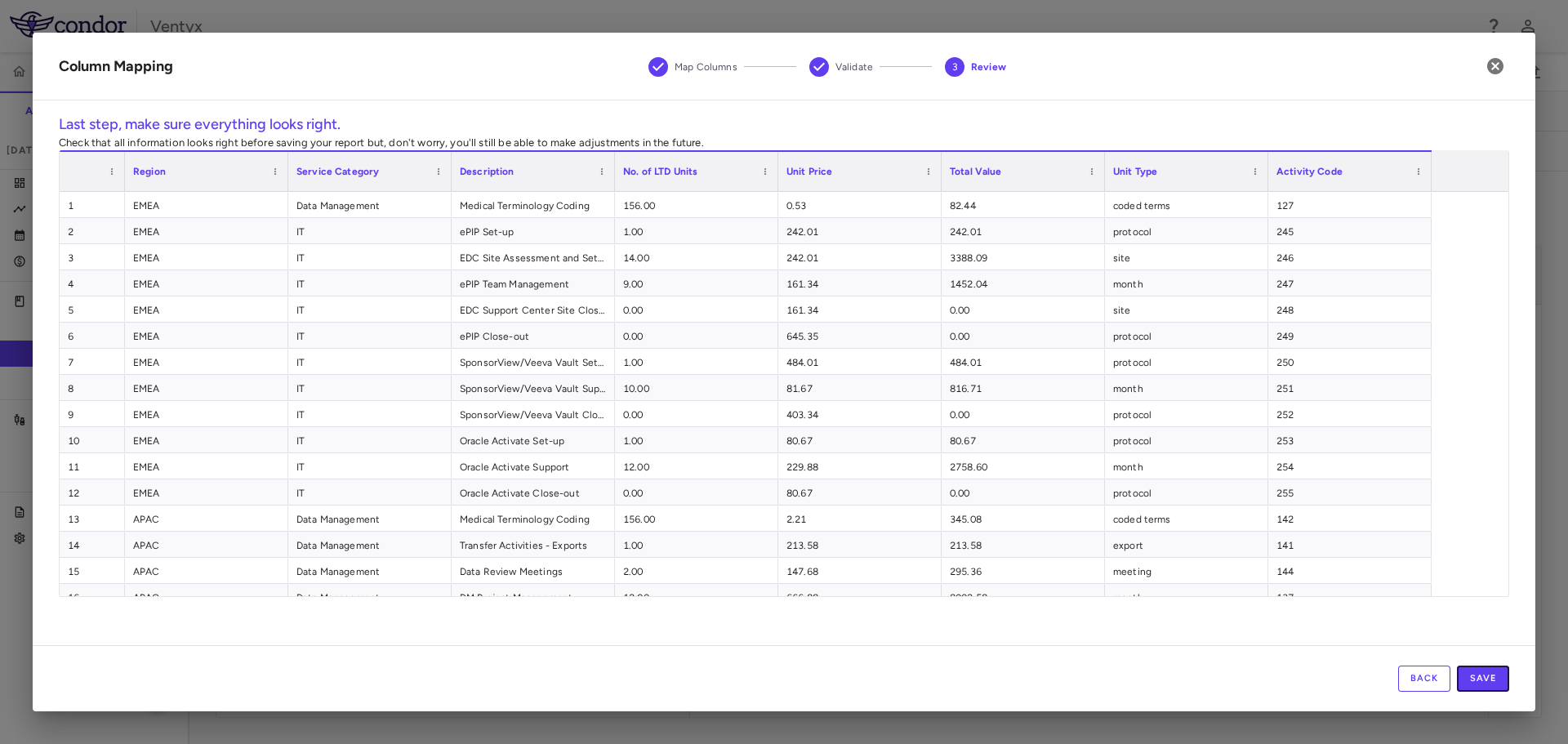
click at [1500, 682] on button "Save" at bounding box center [1482, 678] width 53 height 26
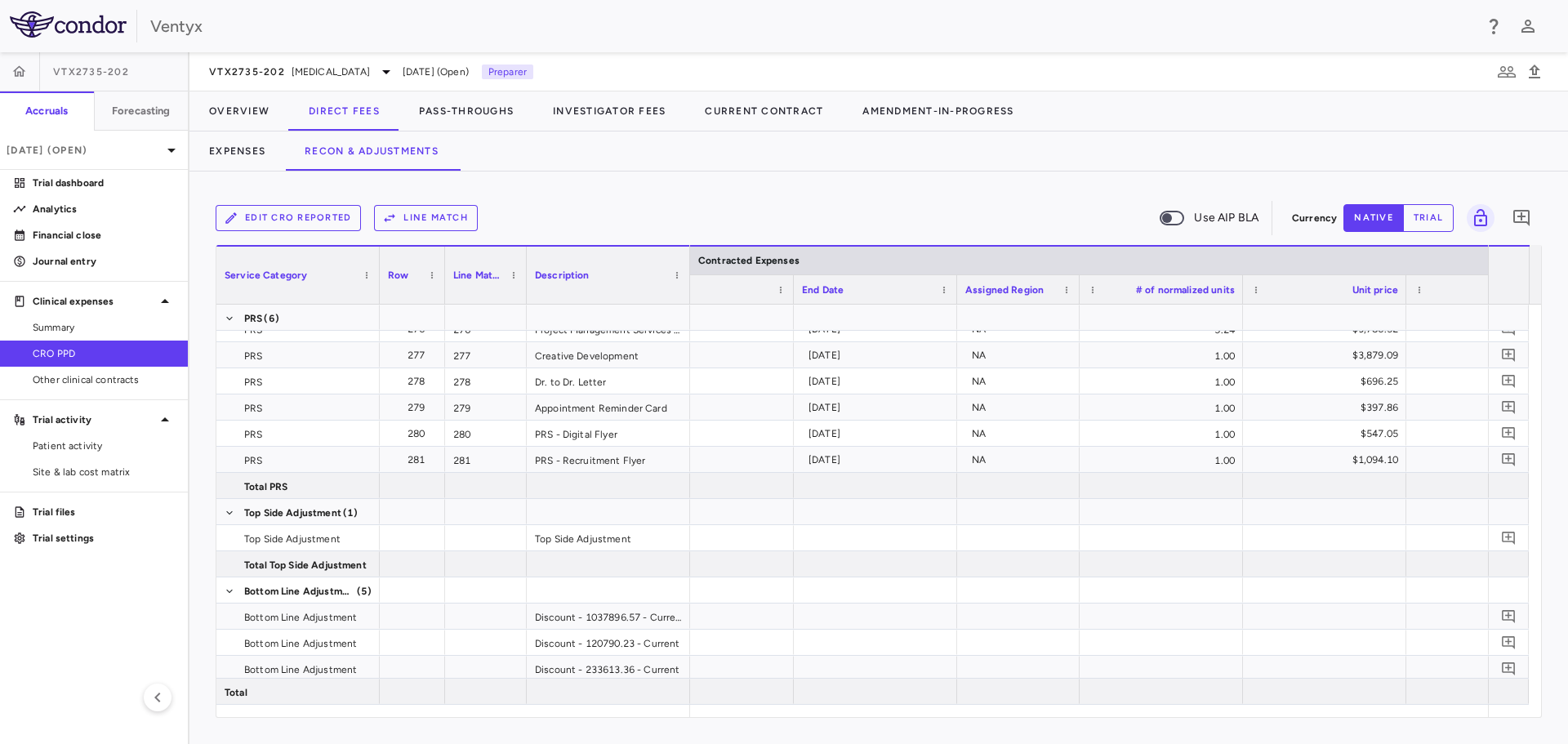
click at [387, 213] on icon "button" at bounding box center [389, 218] width 15 height 15
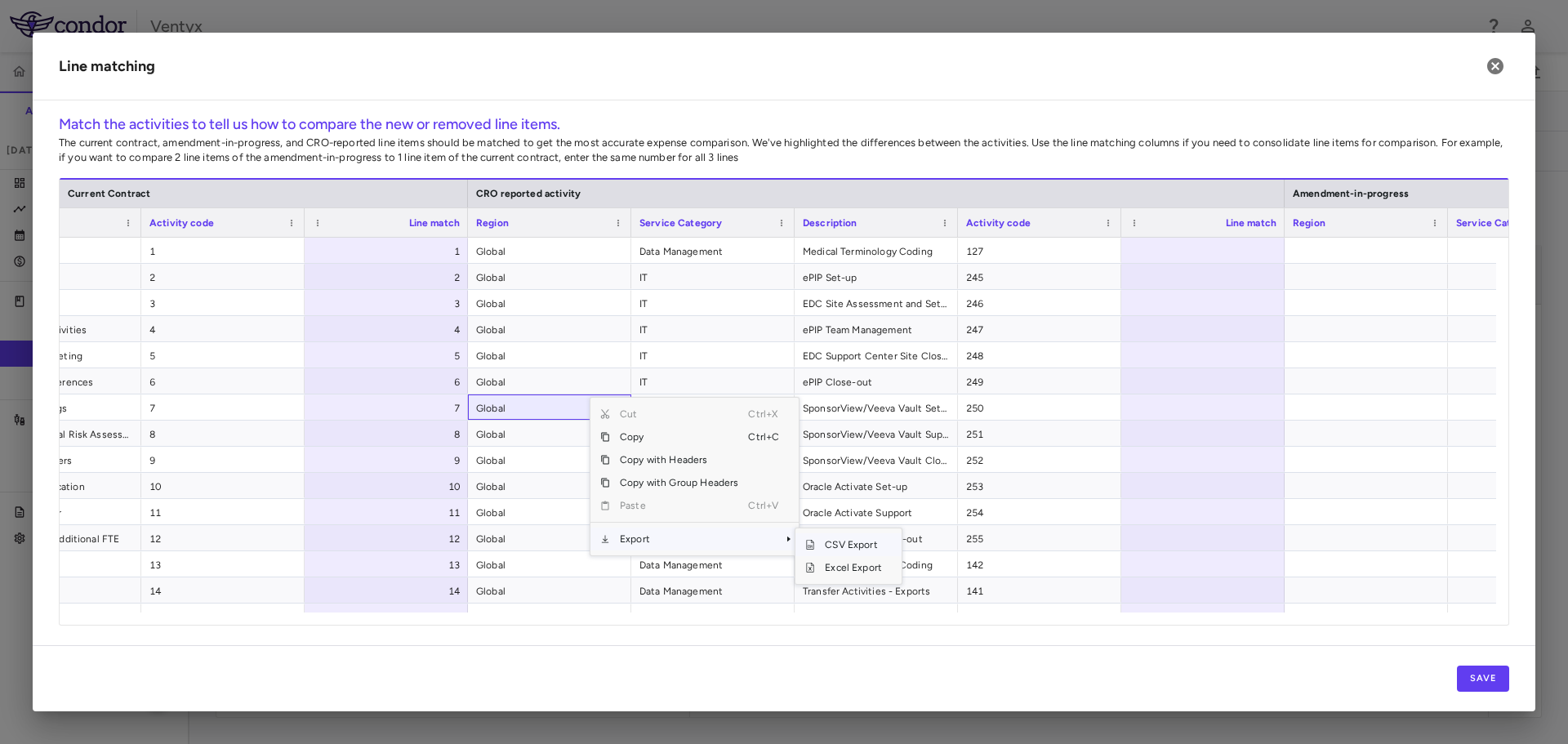
click at [816, 537] on span "CSV Export" at bounding box center [853, 545] width 77 height 23
click at [1169, 246] on div at bounding box center [1202, 250] width 163 height 25
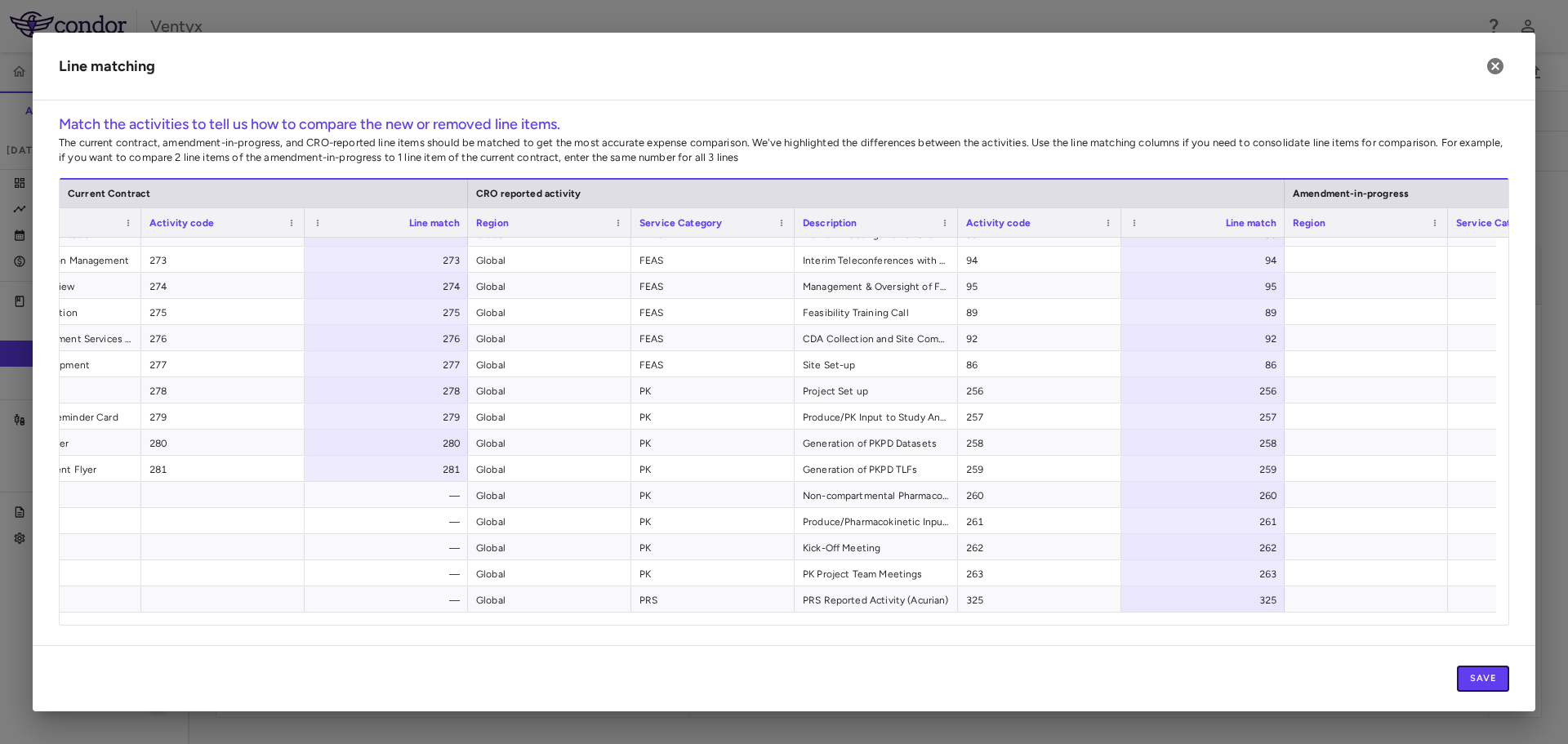
click at [1470, 678] on button "Save" at bounding box center [1482, 678] width 53 height 26
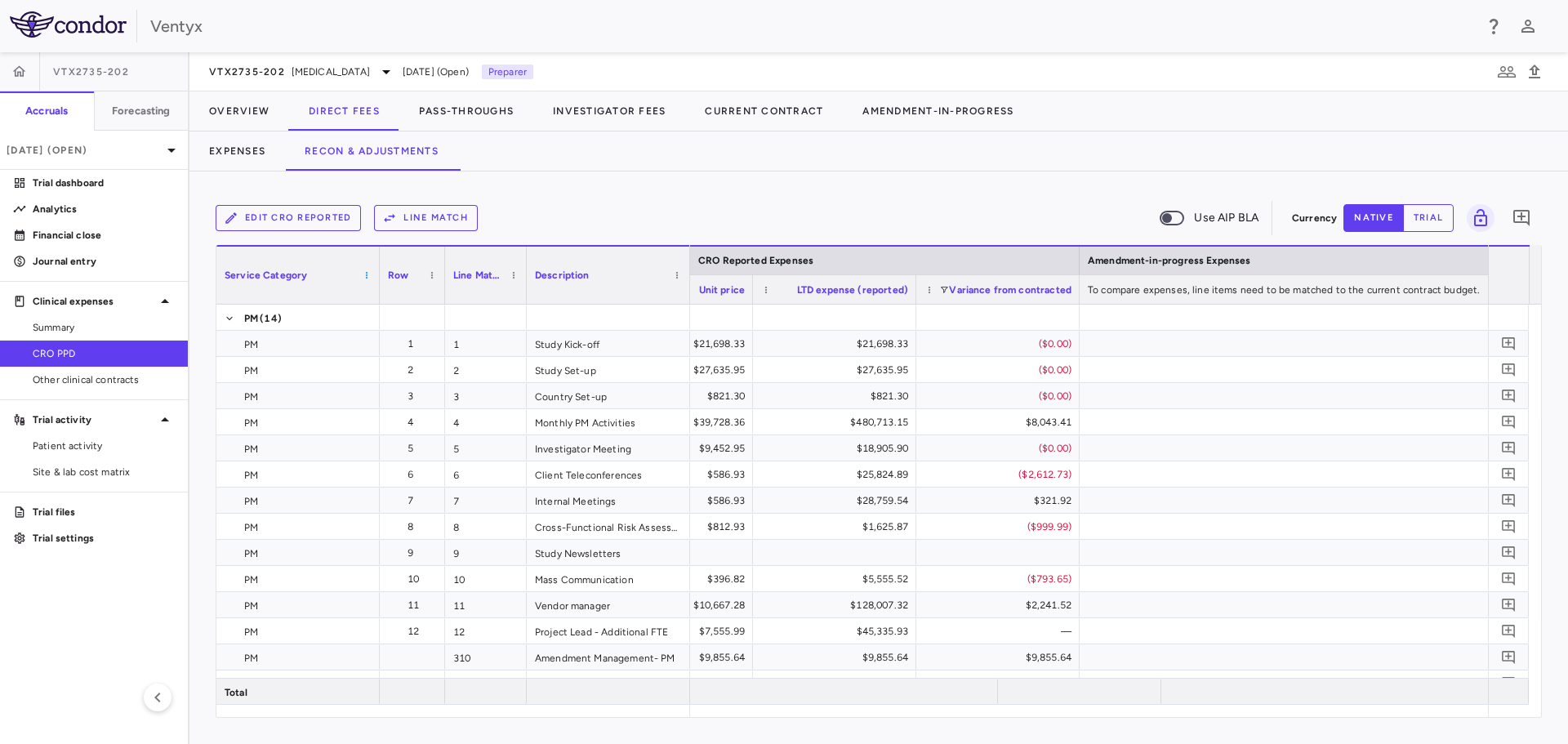
click at [368, 272] on span at bounding box center [367, 275] width 10 height 10
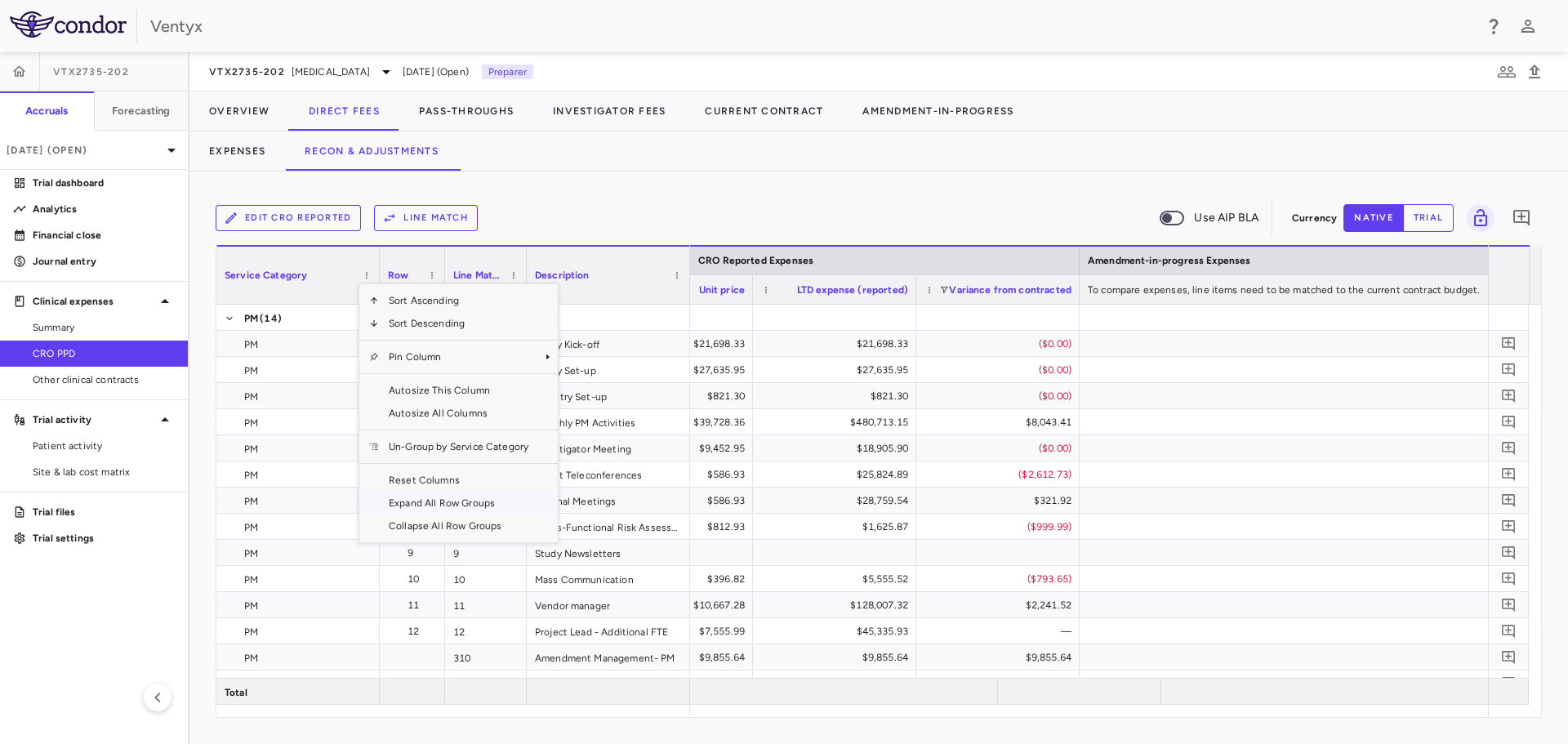
click at [454, 503] on span "Expand All Row Groups" at bounding box center [458, 503] width 160 height 23
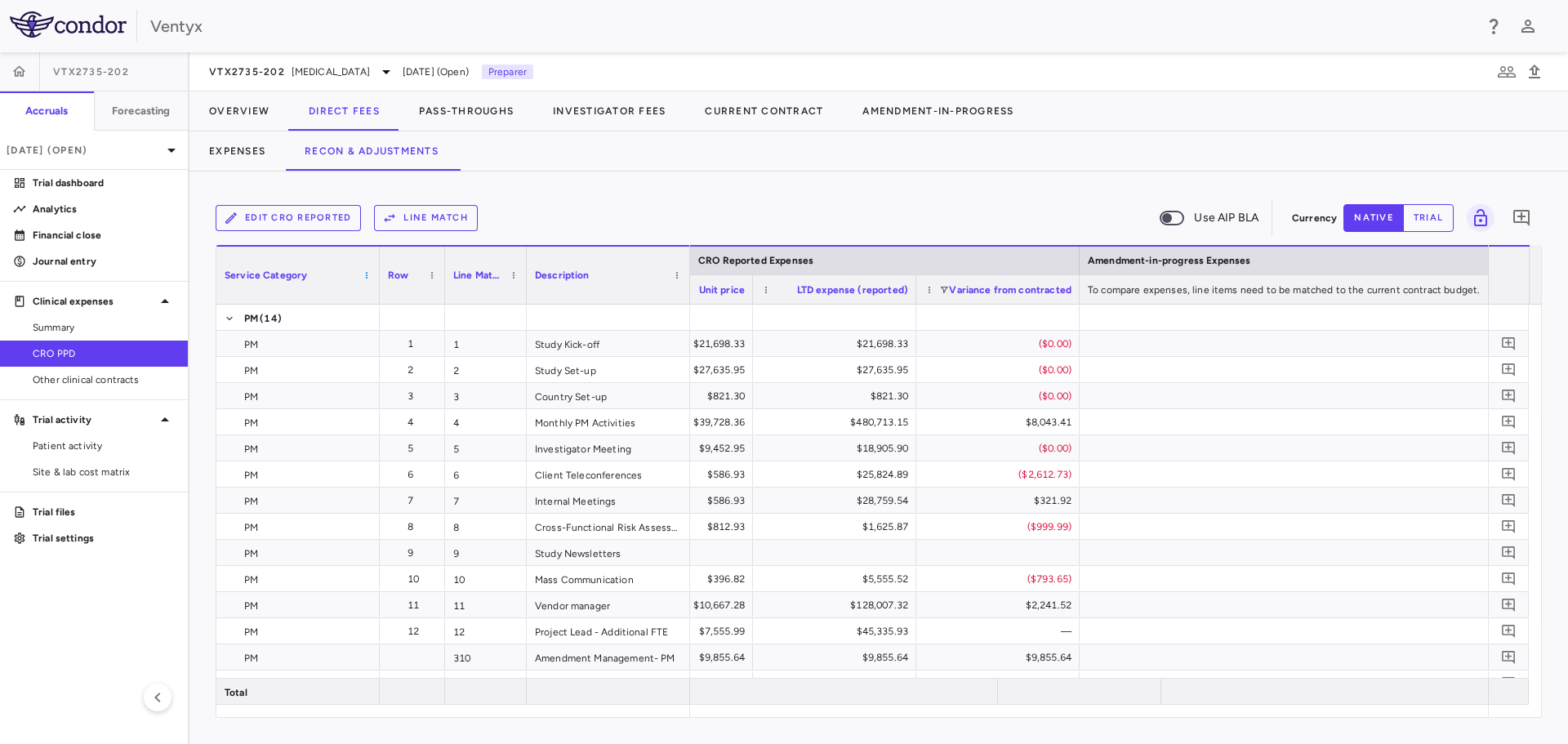
click at [366, 274] on span at bounding box center [367, 275] width 10 height 10
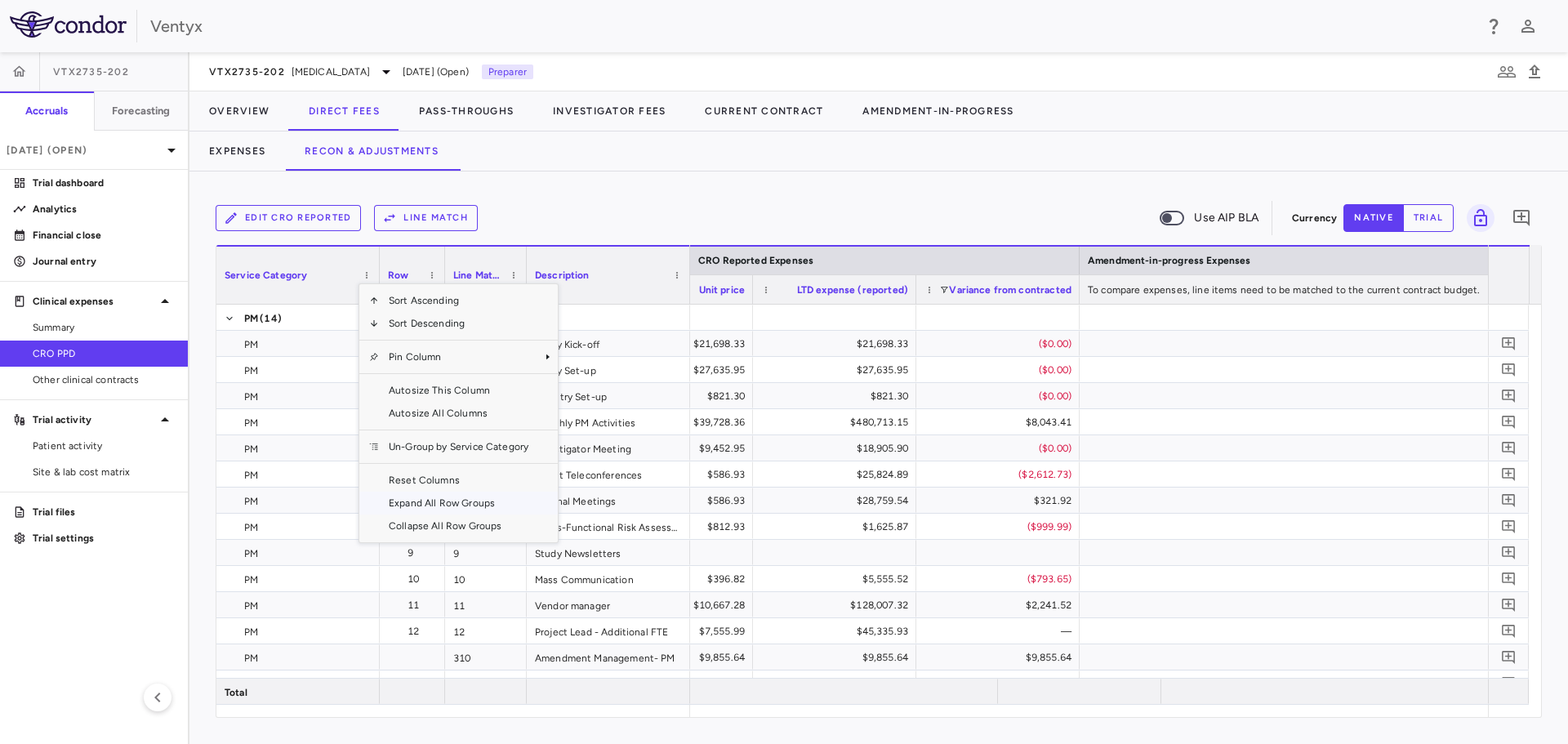
click at [399, 500] on span "Expand All Row Groups" at bounding box center [458, 503] width 160 height 23
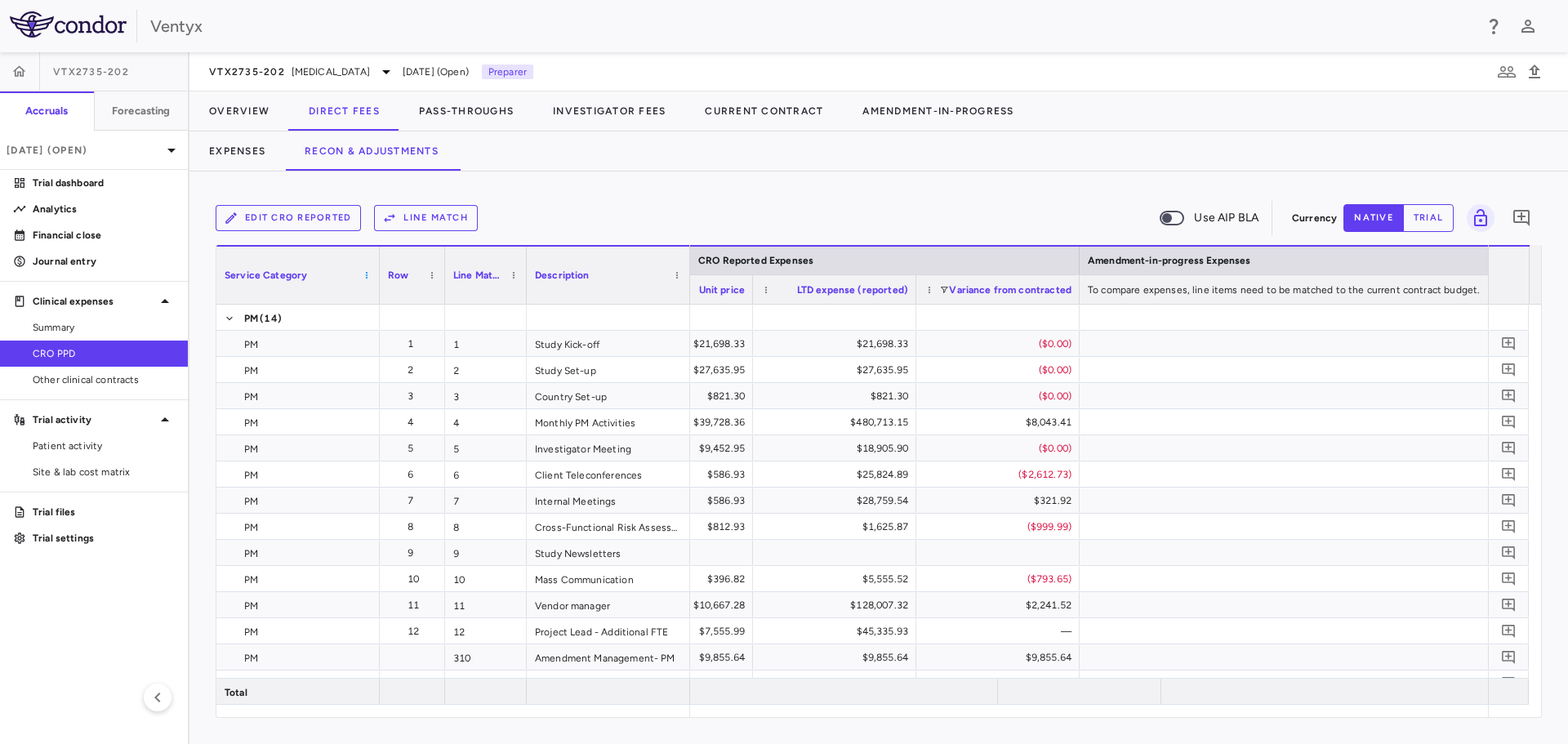
click at [365, 278] on span at bounding box center [367, 275] width 10 height 10
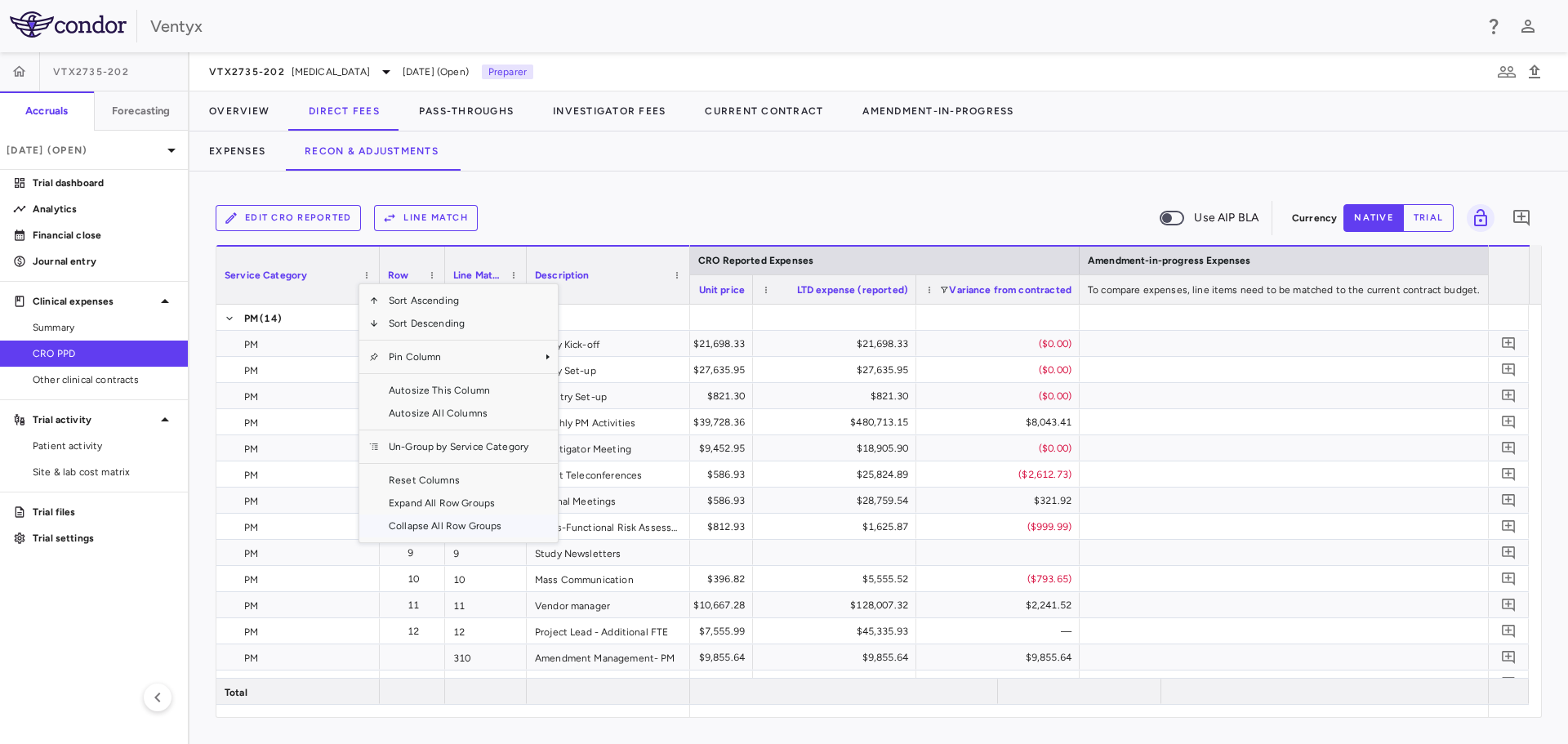
click at [419, 523] on span "Collapse All Row Groups" at bounding box center [458, 526] width 160 height 23
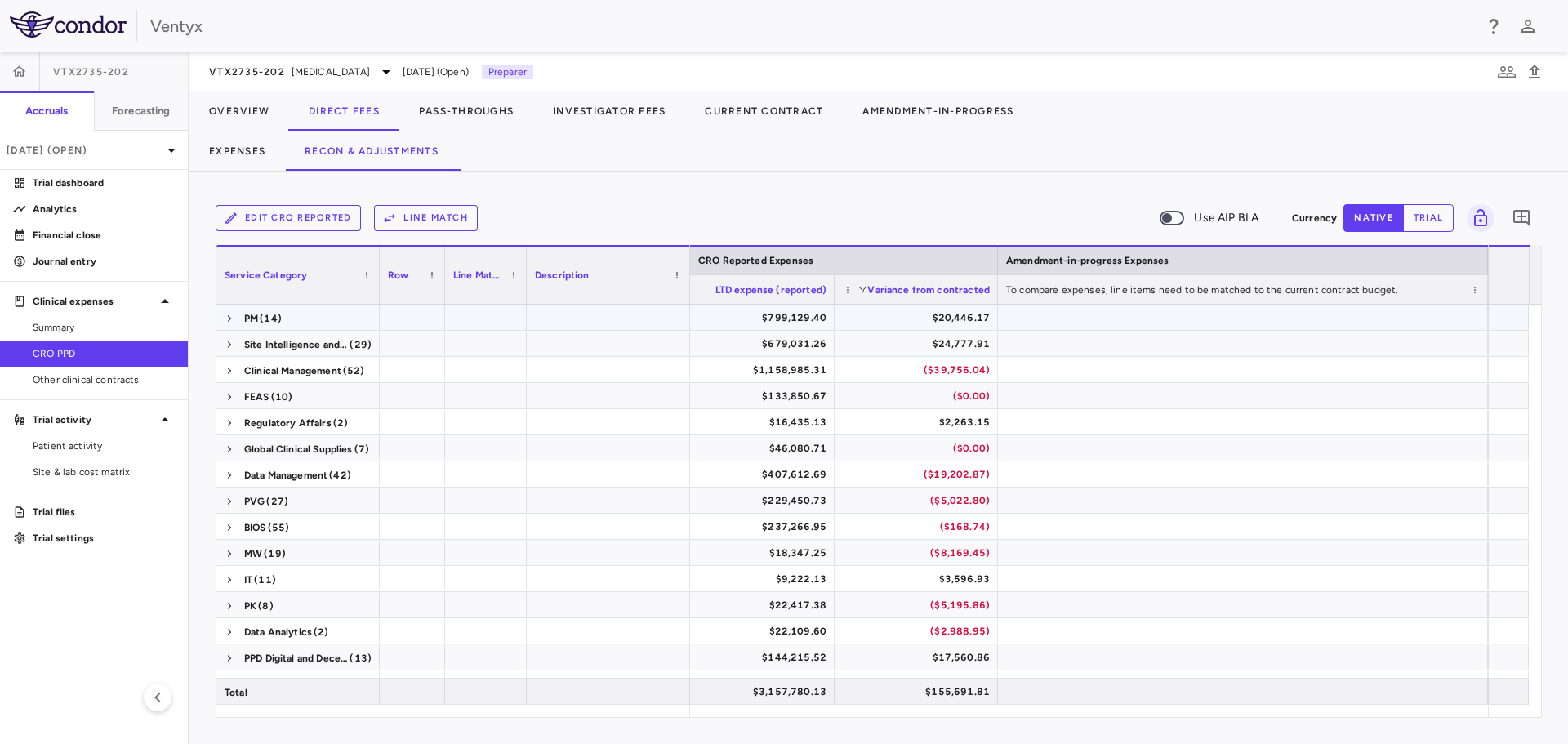
click at [232, 324] on span at bounding box center [230, 318] width 10 height 26
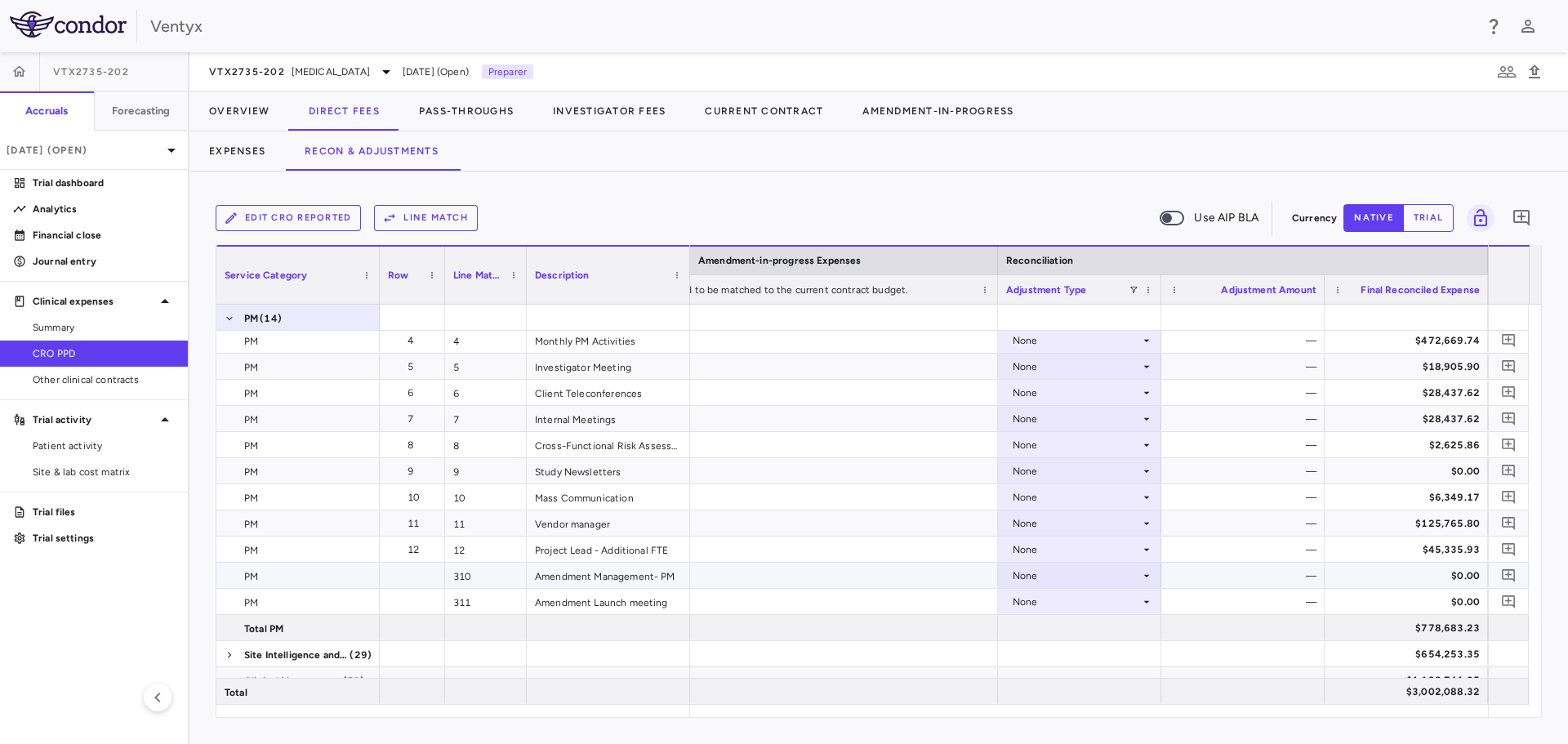
click at [1125, 575] on div "None" at bounding box center [1076, 575] width 127 height 26
click at [1122, 622] on li "CRO Reported" at bounding box center [1080, 631] width 161 height 24
click at [1118, 601] on div "None" at bounding box center [1076, 601] width 127 height 26
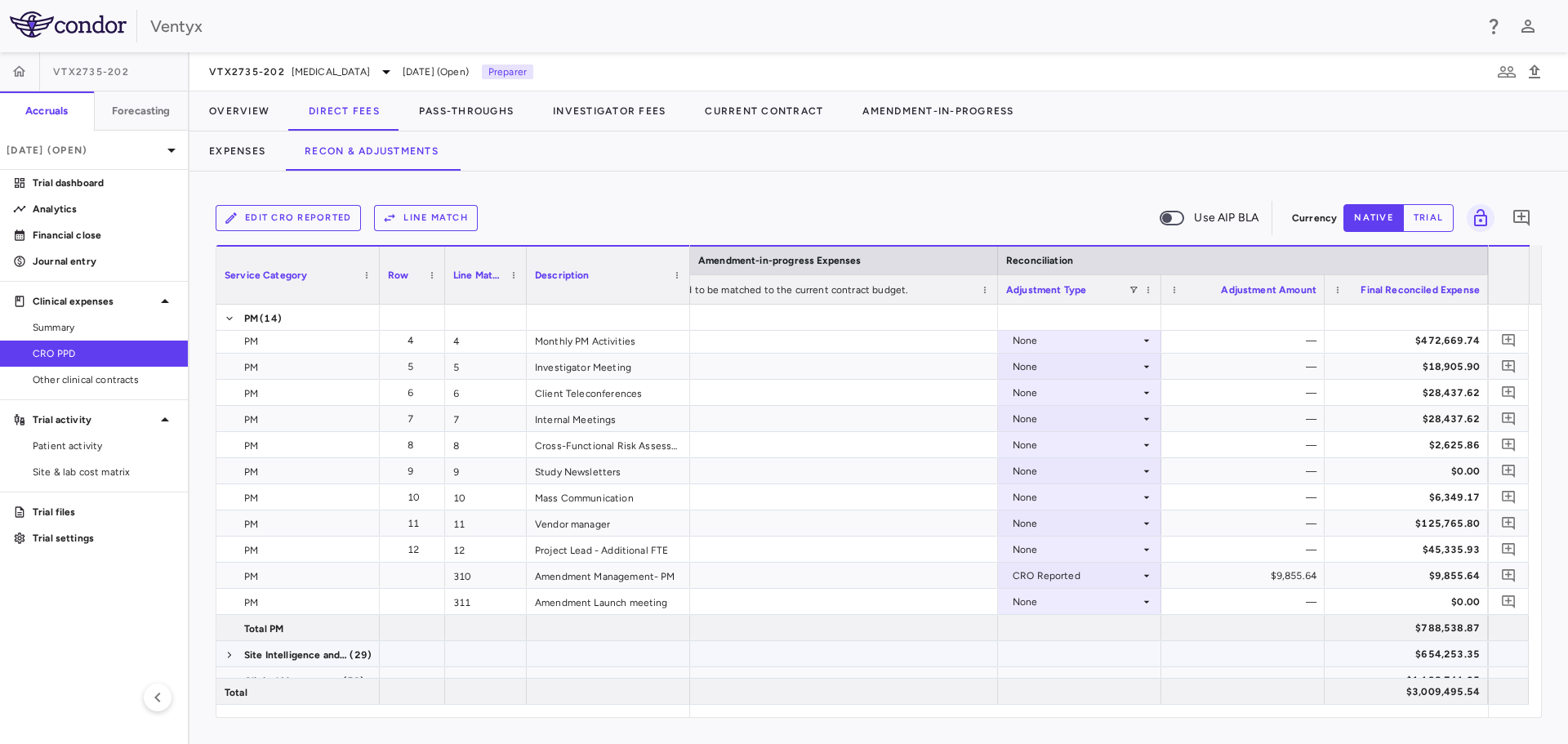
click at [1110, 649] on div at bounding box center [1080, 654] width 163 height 25
click at [1097, 602] on div "None" at bounding box center [1076, 601] width 127 height 26
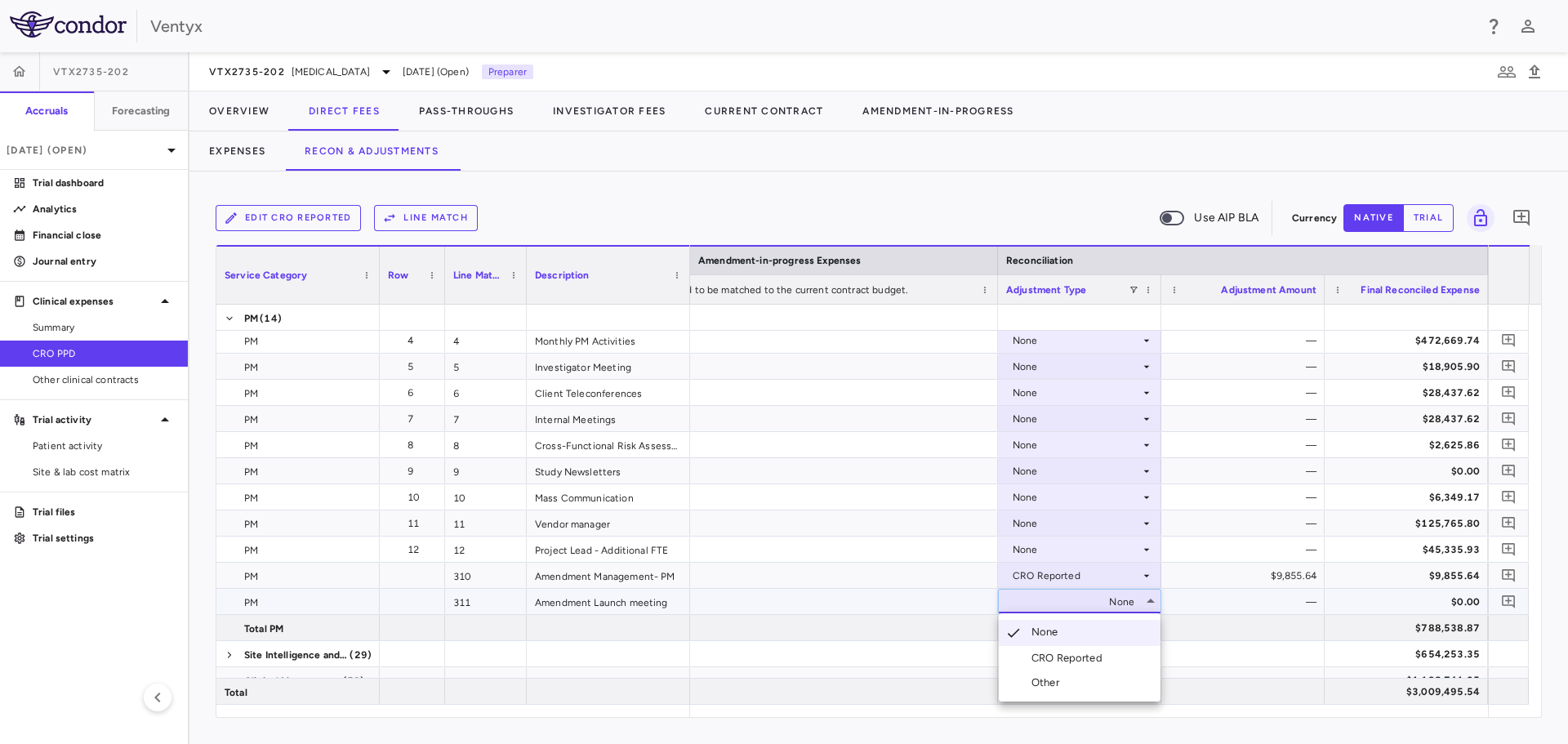
click at [1098, 654] on div "CRO Reported" at bounding box center [1070, 657] width 78 height 15
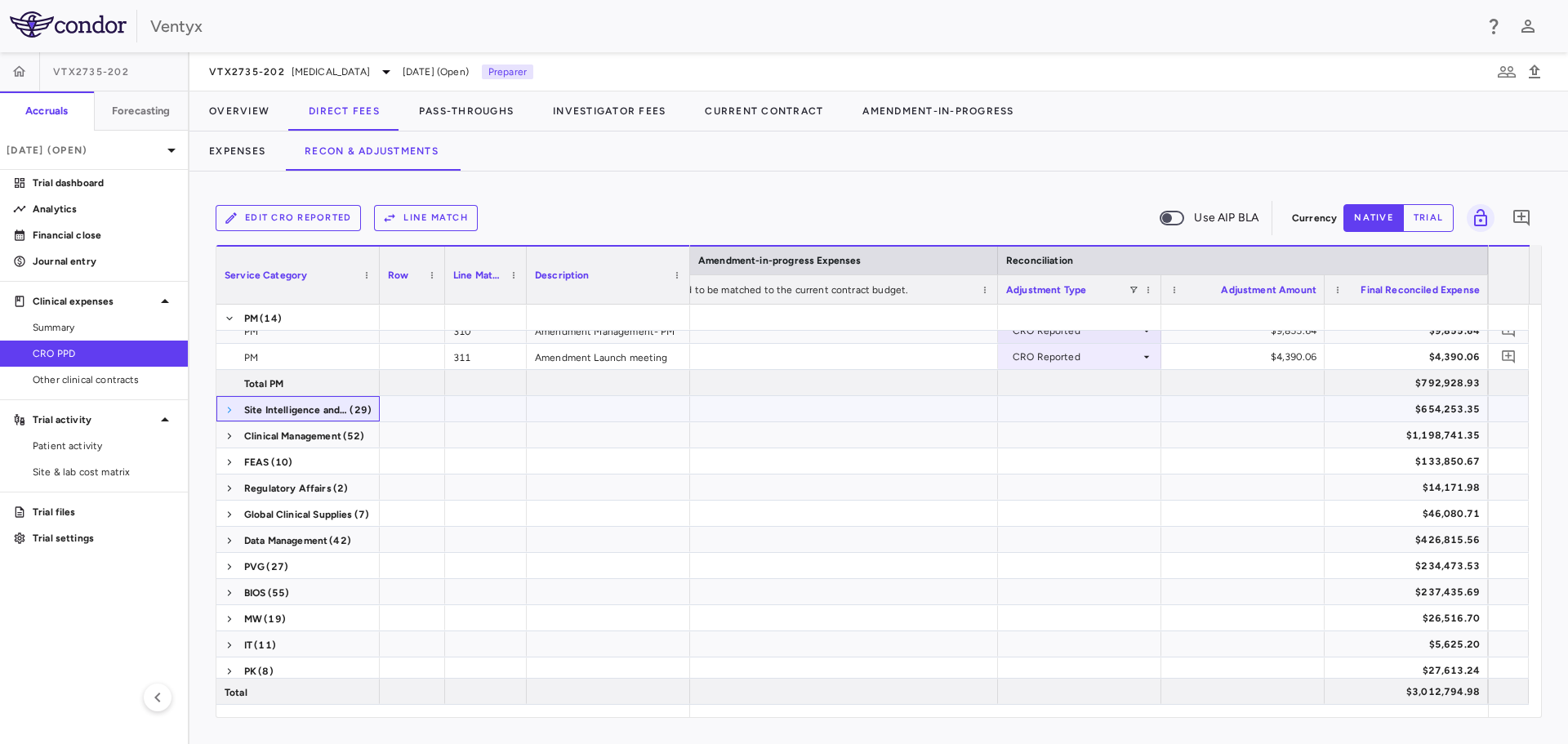
click at [229, 413] on span at bounding box center [230, 409] width 10 height 10
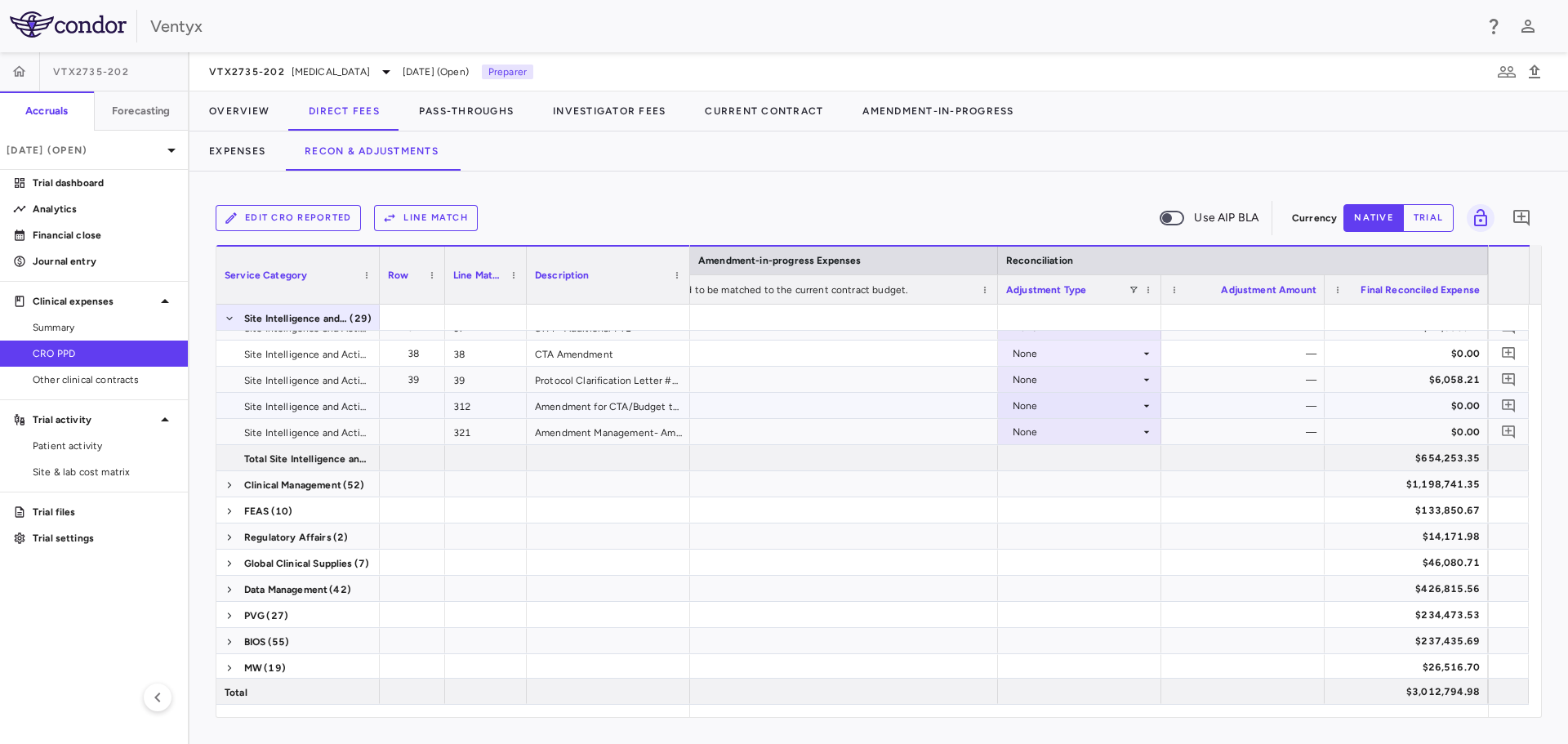
click at [1044, 404] on div "None" at bounding box center [1076, 406] width 127 height 26
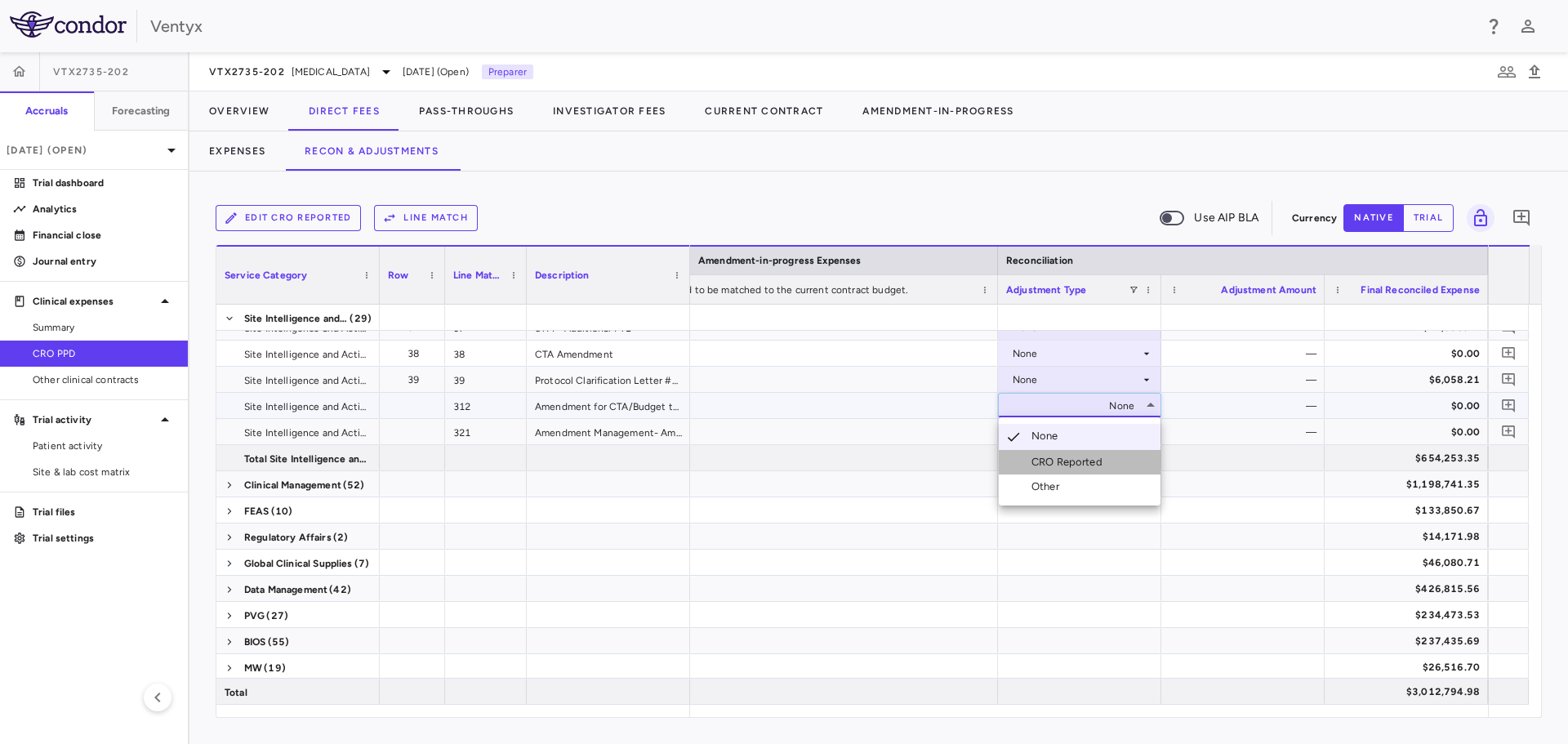
click at [1063, 467] on div "CRO Reported" at bounding box center [1070, 462] width 78 height 15
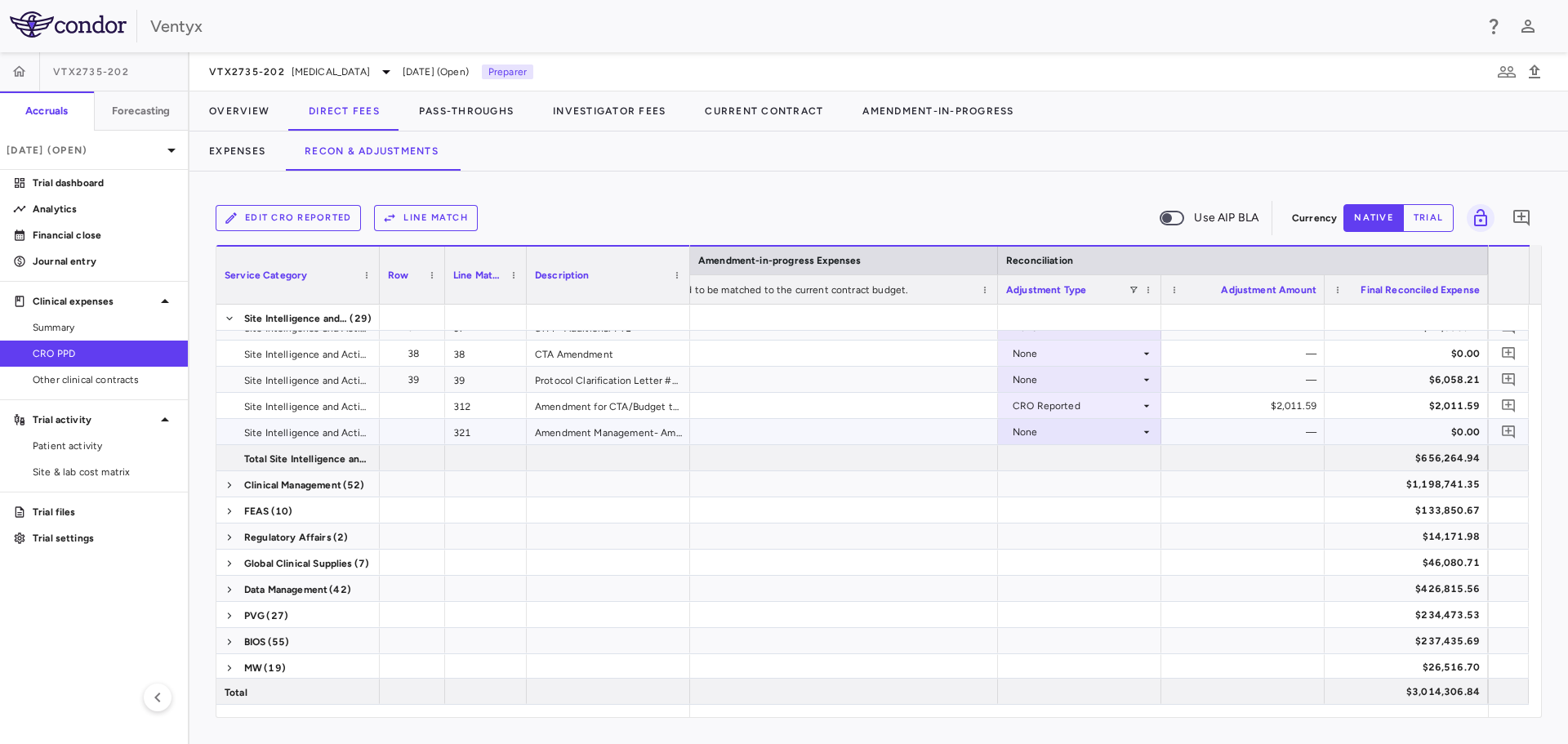
click at [1068, 428] on div "None" at bounding box center [1076, 432] width 127 height 26
click at [1054, 485] on div "CRO Reported" at bounding box center [1070, 487] width 78 height 15
click at [227, 483] on span at bounding box center [230, 485] width 10 height 10
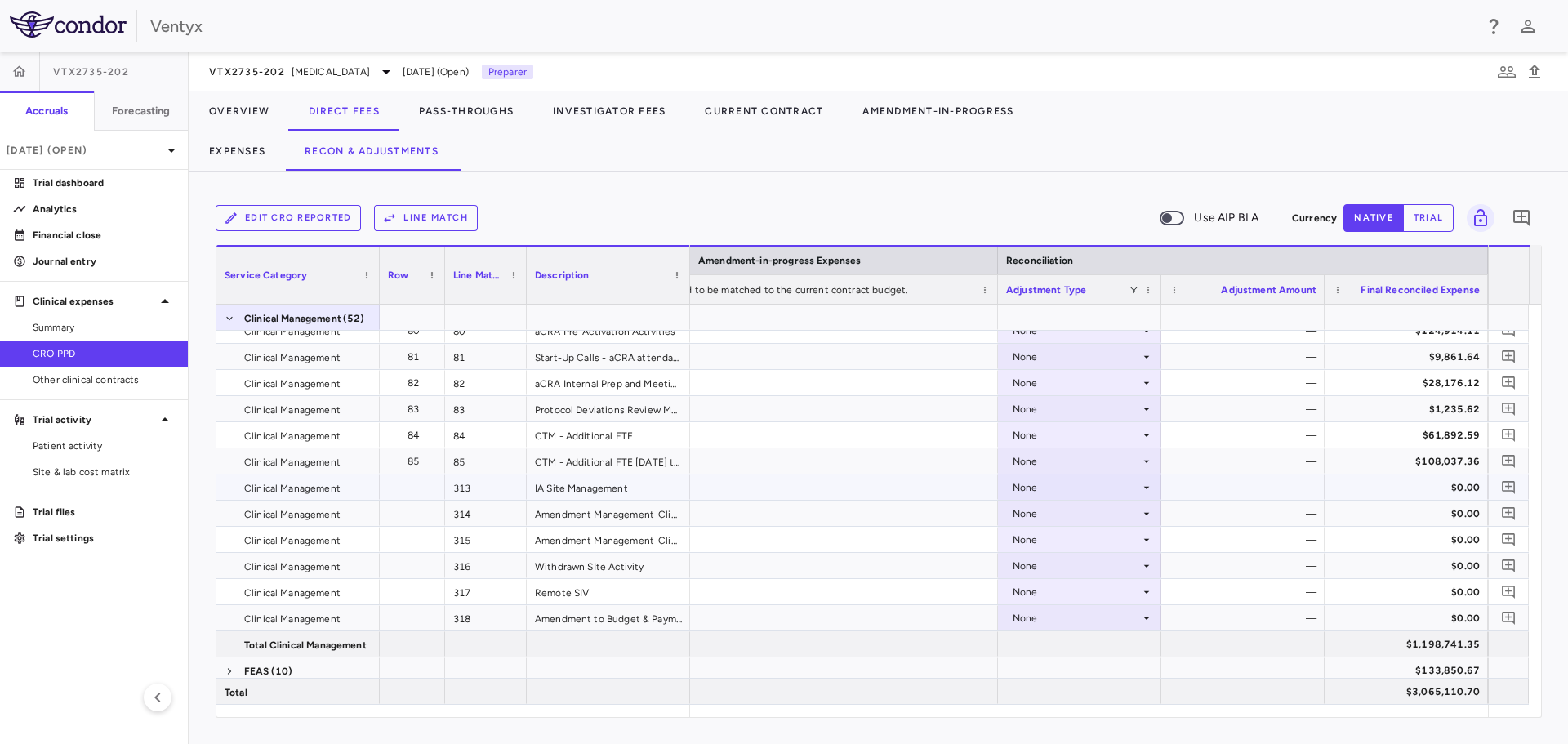
click at [1096, 485] on div "None" at bounding box center [1076, 487] width 127 height 26
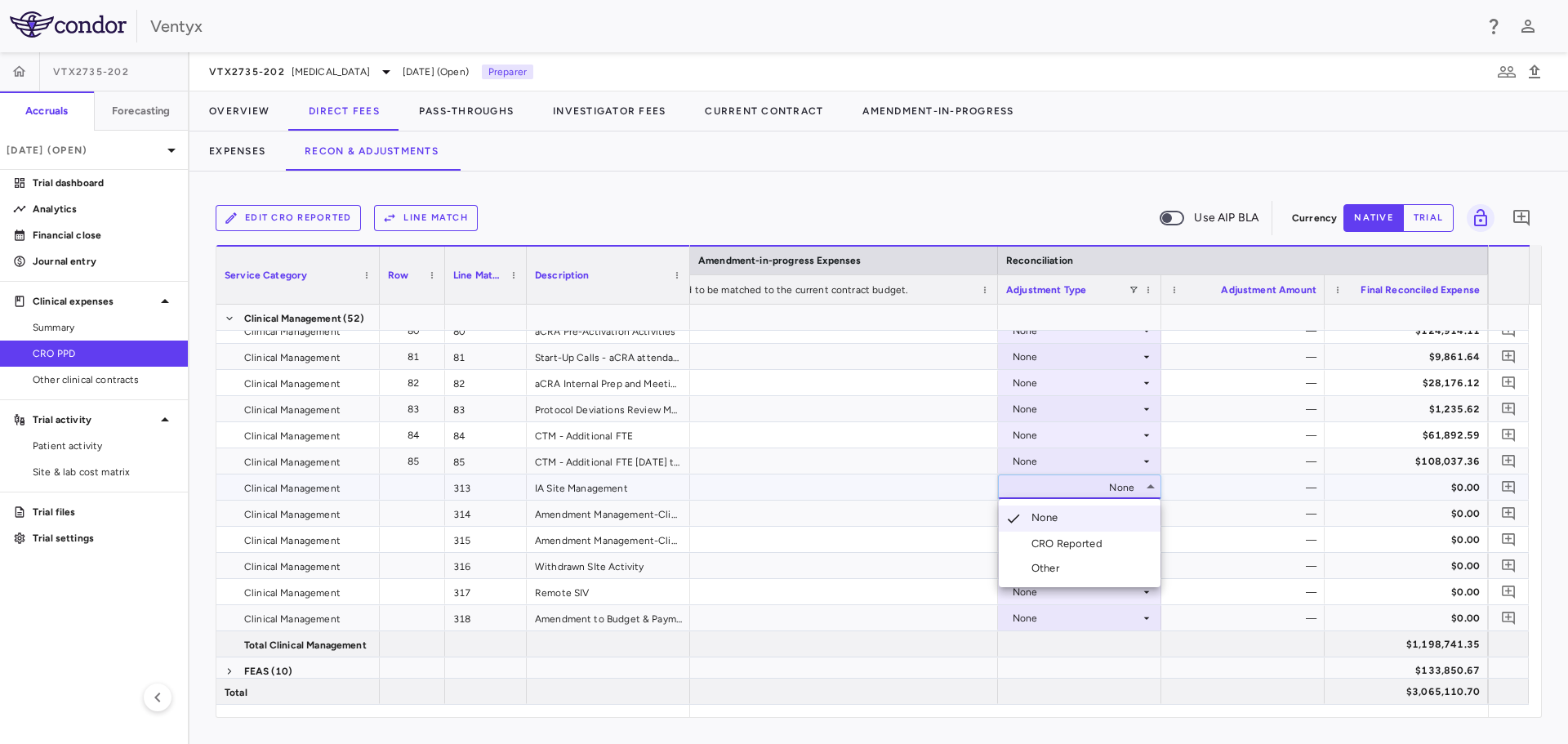
click at [1093, 534] on li "CRO Reported" at bounding box center [1080, 543] width 161 height 24
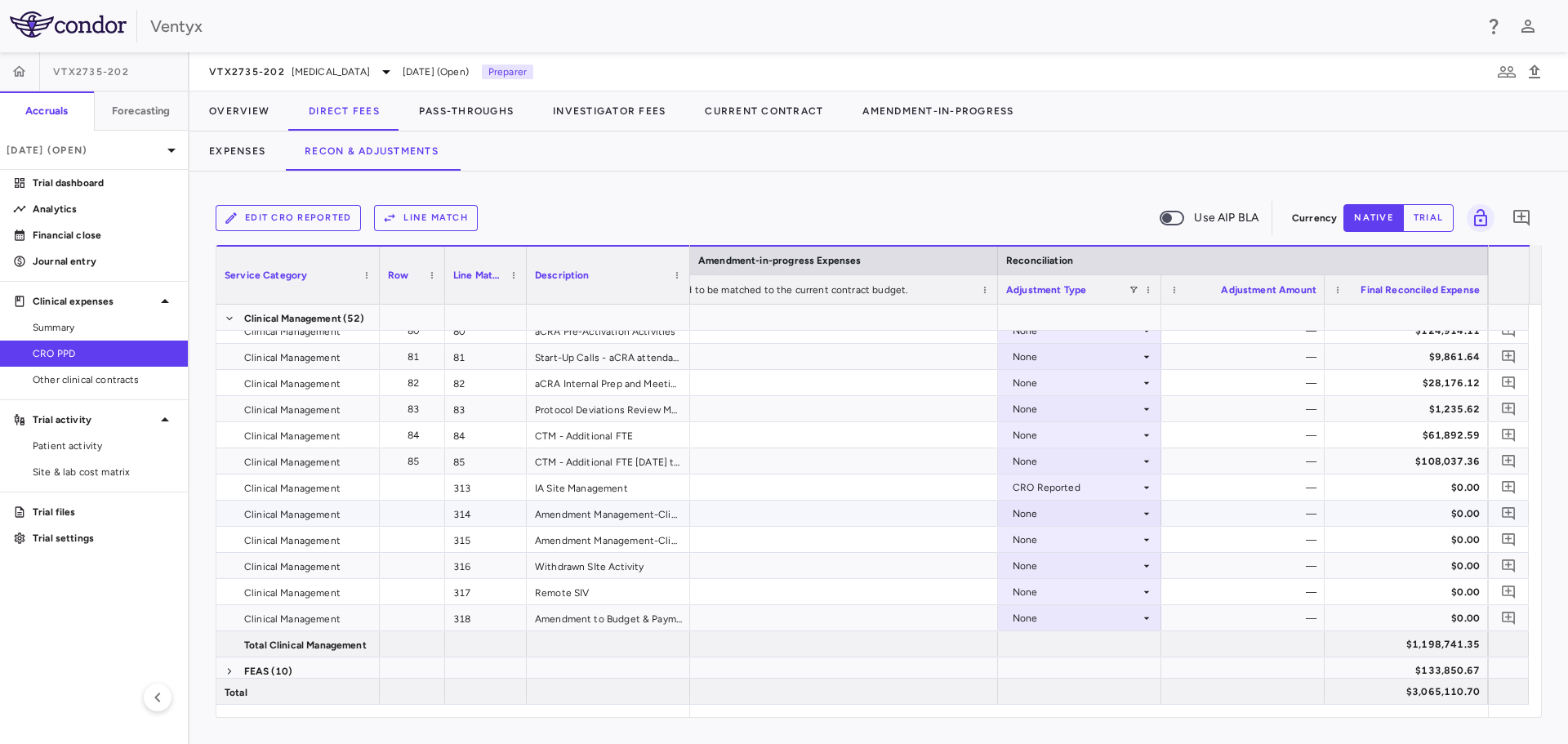
click at [1092, 517] on div "None" at bounding box center [1076, 514] width 127 height 26
click at [1092, 518] on div "None" at bounding box center [1076, 514] width 127 height 26
click at [1093, 561] on li "CRO Reported" at bounding box center [1080, 569] width 161 height 24
click at [1093, 536] on div "None" at bounding box center [1076, 539] width 127 height 26
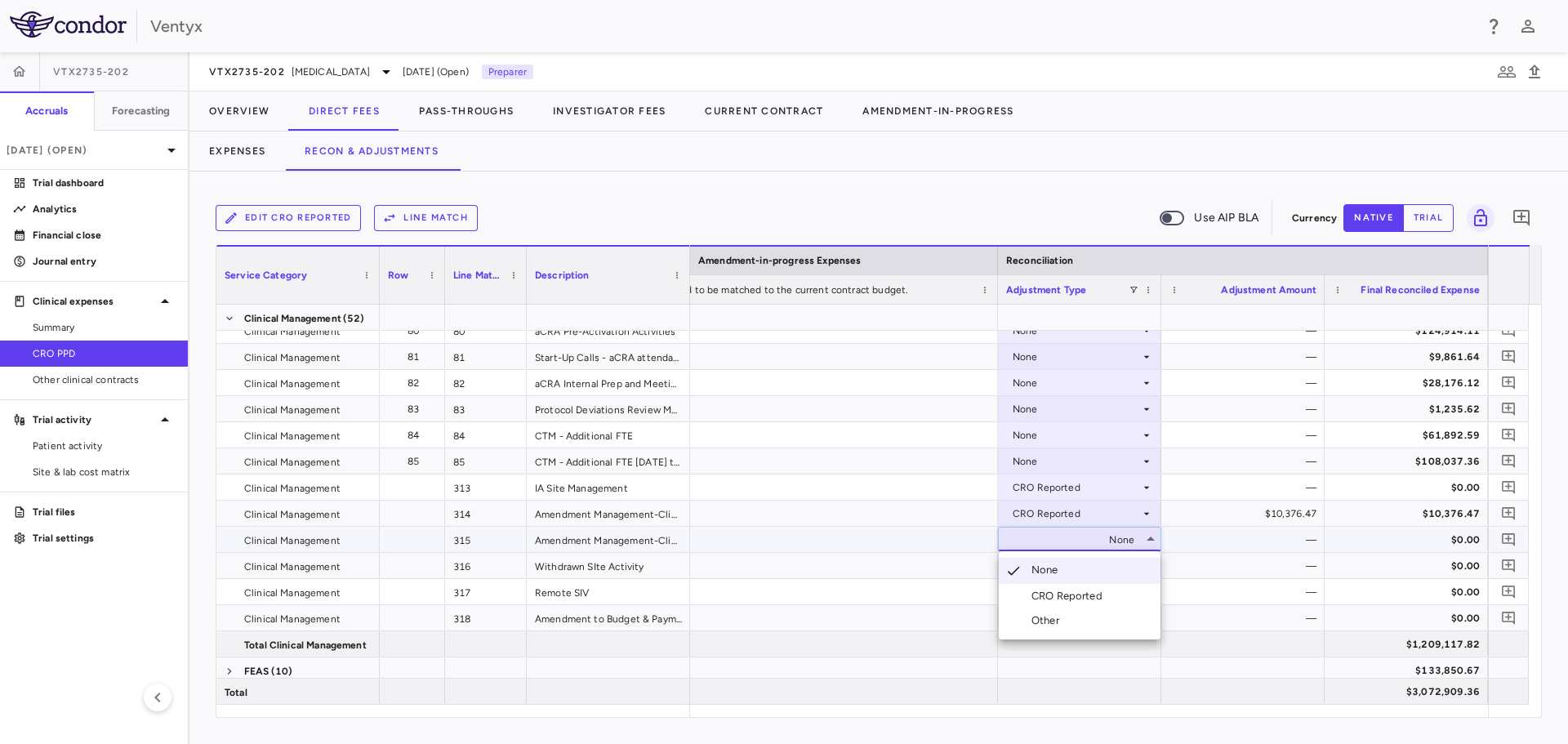
click at [1086, 588] on div "CRO Reported" at bounding box center [1070, 595] width 78 height 15
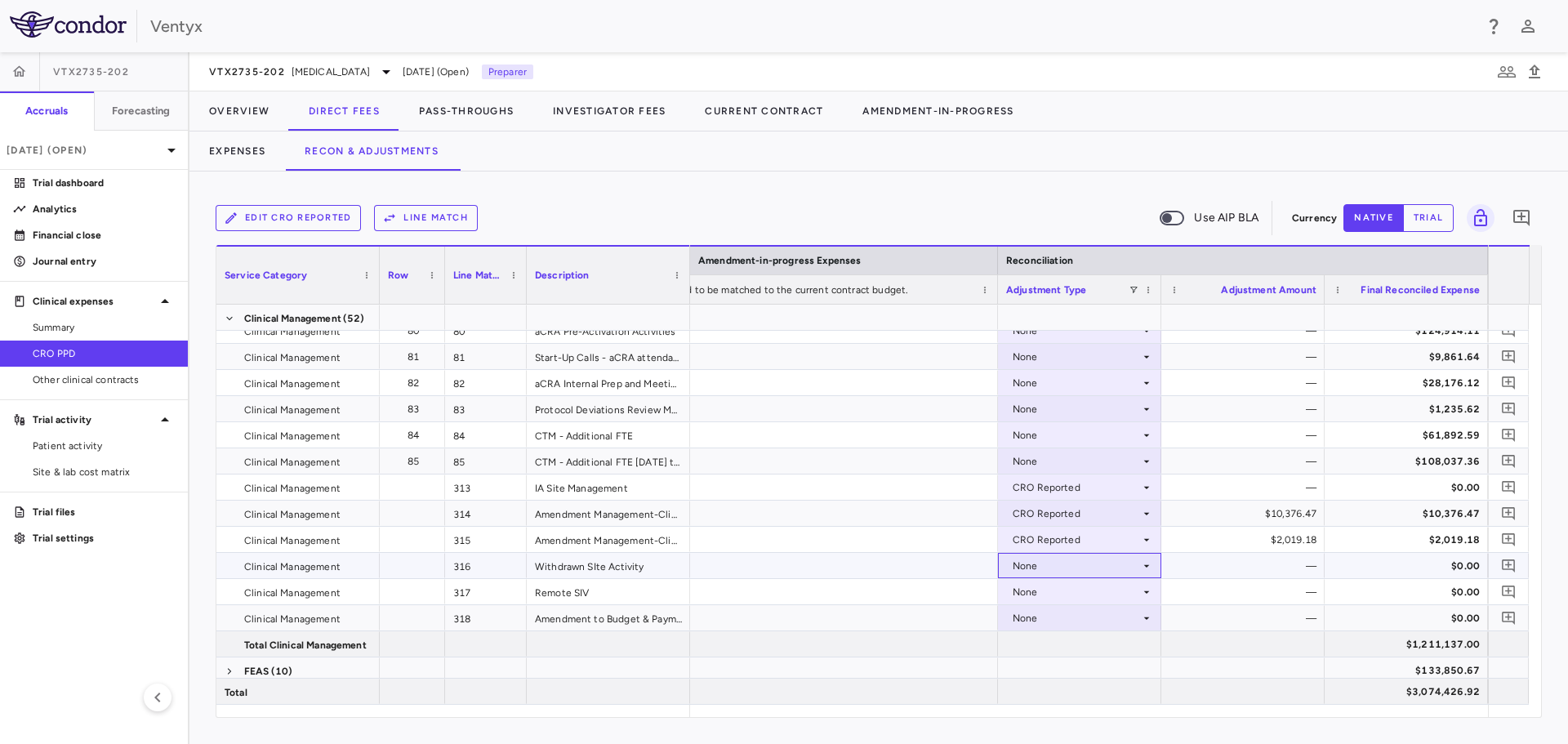
click at [1089, 564] on div "None" at bounding box center [1076, 565] width 127 height 26
click at [1094, 620] on div "CRO Reported" at bounding box center [1070, 621] width 78 height 15
click at [1088, 582] on div "None" at bounding box center [1076, 591] width 127 height 26
click at [1091, 640] on li "CRO Reported" at bounding box center [1080, 648] width 161 height 24
click at [1092, 615] on div "None" at bounding box center [1076, 618] width 127 height 26
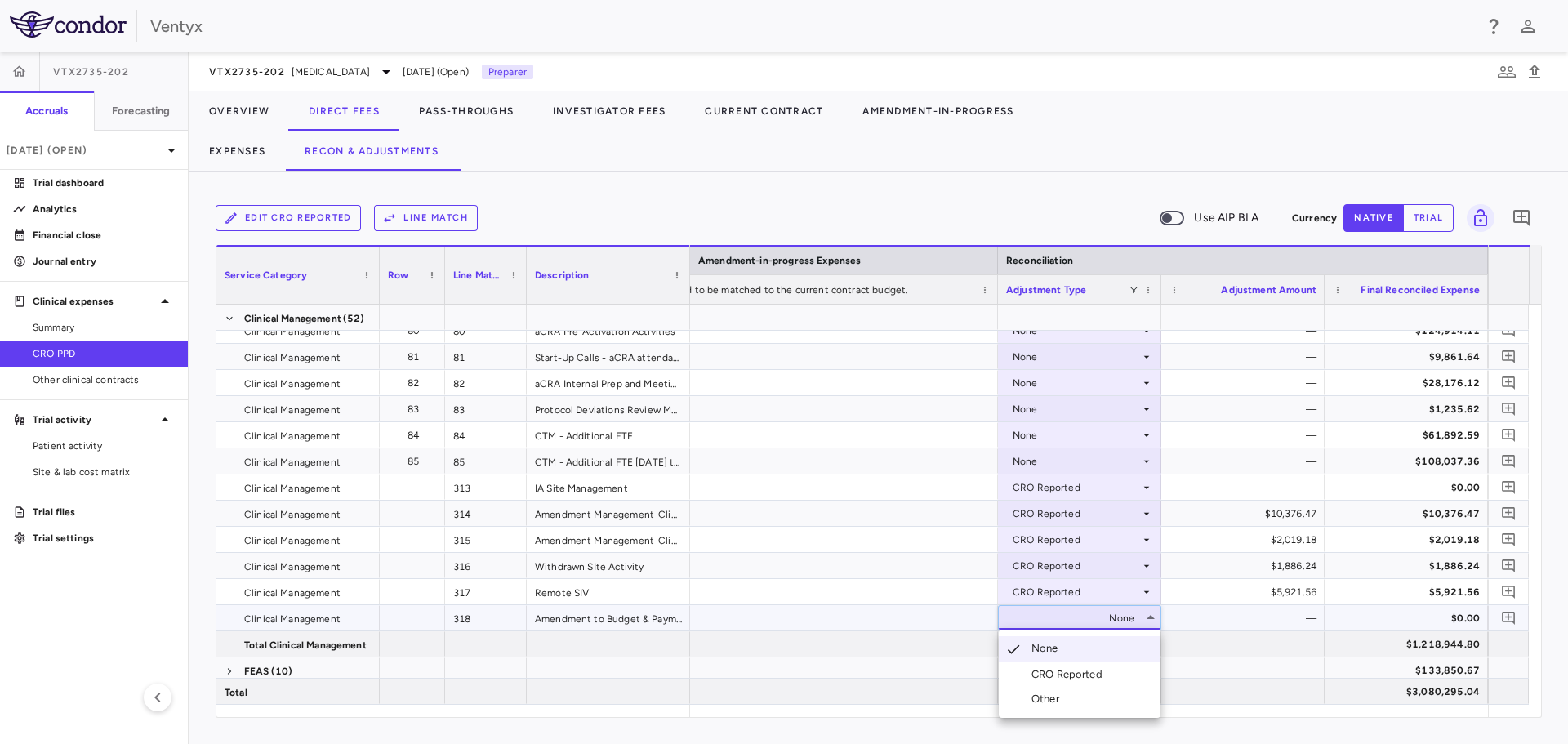
click at [1087, 665] on li "CRO Reported" at bounding box center [1080, 674] width 161 height 24
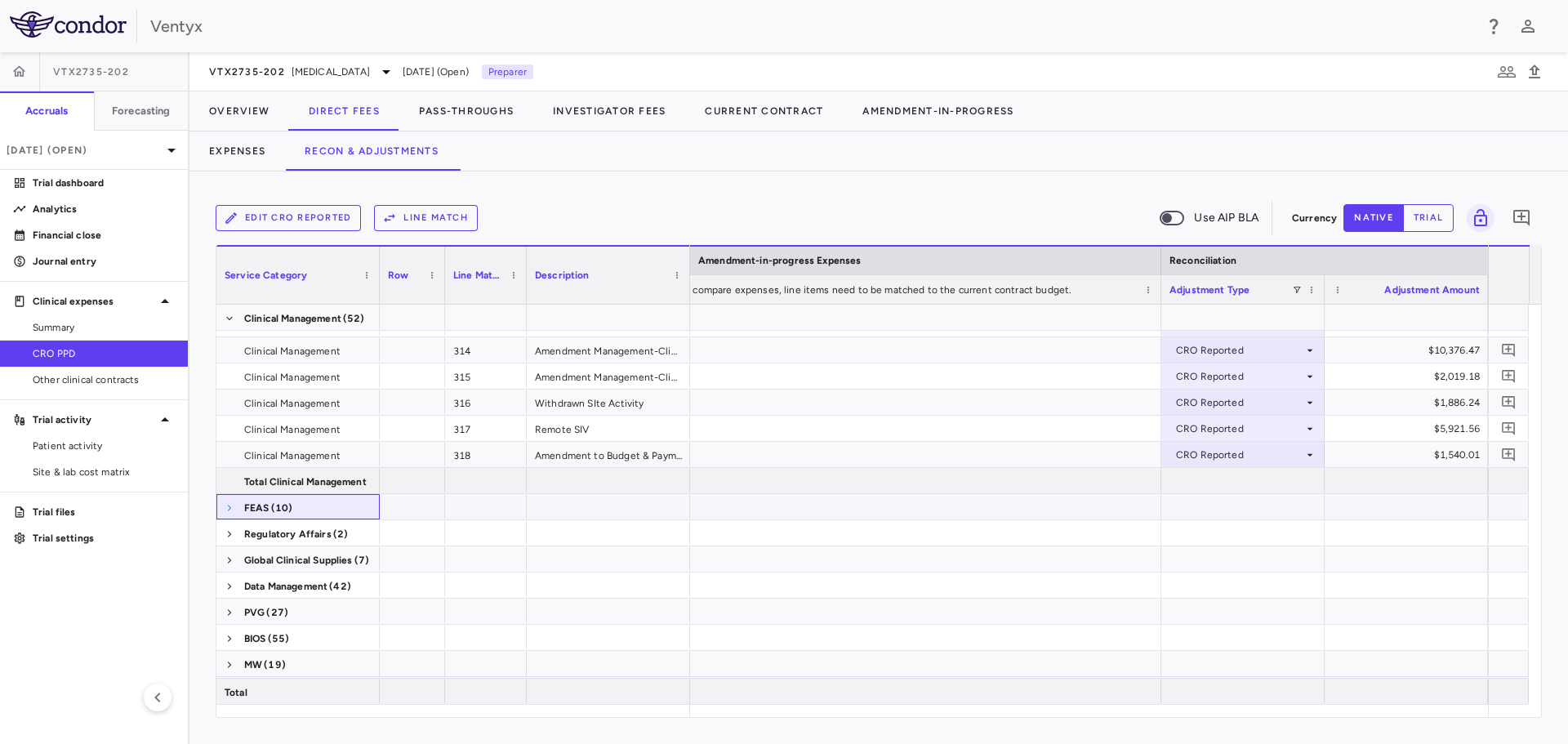
click at [230, 506] on span at bounding box center [230, 508] width 10 height 10
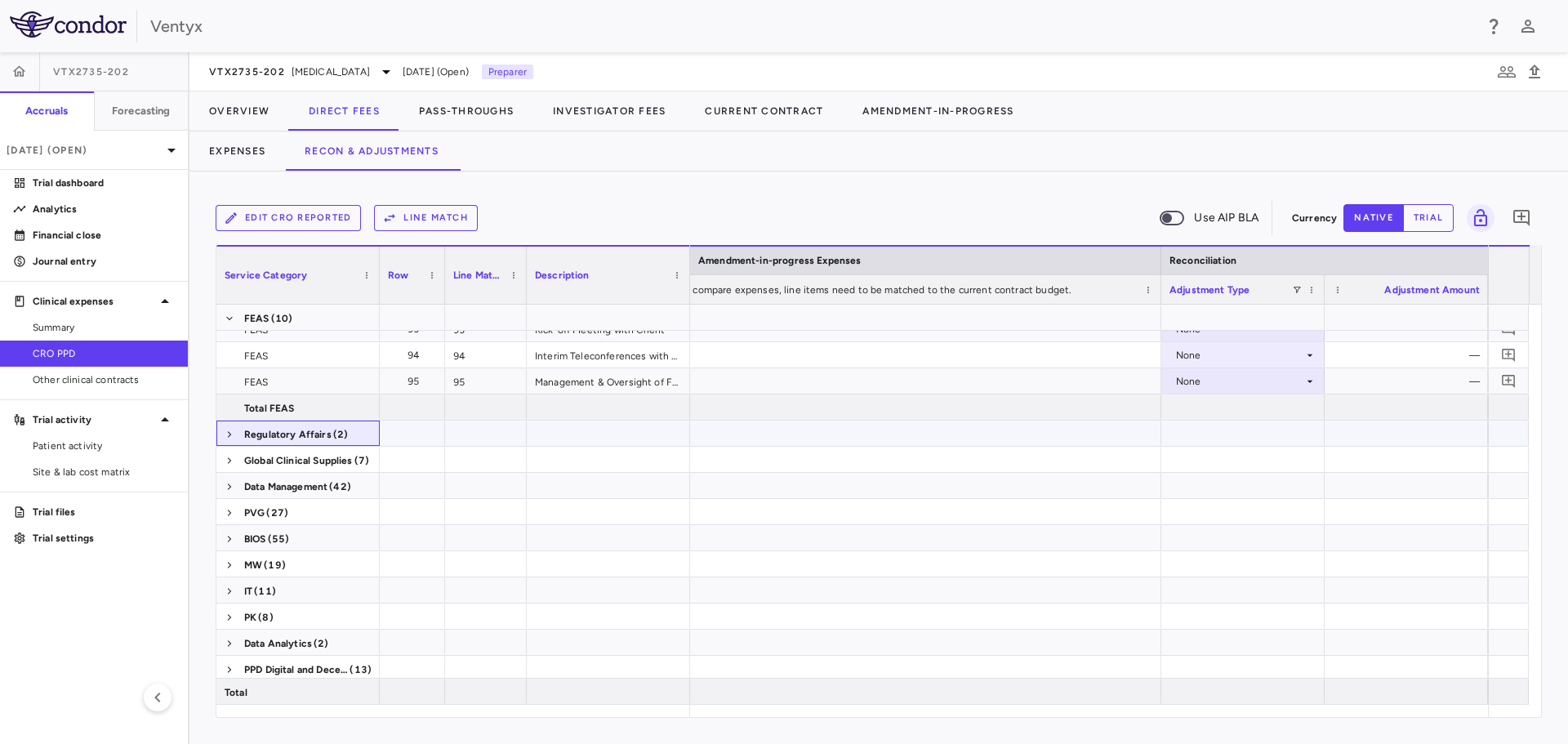
click at [233, 428] on span at bounding box center [230, 434] width 10 height 26
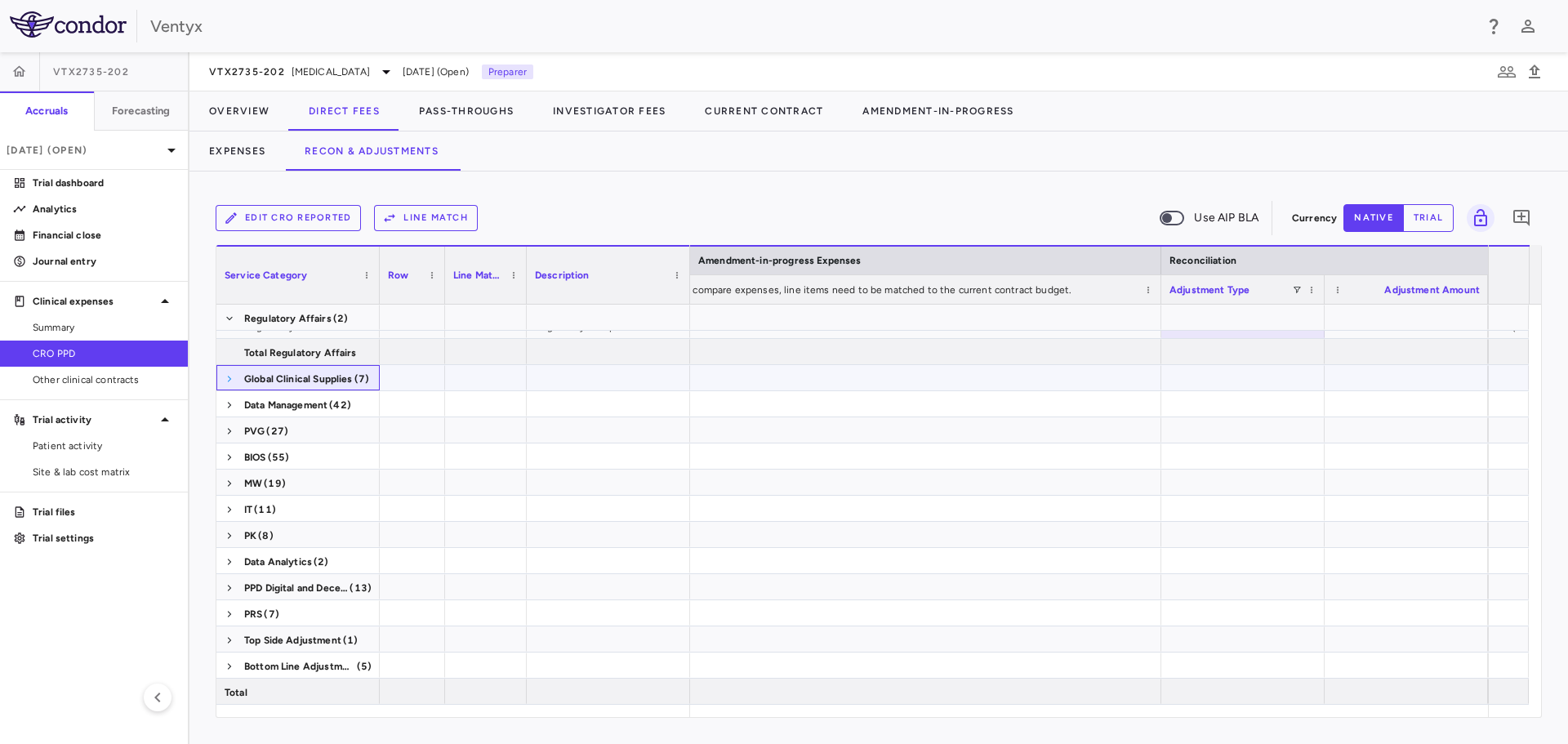
click at [227, 378] on span at bounding box center [230, 378] width 10 height 10
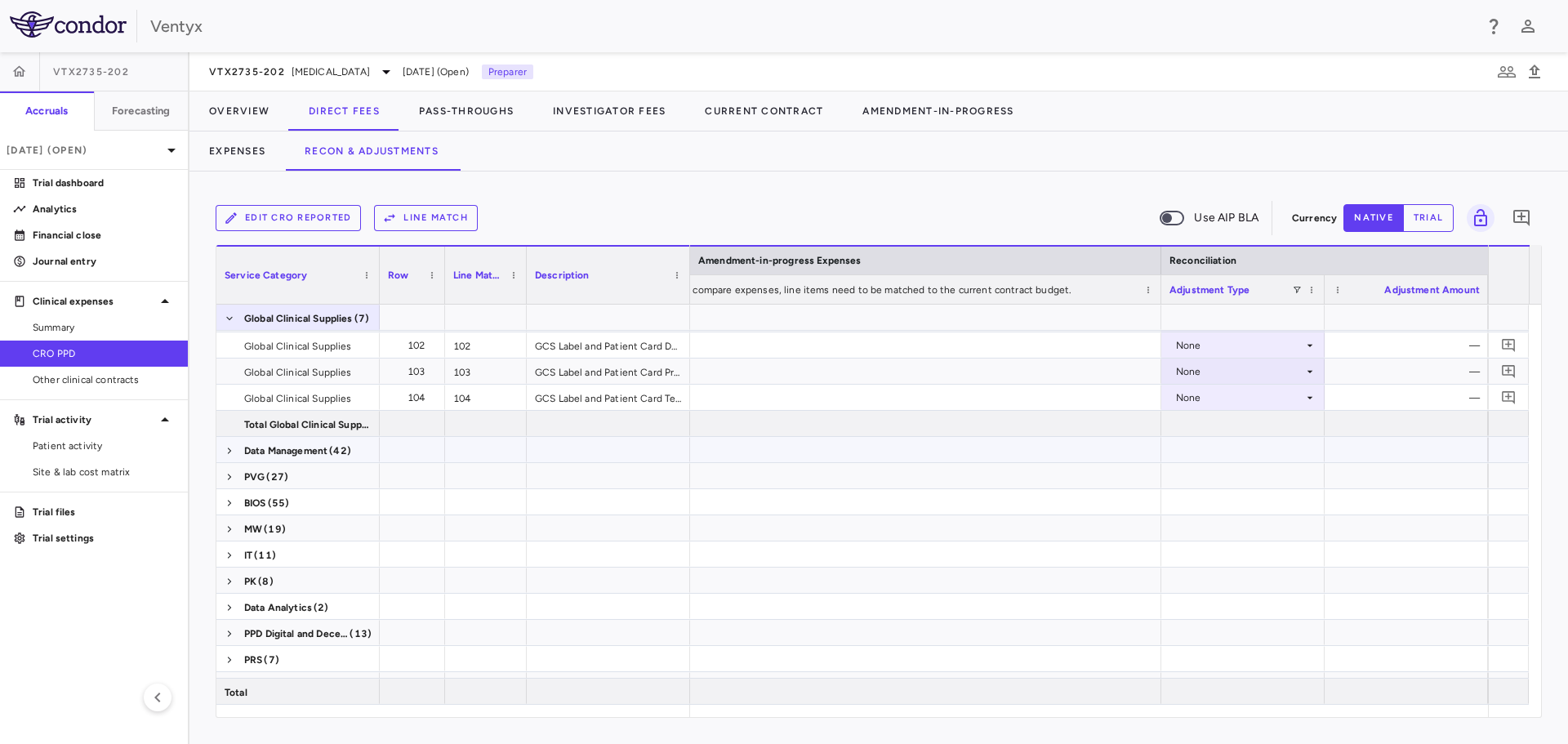
click at [230, 450] on span at bounding box center [230, 450] width 10 height 10
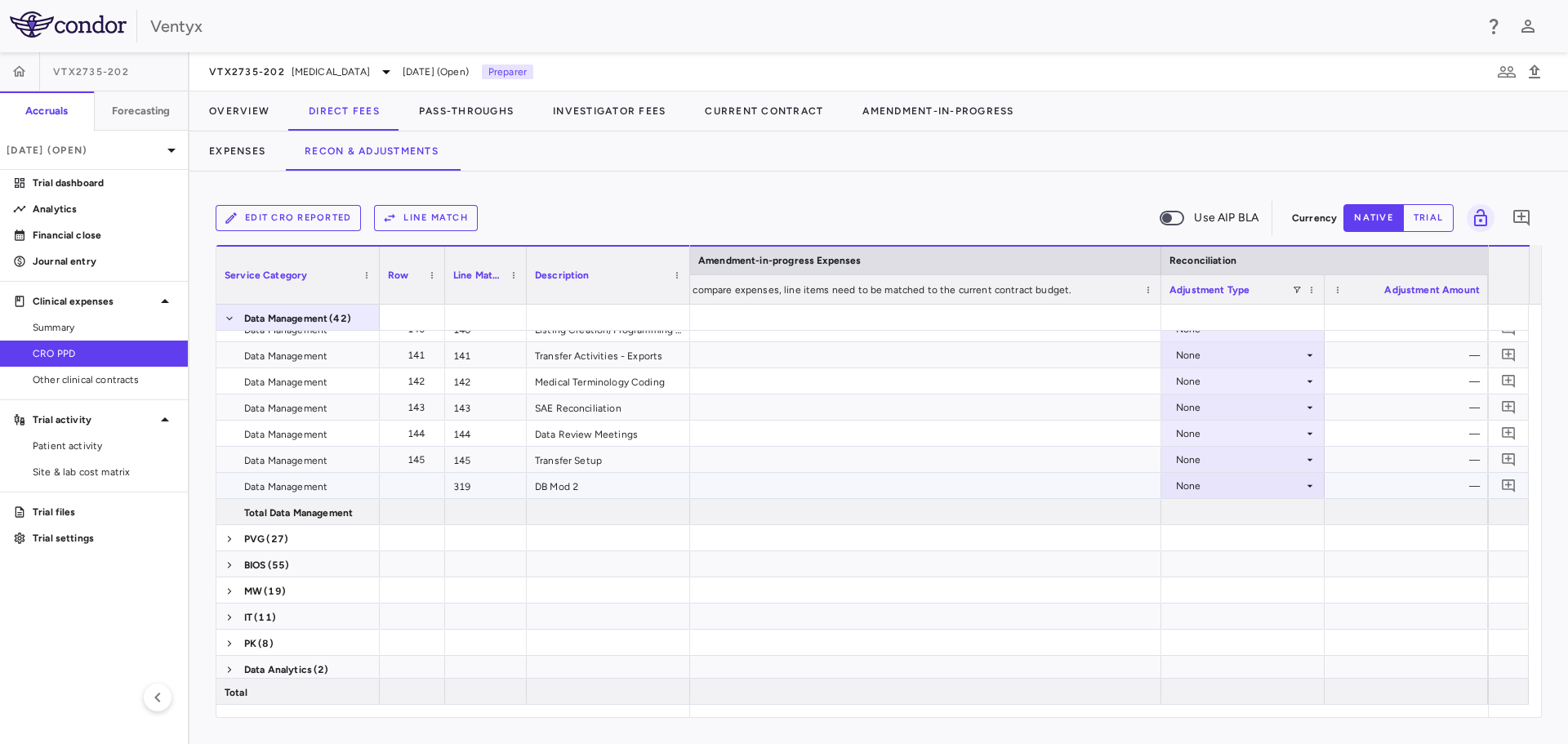
click at [1263, 486] on div "None" at bounding box center [1239, 485] width 127 height 26
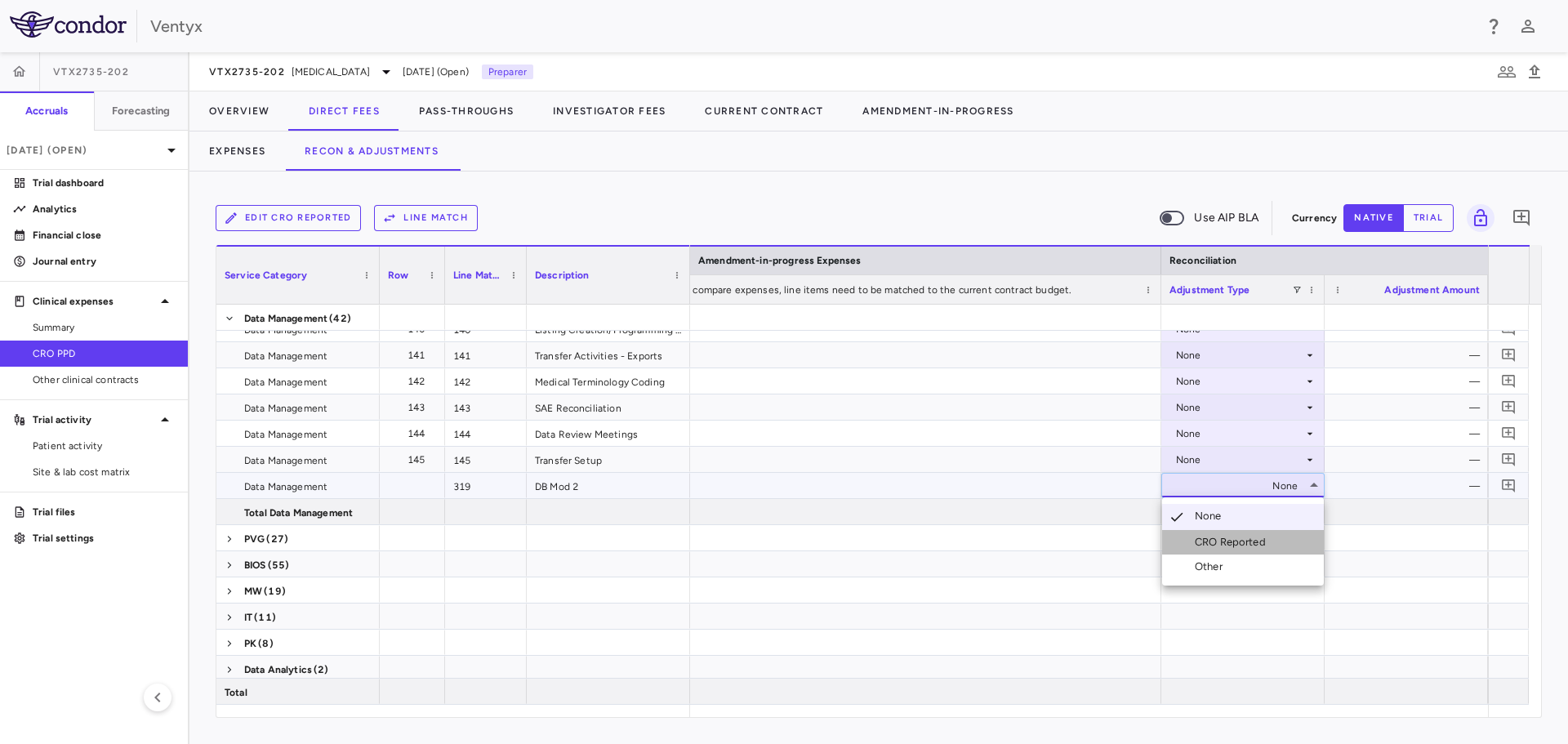
click at [1248, 536] on div "CRO Reported" at bounding box center [1233, 542] width 78 height 15
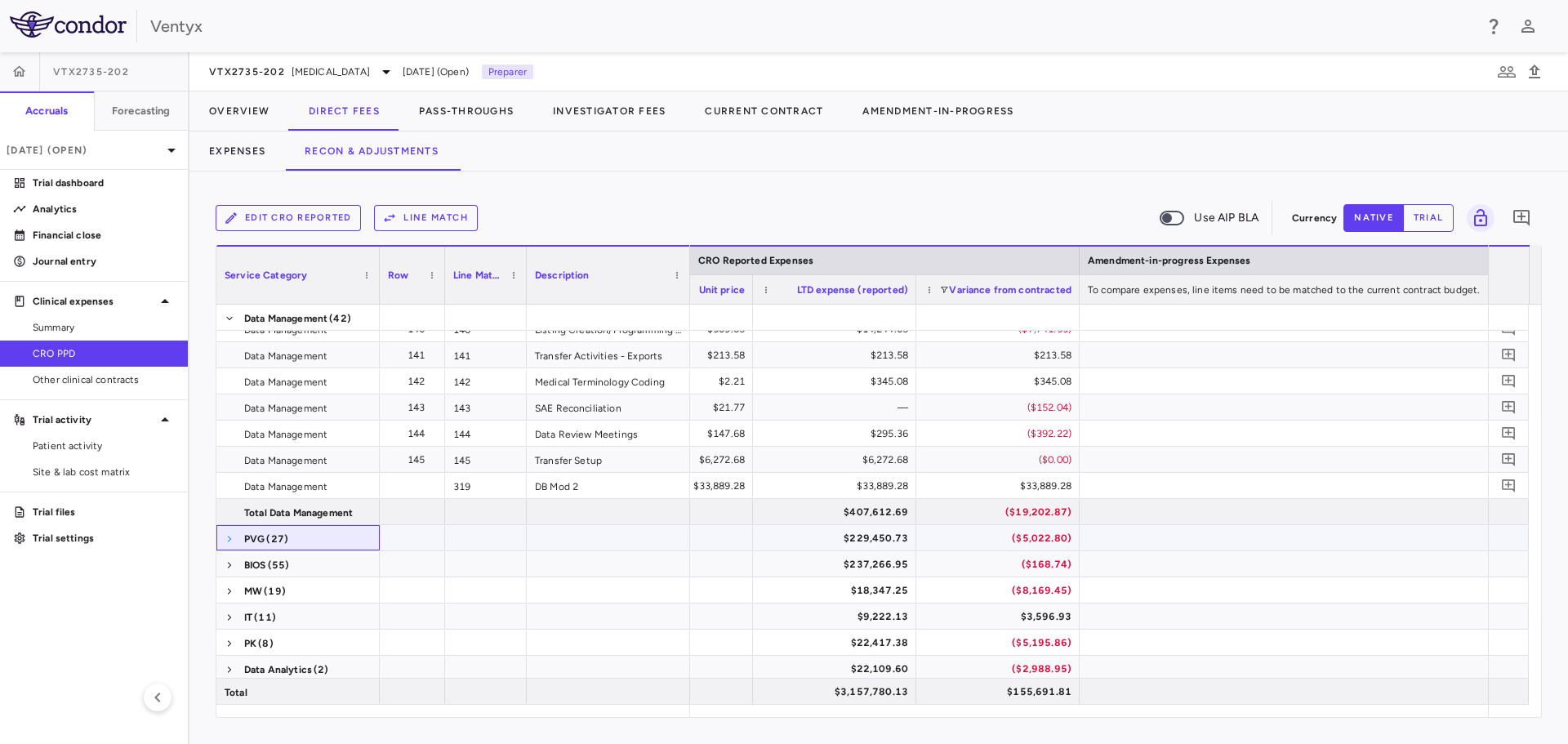
click at [226, 538] on span at bounding box center [230, 539] width 10 height 10
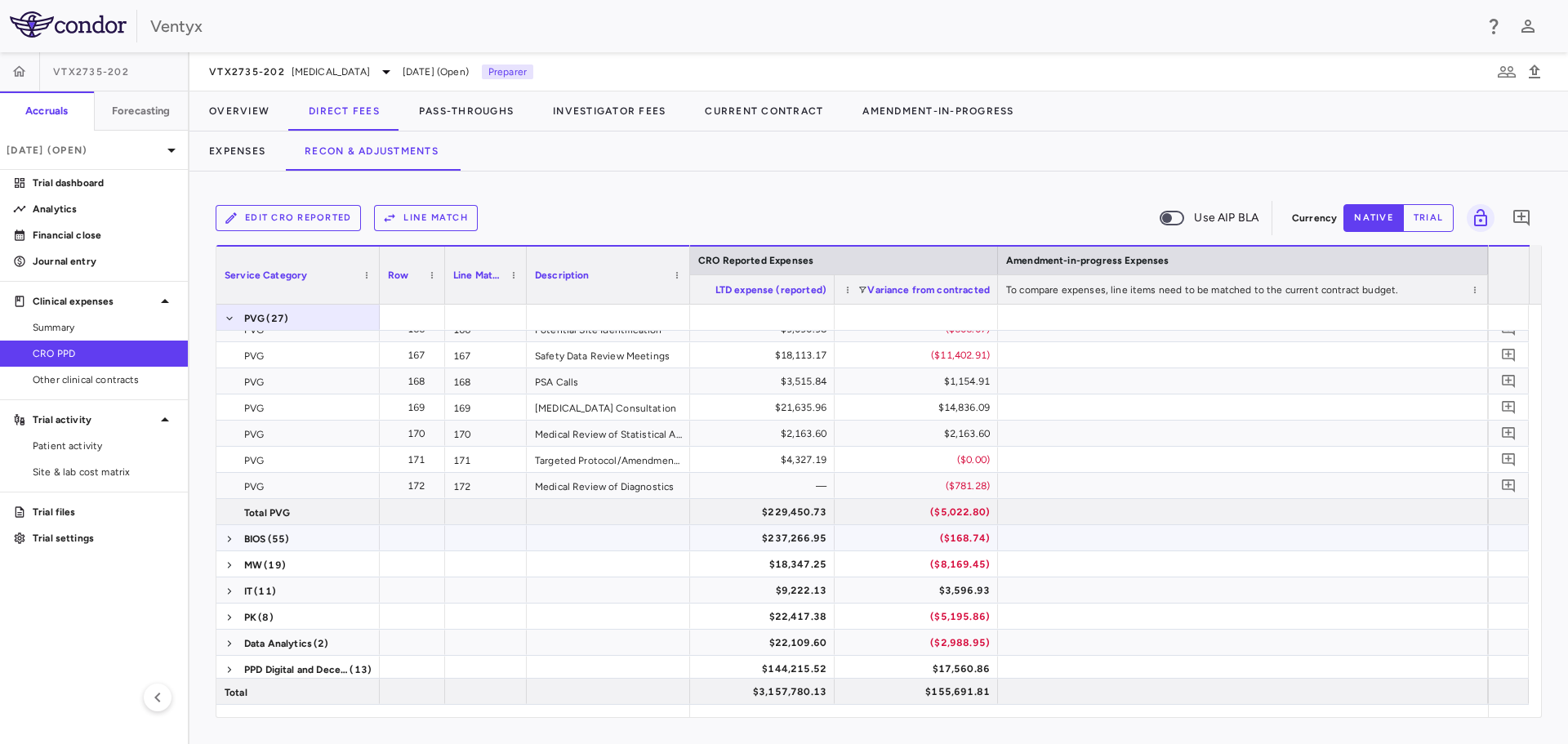
click at [255, 536] on span "BIOS" at bounding box center [255, 539] width 22 height 26
click at [226, 536] on span at bounding box center [230, 539] width 10 height 10
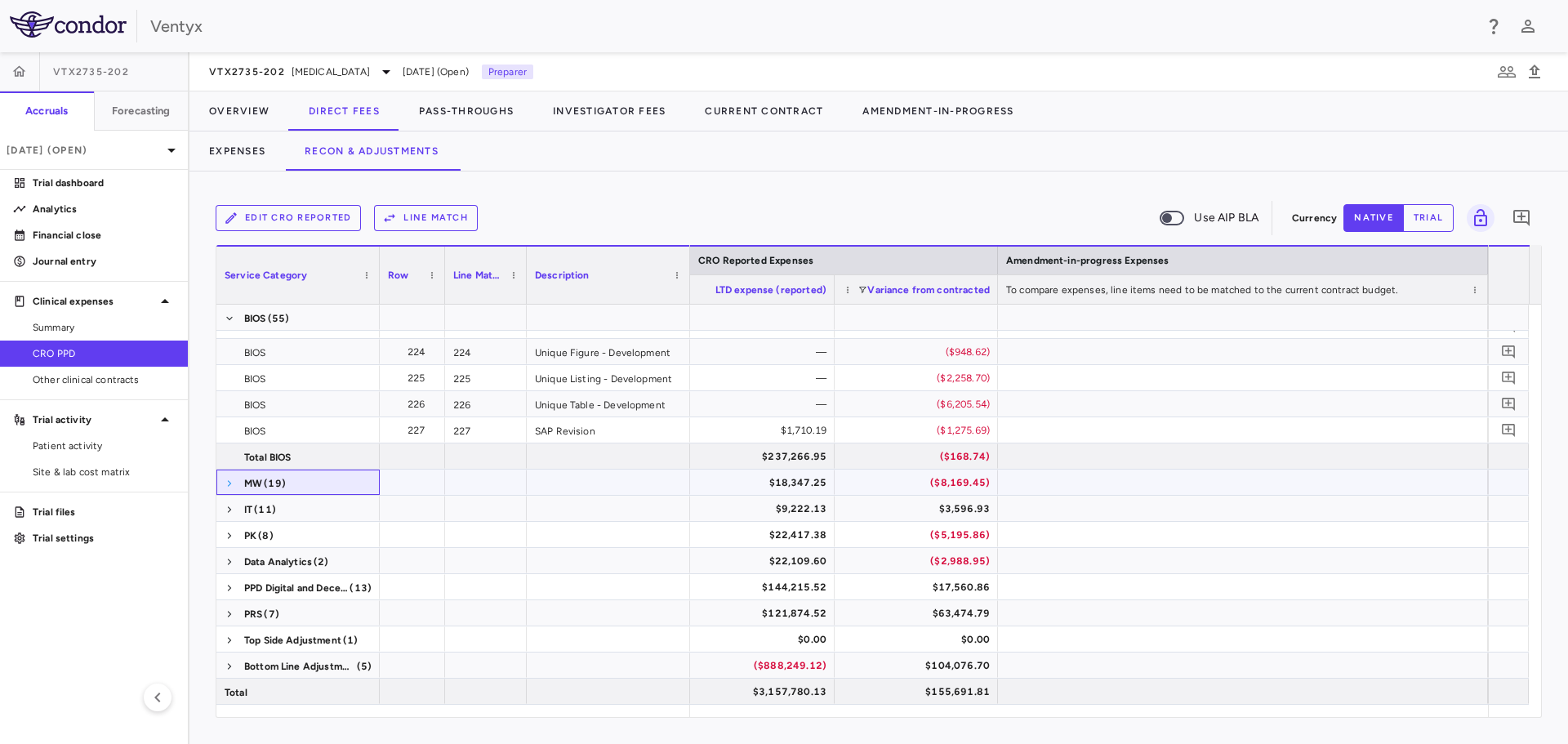
click at [231, 479] on span at bounding box center [230, 483] width 10 height 10
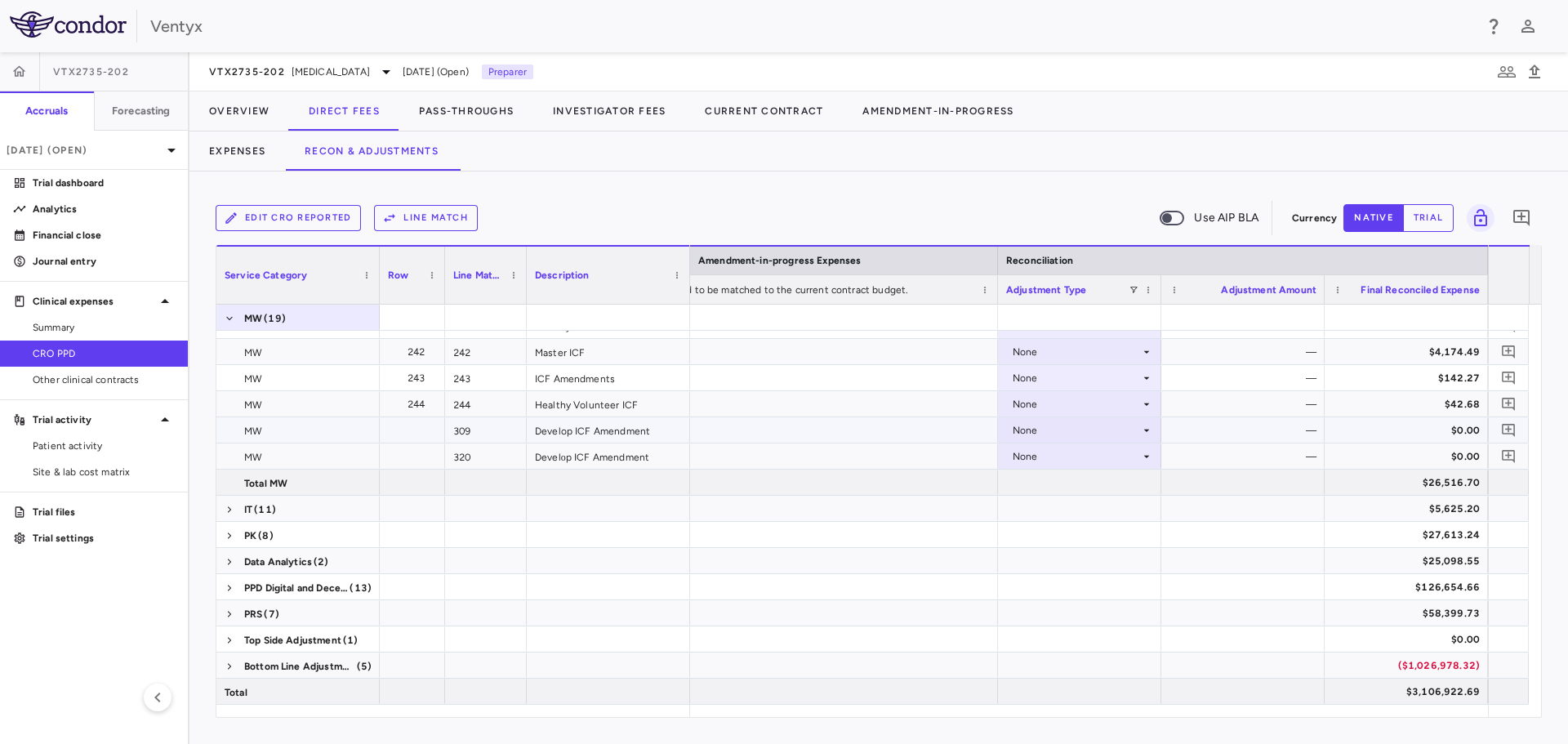
click at [1027, 430] on div "None" at bounding box center [1076, 430] width 127 height 26
click at [1039, 493] on div "CRO Reported" at bounding box center [1070, 486] width 78 height 15
click at [1050, 455] on div "None" at bounding box center [1076, 456] width 127 height 26
click at [1050, 459] on div "None" at bounding box center [1076, 456] width 127 height 26
click at [1057, 508] on div "CRO Reported" at bounding box center [1070, 513] width 78 height 15
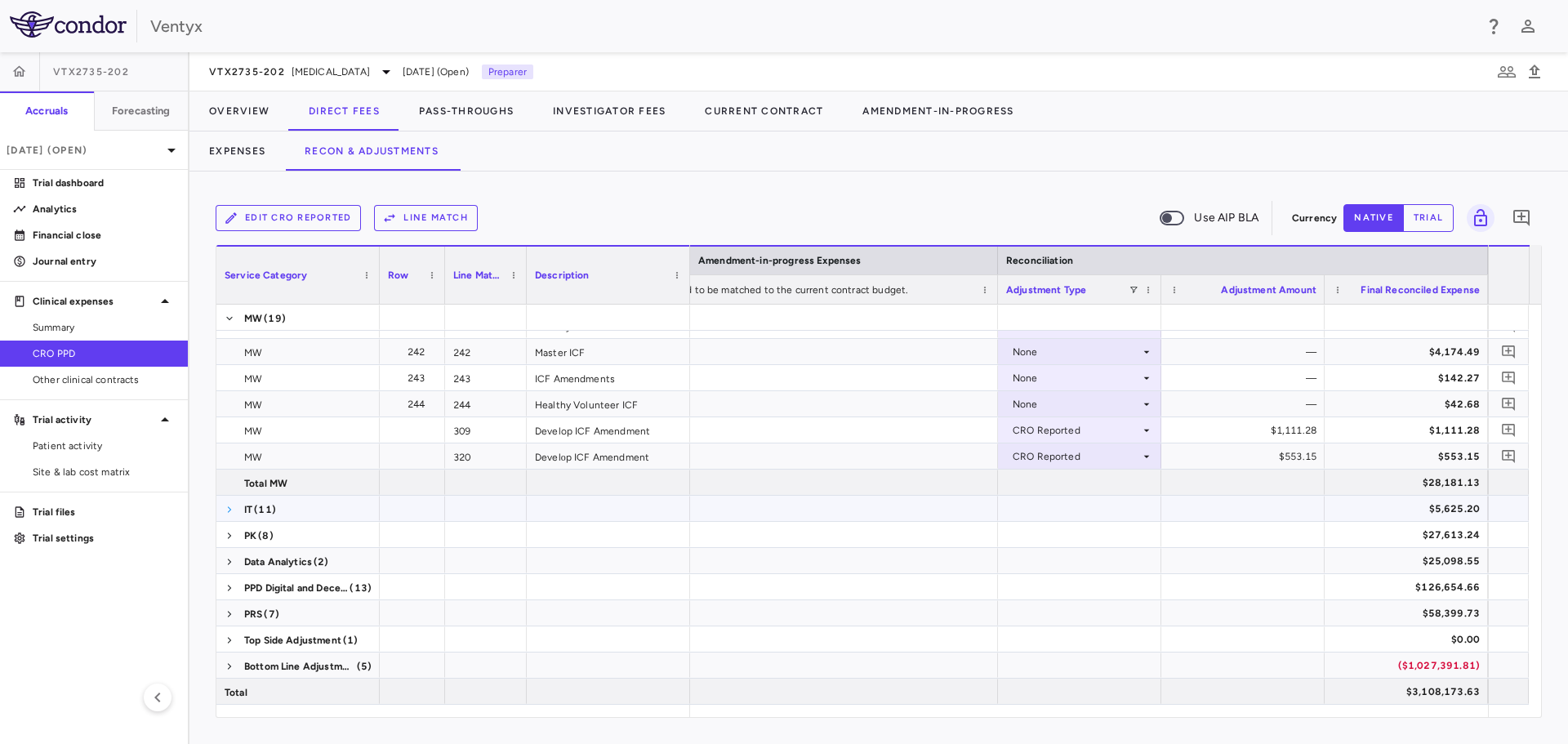
click at [232, 506] on span at bounding box center [230, 510] width 10 height 10
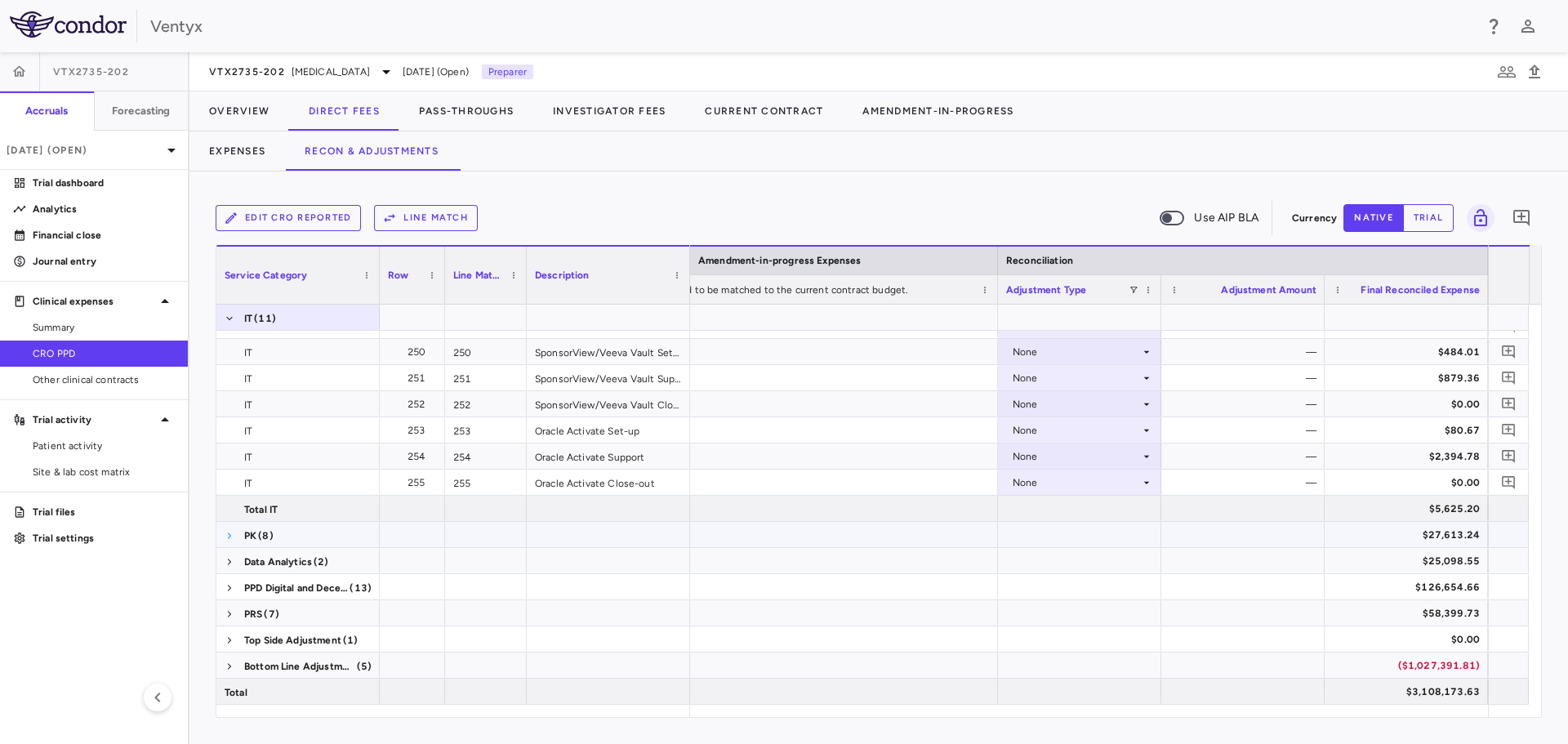
click at [228, 532] on span at bounding box center [230, 536] width 10 height 10
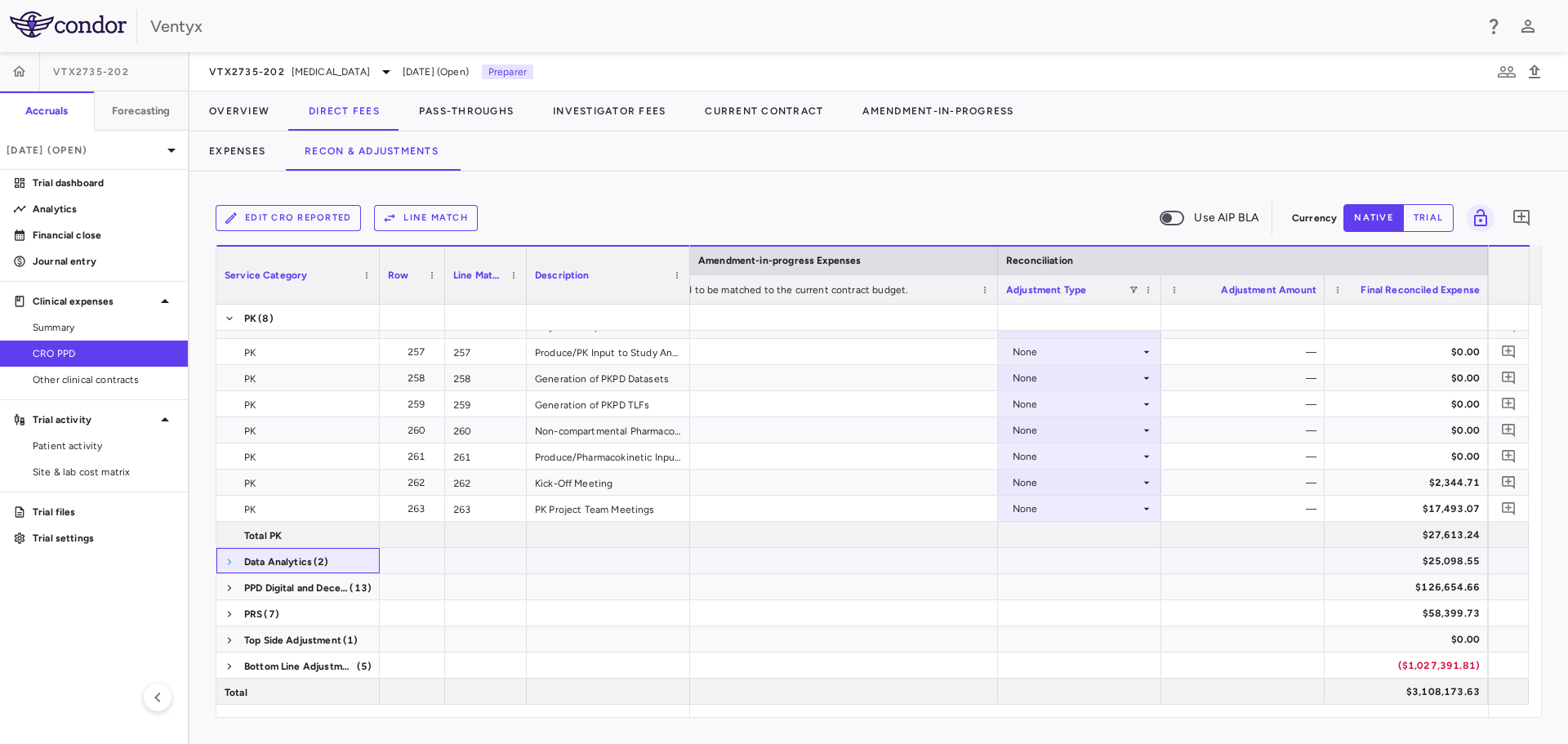
click at [230, 563] on span at bounding box center [230, 561] width 10 height 10
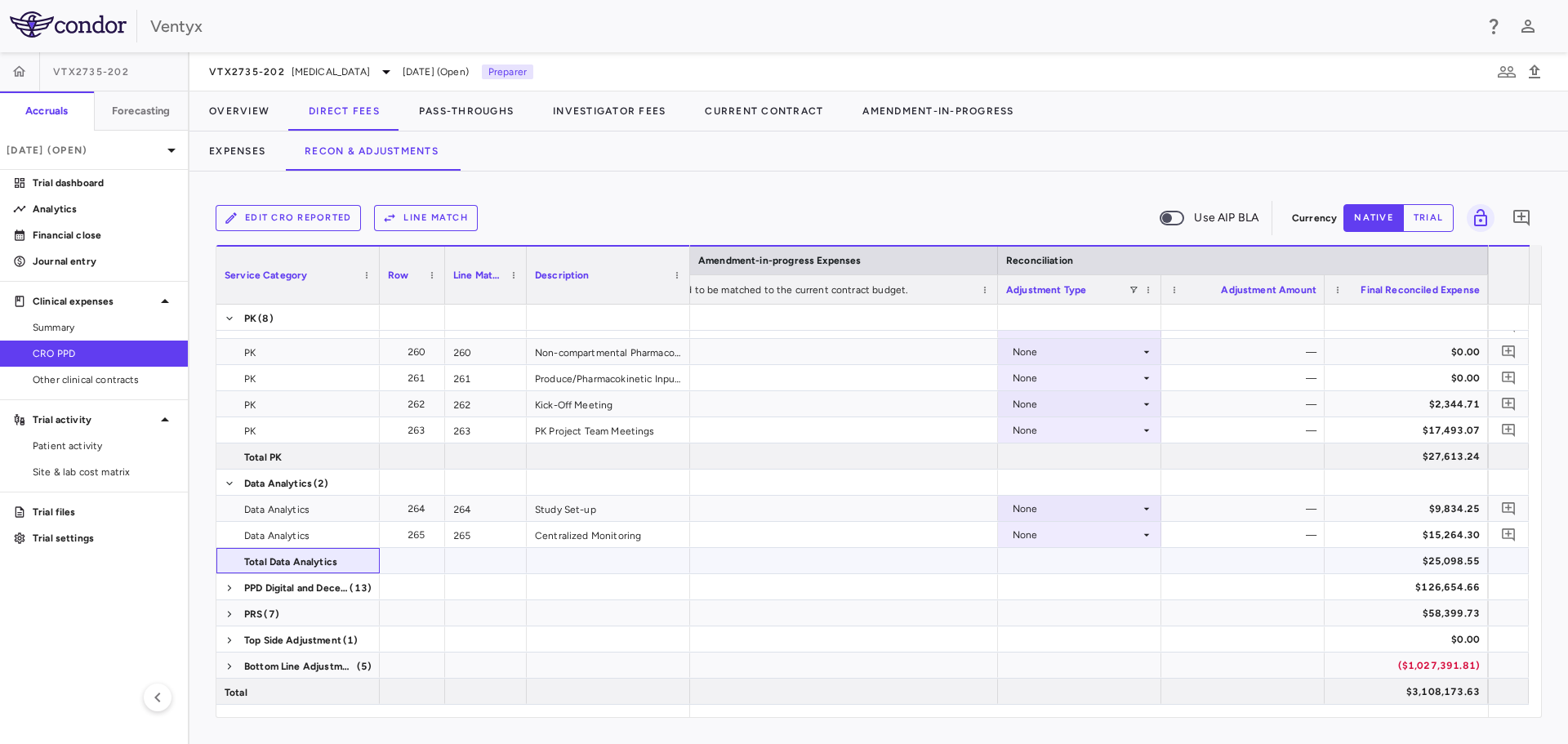
click at [229, 561] on div "Total Data Analytics" at bounding box center [298, 560] width 163 height 25
click at [227, 583] on span at bounding box center [230, 587] width 10 height 26
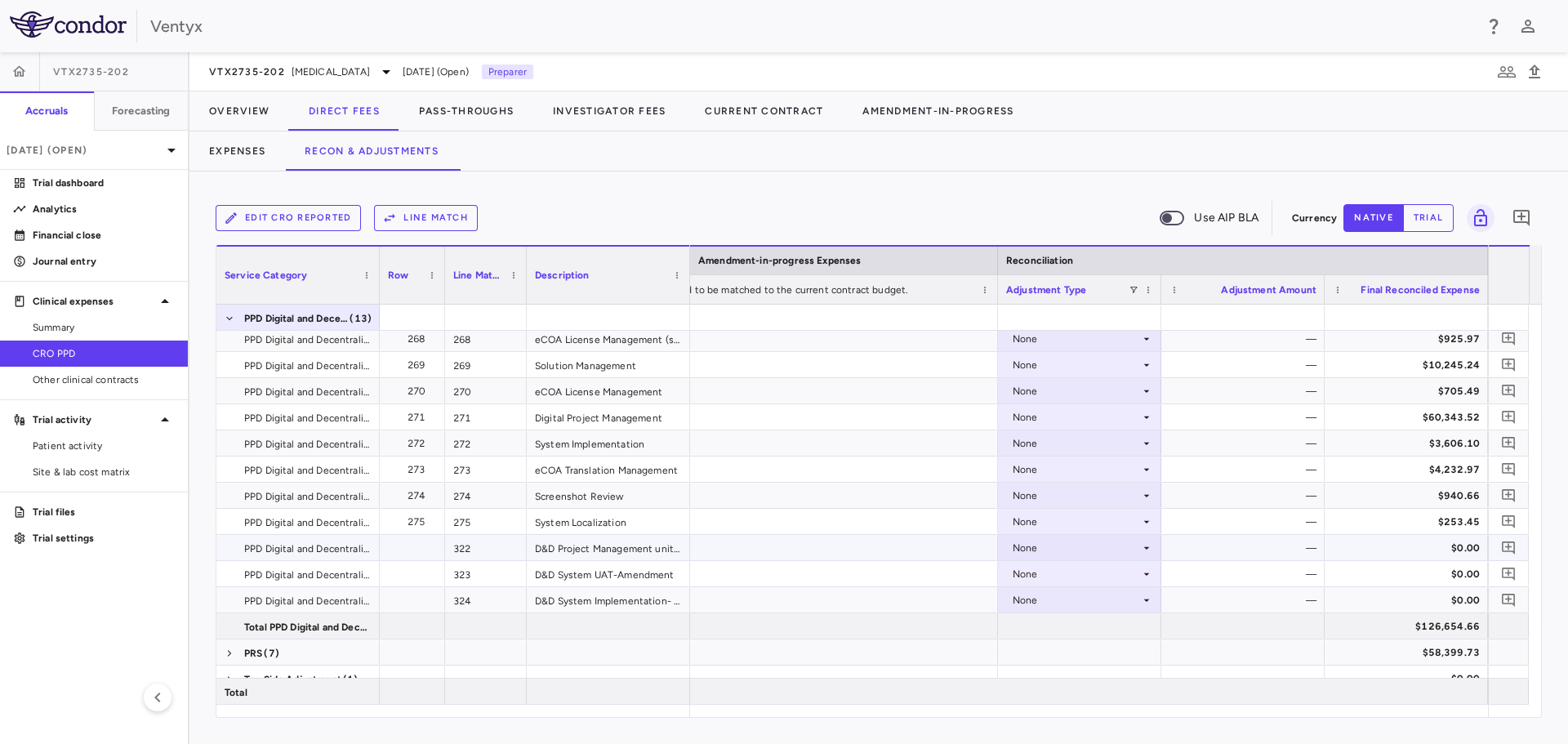
click at [1110, 547] on div "None" at bounding box center [1076, 548] width 127 height 26
click at [1093, 607] on div "CRO Reported" at bounding box center [1070, 604] width 78 height 15
click at [1090, 568] on div "None" at bounding box center [1076, 574] width 127 height 26
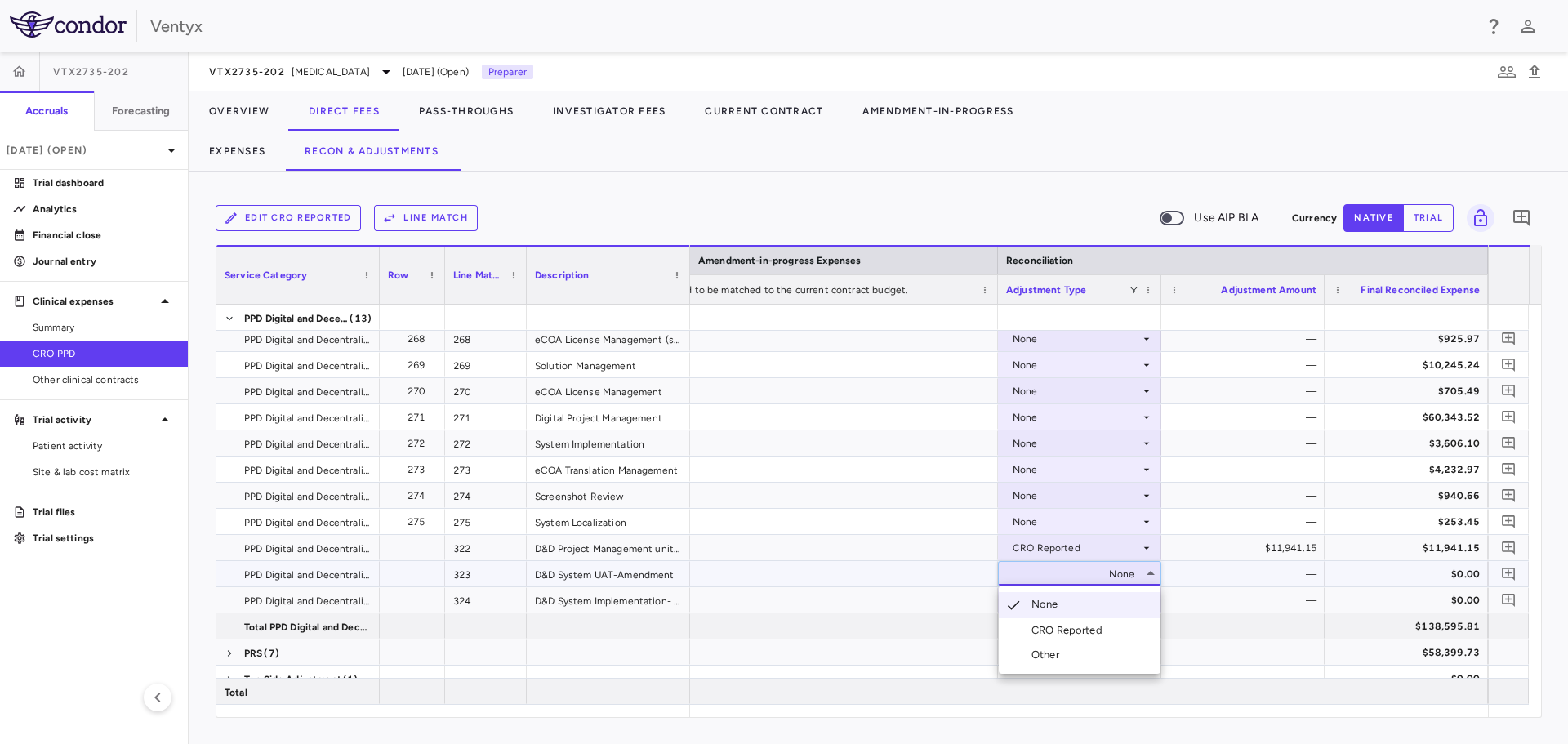
click at [1092, 621] on li "CRO Reported" at bounding box center [1080, 629] width 161 height 24
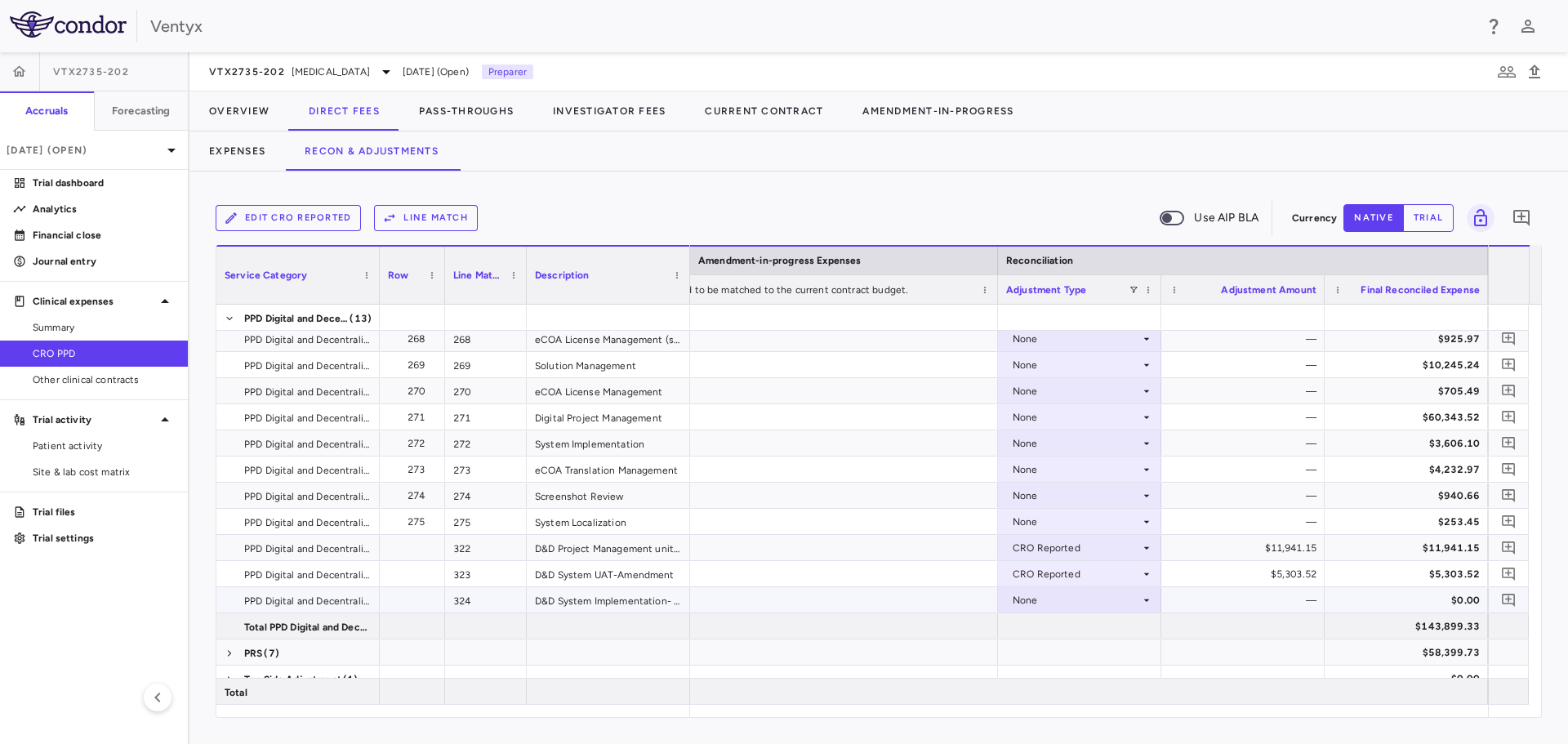
click at [1087, 598] on div "None" at bounding box center [1076, 599] width 127 height 26
click at [1090, 648] on li "CRO Reported" at bounding box center [1080, 655] width 161 height 24
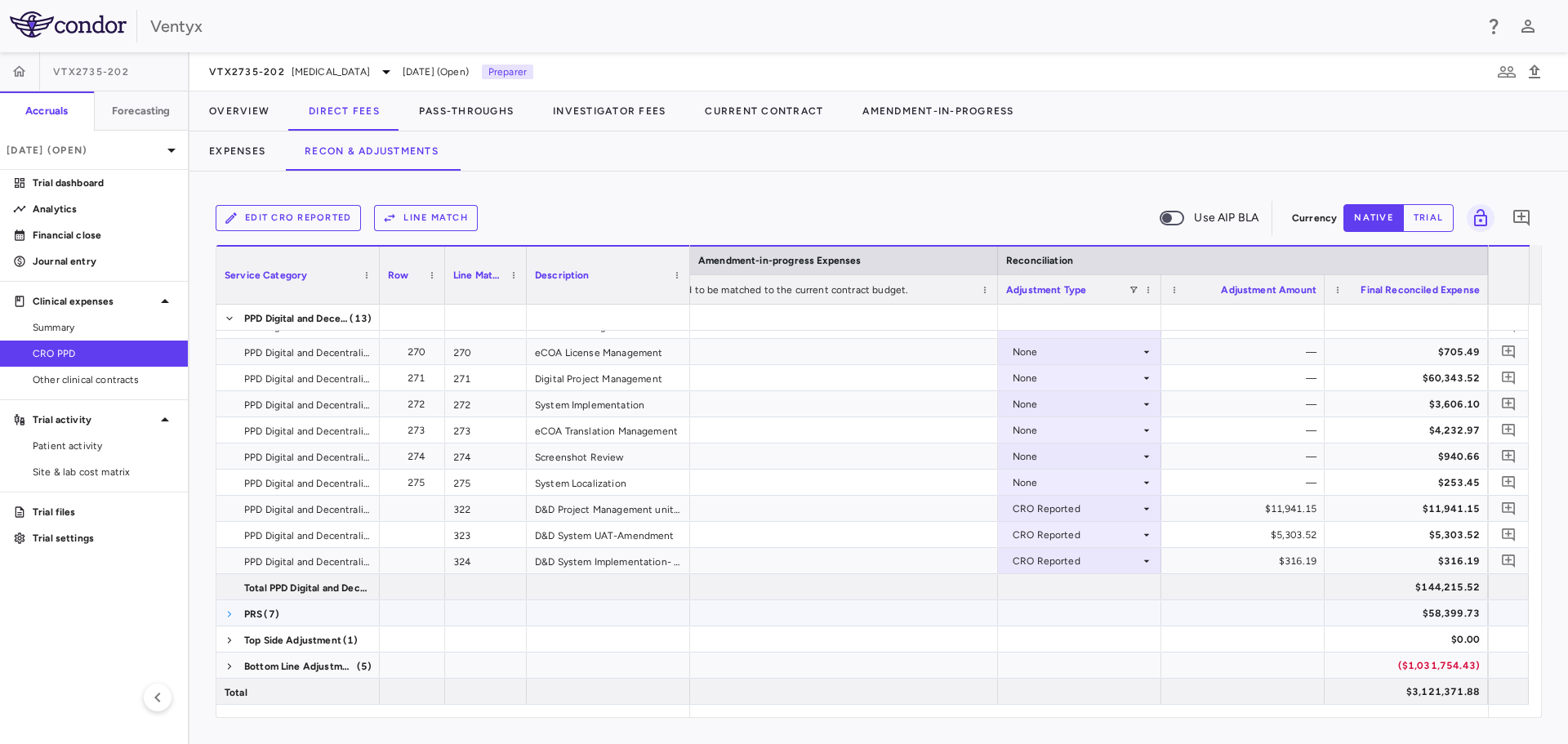
click at [229, 618] on span at bounding box center [230, 614] width 10 height 10
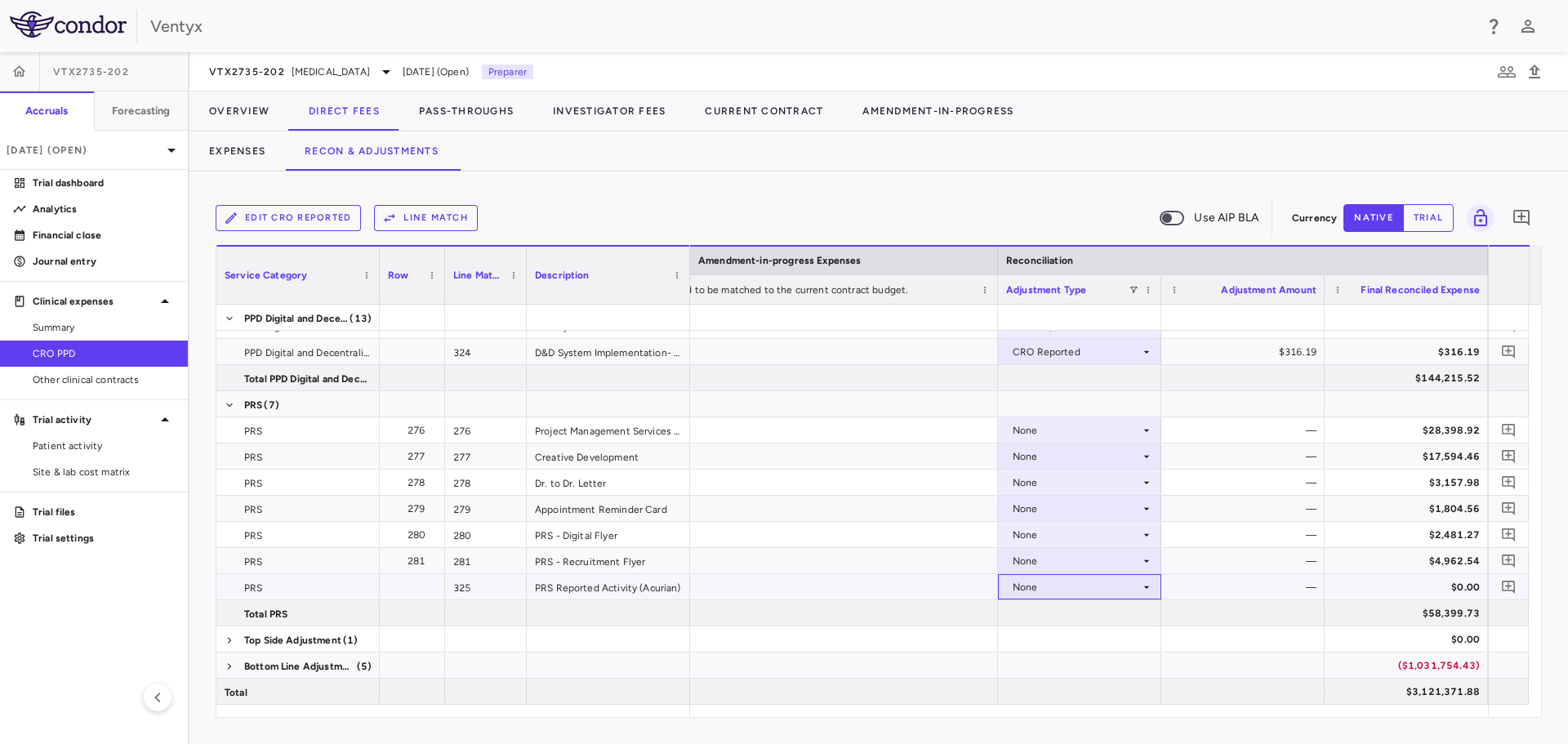
click at [1099, 595] on div "None" at bounding box center [1076, 586] width 127 height 26
click at [1084, 638] on div "CRO Reported" at bounding box center [1070, 643] width 78 height 15
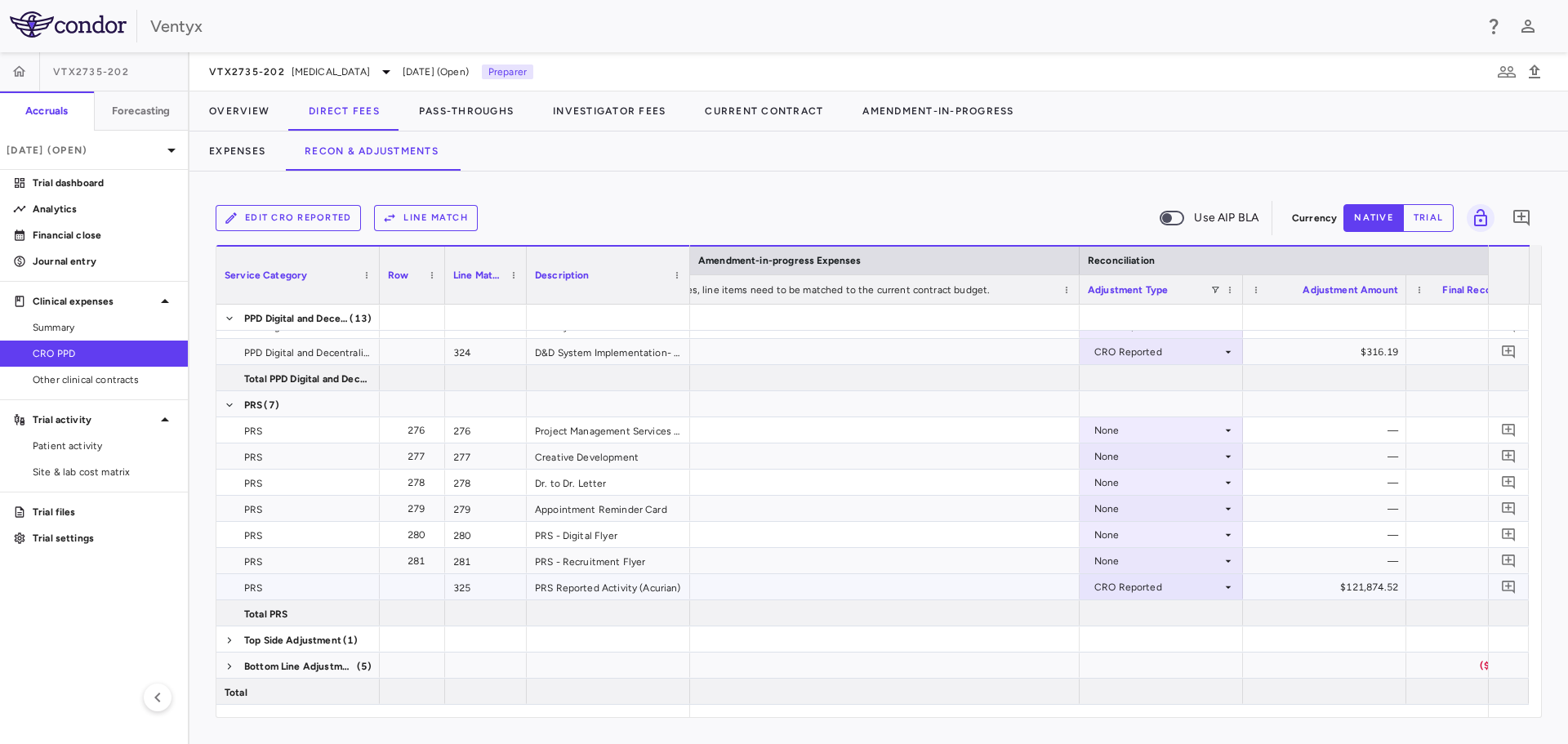
click at [1164, 584] on div "CRO Reported" at bounding box center [1158, 586] width 127 height 26
click at [1137, 625] on li "None" at bounding box center [1160, 617] width 161 height 24
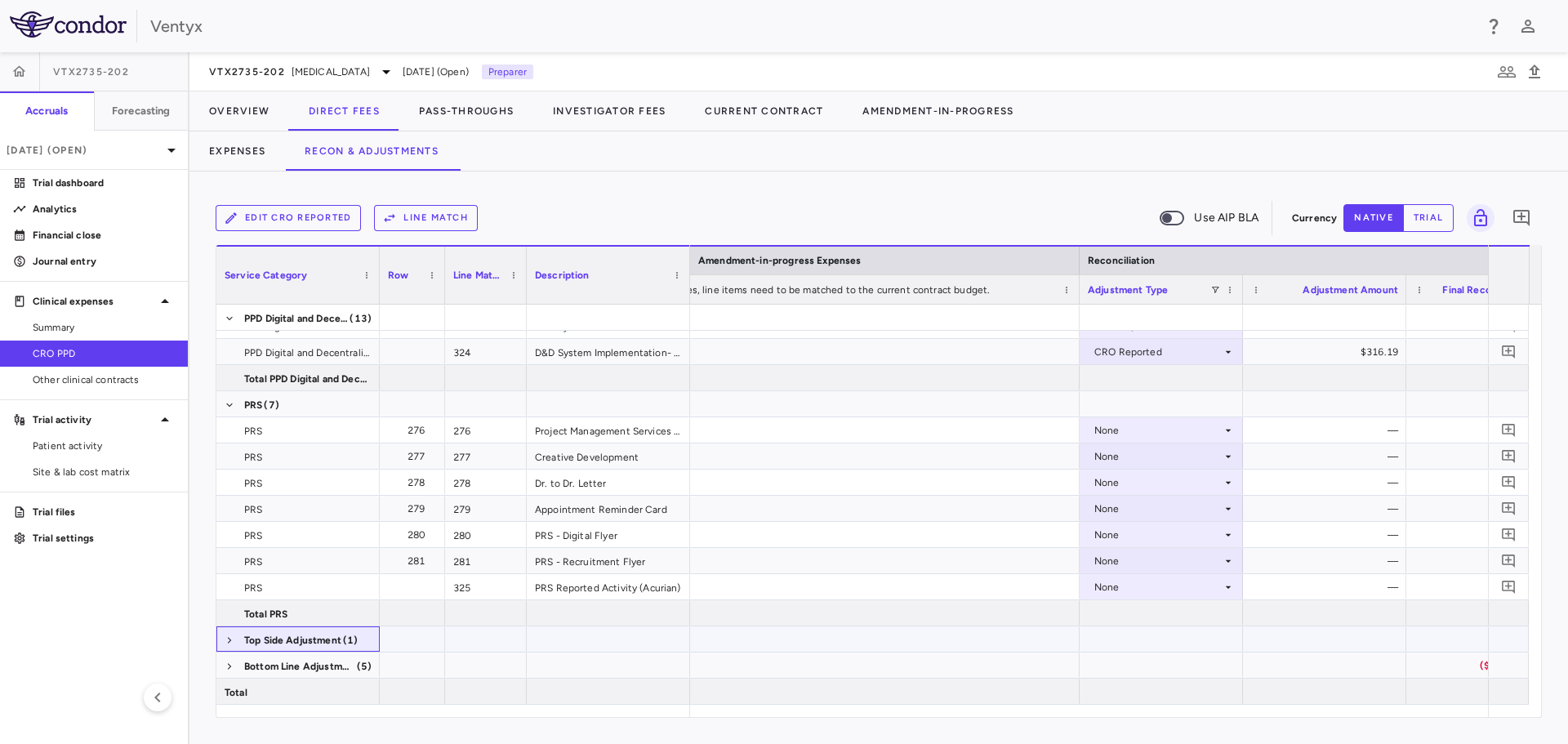
click at [229, 634] on span at bounding box center [230, 640] width 10 height 26
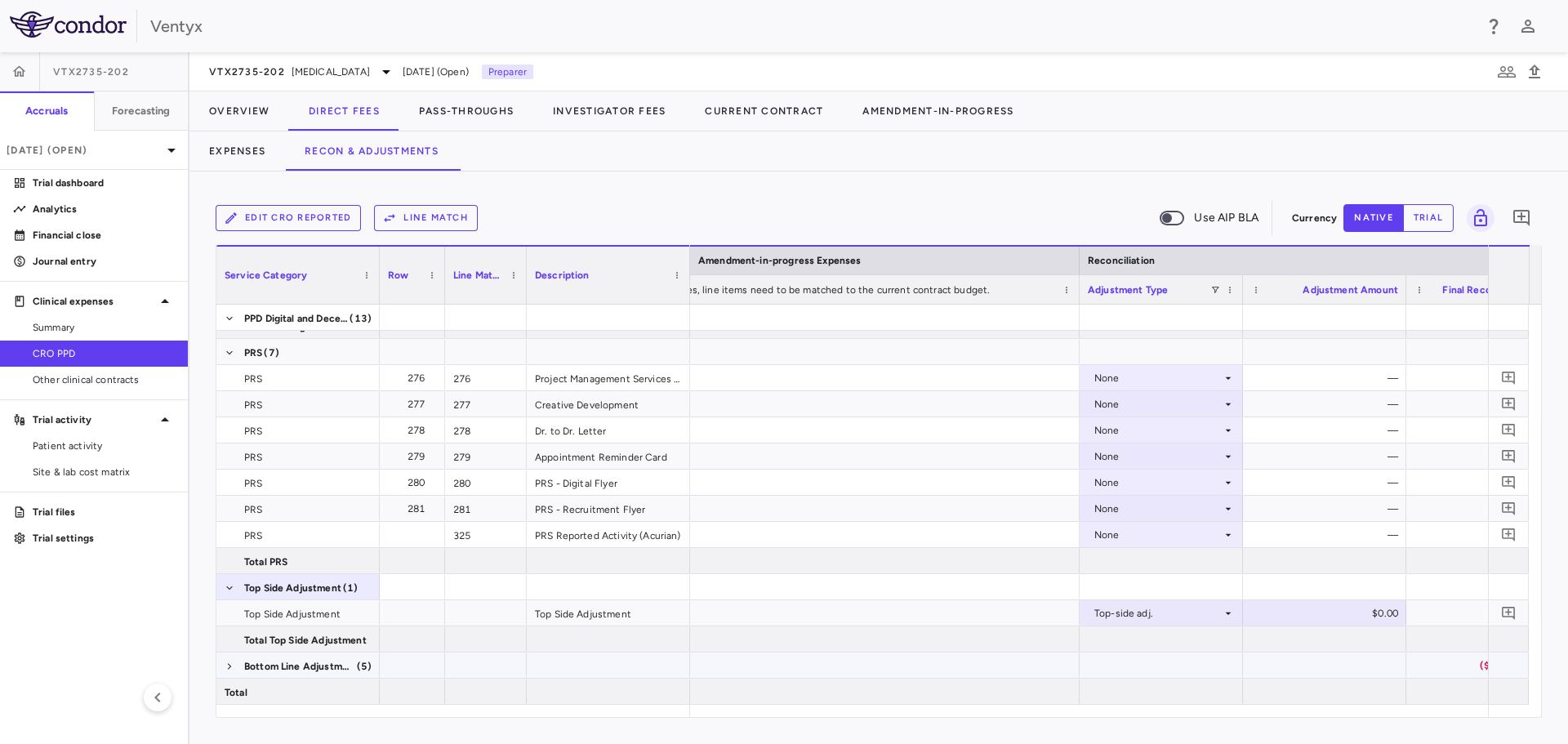
click at [233, 660] on span at bounding box center [230, 665] width 10 height 26
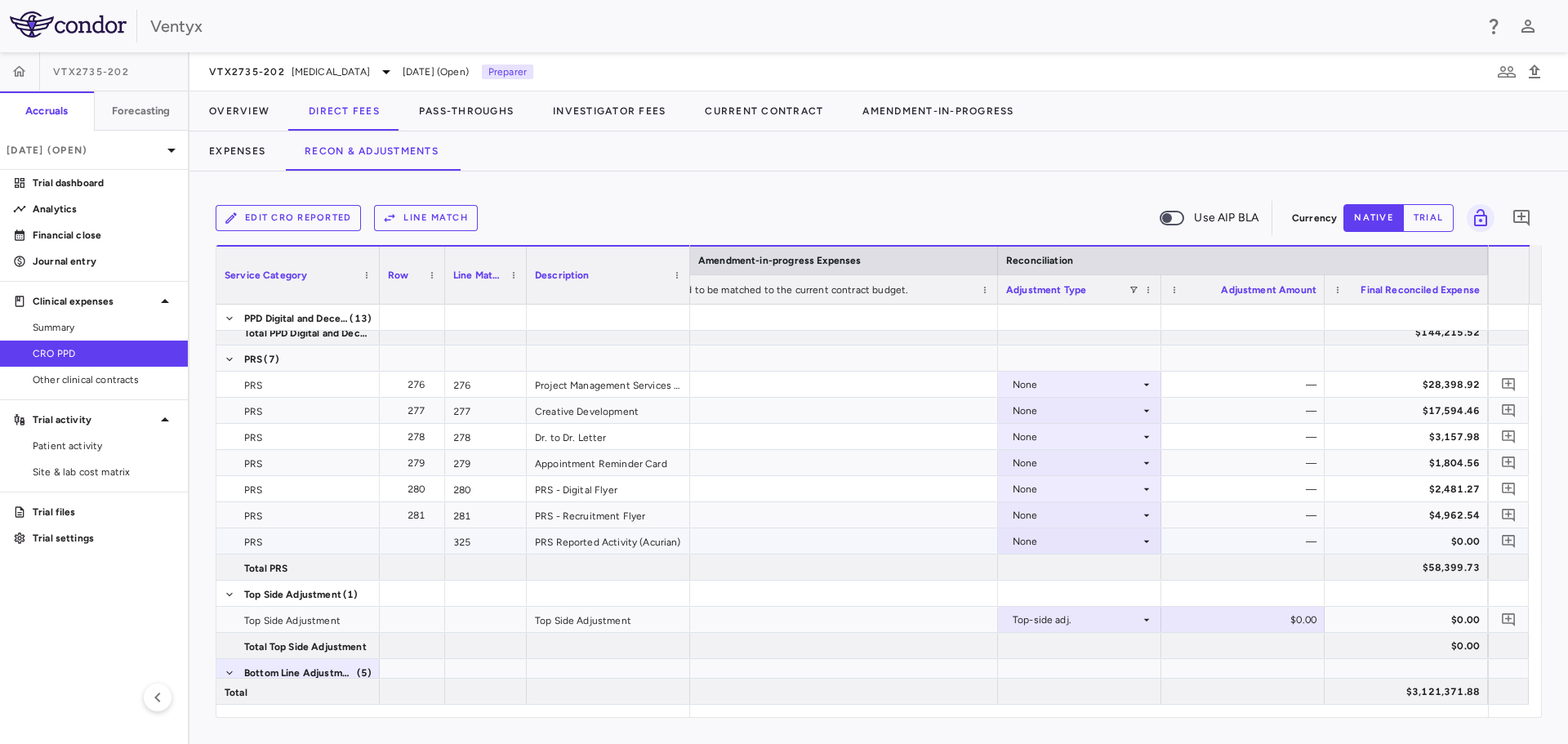
click at [1095, 545] on div "None" at bounding box center [1076, 541] width 127 height 26
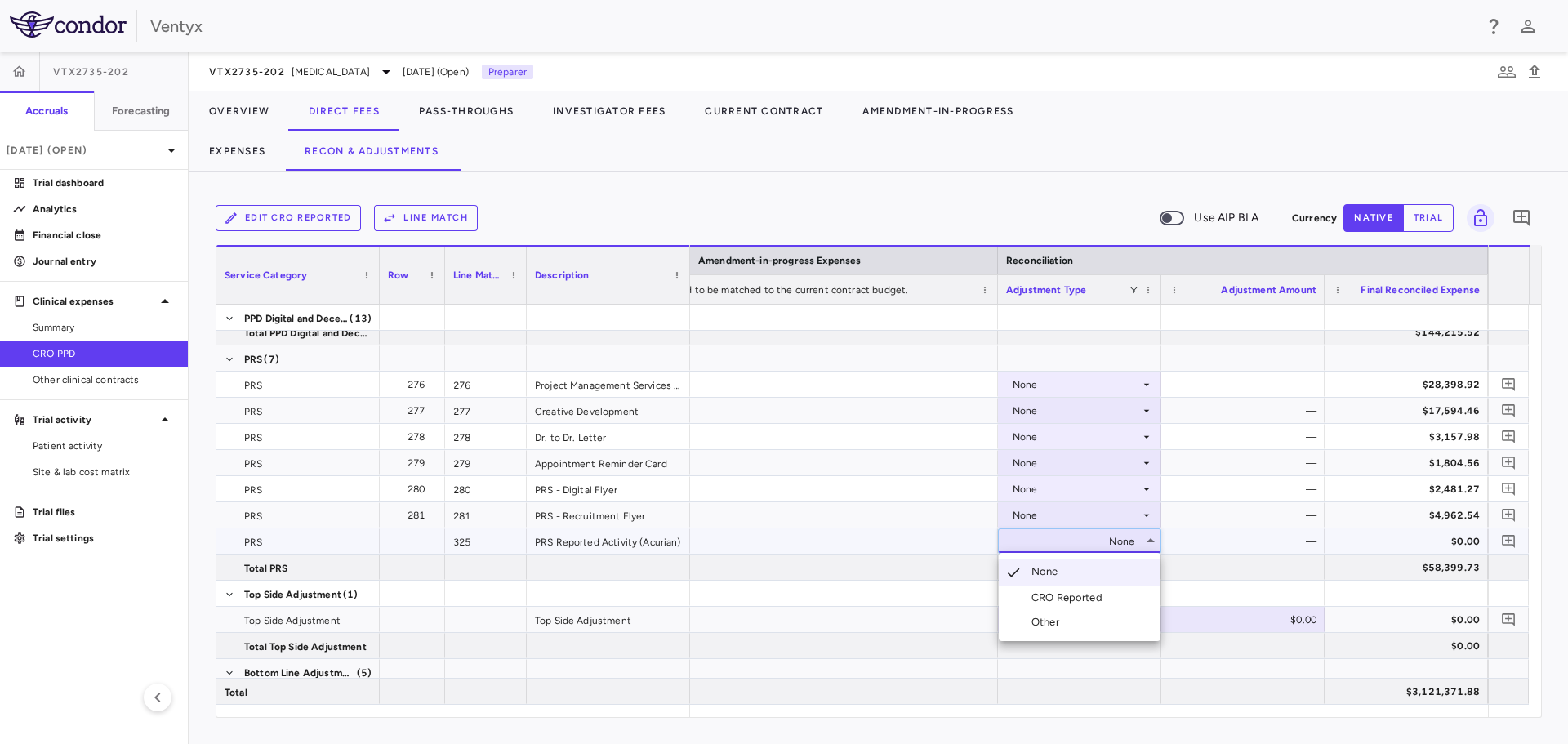
click at [1079, 616] on li "Other" at bounding box center [1080, 621] width 161 height 24
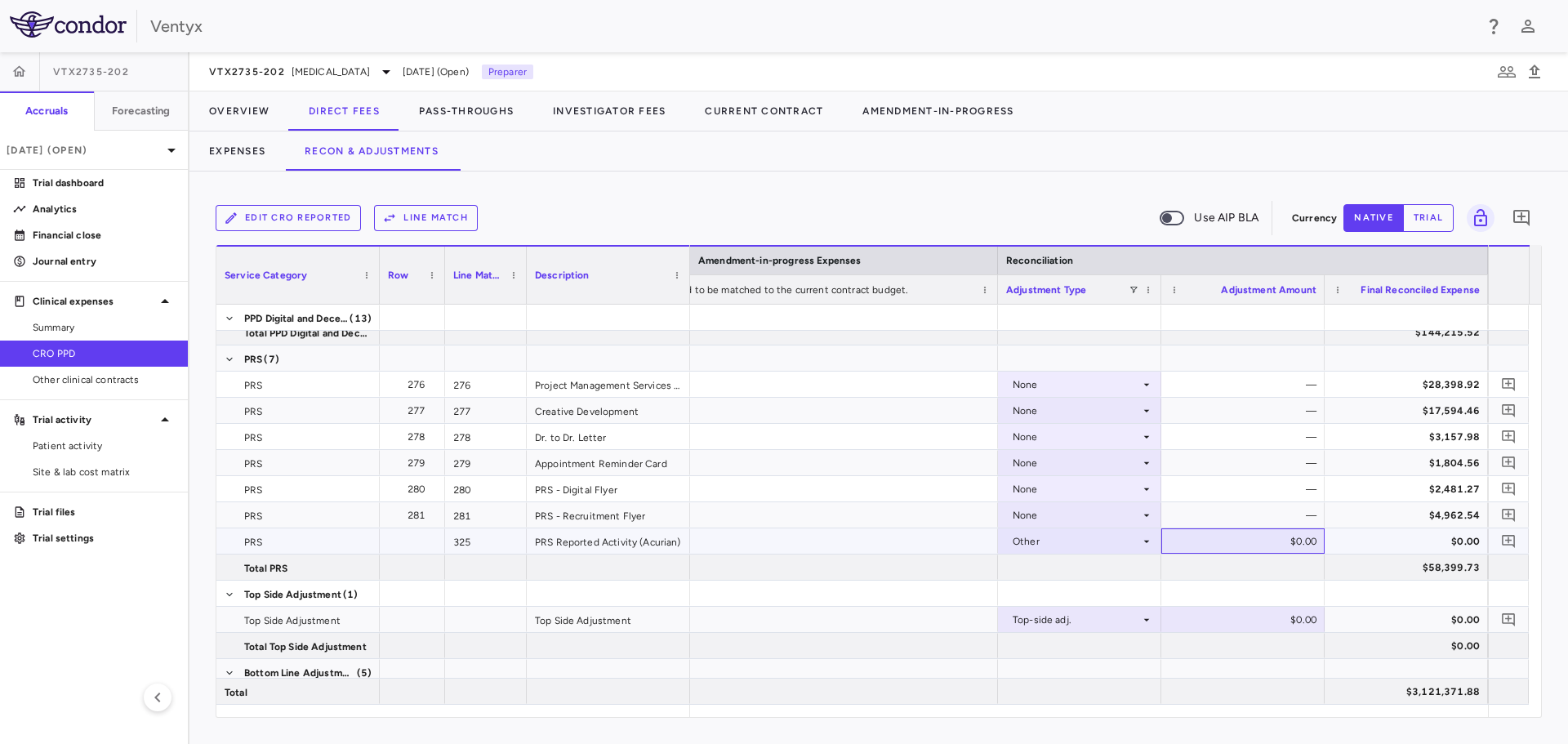
click at [1223, 542] on div "$0.00" at bounding box center [1246, 541] width 140 height 26
type input "*"
type input "********"
click at [1507, 544] on icon "Add comment" at bounding box center [1509, 541] width 16 height 16
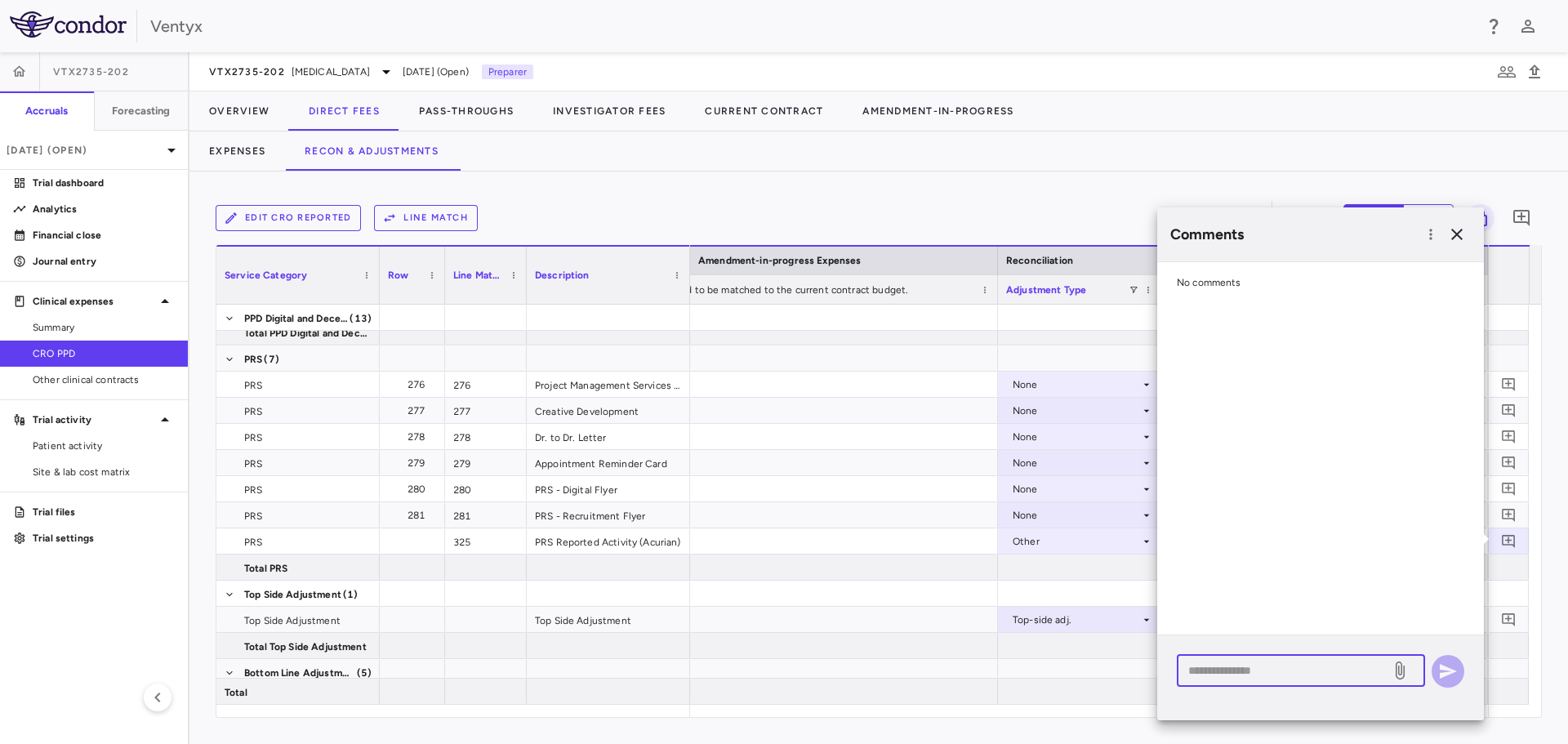
click at [1323, 663] on textarea at bounding box center [1283, 670] width 191 height 18
type textarea "**********"
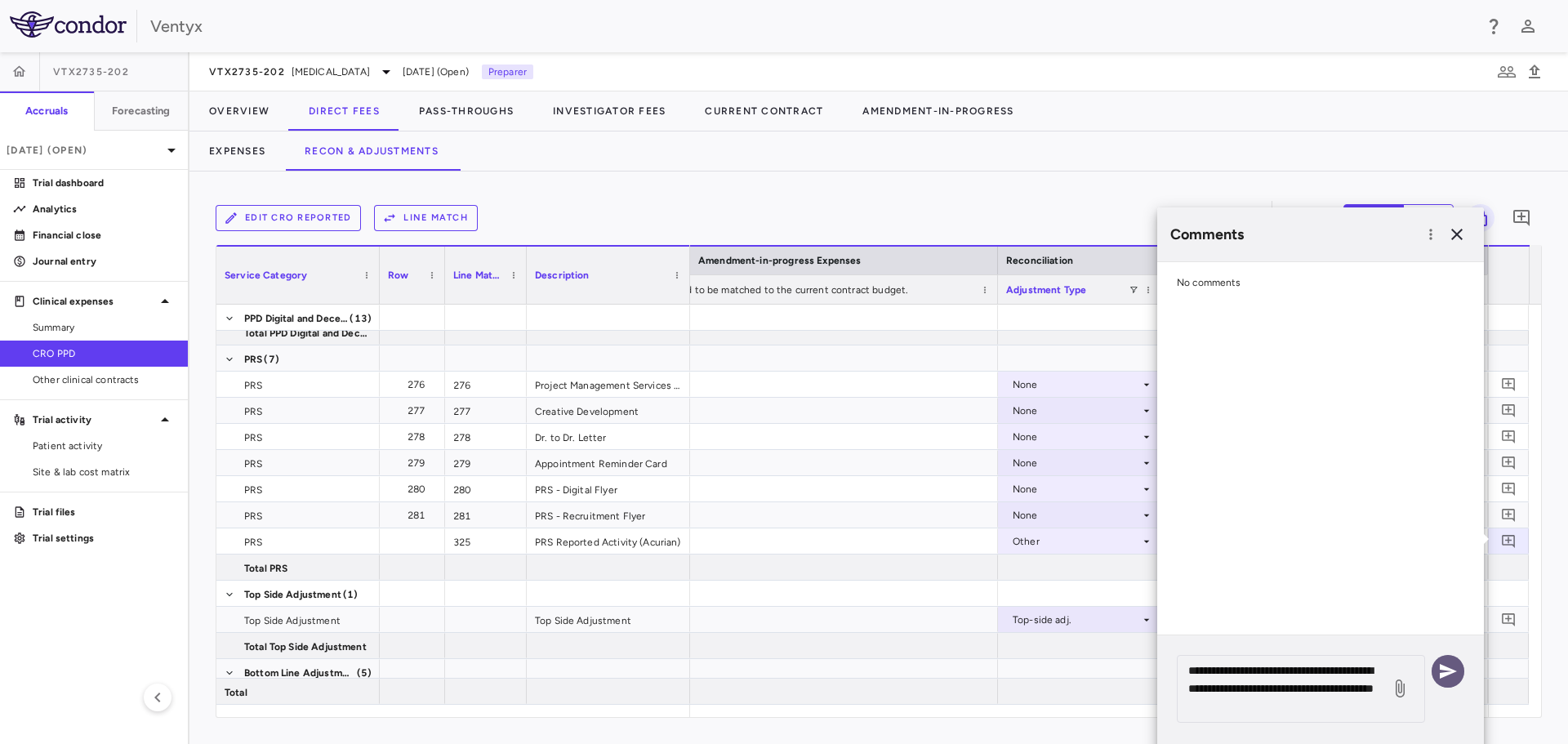
click at [1445, 684] on button "button" at bounding box center [1447, 671] width 33 height 33
click at [964, 430] on div at bounding box center [753, 437] width 490 height 25
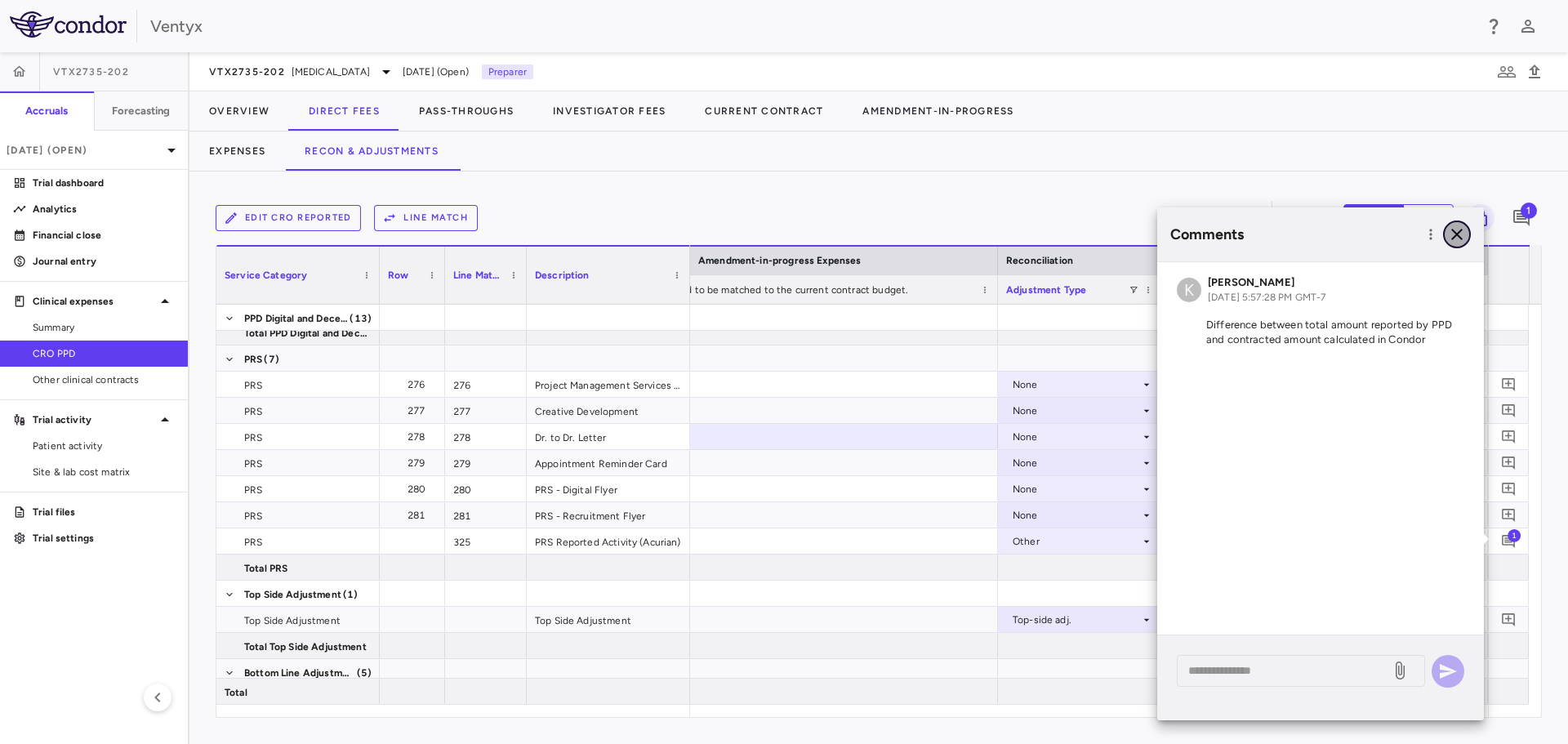
click at [1461, 231] on icon "button" at bounding box center [1457, 234] width 12 height 12
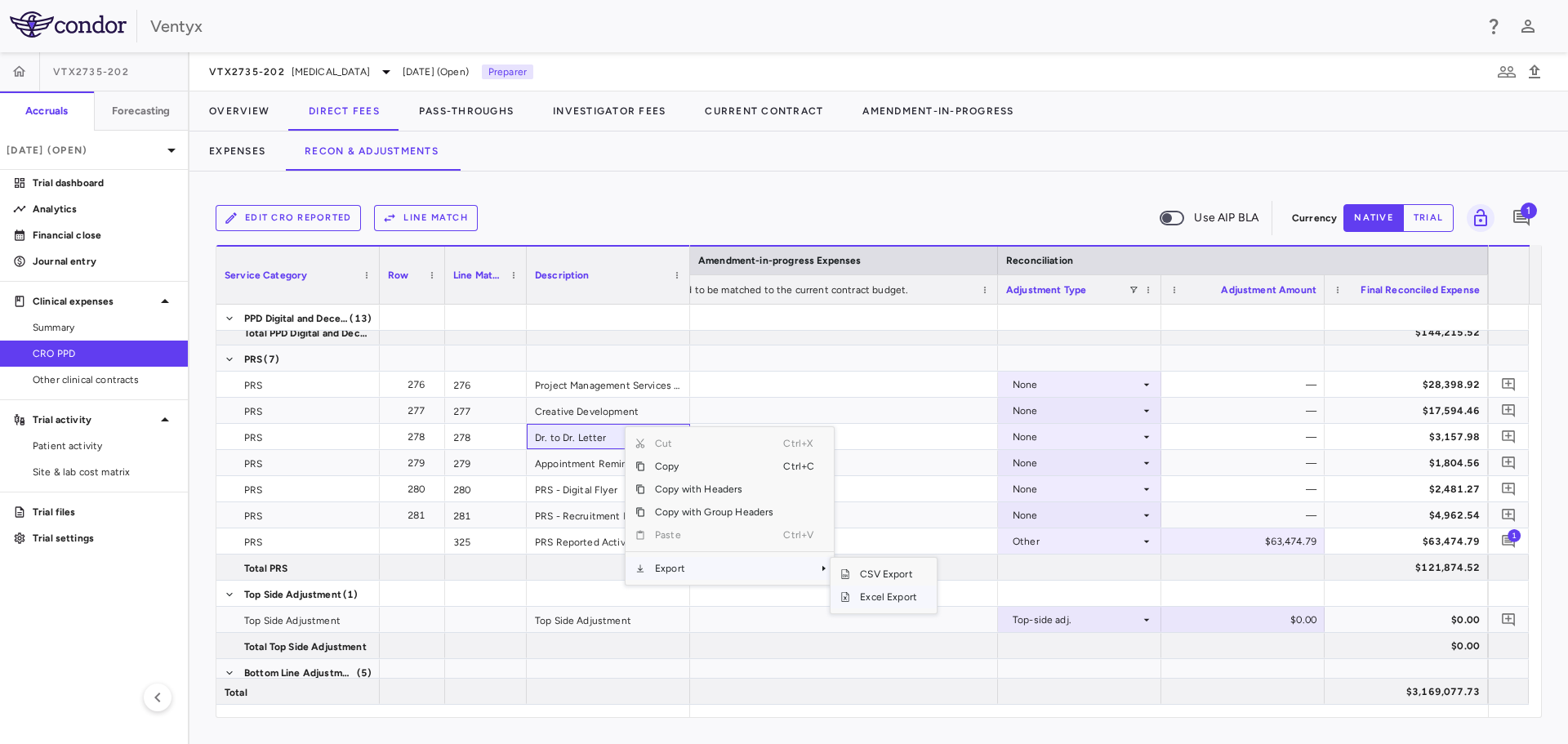
click at [872, 600] on span "Excel Export" at bounding box center [888, 597] width 77 height 23
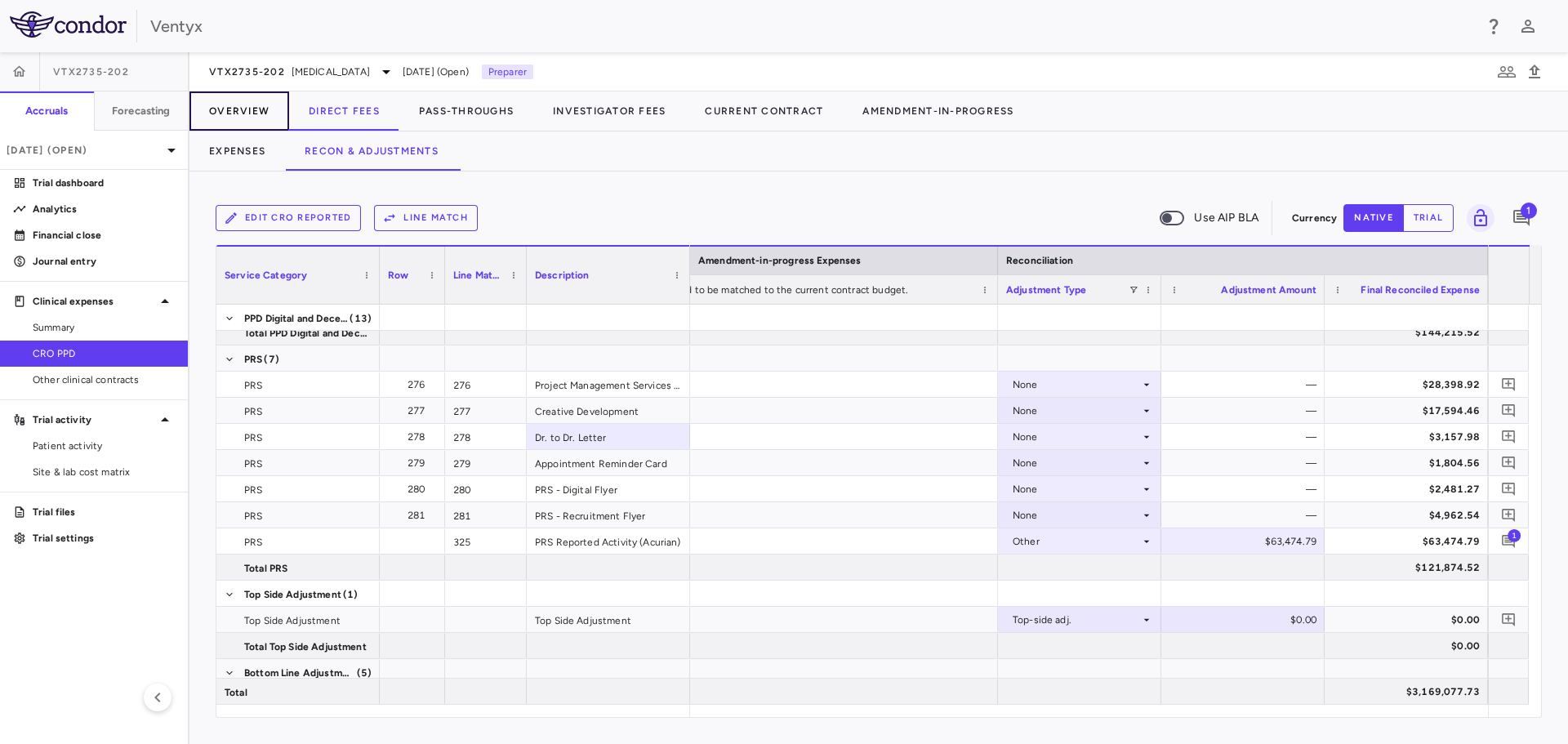
click at [242, 124] on button "Overview" at bounding box center [239, 111] width 99 height 39
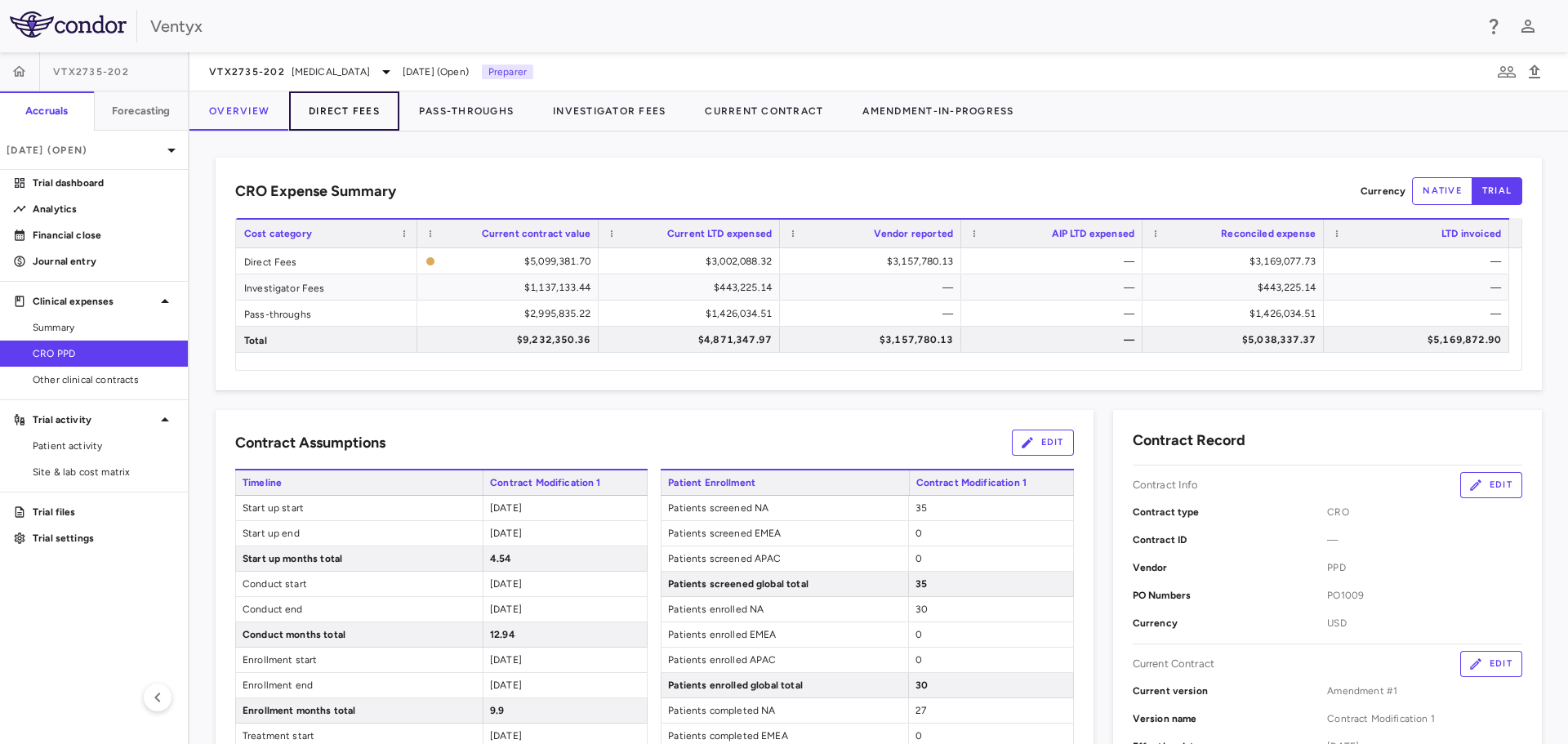
click at [353, 111] on button "Direct Fees" at bounding box center [343, 111] width 110 height 39
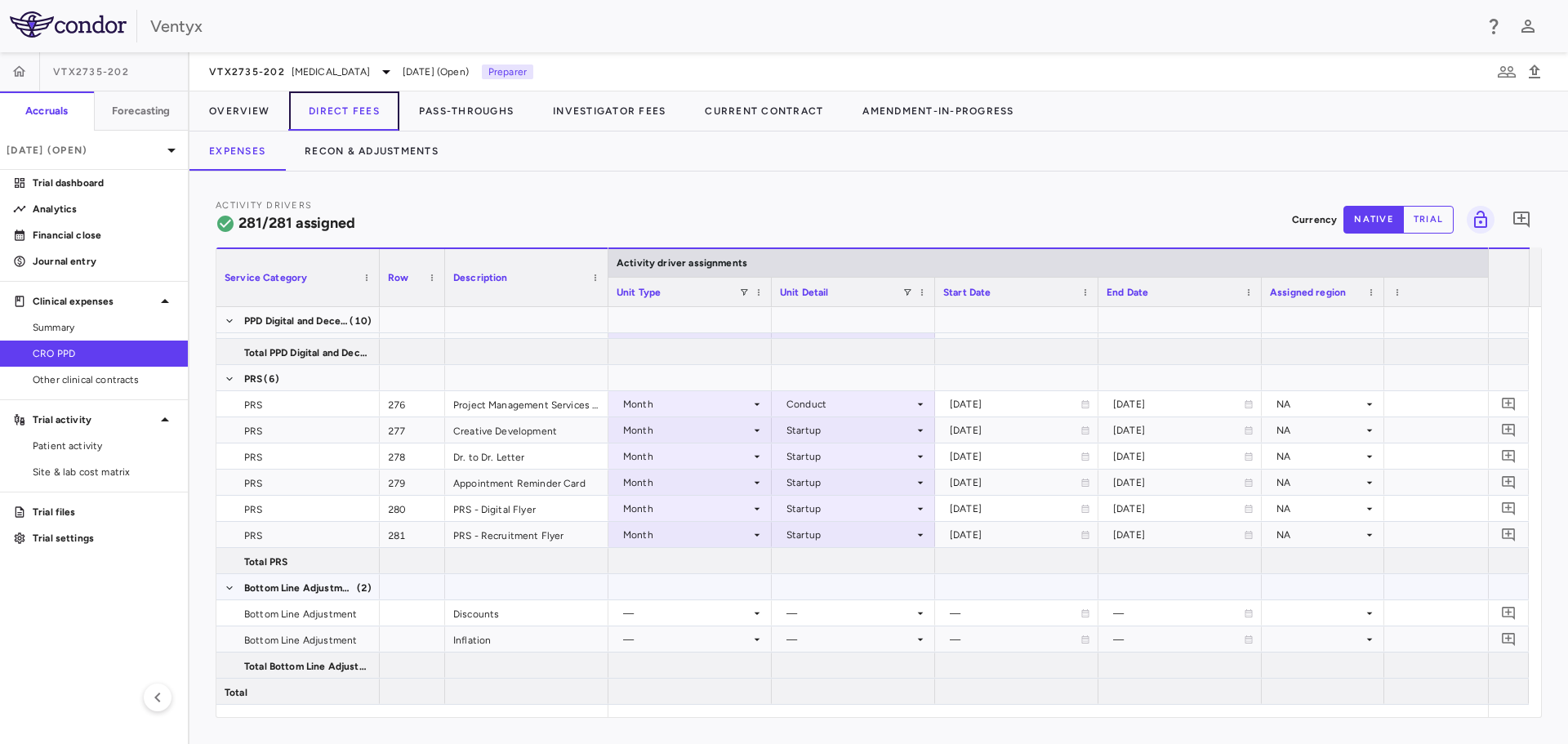
scroll to position [0, 911]
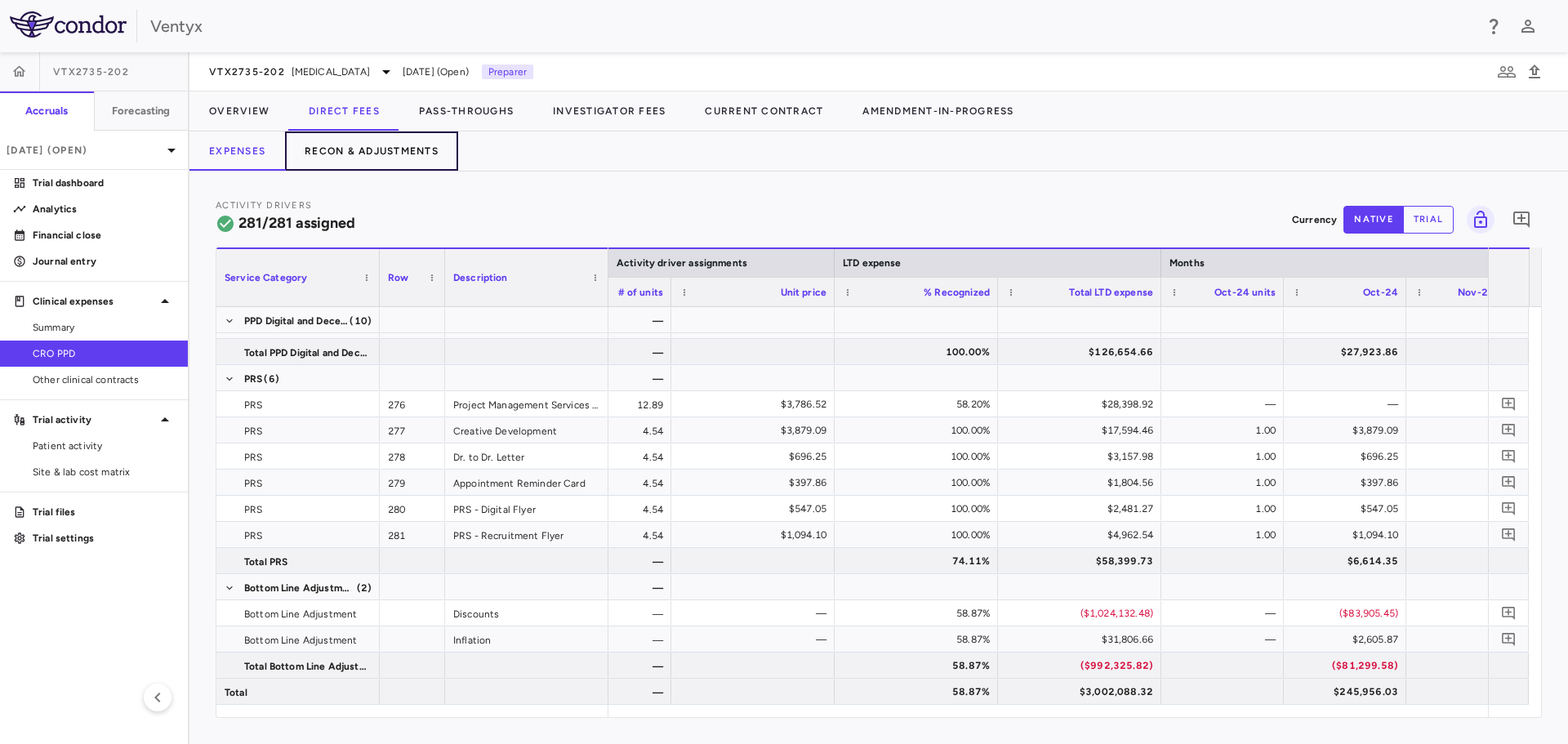
click at [342, 139] on button "Recon & Adjustments" at bounding box center [372, 151] width 173 height 39
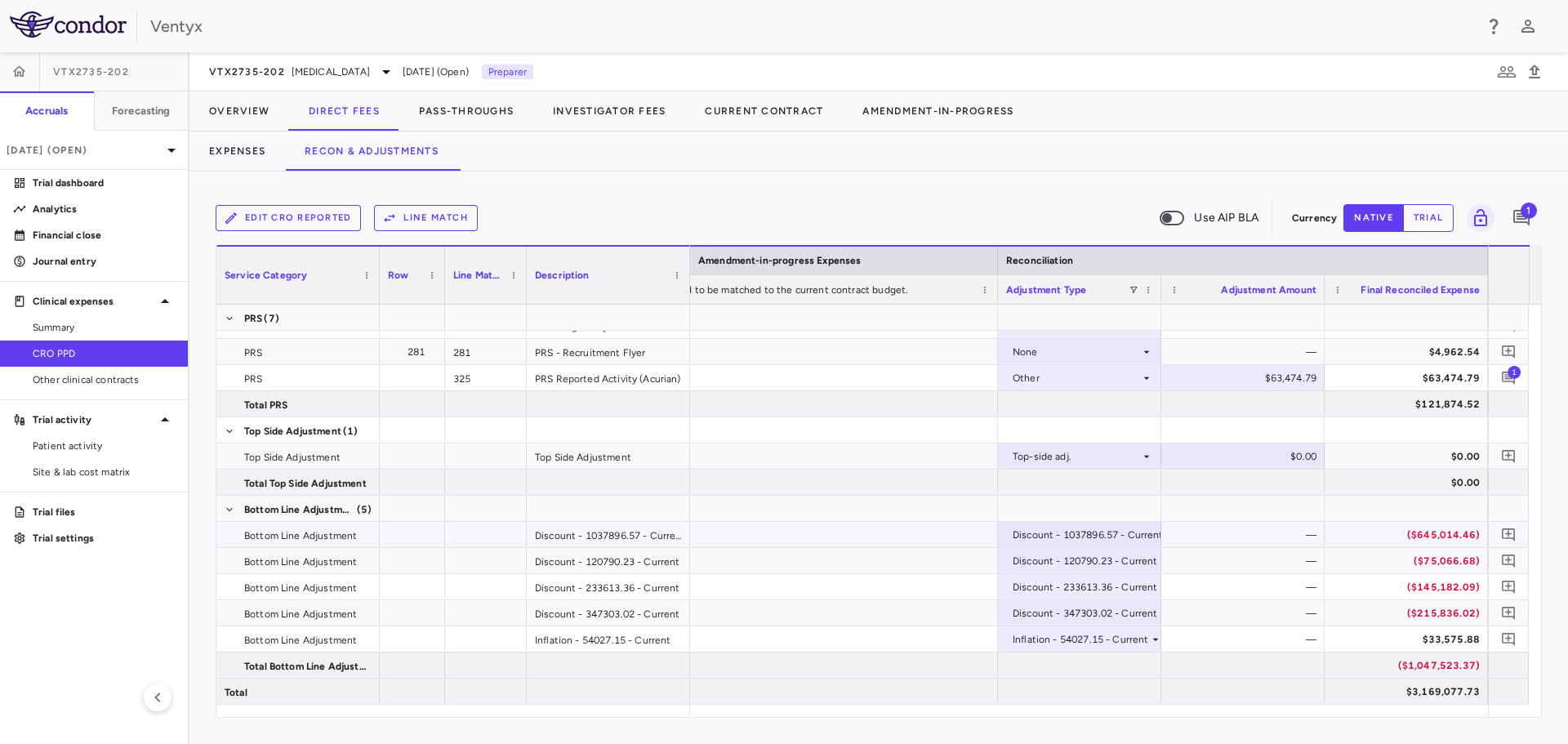
click at [1400, 536] on div "($645,014.46)" at bounding box center [1409, 534] width 140 height 26
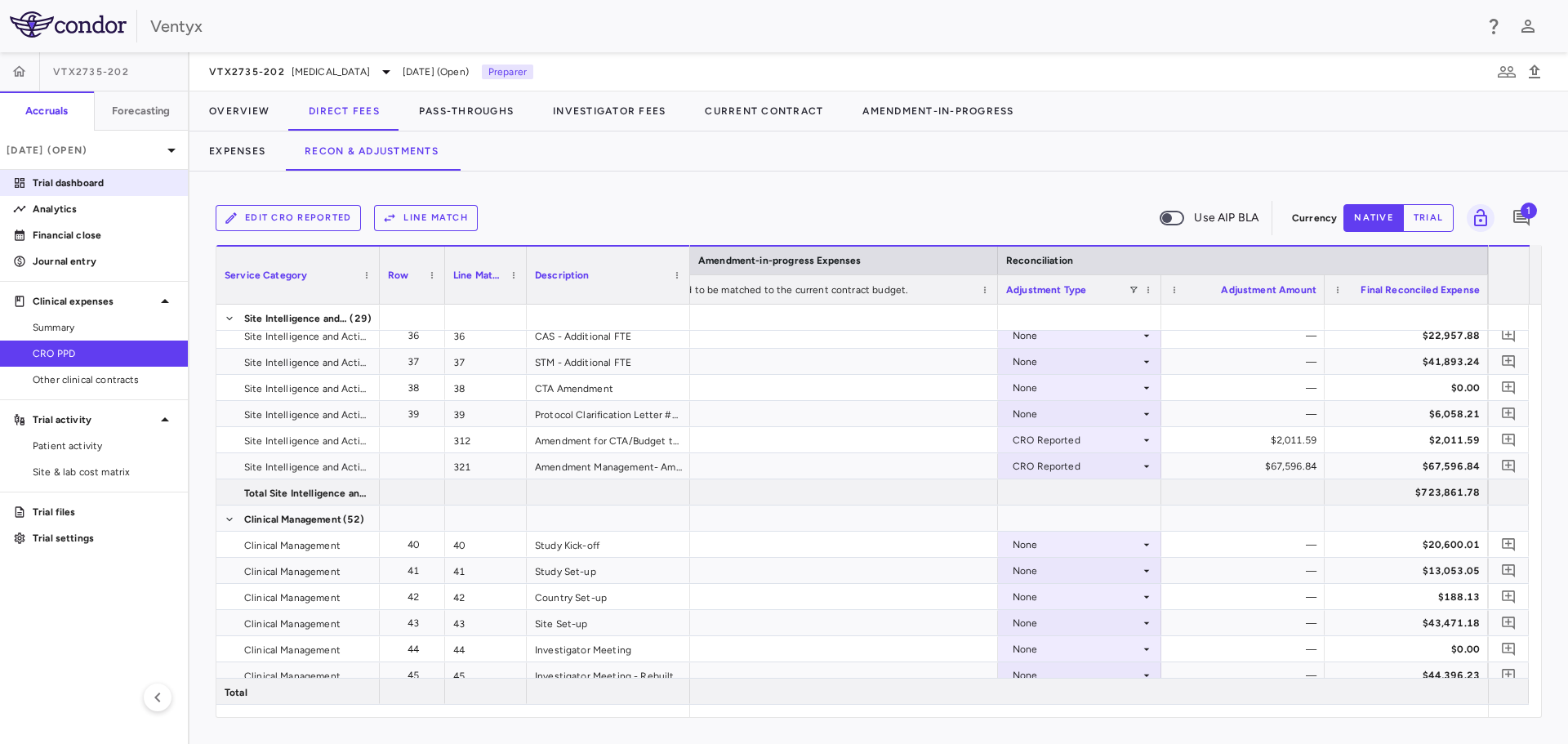
click at [67, 183] on p "Trial dashboard" at bounding box center [104, 182] width 142 height 15
